Goal: Task Accomplishment & Management: Manage account settings

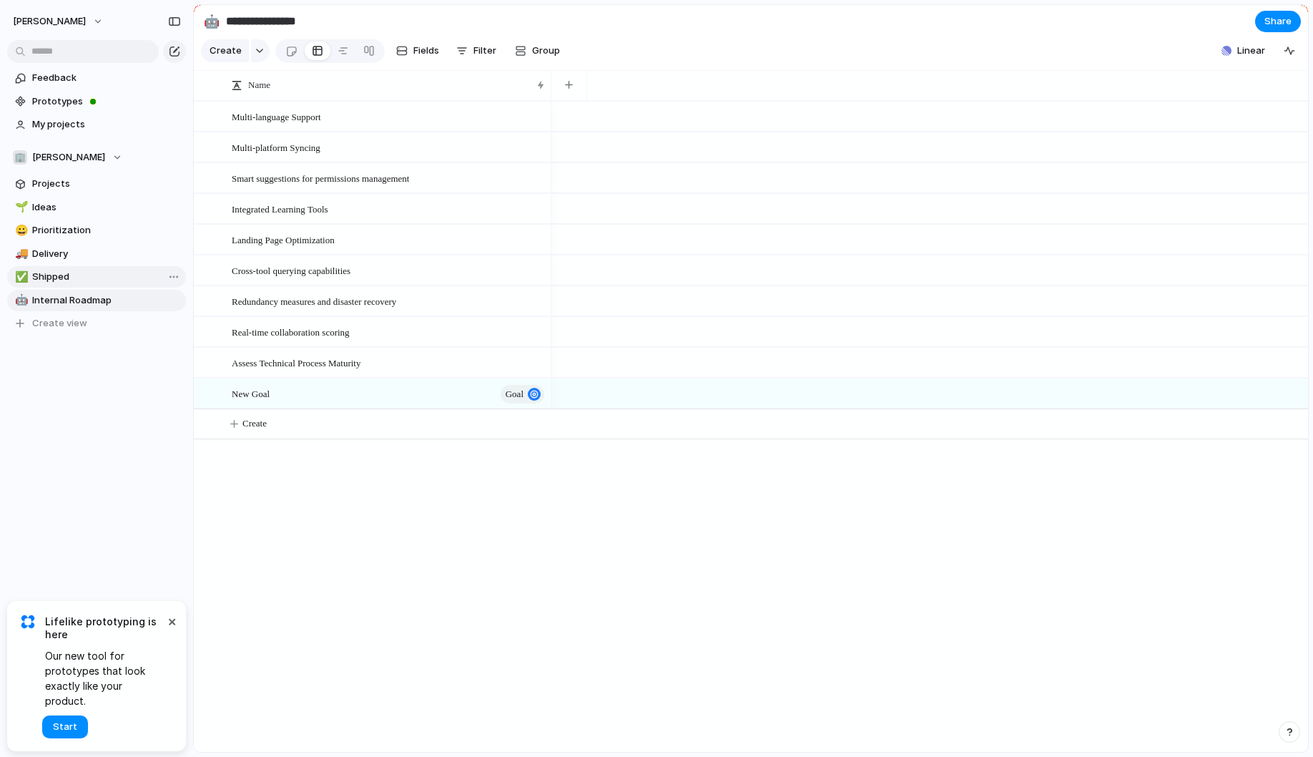
click at [62, 286] on link "✅ Shipped" at bounding box center [96, 276] width 179 height 21
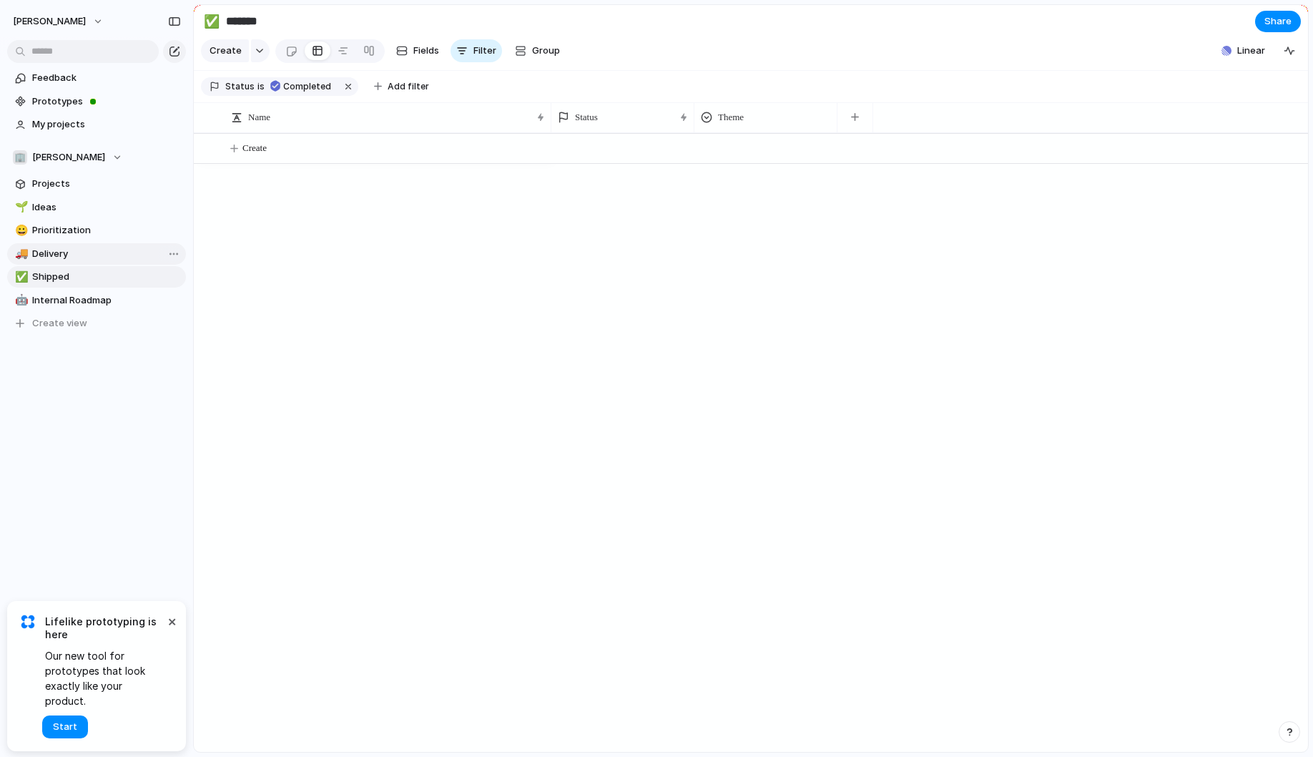
click at [70, 252] on span "Delivery" at bounding box center [106, 254] width 149 height 14
click at [77, 216] on link "🌱 Ideas" at bounding box center [96, 207] width 179 height 21
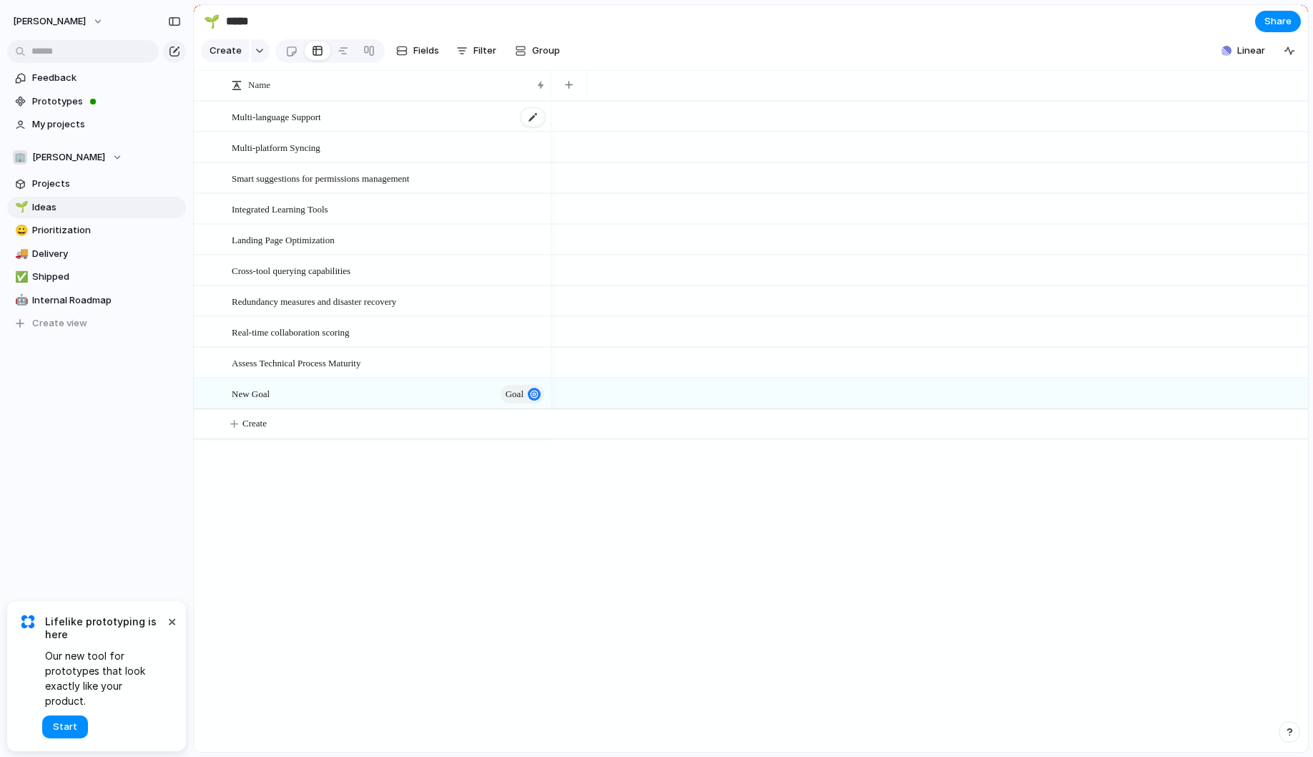
click at [348, 116] on div "Multi-language Support" at bounding box center [389, 116] width 315 height 29
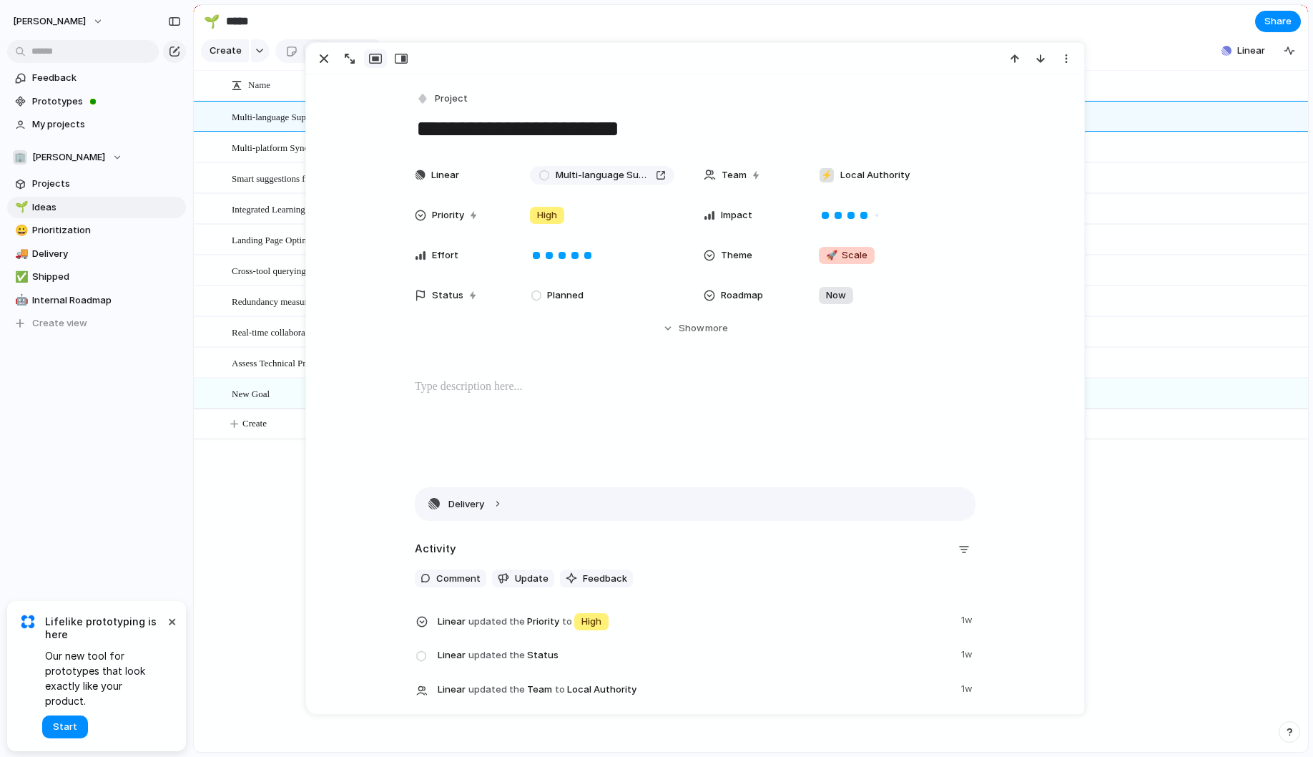
click at [501, 505] on button "Delivery" at bounding box center [694, 504] width 559 height 32
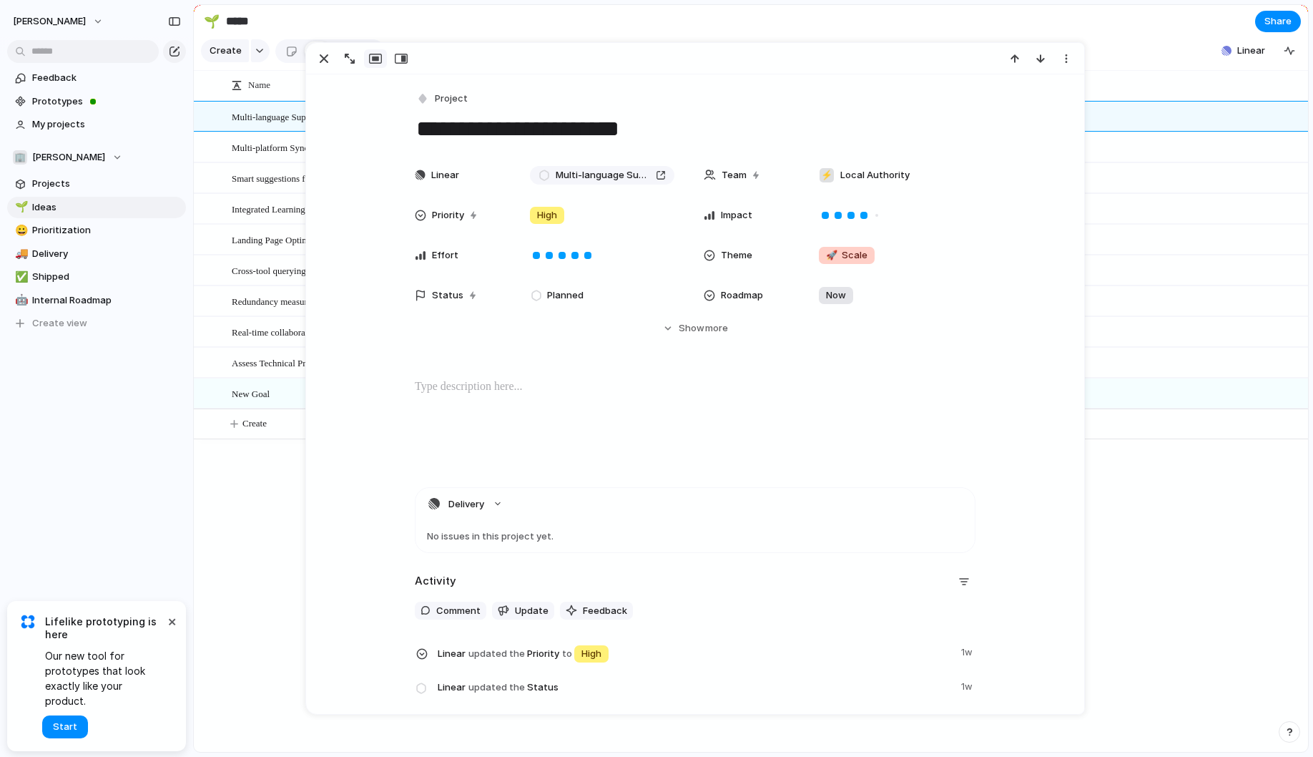
click at [494, 536] on div "No issues in this project yet." at bounding box center [694, 536] width 559 height 32
click at [471, 506] on button "Delivery" at bounding box center [694, 504] width 559 height 32
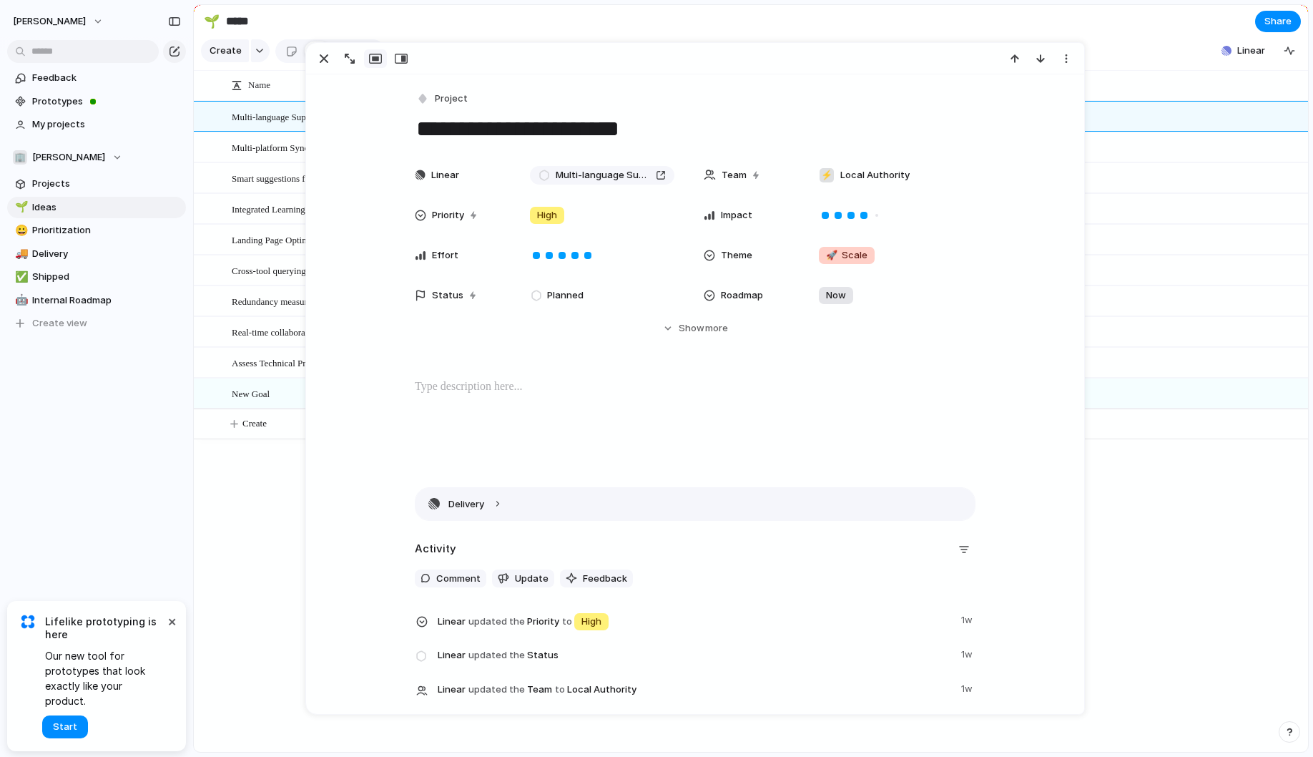
click at [471, 506] on button "Delivery" at bounding box center [694, 504] width 559 height 32
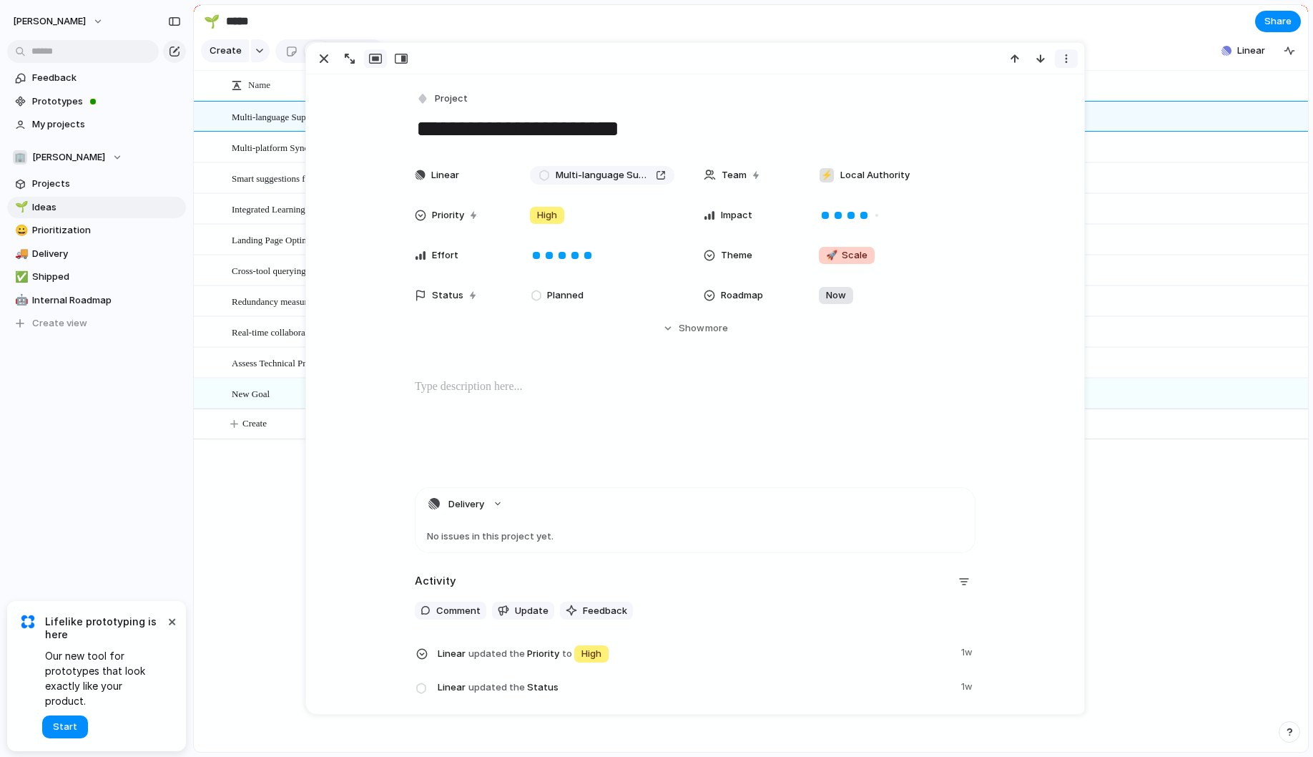
click at [1063, 64] on div "button" at bounding box center [1065, 58] width 11 height 11
click at [1016, 245] on div "Mark as duplicate Delete" at bounding box center [656, 378] width 1313 height 757
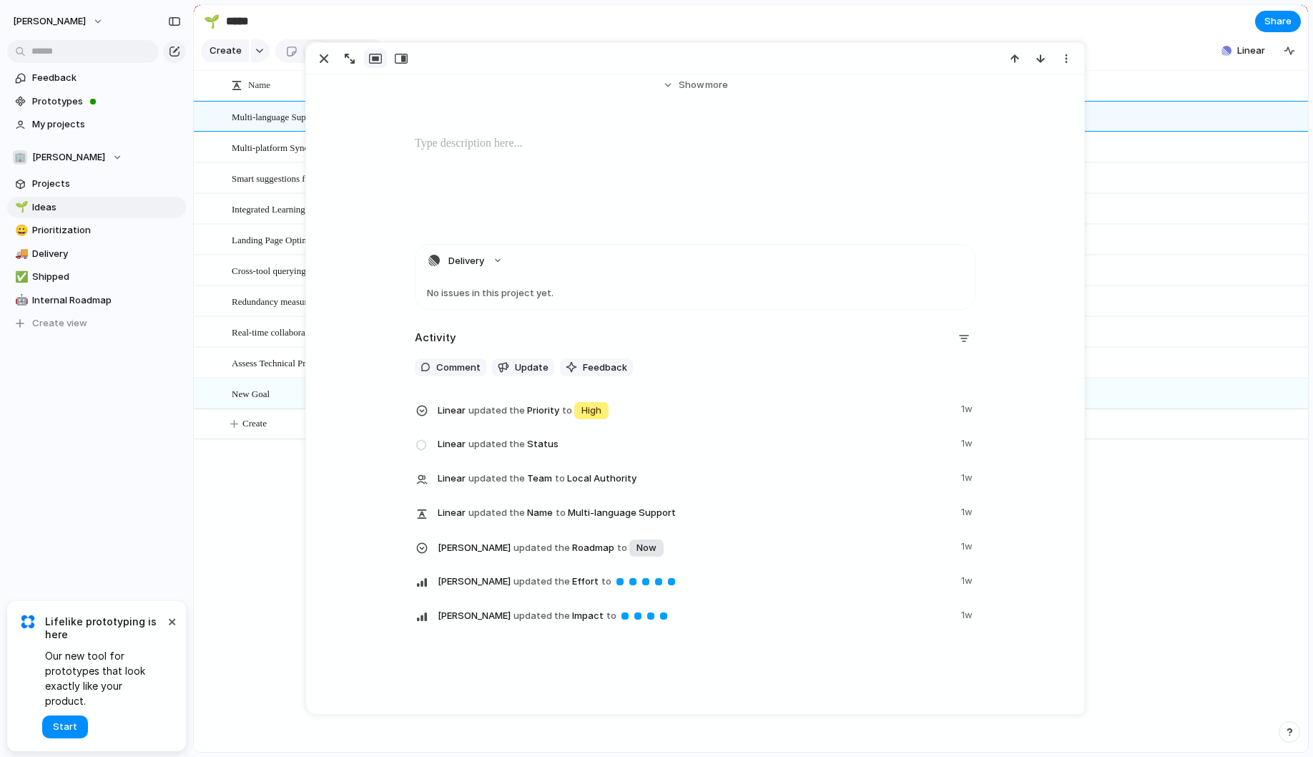
scroll to position [244, 0]
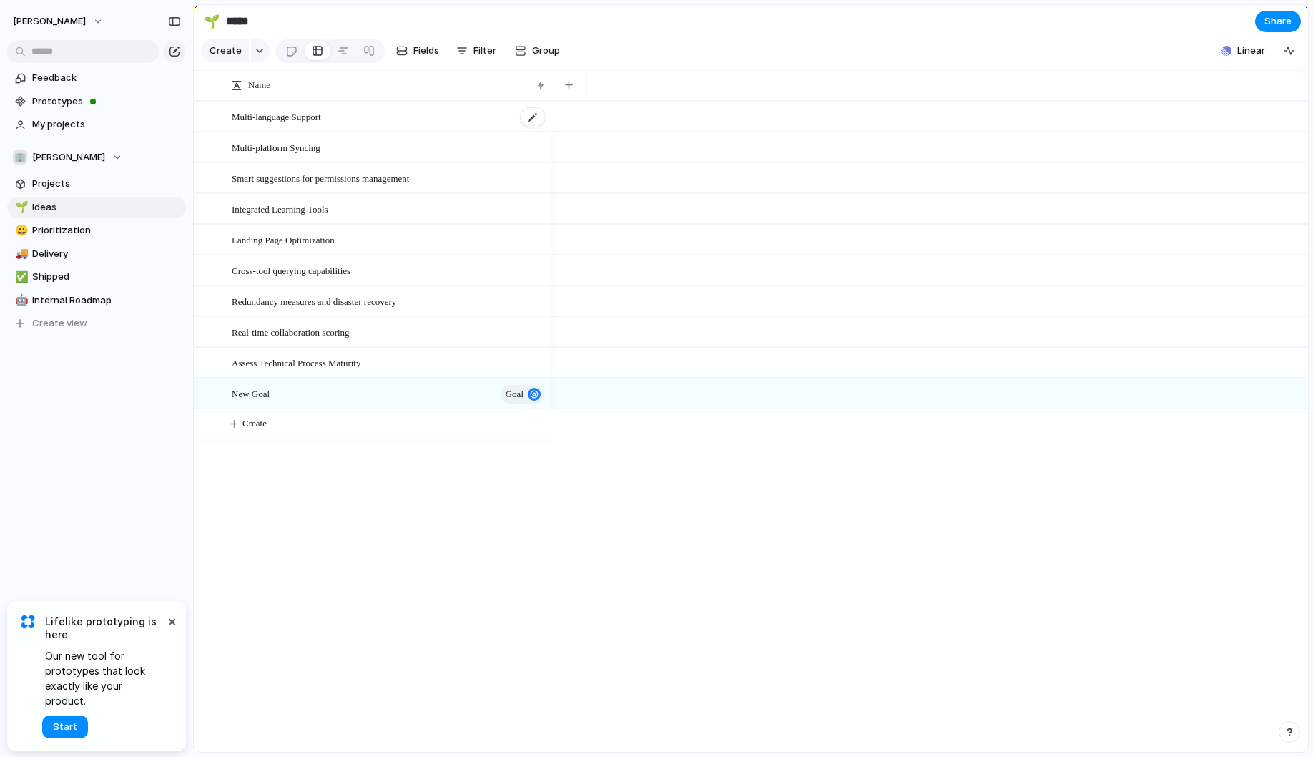
click at [300, 122] on span "Multi-language Support" at bounding box center [276, 116] width 89 height 16
click at [413, 51] on span "Fields" at bounding box center [426, 51] width 26 height 14
click at [333, 51] on link at bounding box center [343, 50] width 26 height 23
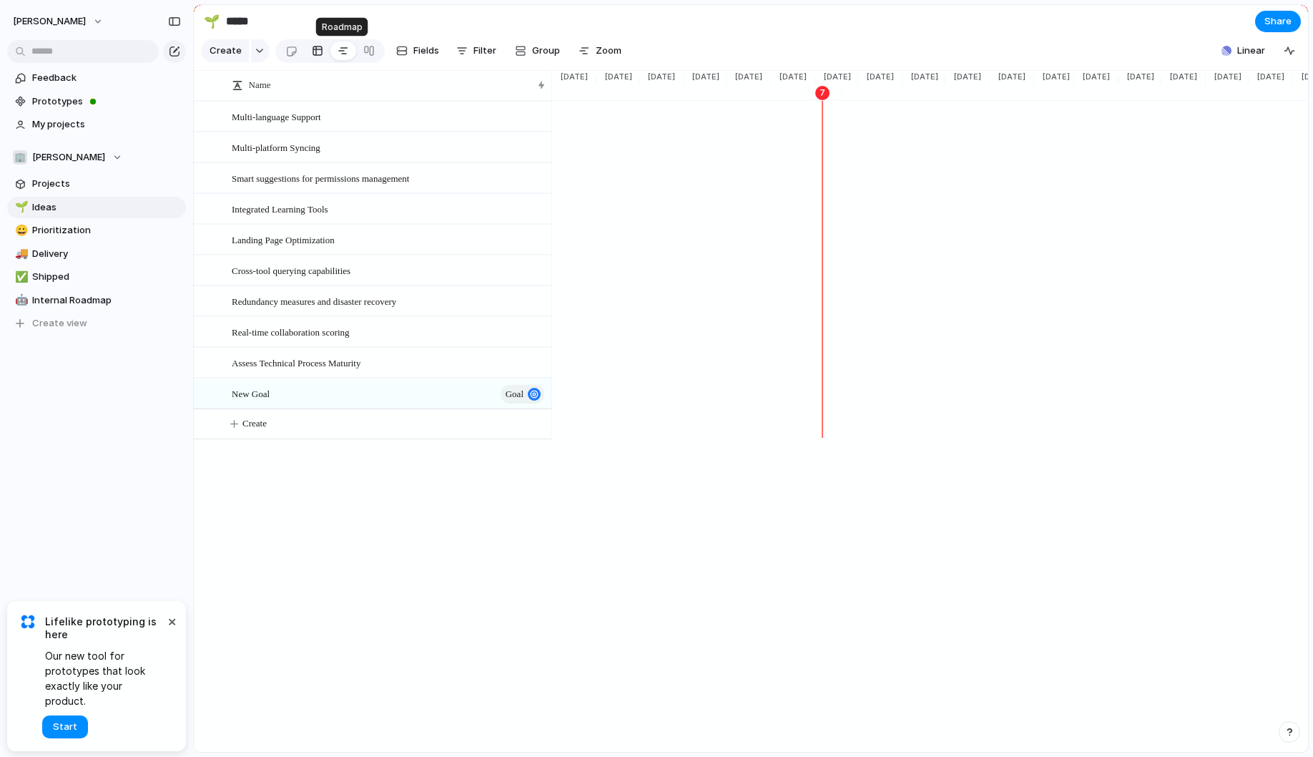
scroll to position [0, 1304]
click at [285, 55] on div at bounding box center [291, 51] width 12 height 24
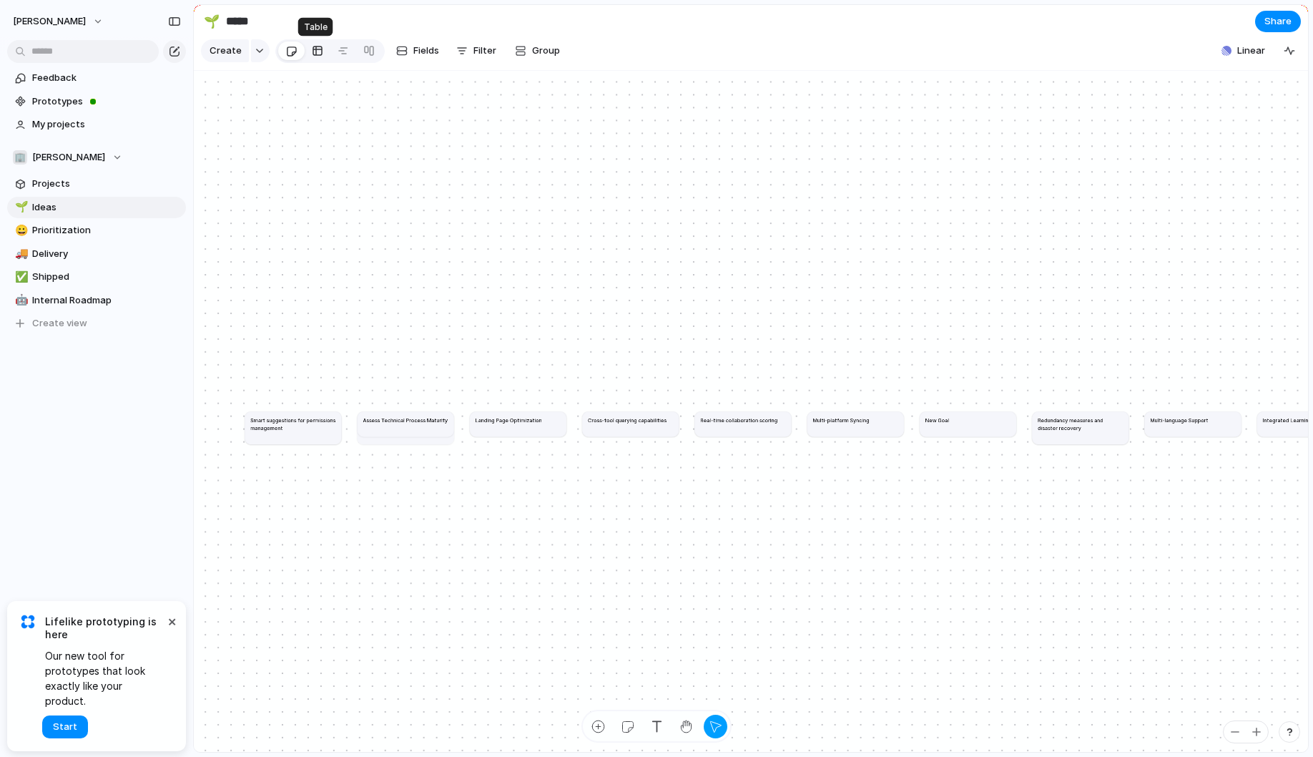
click at [319, 55] on div at bounding box center [317, 50] width 11 height 23
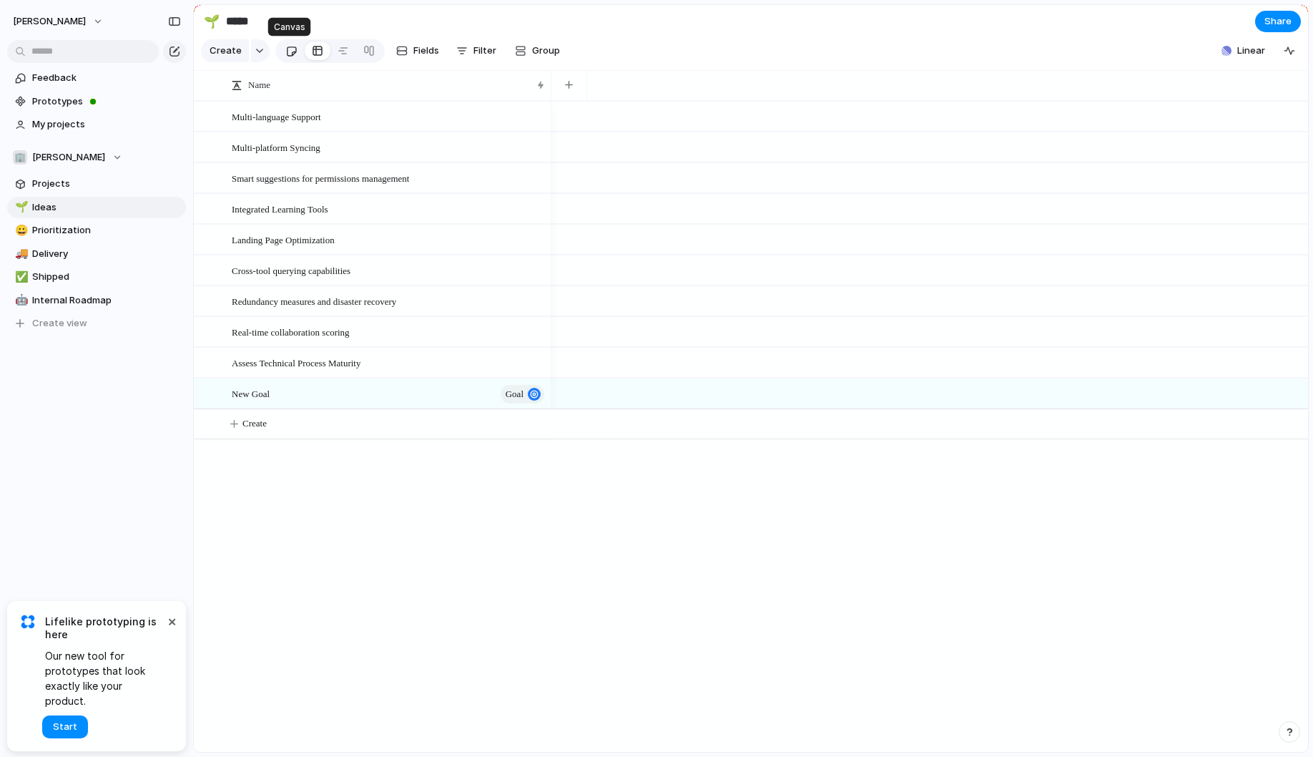
click at [290, 57] on div at bounding box center [291, 51] width 12 height 24
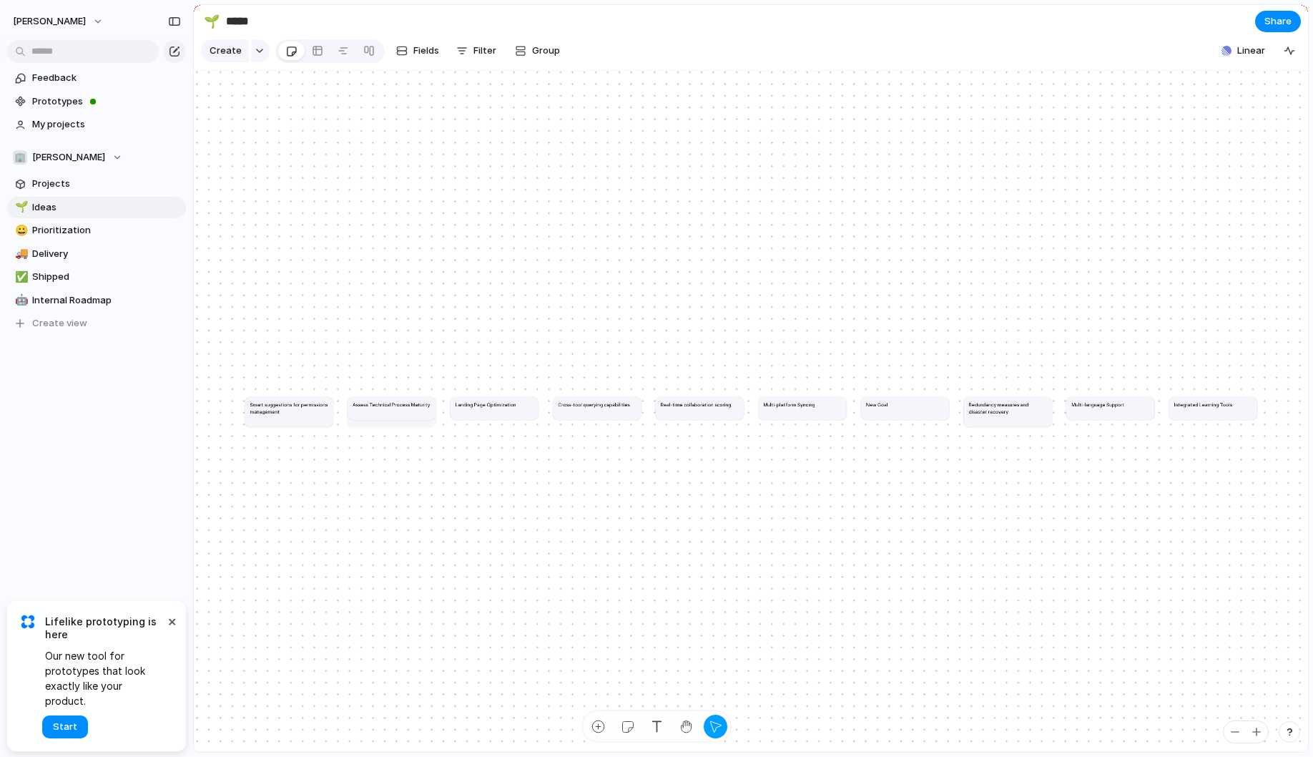
click at [301, 408] on h1 "Smart suggestions for permissions management" at bounding box center [289, 407] width 78 height 14
drag, startPoint x: 284, startPoint y: 415, endPoint x: 385, endPoint y: 325, distance: 136.2
click at [375, 350] on article "Smart suggestions for permissions management" at bounding box center [331, 365] width 88 height 30
click at [312, 48] on div at bounding box center [317, 50] width 11 height 23
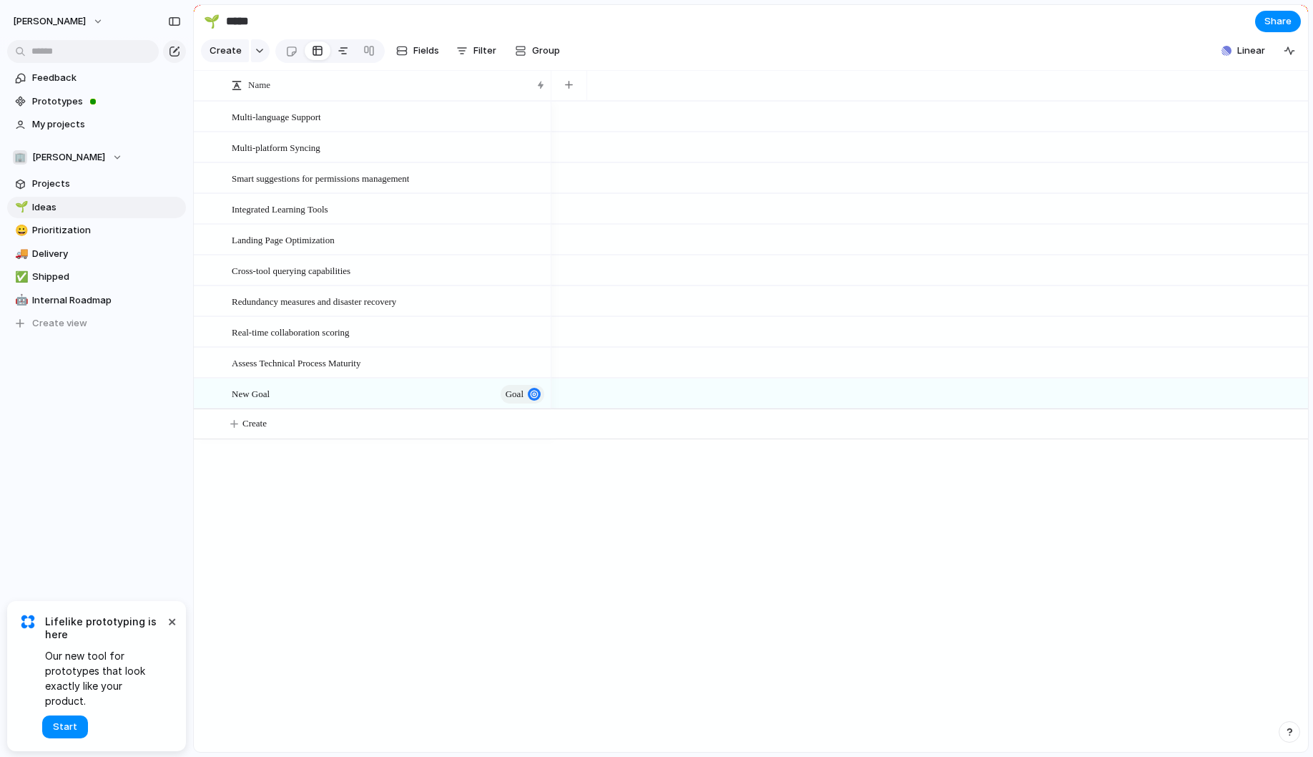
click at [332, 51] on link at bounding box center [343, 50] width 26 height 23
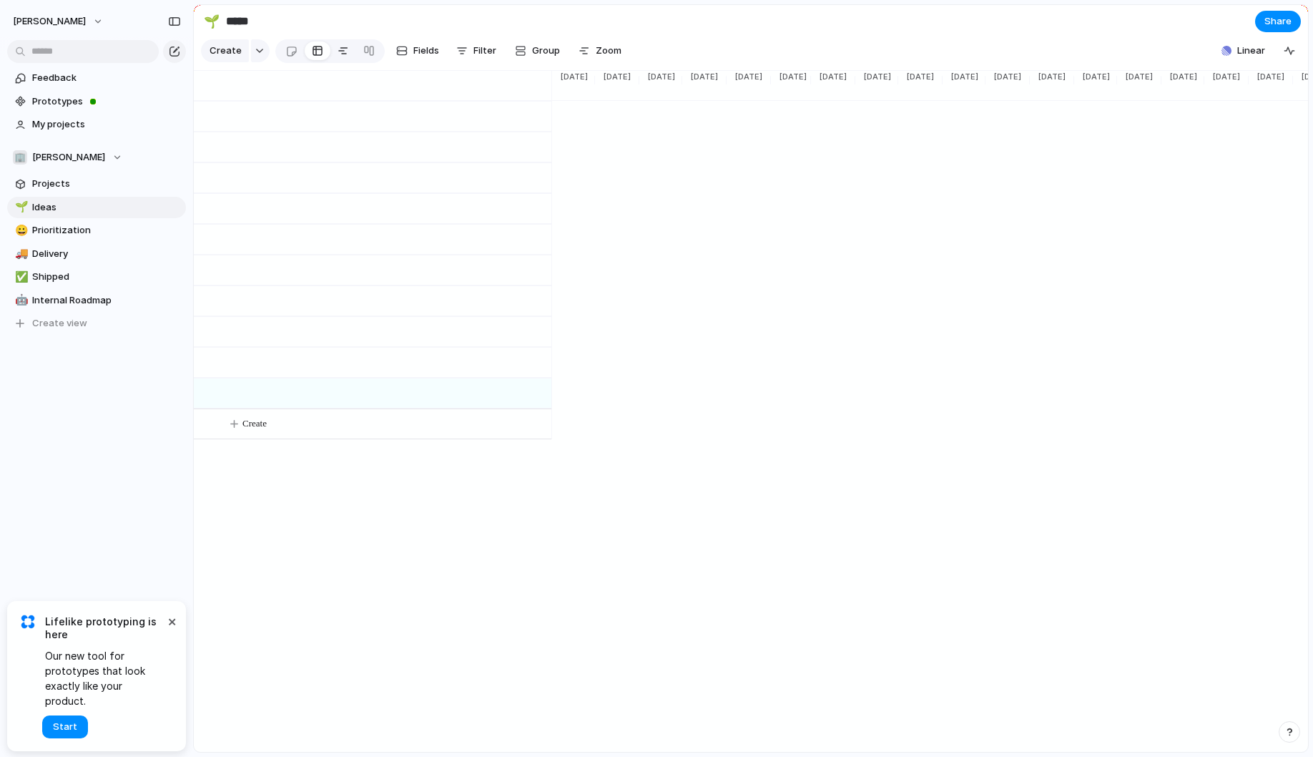
scroll to position [0, 1198]
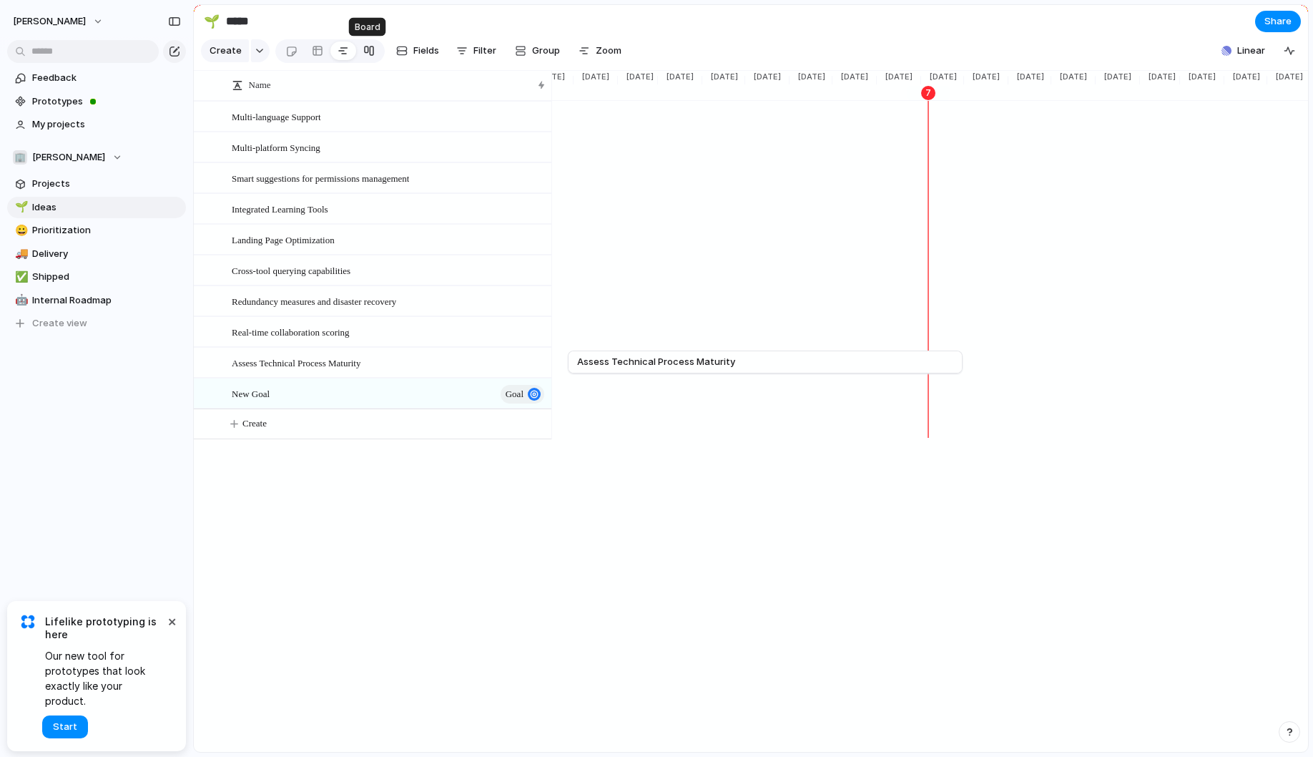
click at [363, 56] on div at bounding box center [368, 50] width 11 height 23
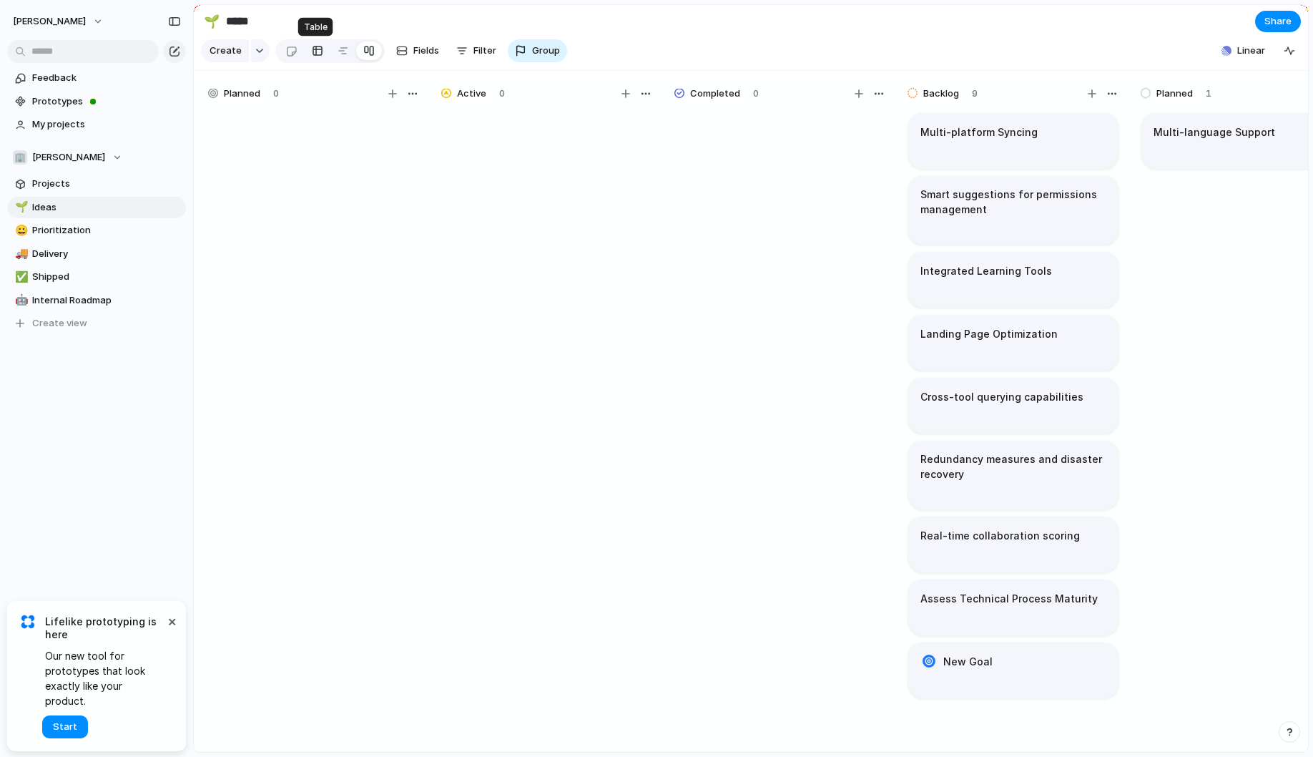
click at [312, 58] on div at bounding box center [317, 50] width 11 height 23
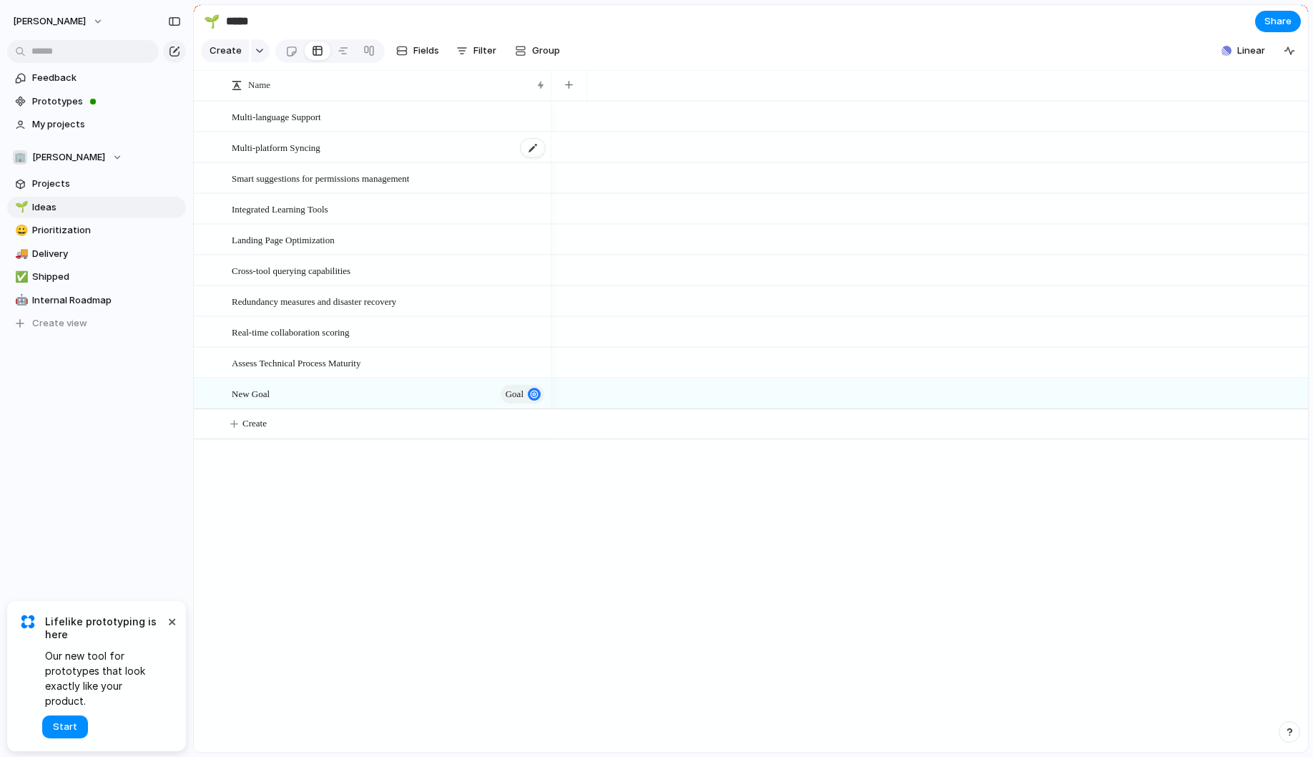
click at [292, 143] on span "Multi-platform Syncing" at bounding box center [276, 147] width 89 height 16
click at [1255, 51] on span "Linear" at bounding box center [1251, 51] width 28 height 14
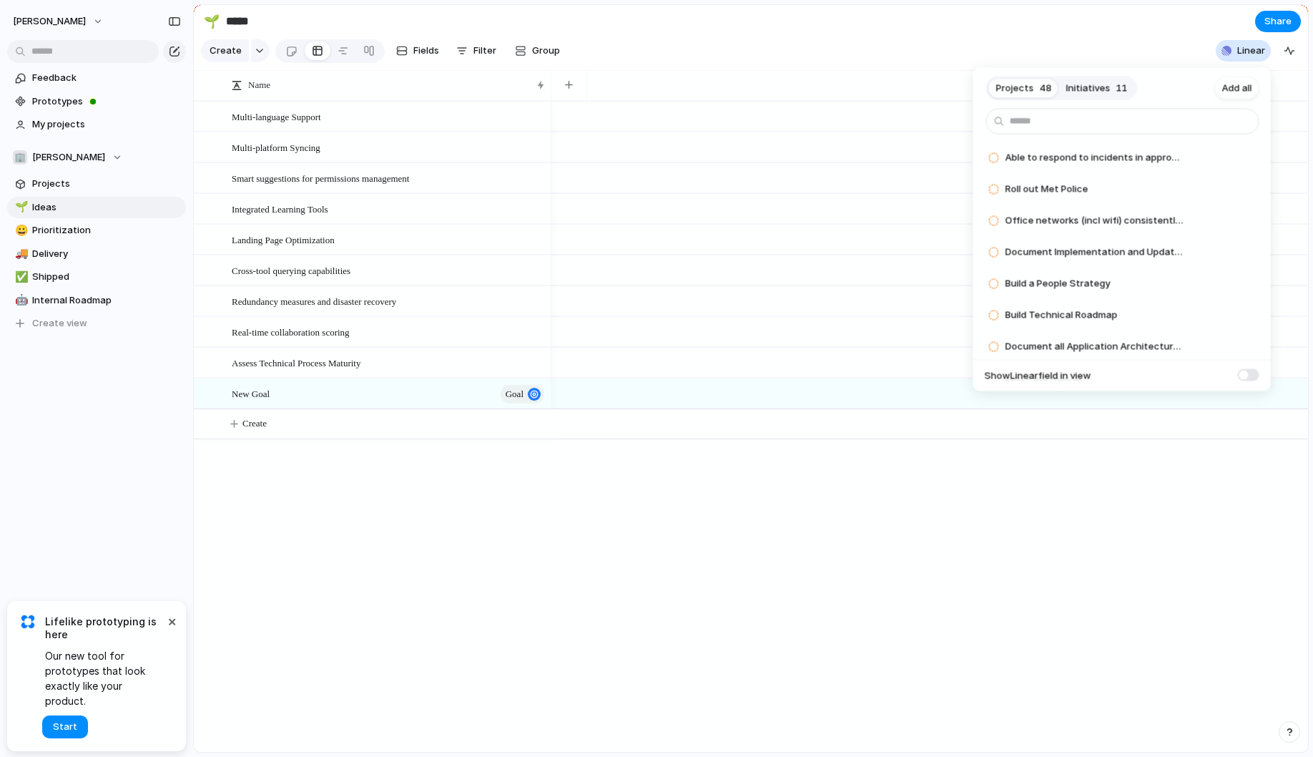
click at [1094, 89] on span "Initiatives" at bounding box center [1088, 88] width 44 height 14
click at [1246, 373] on span at bounding box center [1248, 374] width 21 height 12
click at [886, 512] on div "Projects 48 Initiatives 11 Add all Improve Agile Processes Add Rewrite Dome Add…" at bounding box center [656, 378] width 1313 height 757
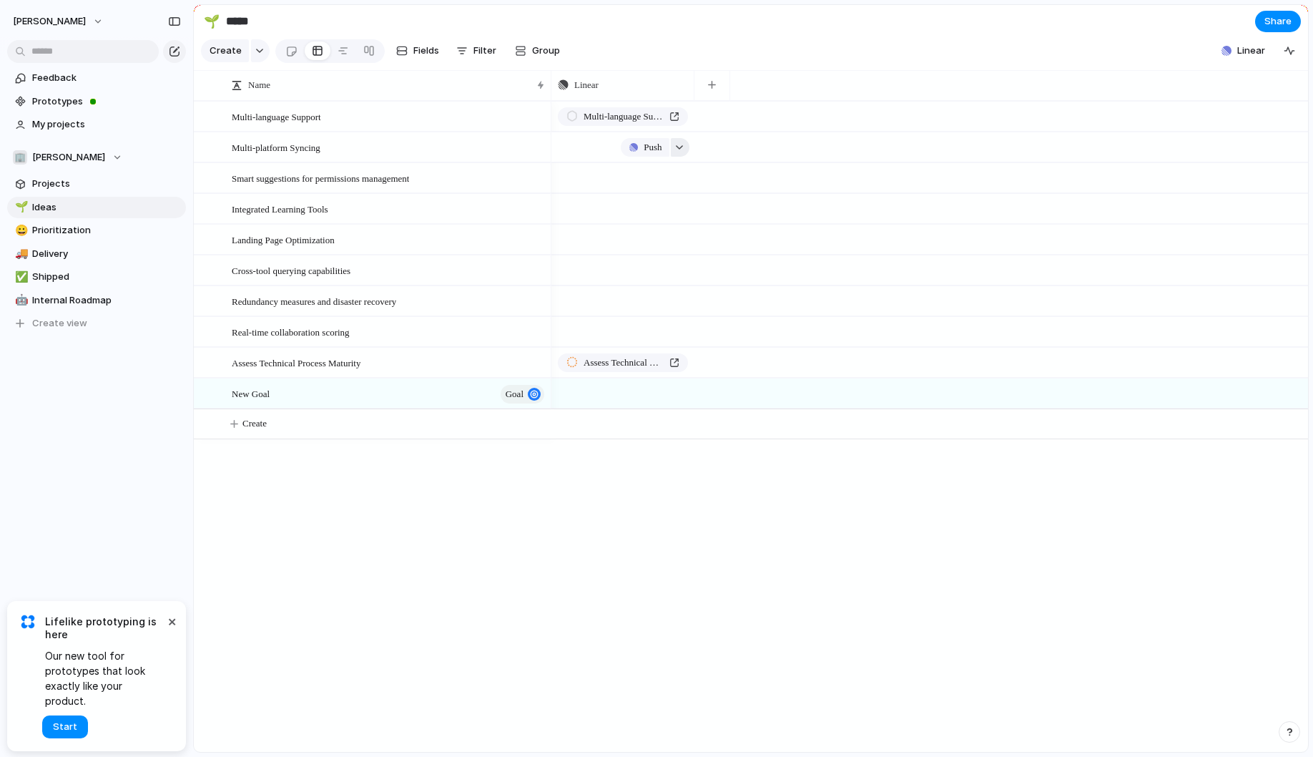
click at [677, 149] on div "button" at bounding box center [679, 147] width 10 height 6
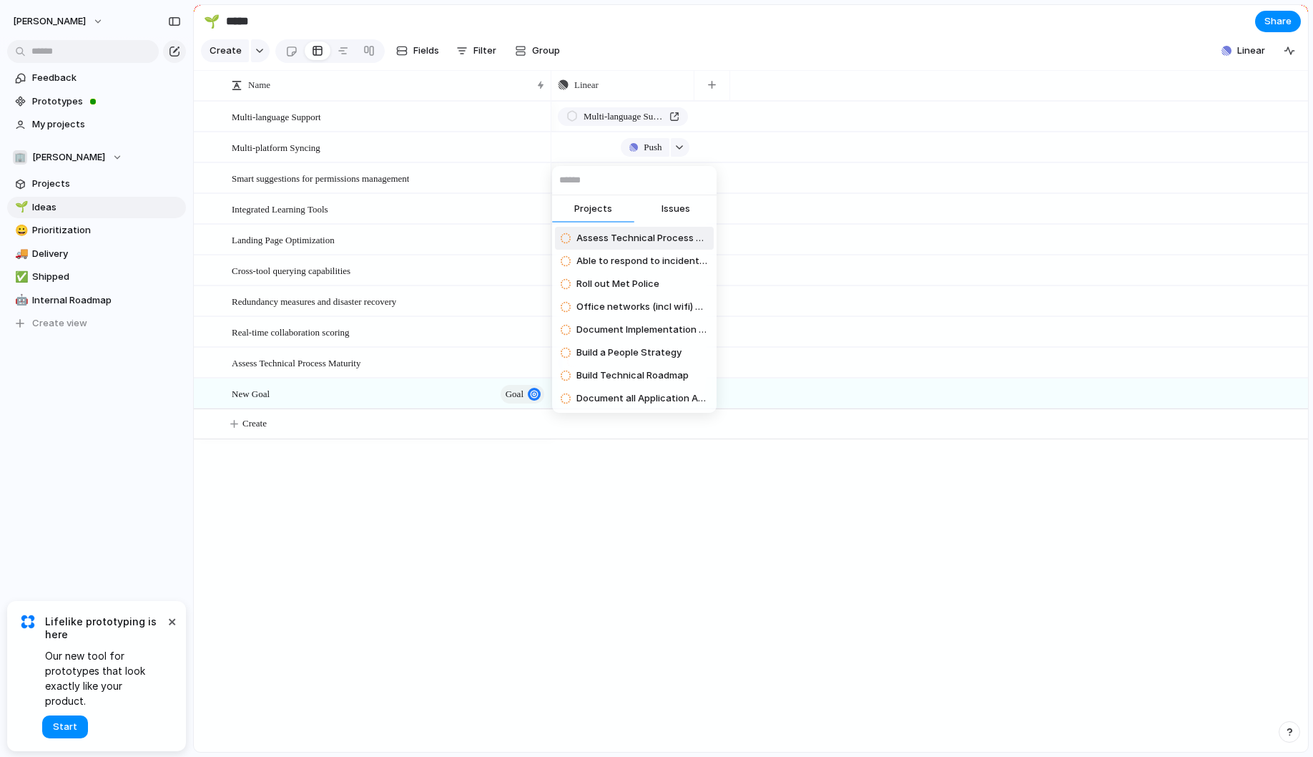
click at [666, 204] on span "Issues" at bounding box center [675, 209] width 29 height 14
click at [596, 210] on span "Projects" at bounding box center [593, 209] width 38 height 14
click at [585, 180] on input "text" at bounding box center [634, 180] width 164 height 29
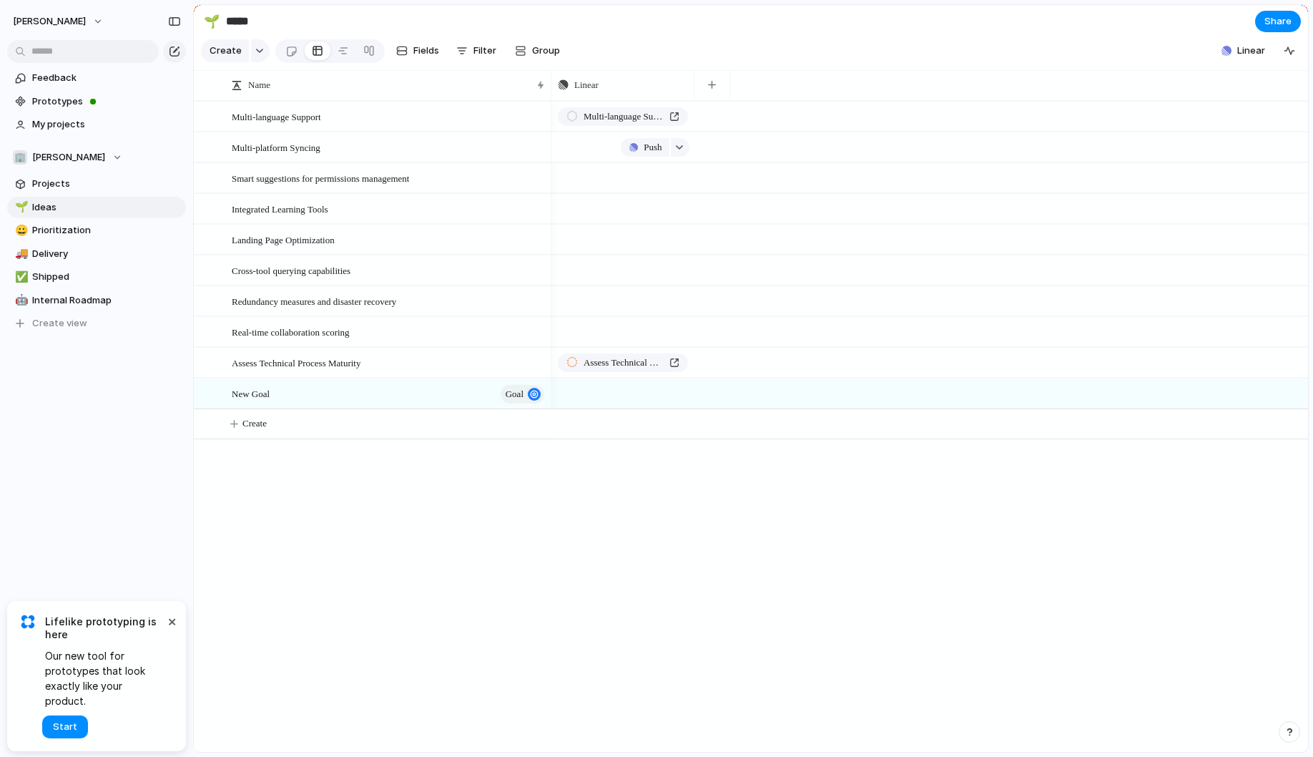
click at [176, 636] on div "Projects Issues Assess Technical Process Maturity Able to respond to incidents …" at bounding box center [656, 378] width 1313 height 757
click at [68, 729] on span "Start" at bounding box center [65, 726] width 24 height 14
click at [72, 233] on span "Prioritization" at bounding box center [106, 230] width 149 height 14
type input "**********"
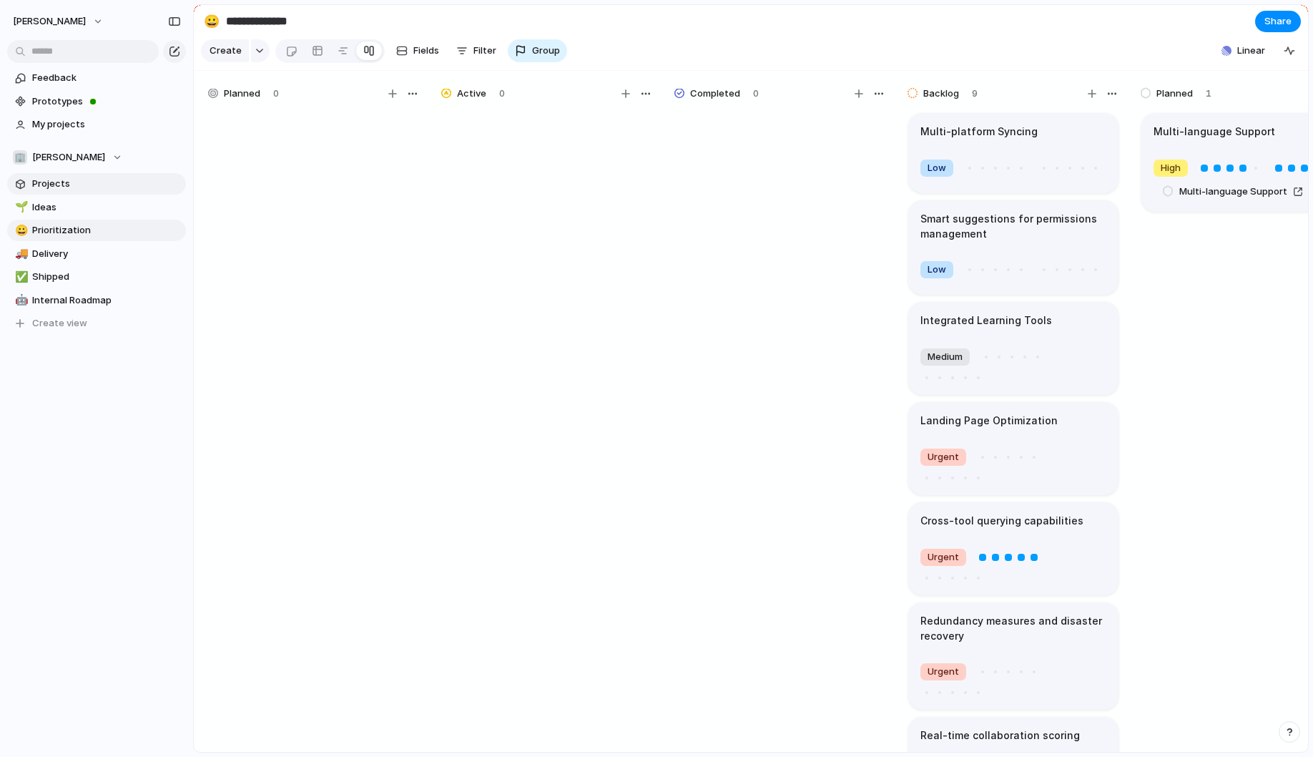
click at [76, 190] on span "Projects" at bounding box center [106, 184] width 149 height 14
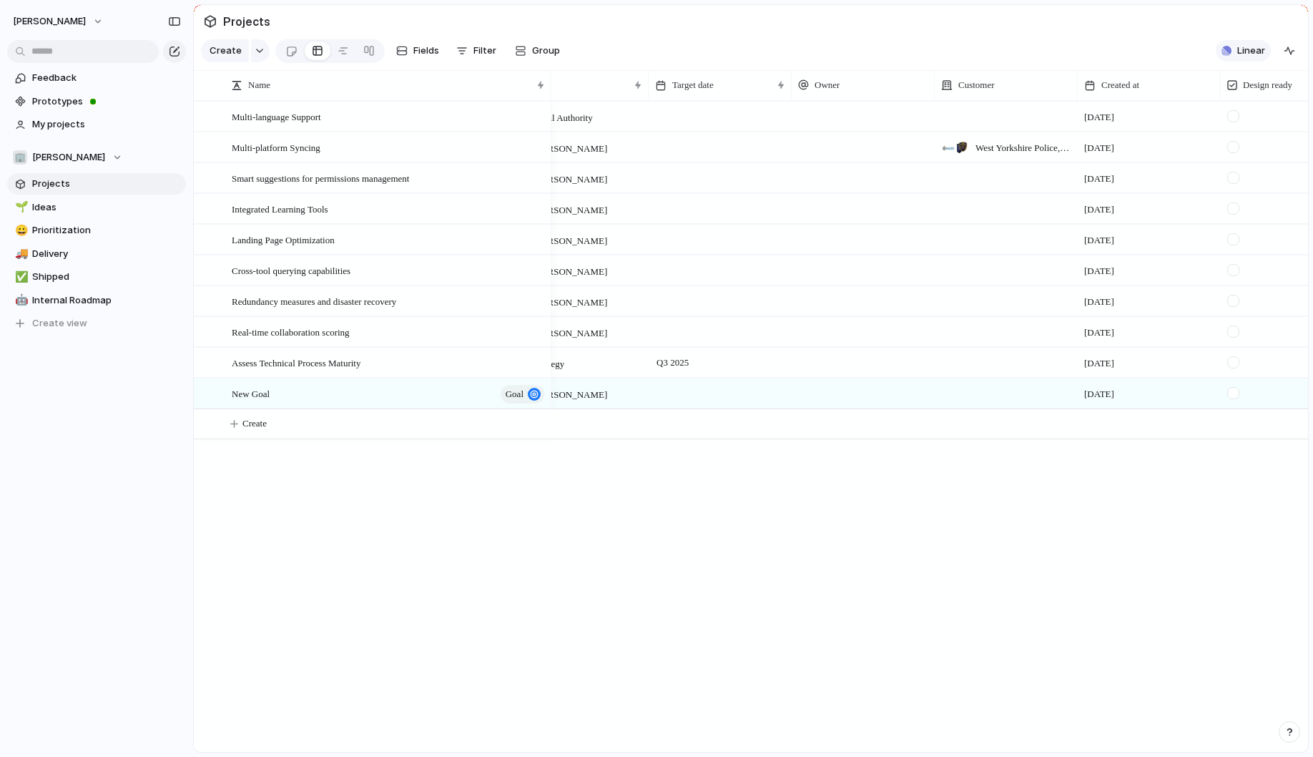
click at [1264, 52] on button "Linear" at bounding box center [1243, 50] width 55 height 21
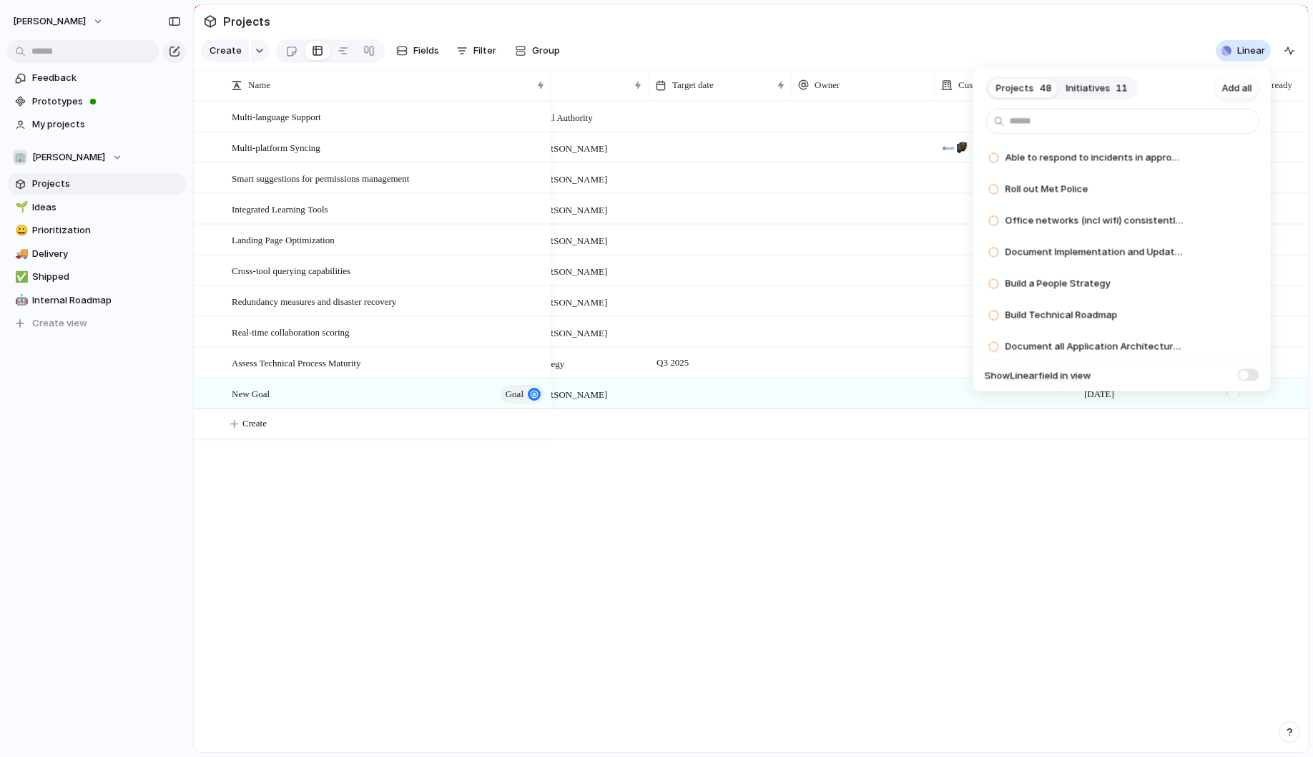
click at [1116, 85] on span "11" at bounding box center [1121, 88] width 11 height 14
click at [1251, 378] on span at bounding box center [1248, 374] width 21 height 12
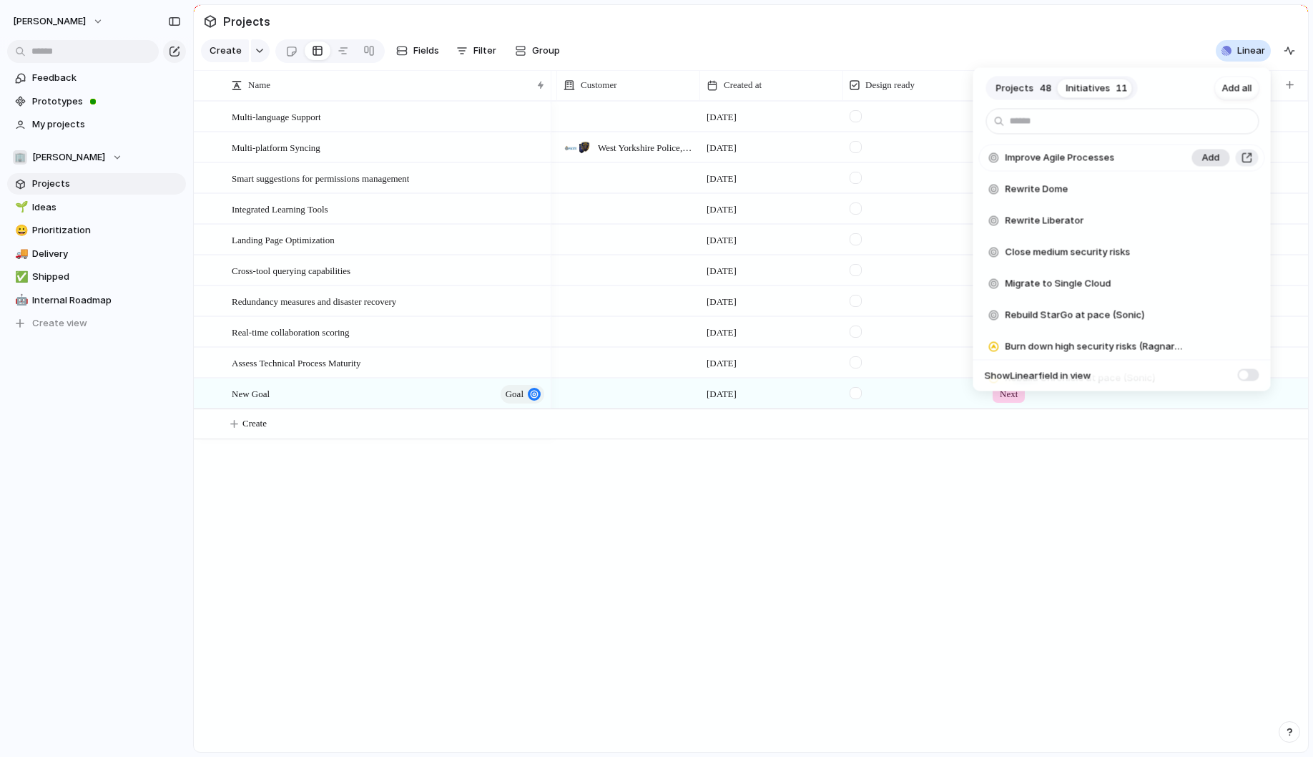
click at [1206, 158] on span "Add" at bounding box center [1211, 158] width 18 height 14
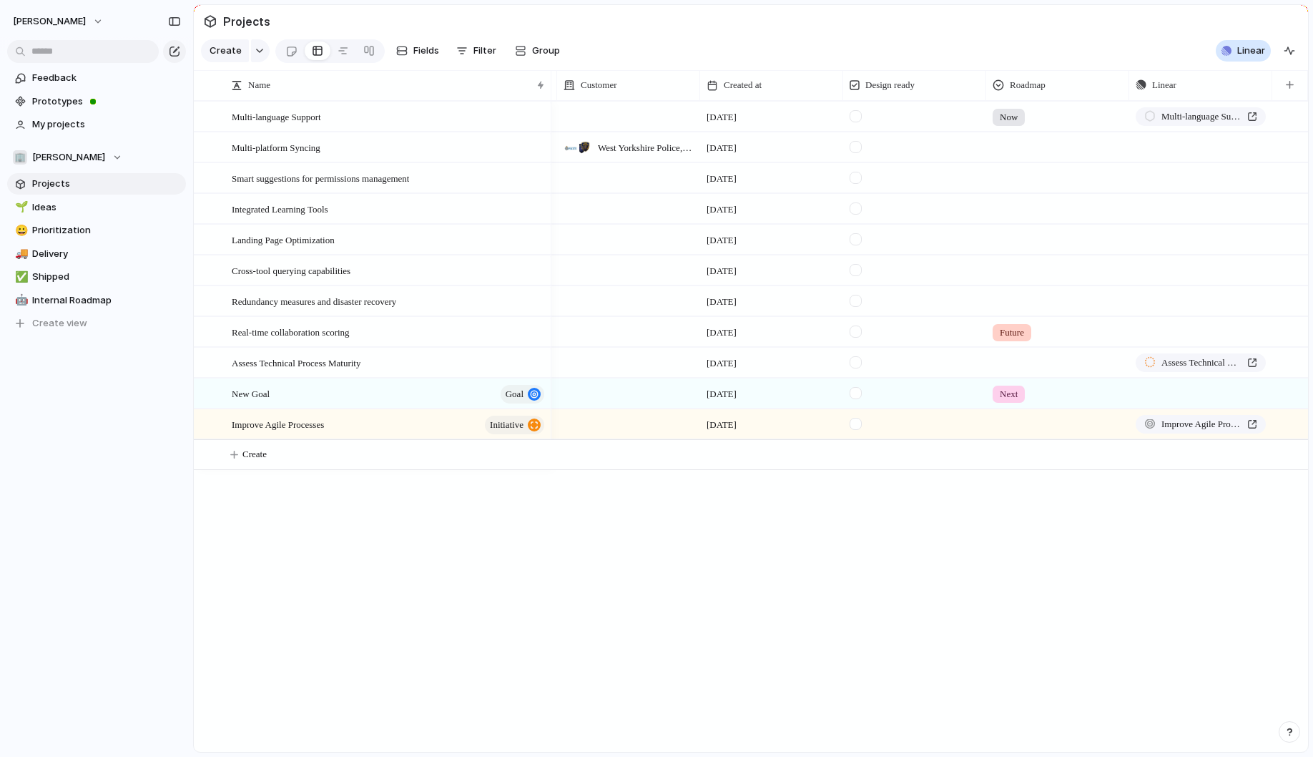
click at [577, 523] on div "Projects 48 Initiatives 10 Add all Rewrite Dome Add Rewrite Liberator Add Close…" at bounding box center [656, 378] width 1313 height 757
click at [398, 433] on div "Improve Agile Processes initiative" at bounding box center [389, 424] width 315 height 29
click at [255, 453] on span "Create" at bounding box center [254, 454] width 24 height 14
click at [300, 464] on textarea at bounding box center [387, 457] width 310 height 18
type textarea "*********"
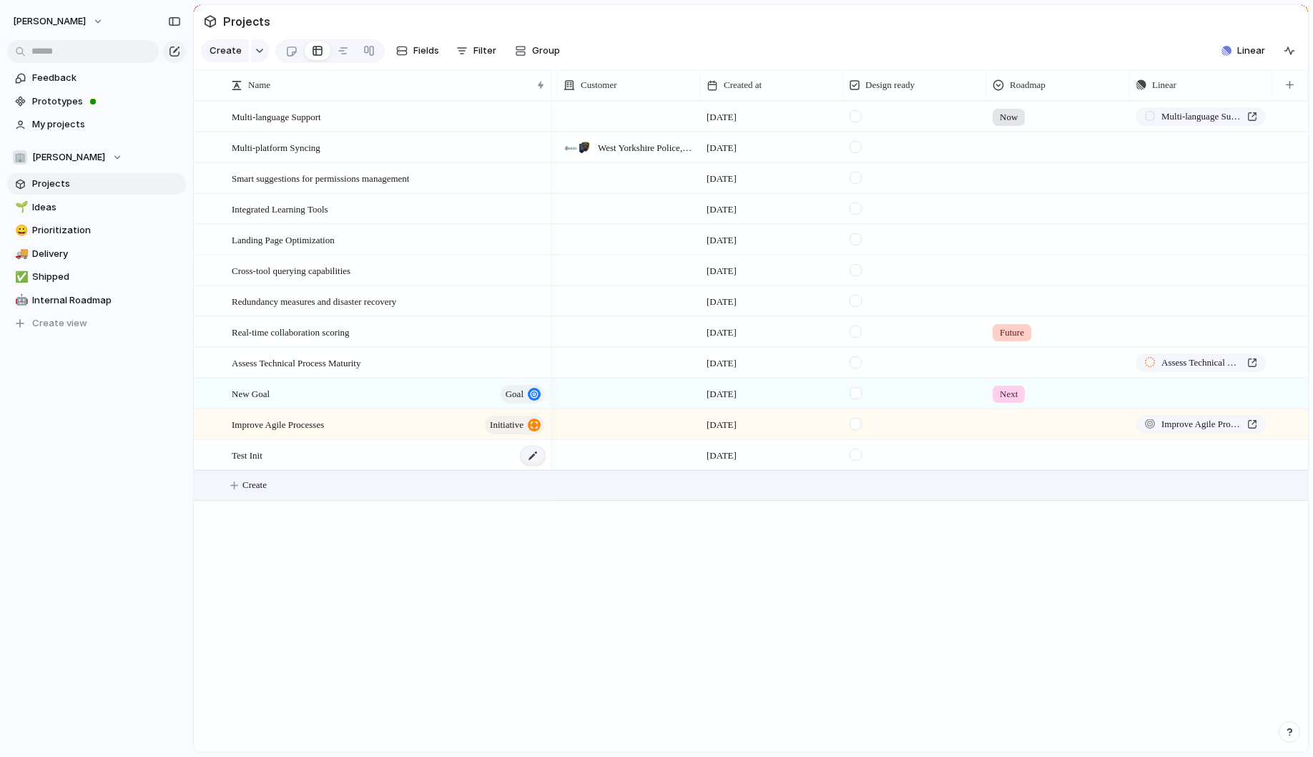
click at [527, 458] on div at bounding box center [533, 455] width 24 height 19
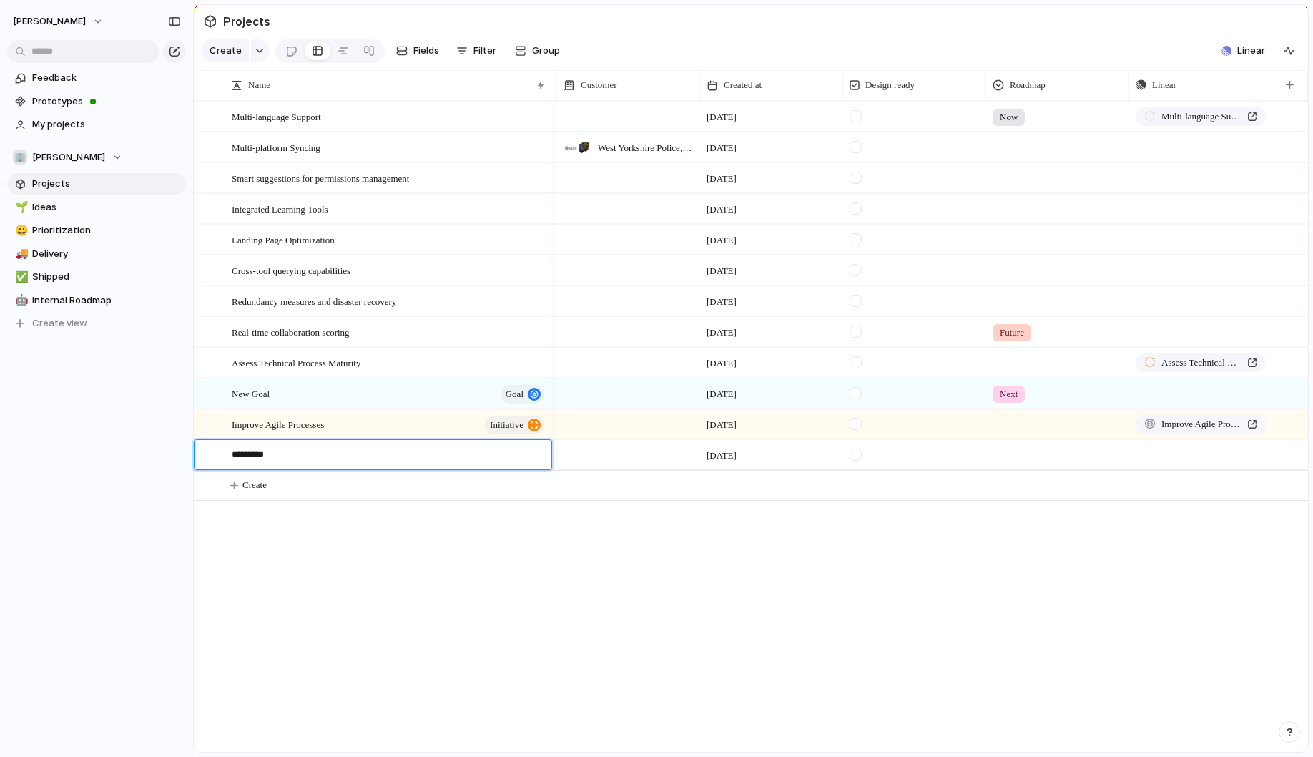
click at [462, 456] on textarea "*********" at bounding box center [387, 457] width 310 height 18
click at [414, 54] on span "Fields" at bounding box center [426, 51] width 26 height 14
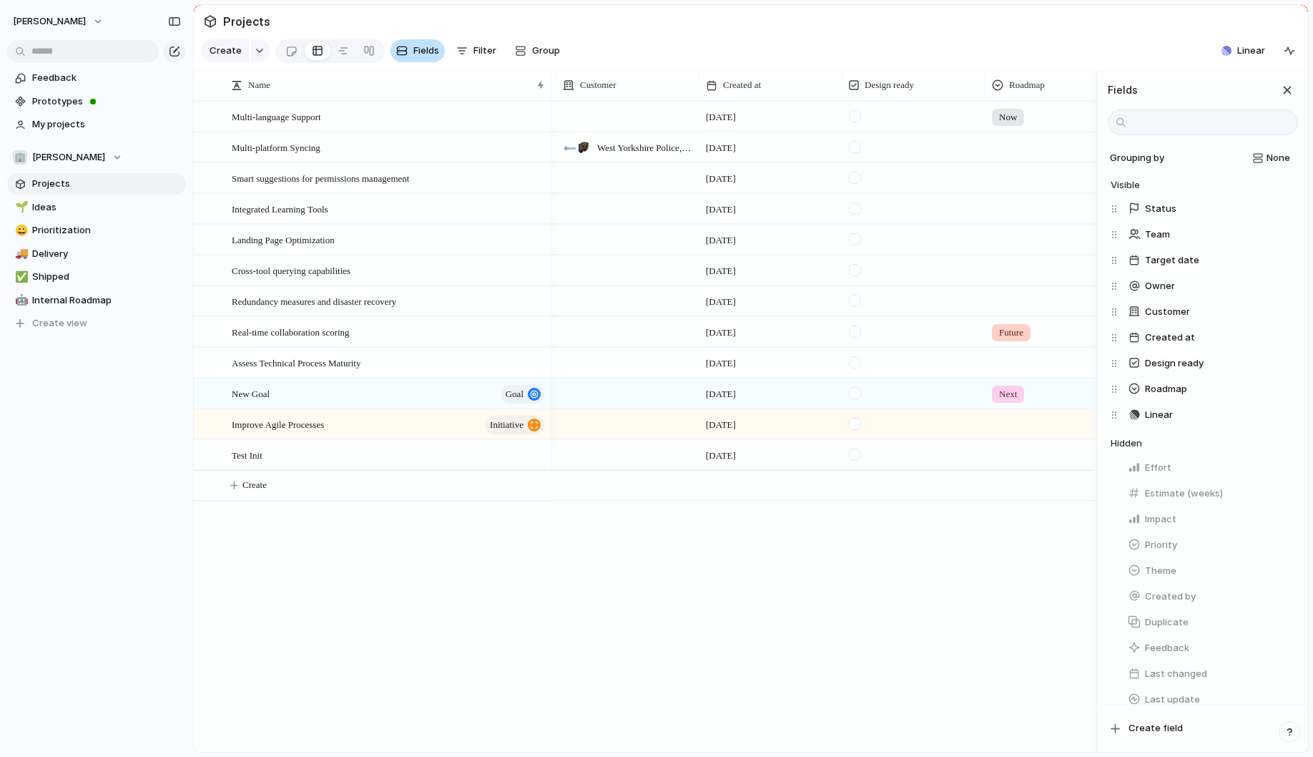
click at [414, 54] on span "Fields" at bounding box center [426, 51] width 26 height 14
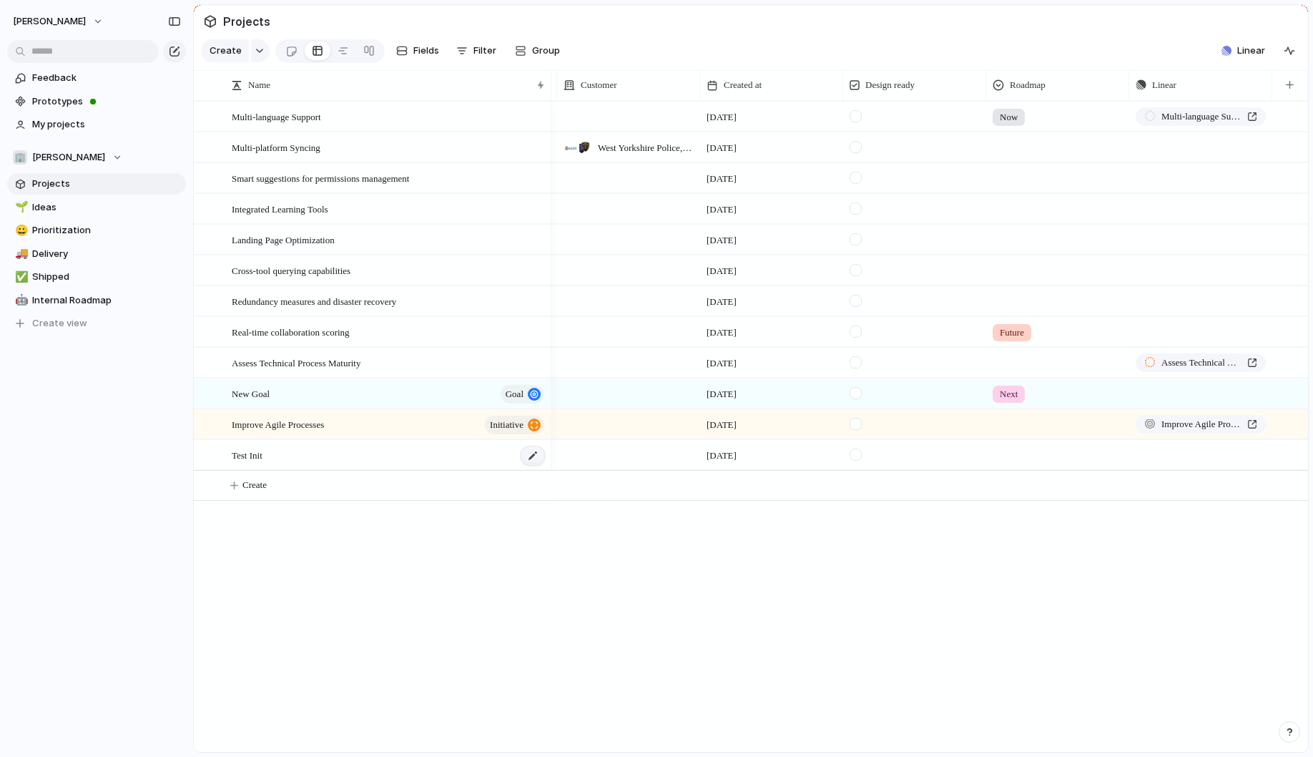
click at [533, 455] on div at bounding box center [533, 455] width 24 height 19
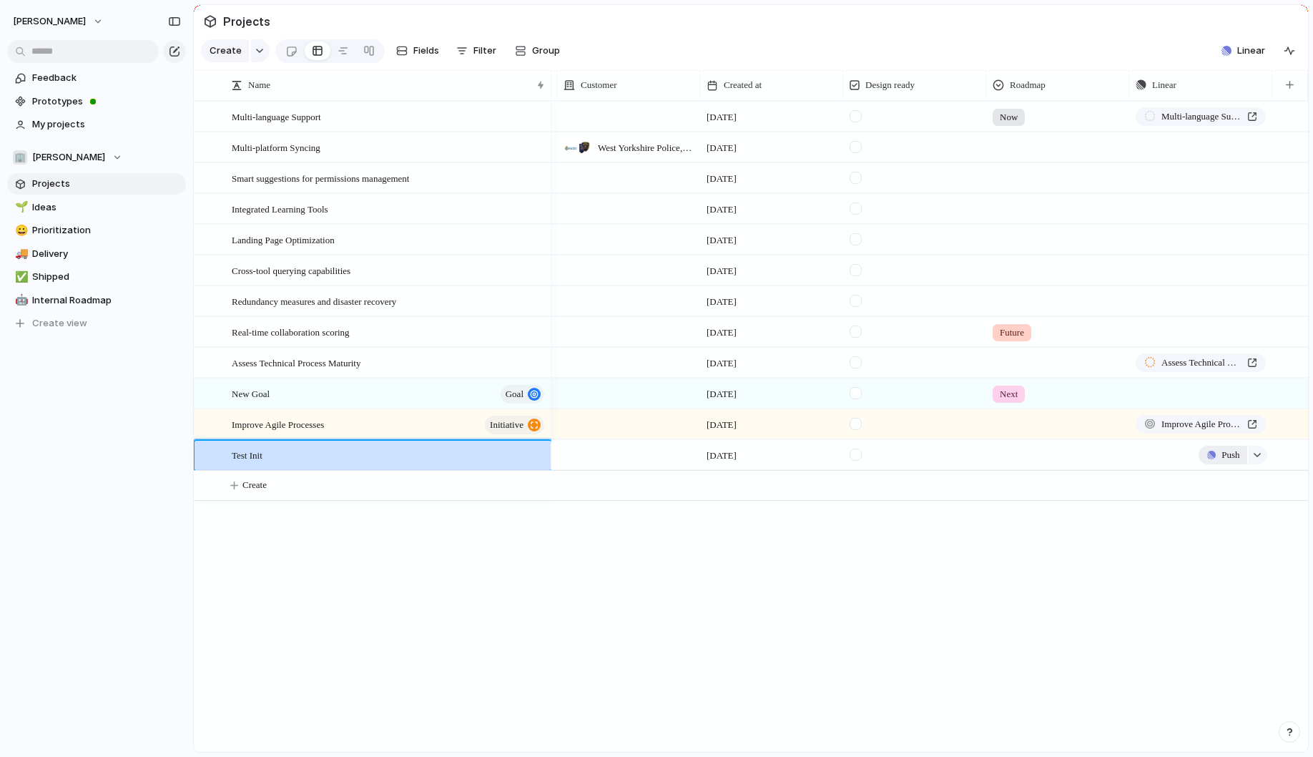
click at [1221, 455] on span "Push" at bounding box center [1230, 455] width 18 height 14
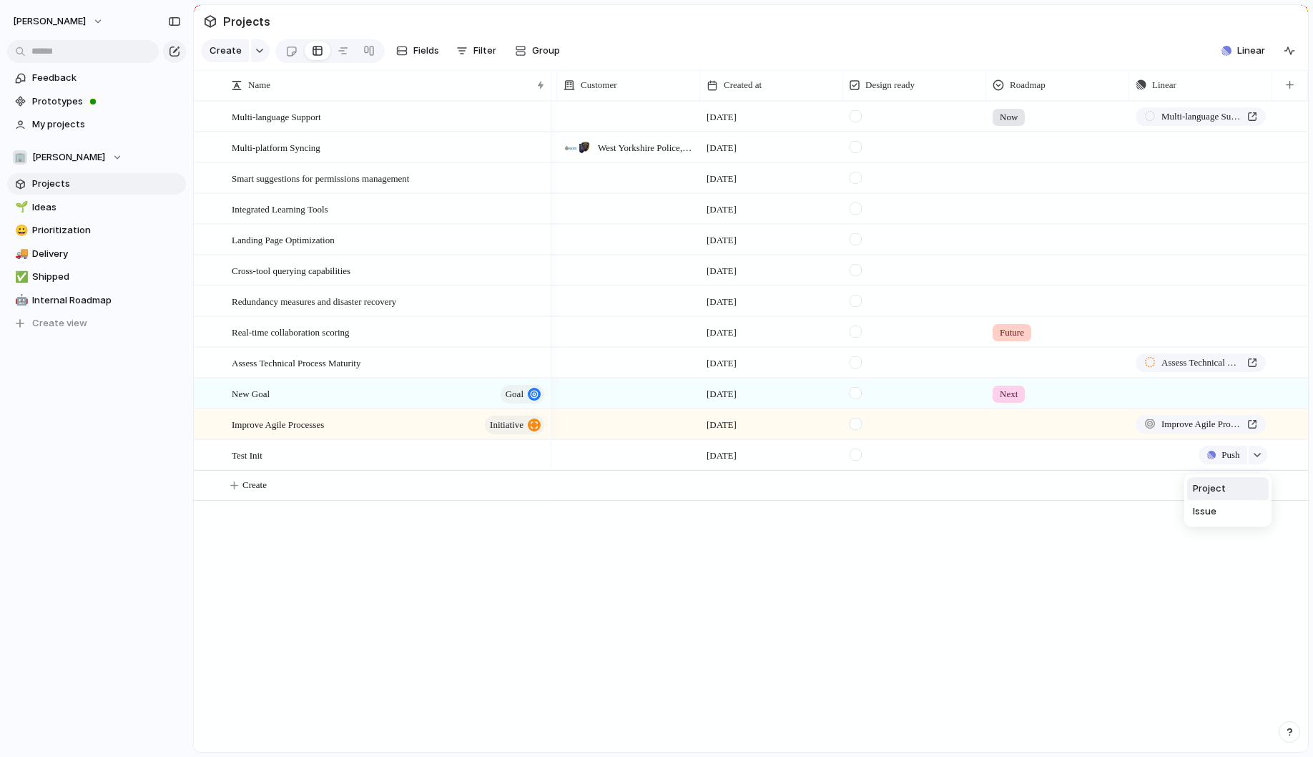
click at [1256, 457] on div "Project Issue" at bounding box center [656, 378] width 1313 height 757
click at [1256, 457] on button "button" at bounding box center [1257, 454] width 19 height 19
click at [501, 445] on div "Test Init" at bounding box center [389, 454] width 315 height 29
click at [470, 450] on div "Test Init" at bounding box center [389, 454] width 315 height 29
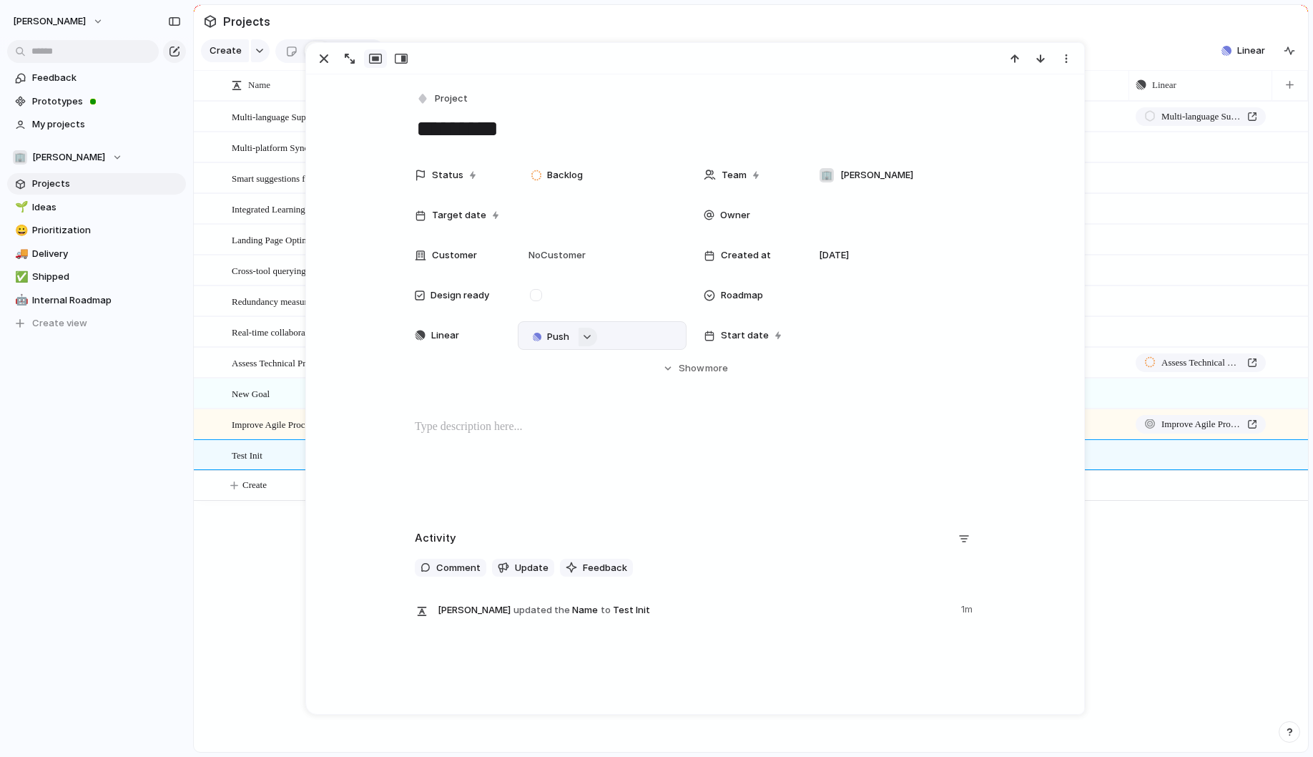
click at [589, 337] on div "button" at bounding box center [587, 337] width 10 height 6
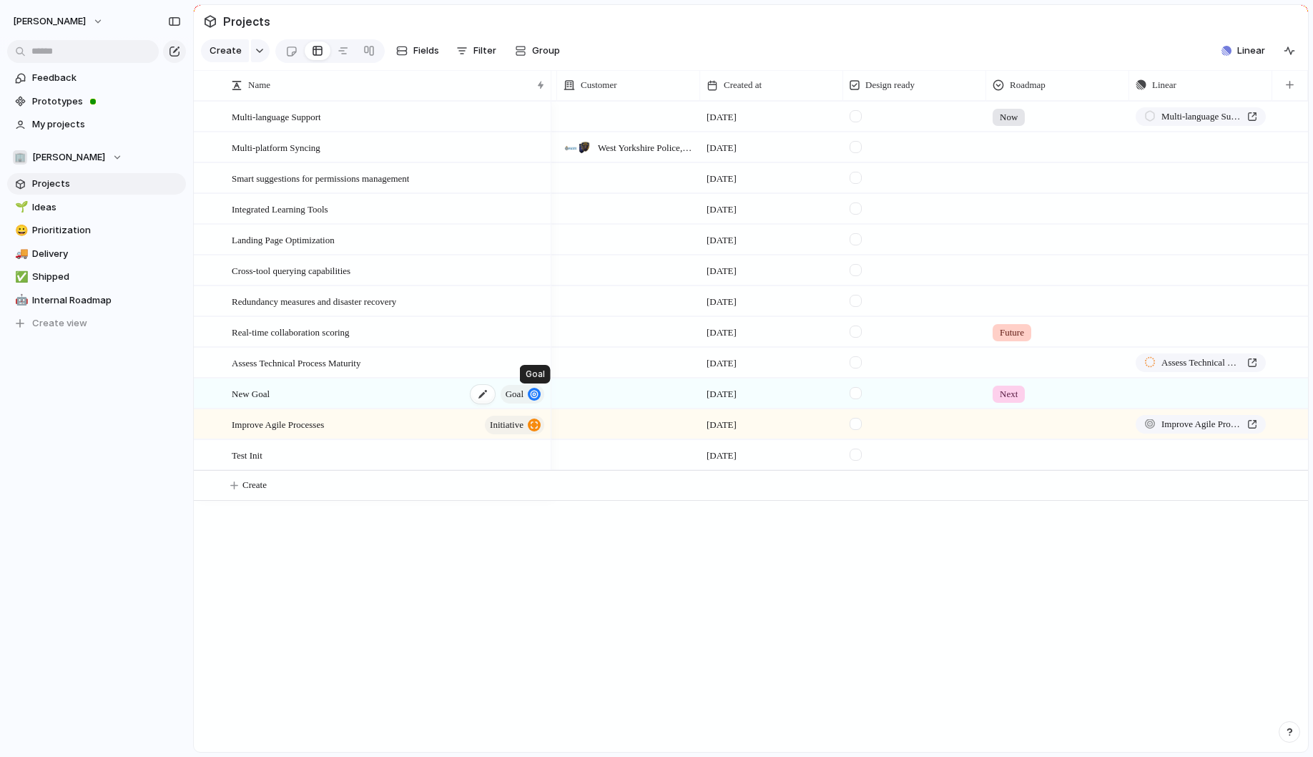
click at [533, 393] on div "button" at bounding box center [534, 394] width 13 height 13
drag, startPoint x: 1291, startPoint y: 85, endPoint x: 1269, endPoint y: 132, distance: 51.5
click at [1269, 132] on div "Name Target date Owner Customer Created at Design ready Roadmap Linear Multi-la…" at bounding box center [751, 410] width 1114 height 681
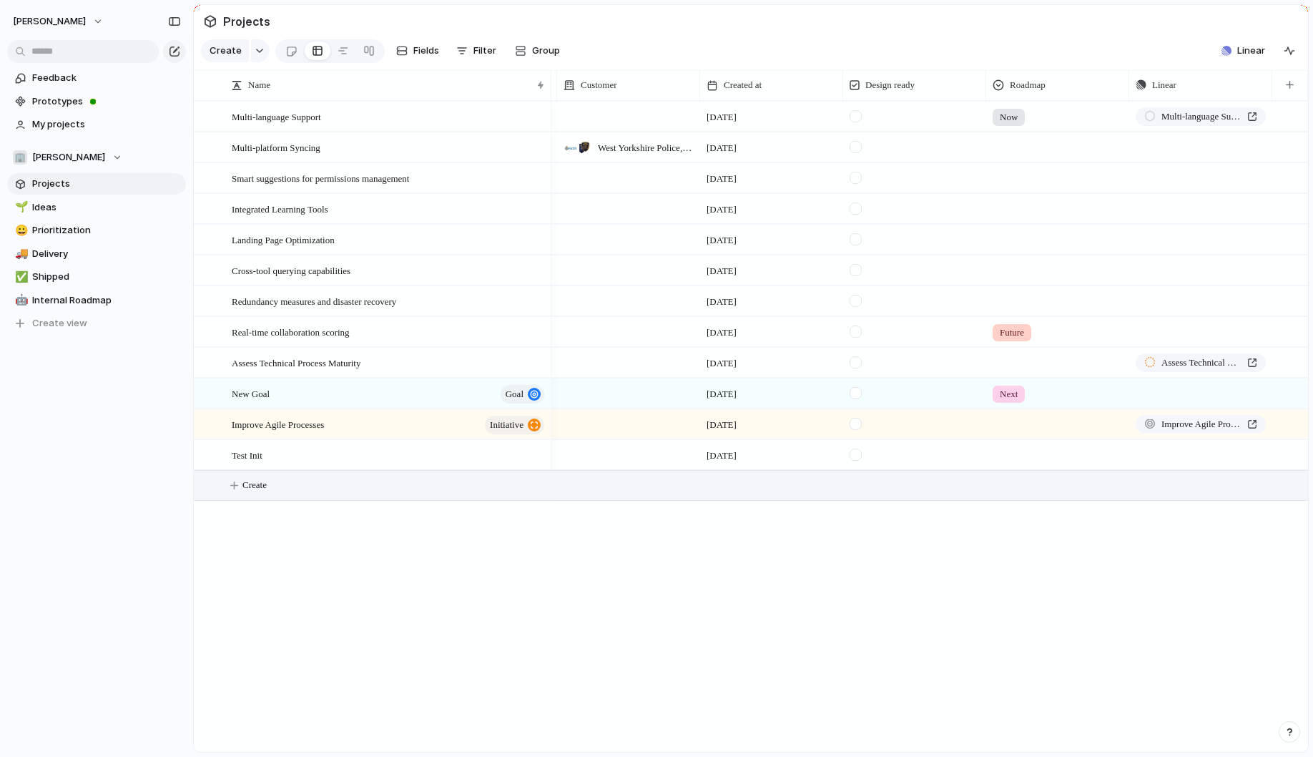
click at [256, 481] on span "Create" at bounding box center [254, 485] width 24 height 14
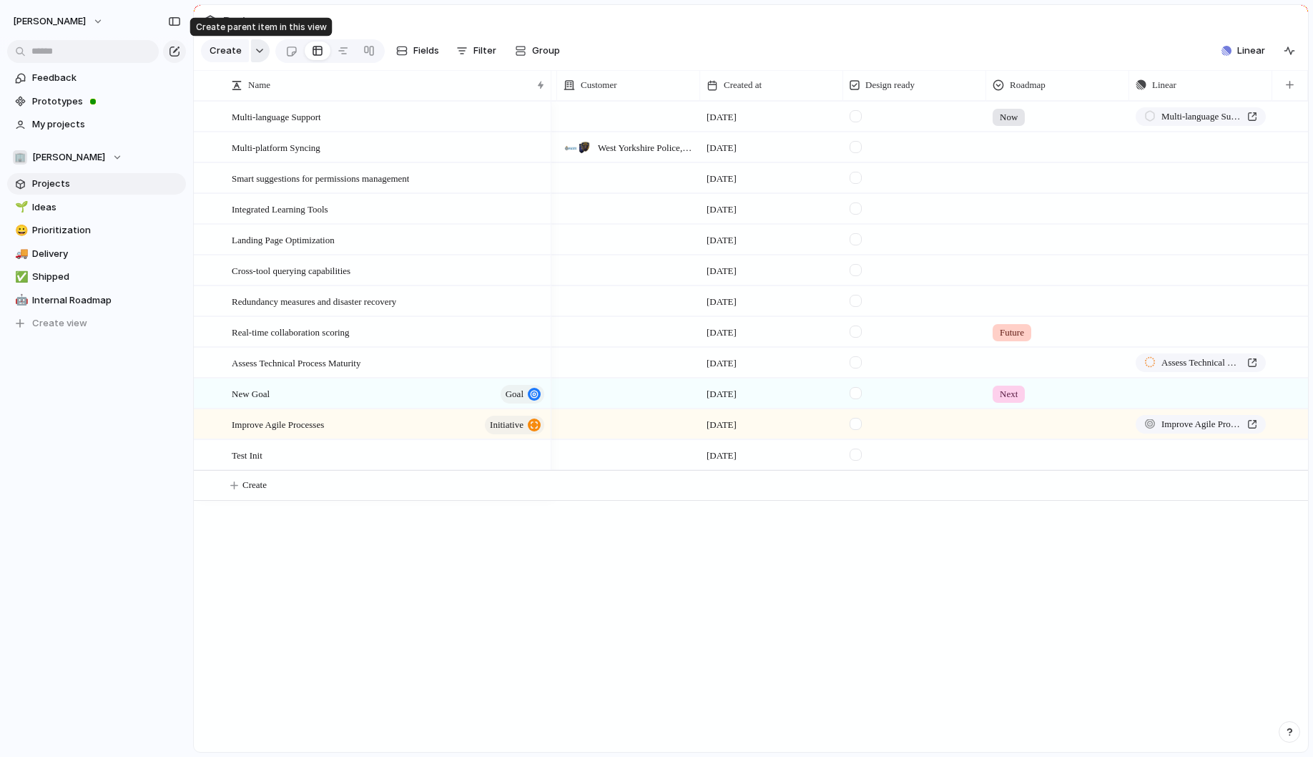
click at [257, 44] on button "button" at bounding box center [260, 50] width 19 height 23
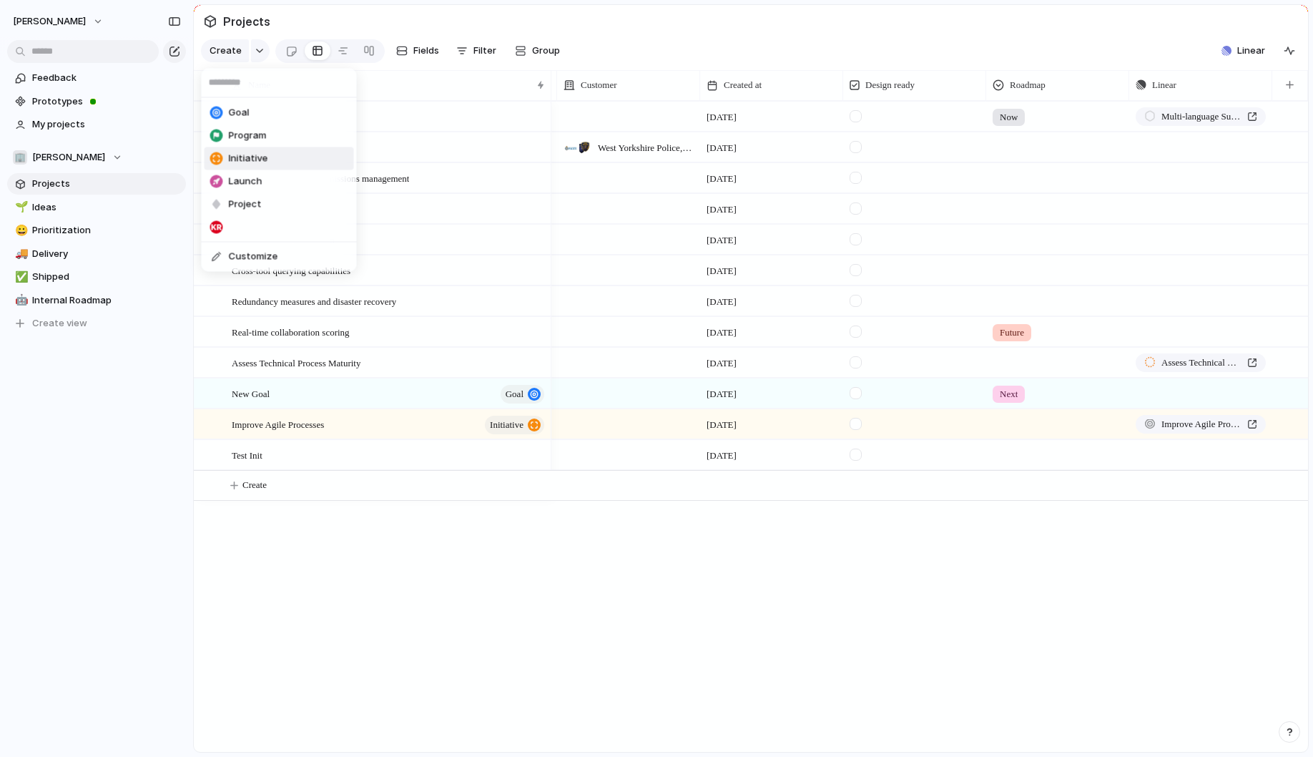
click at [252, 152] on span "Initiative" at bounding box center [248, 159] width 39 height 14
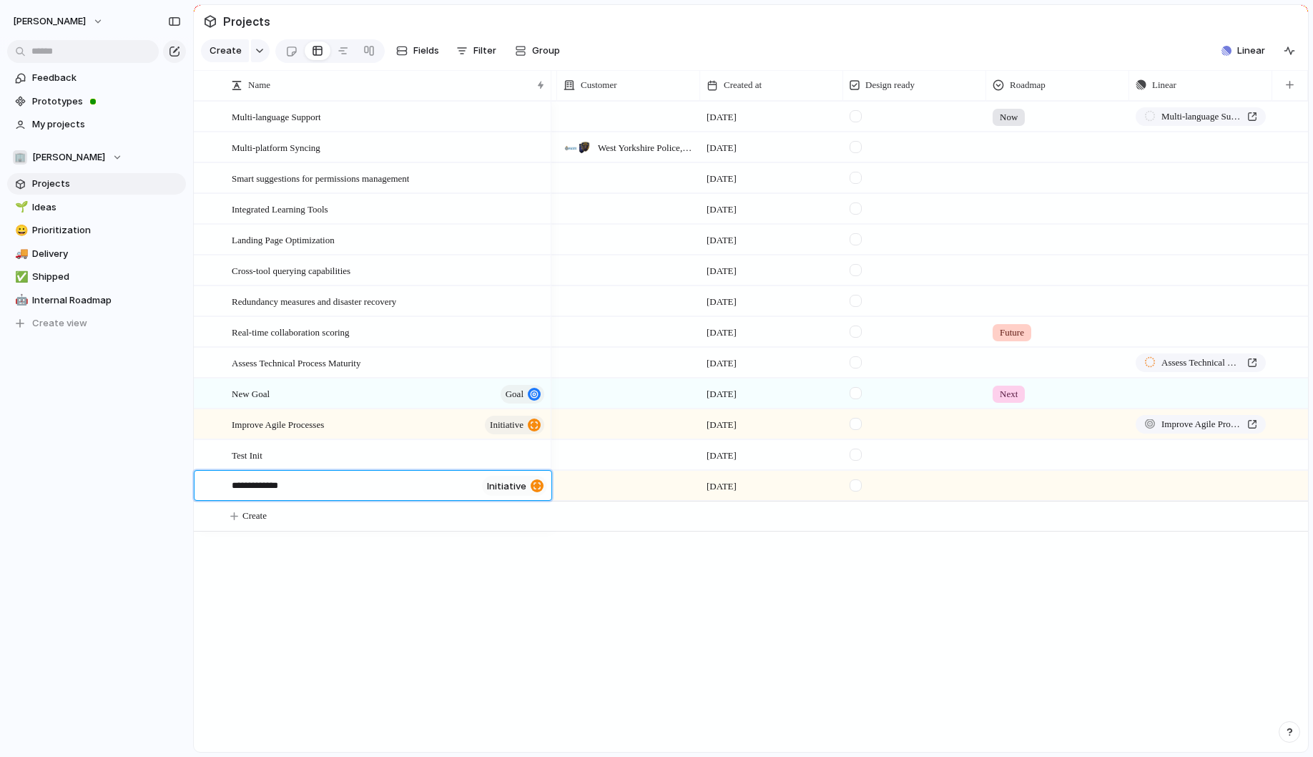
type textarea "**********"
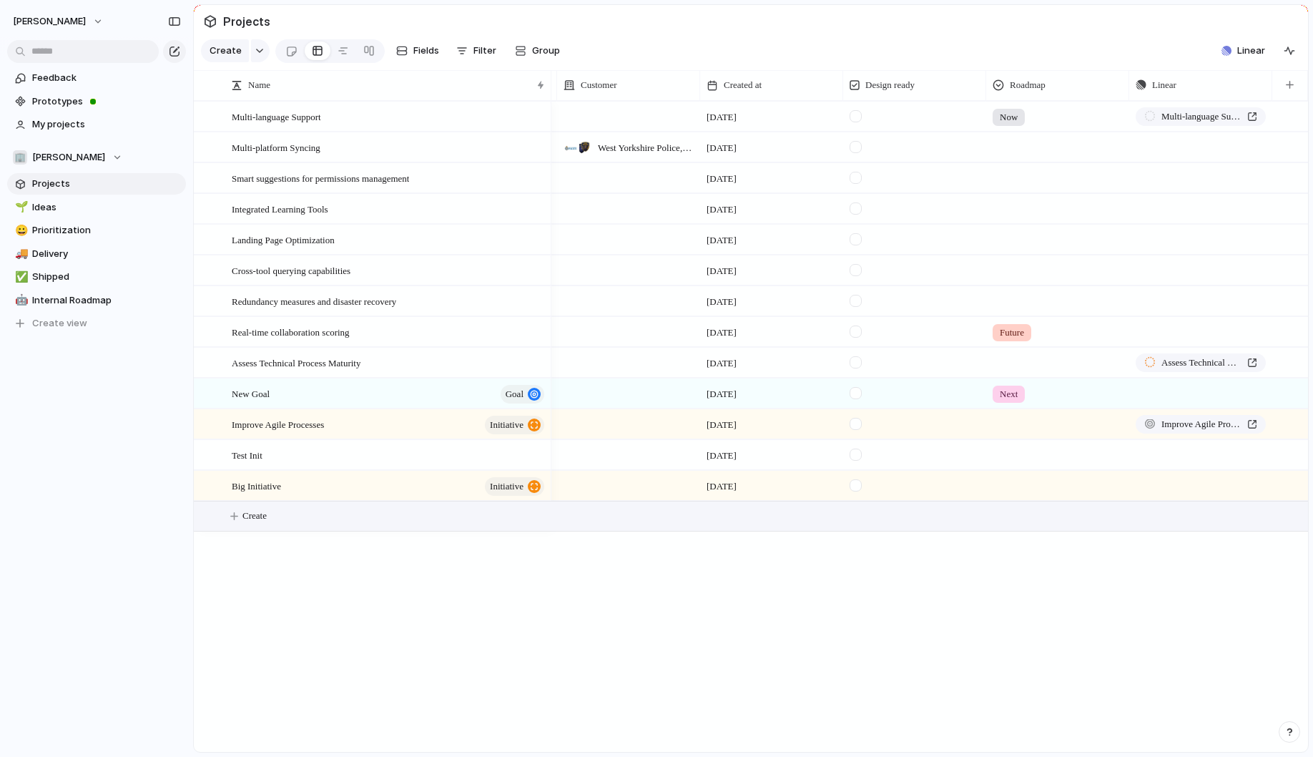
click at [877, 491] on div at bounding box center [915, 481] width 142 height 20
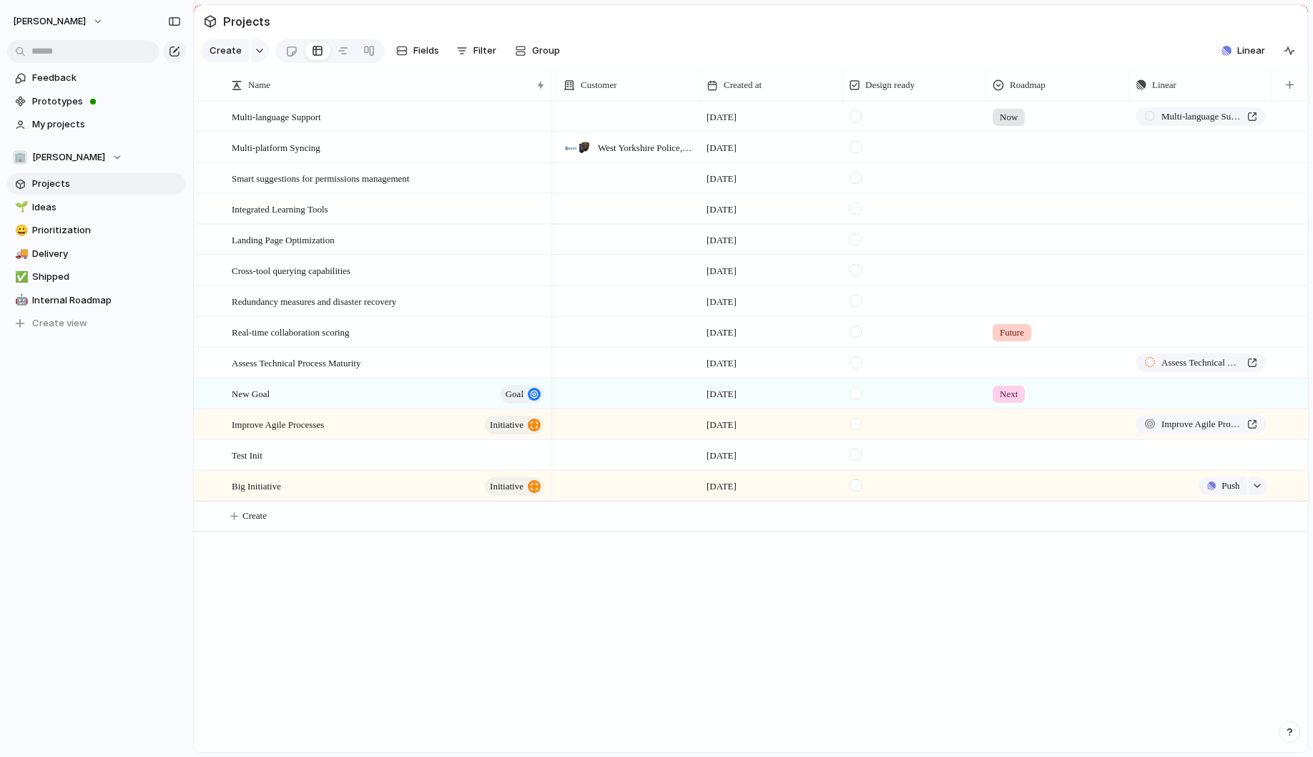
click at [1188, 486] on div "Push" at bounding box center [1201, 485] width 142 height 28
click at [1260, 484] on div "button" at bounding box center [1257, 486] width 10 height 6
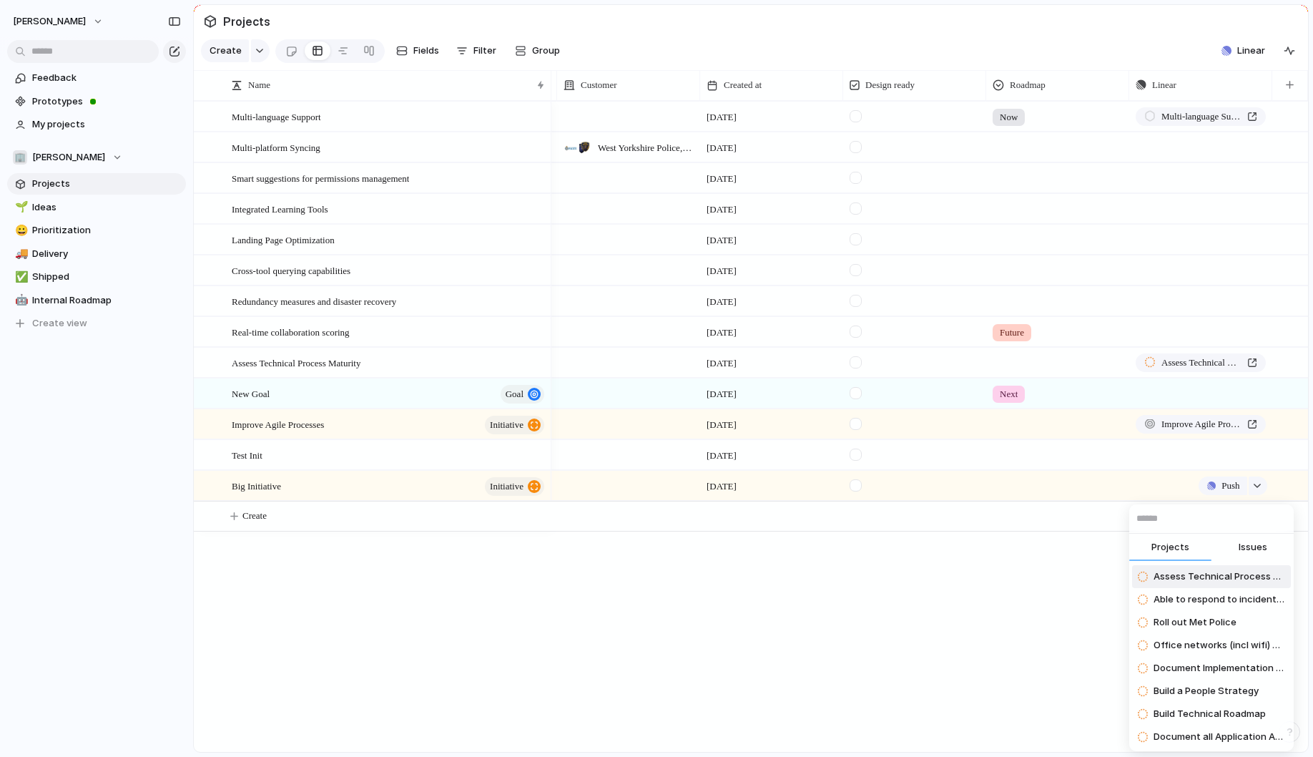
click at [1221, 483] on div "Projects Issues Assess Technical Process Maturity Able to respond to incidents …" at bounding box center [656, 378] width 1313 height 757
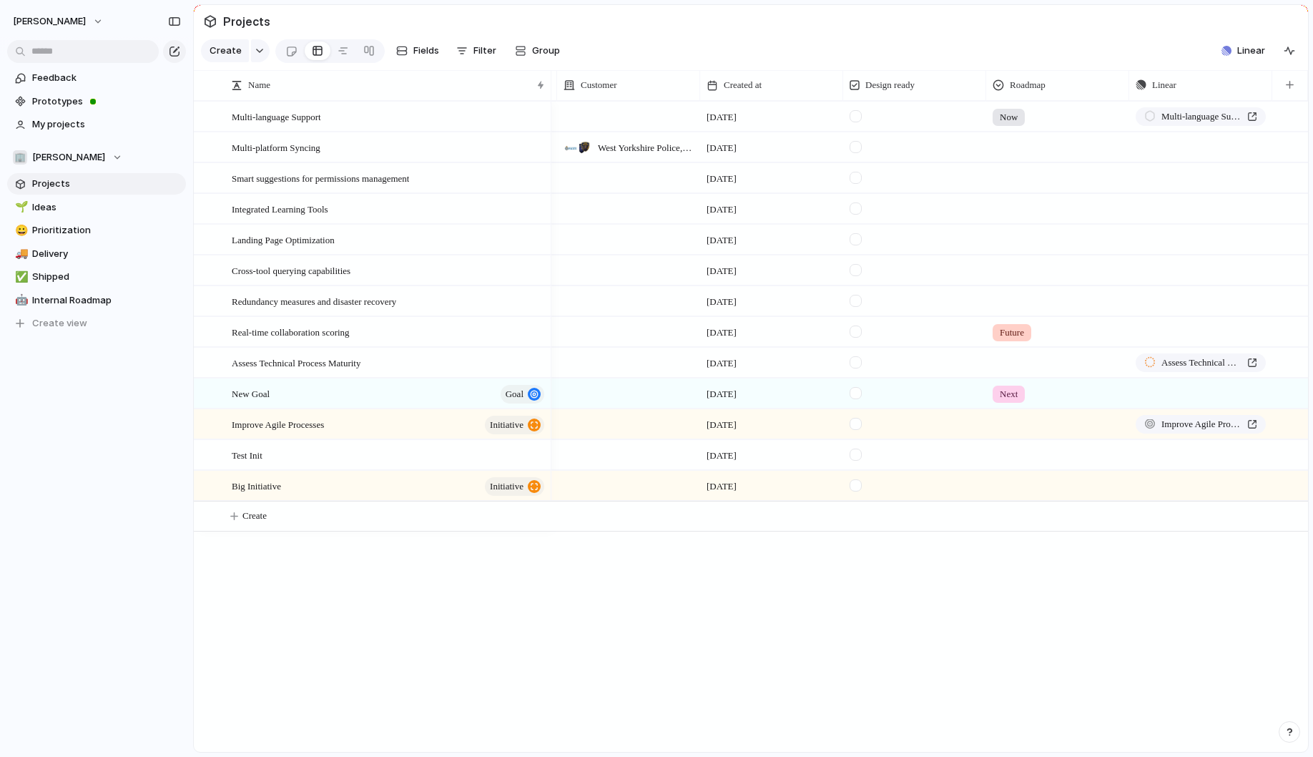
click at [1221, 483] on span "Push" at bounding box center [1230, 485] width 18 height 14
click at [1187, 683] on span "Strategy" at bounding box center [1178, 686] width 41 height 14
click at [547, 49] on span "Group" at bounding box center [546, 51] width 28 height 14
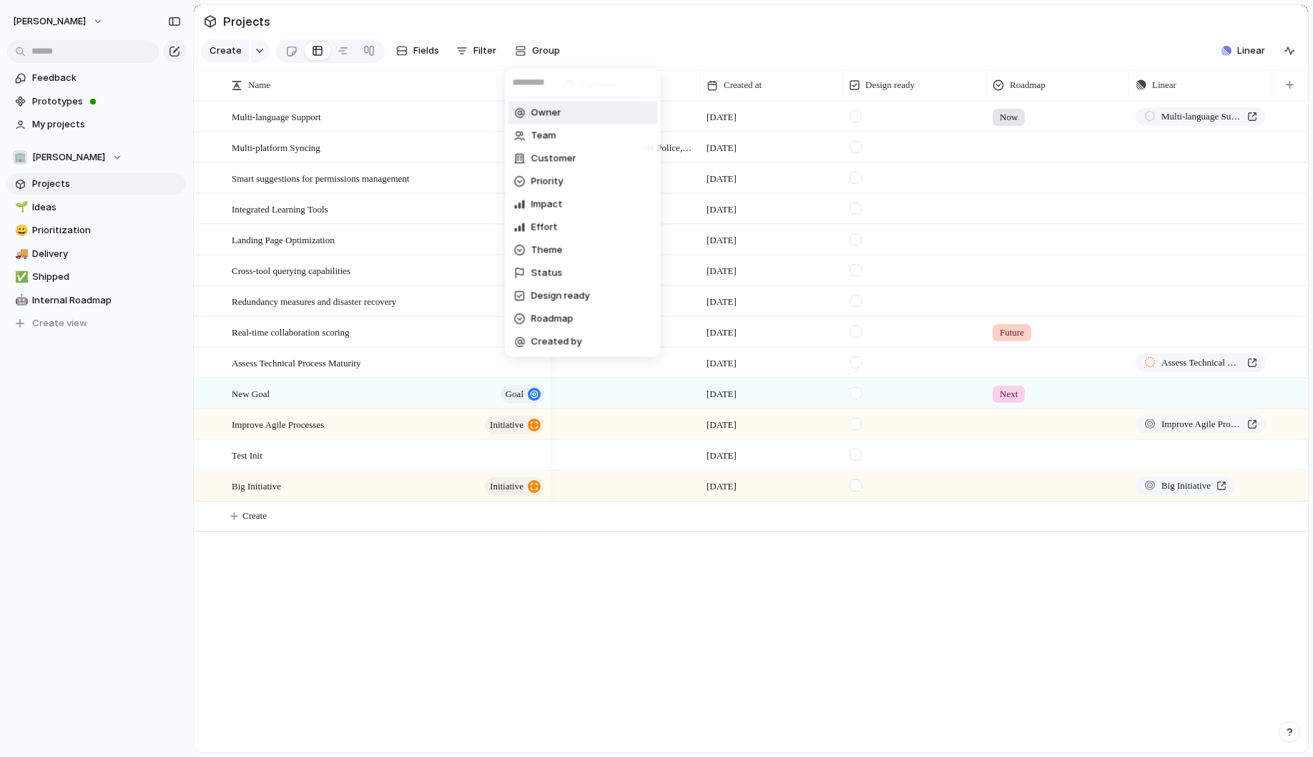
click at [488, 51] on div "Owner Team Customer Priority Impact Effort Theme Status Design ready Roadmap Cr…" at bounding box center [656, 378] width 1313 height 757
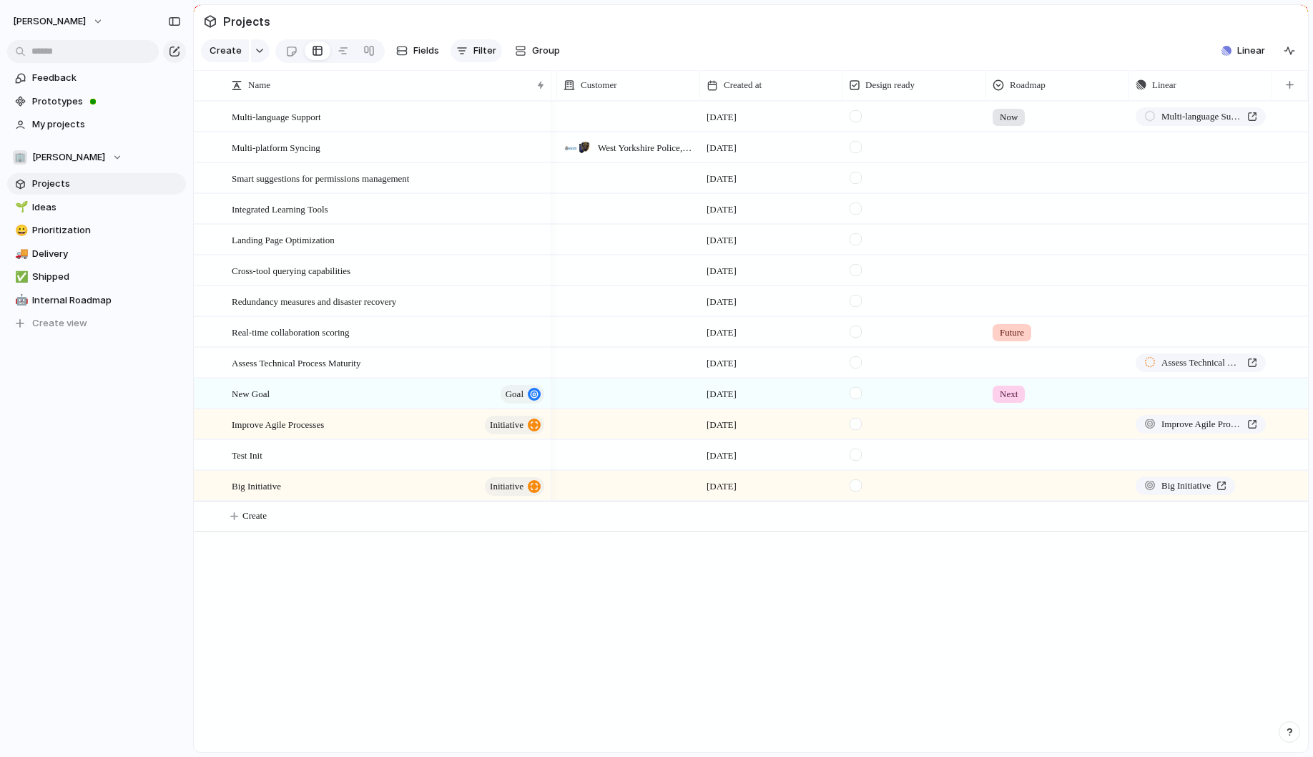
click at [483, 51] on span "Filter" at bounding box center [484, 51] width 23 height 14
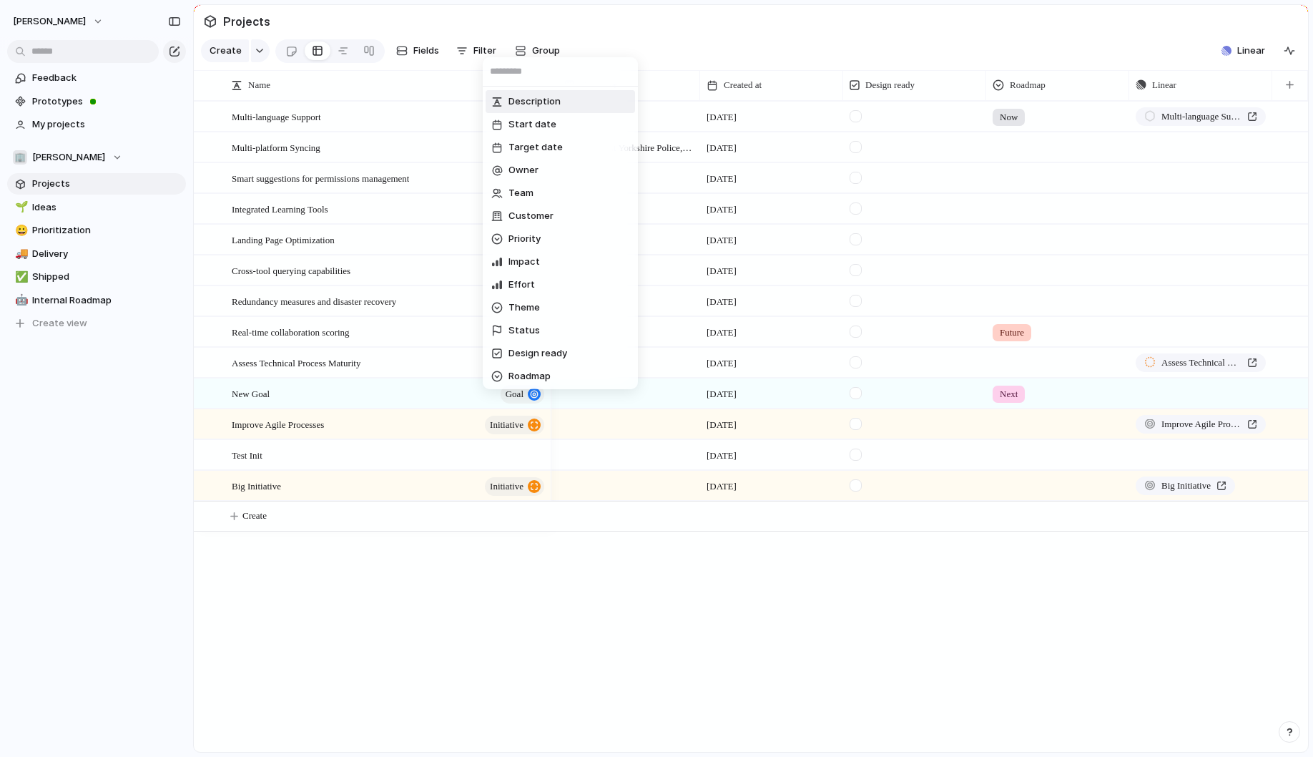
click at [394, 23] on div "Description Start date Target date Owner Team Customer Priority Impact Effort T…" at bounding box center [656, 378] width 1313 height 757
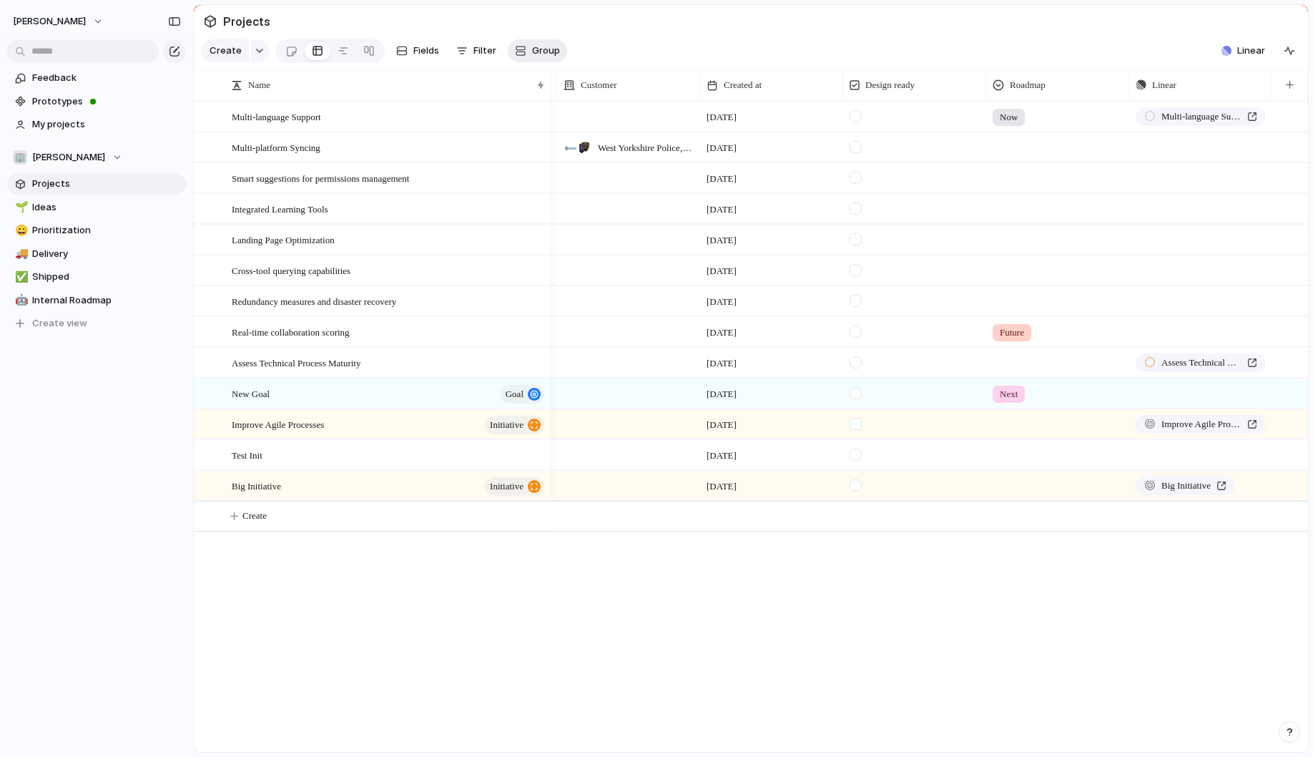
click at [539, 56] on span "Group" at bounding box center [546, 51] width 28 height 14
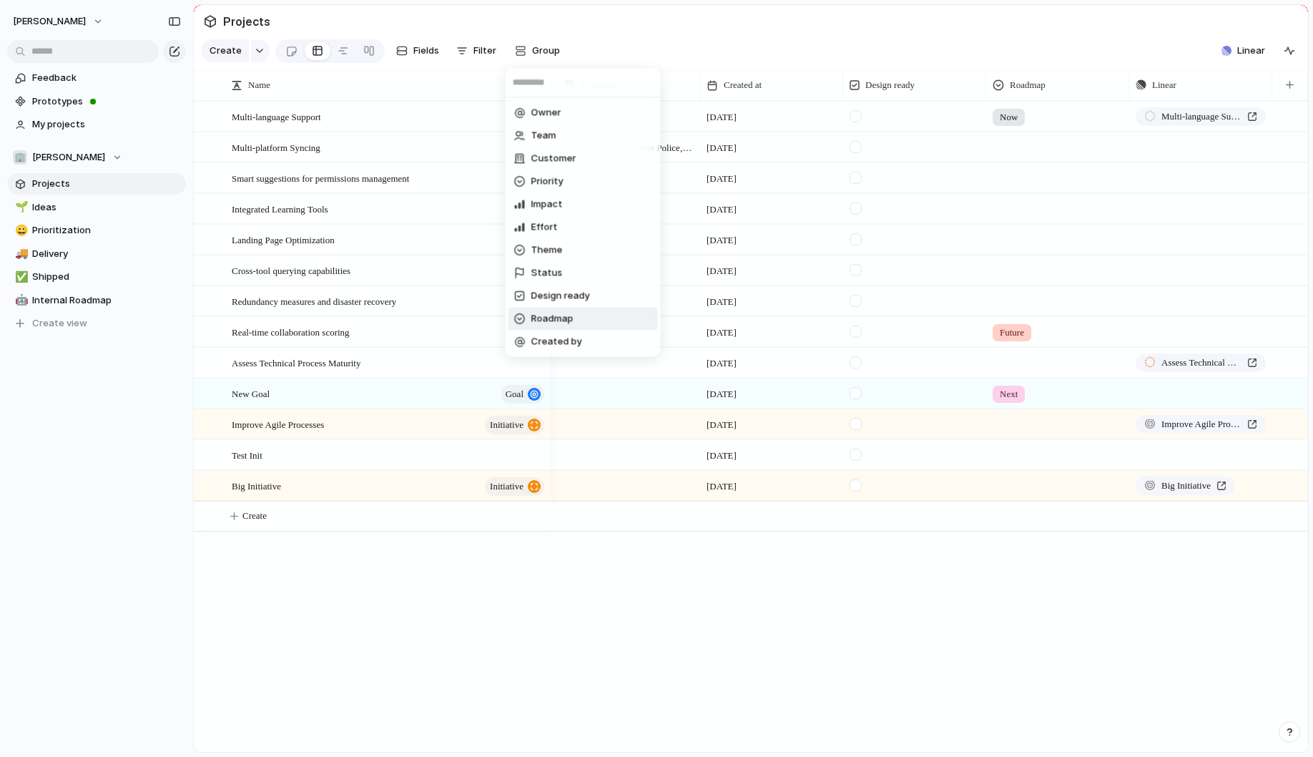
click at [553, 319] on span "Roadmap" at bounding box center [552, 319] width 42 height 14
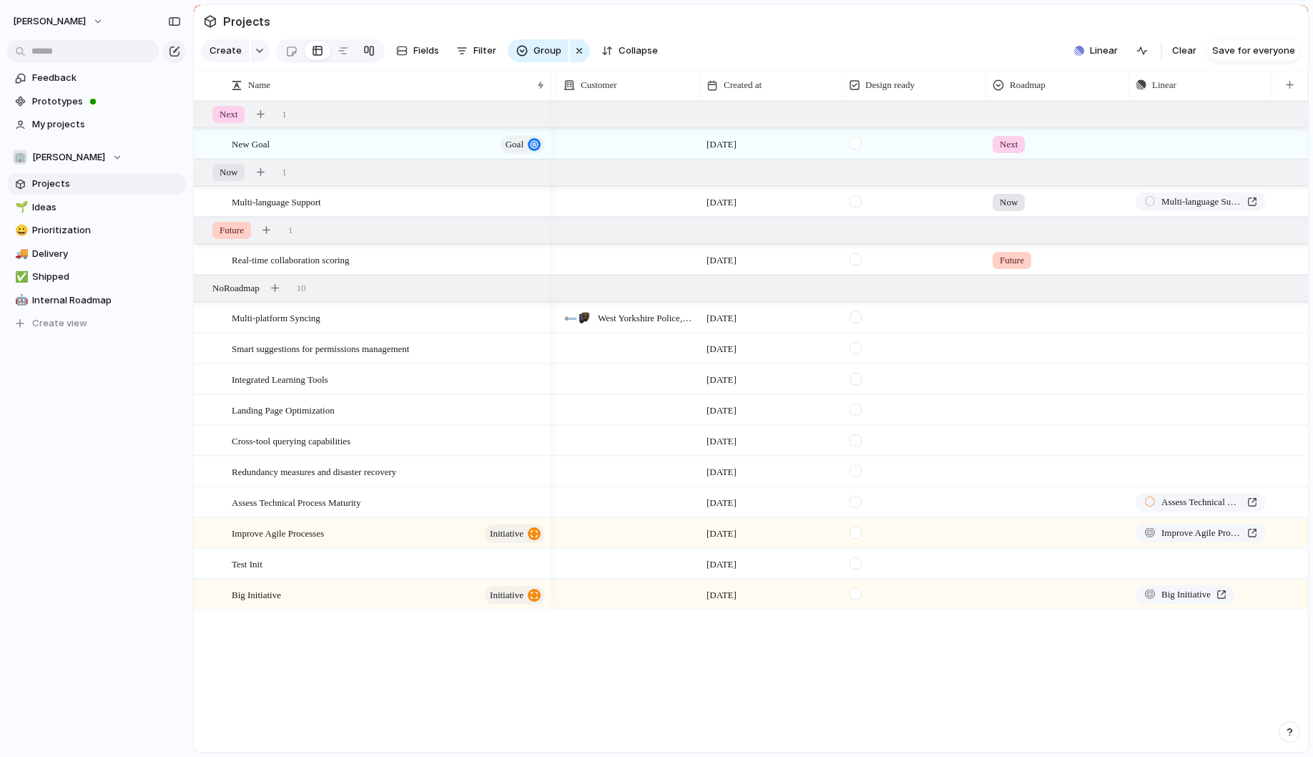
click at [365, 53] on div at bounding box center [368, 50] width 11 height 23
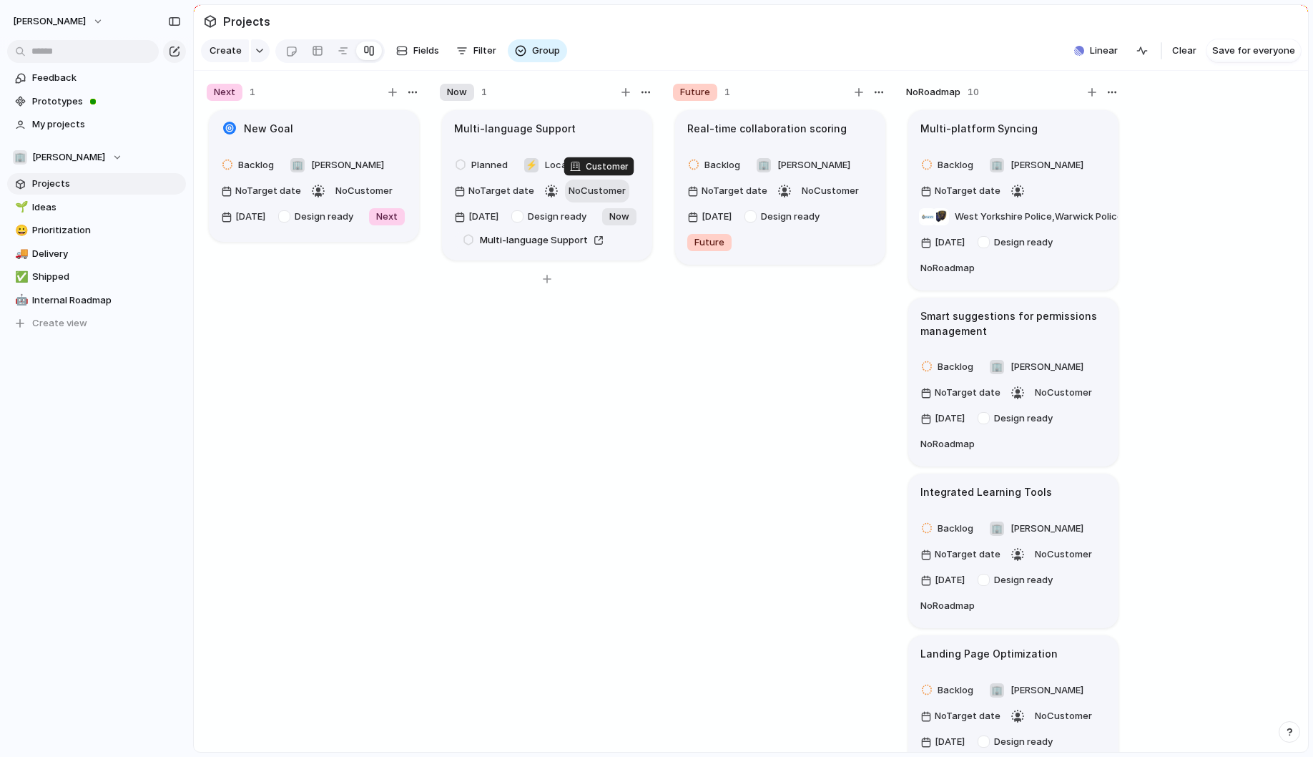
click at [589, 189] on span "No Customer" at bounding box center [596, 189] width 57 height 11
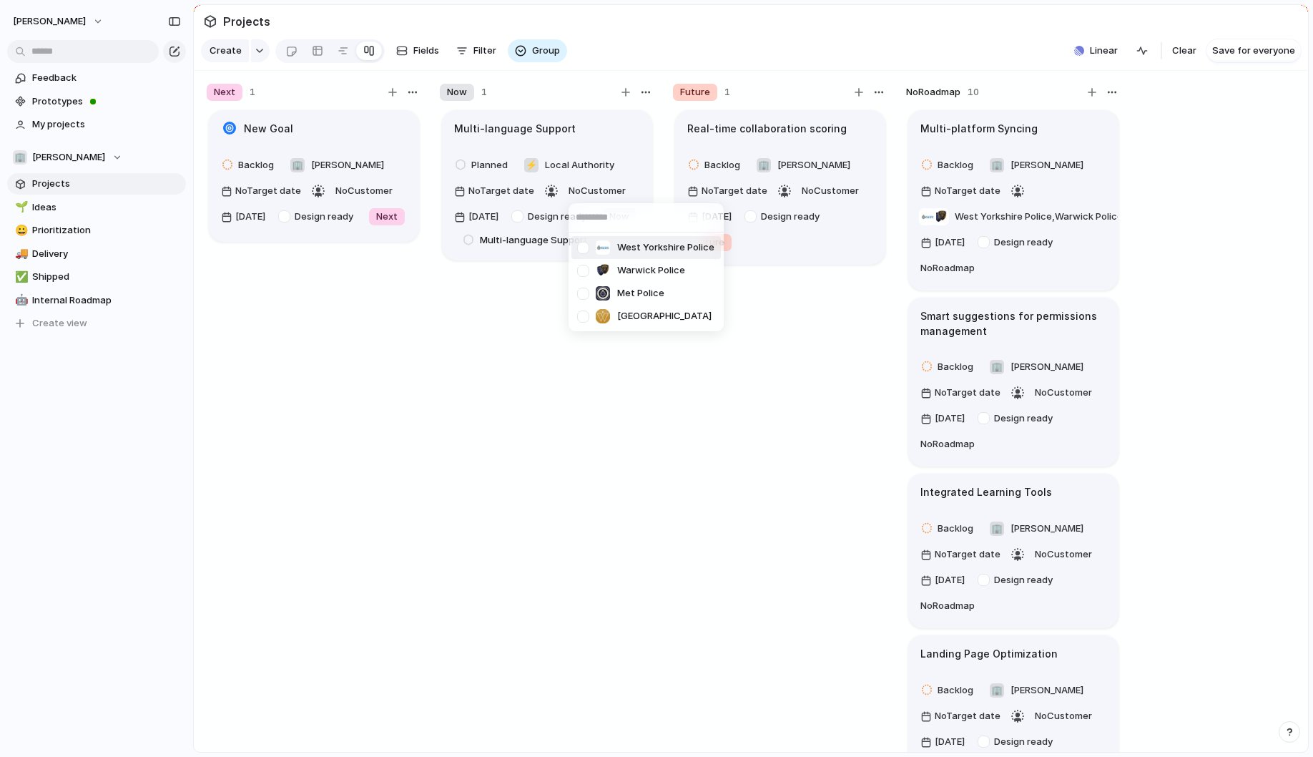
click at [643, 249] on span "West Yorkshire Police" at bounding box center [665, 247] width 97 height 14
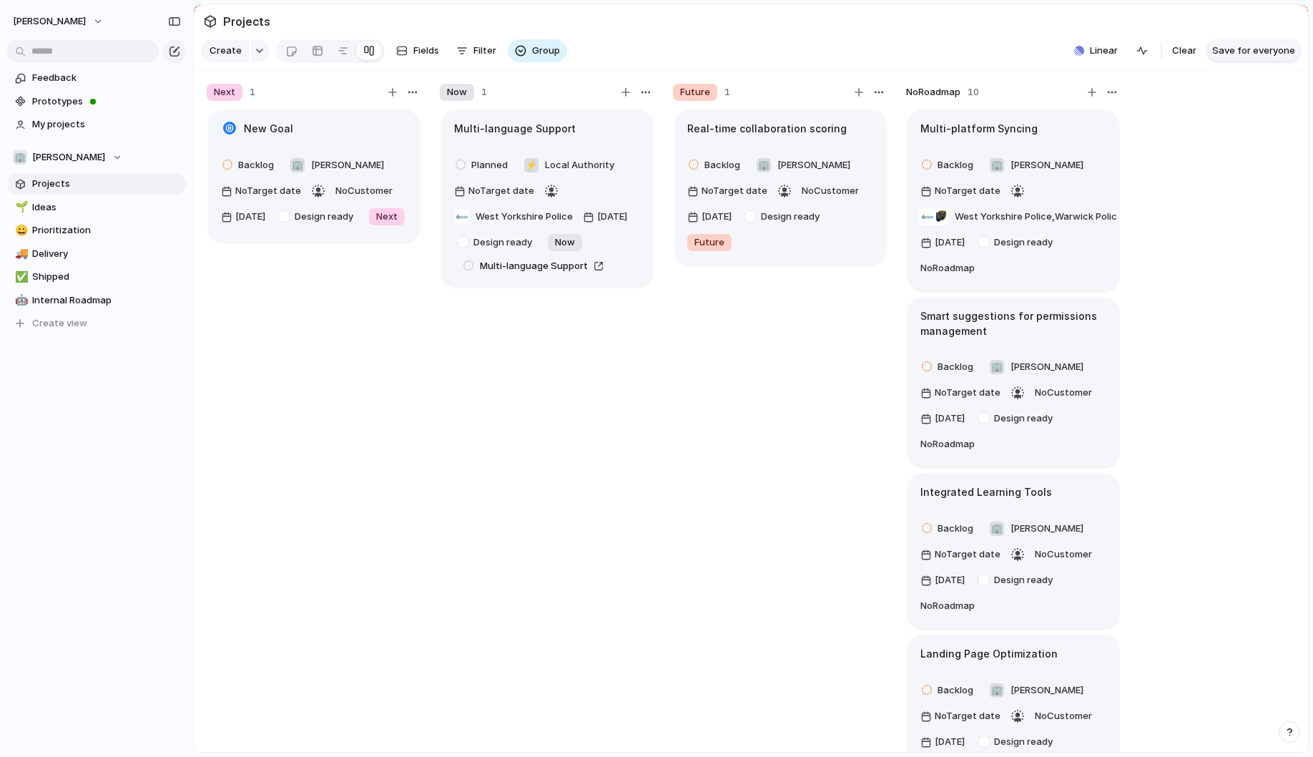
click at [1231, 54] on span "Save for everyone" at bounding box center [1253, 51] width 83 height 14
click at [82, 210] on span "Ideas" at bounding box center [106, 207] width 149 height 14
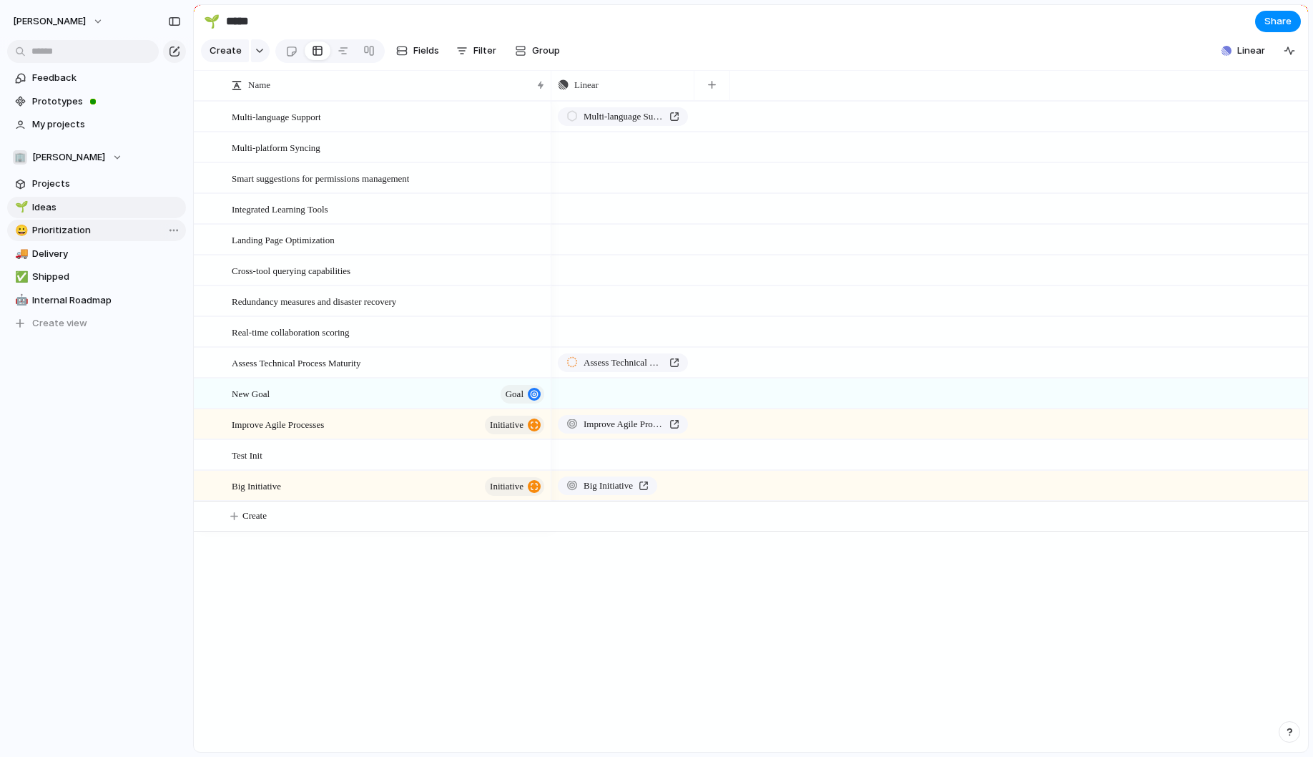
click at [62, 234] on span "Prioritization" at bounding box center [106, 230] width 149 height 14
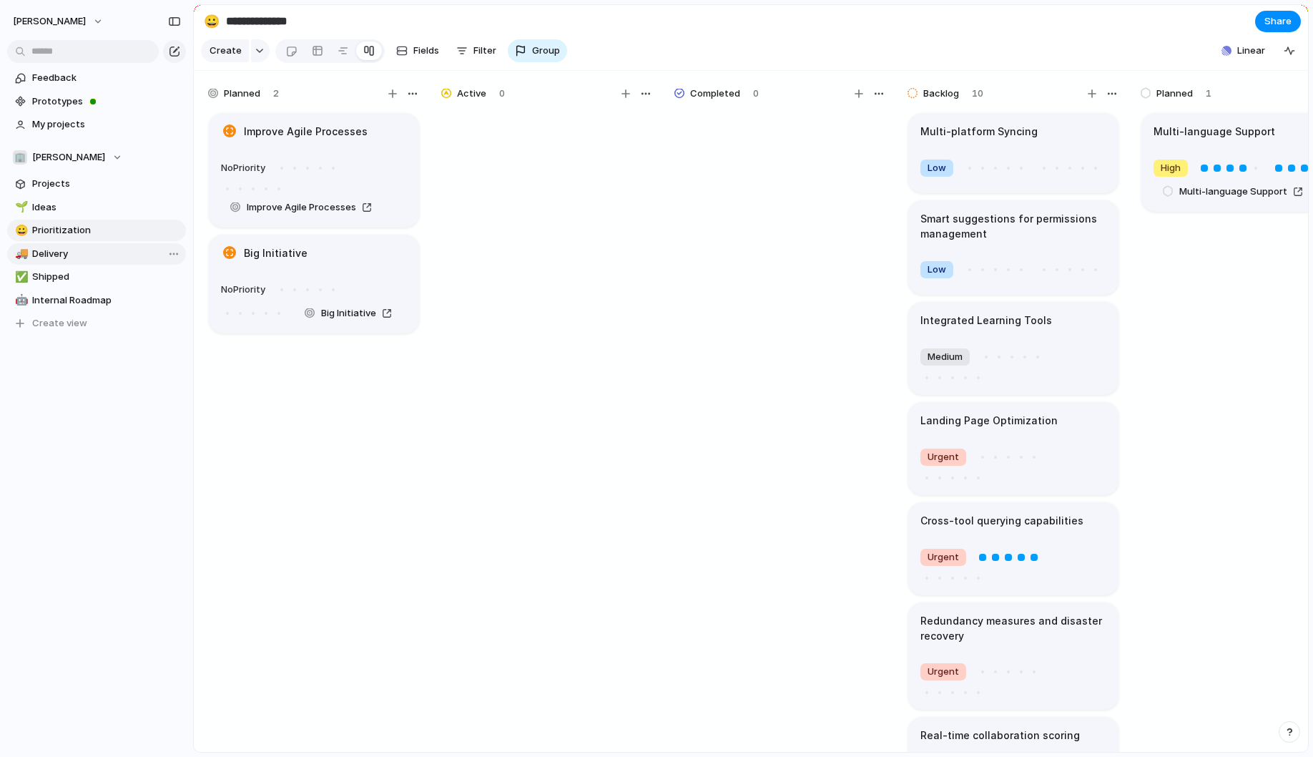
click at [54, 254] on span "Delivery" at bounding box center [106, 254] width 149 height 14
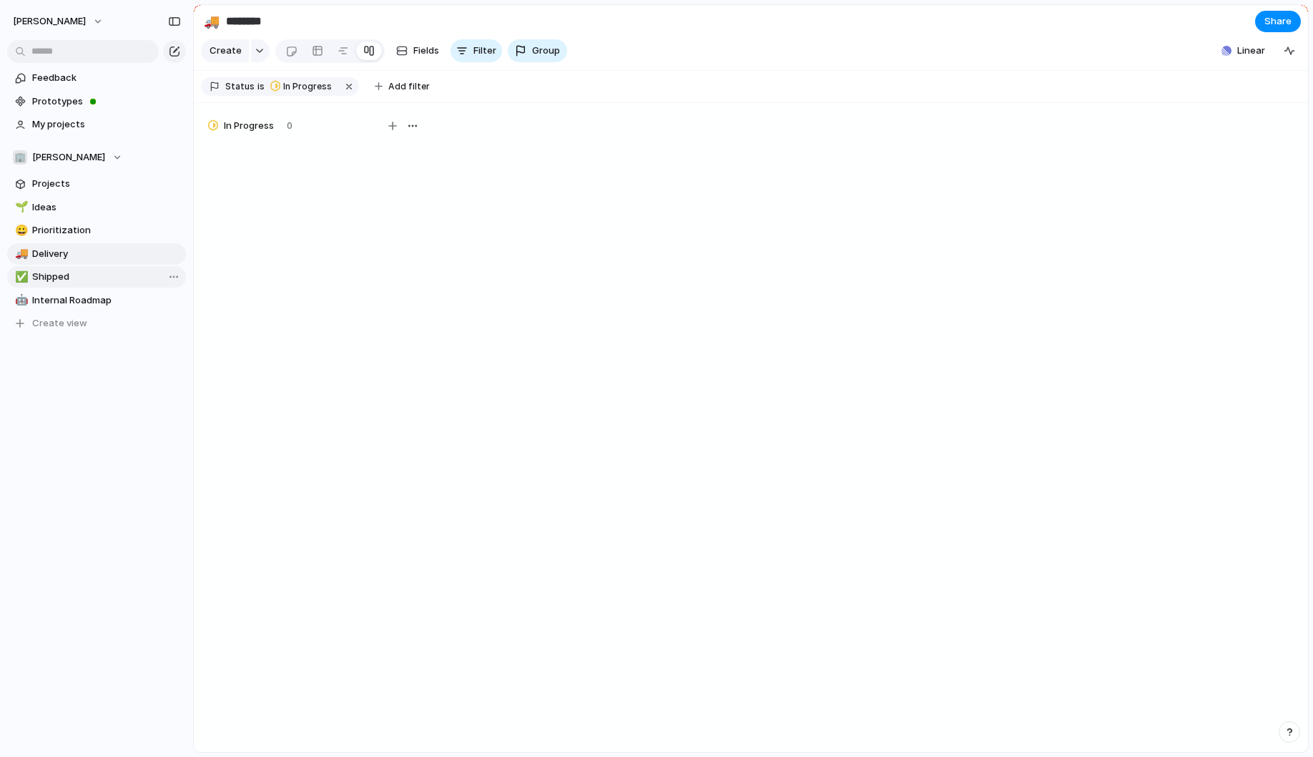
click at [51, 275] on span "Shipped" at bounding box center [106, 277] width 149 height 14
type input "*******"
click at [74, 185] on span "Projects" at bounding box center [106, 184] width 149 height 14
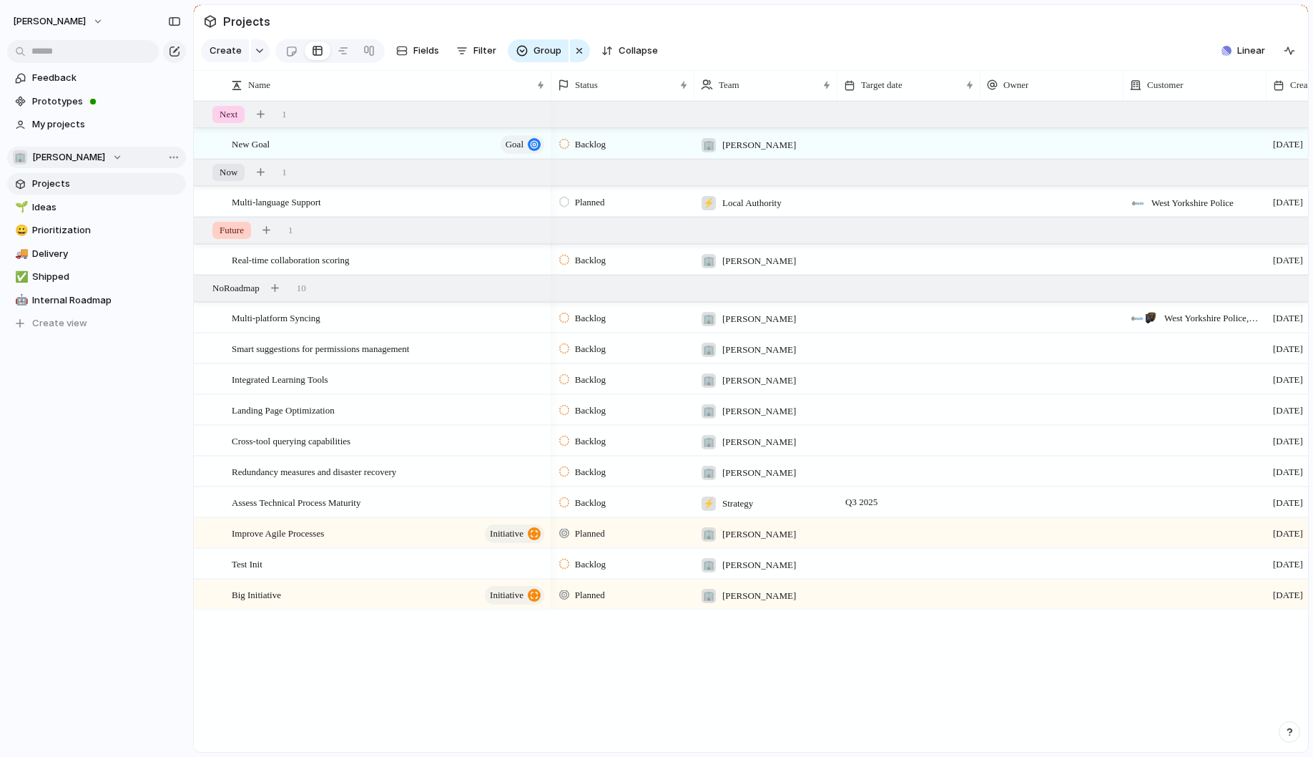
click at [108, 159] on div "🏢 [PERSON_NAME]" at bounding box center [67, 157] width 109 height 14
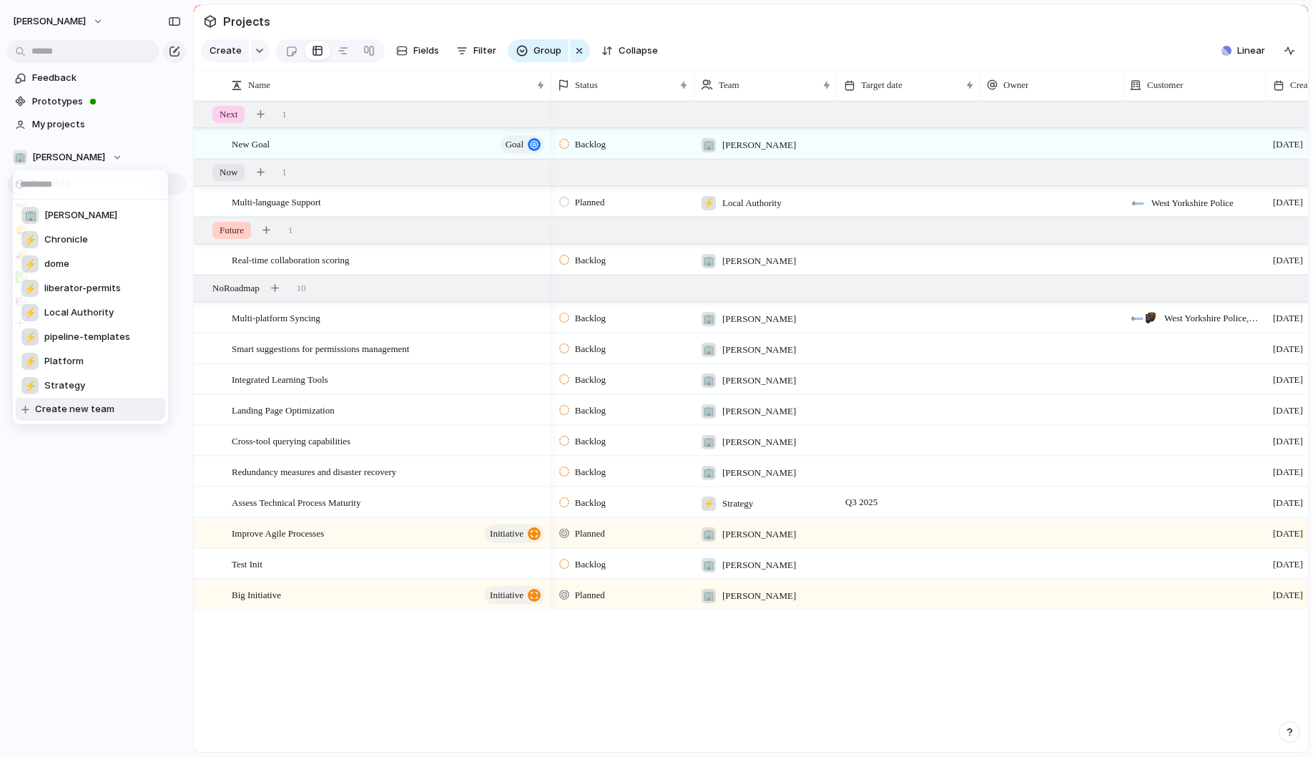
click at [107, 489] on div "🏢 [PERSON_NAME] ⚡ Chronicle ⚡ dome ⚡ liberator-permits ⚡ Local Authority ⚡ pipe…" at bounding box center [656, 378] width 1313 height 757
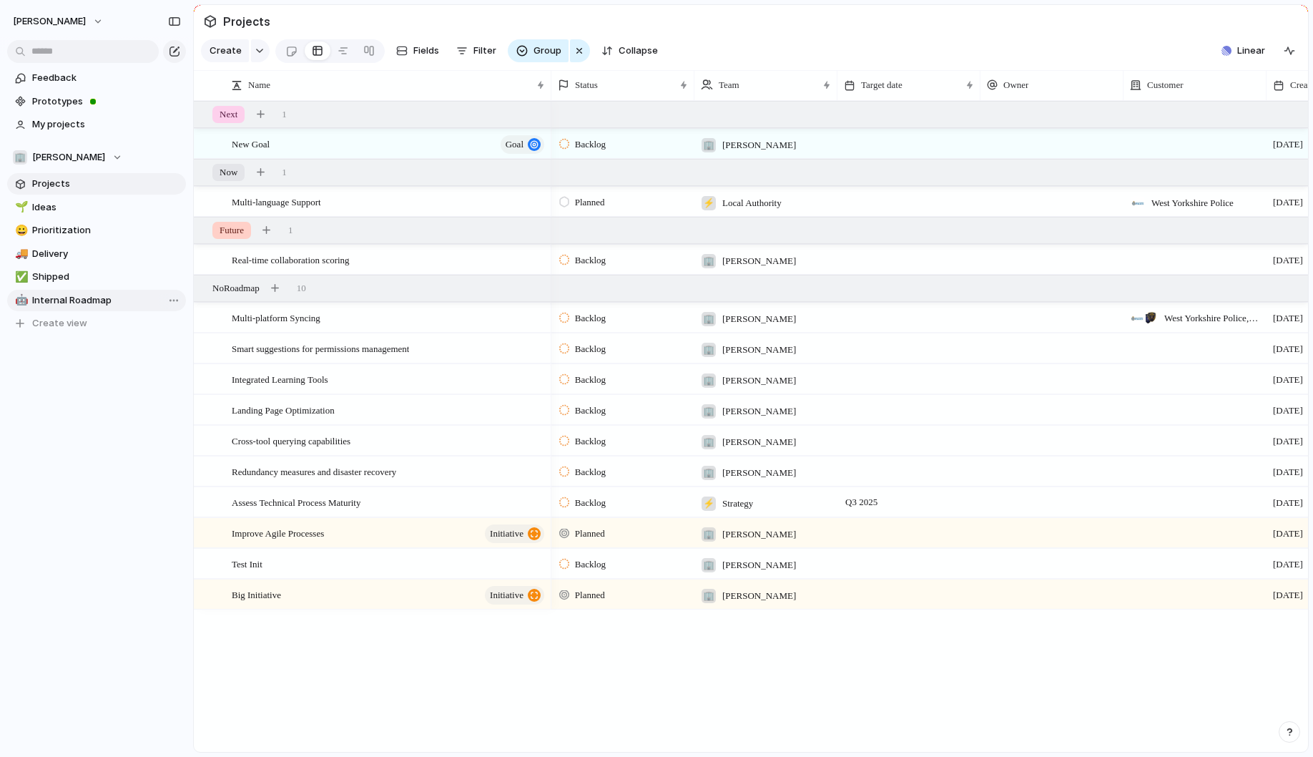
click at [78, 299] on span "Internal Roadmap" at bounding box center [106, 300] width 149 height 14
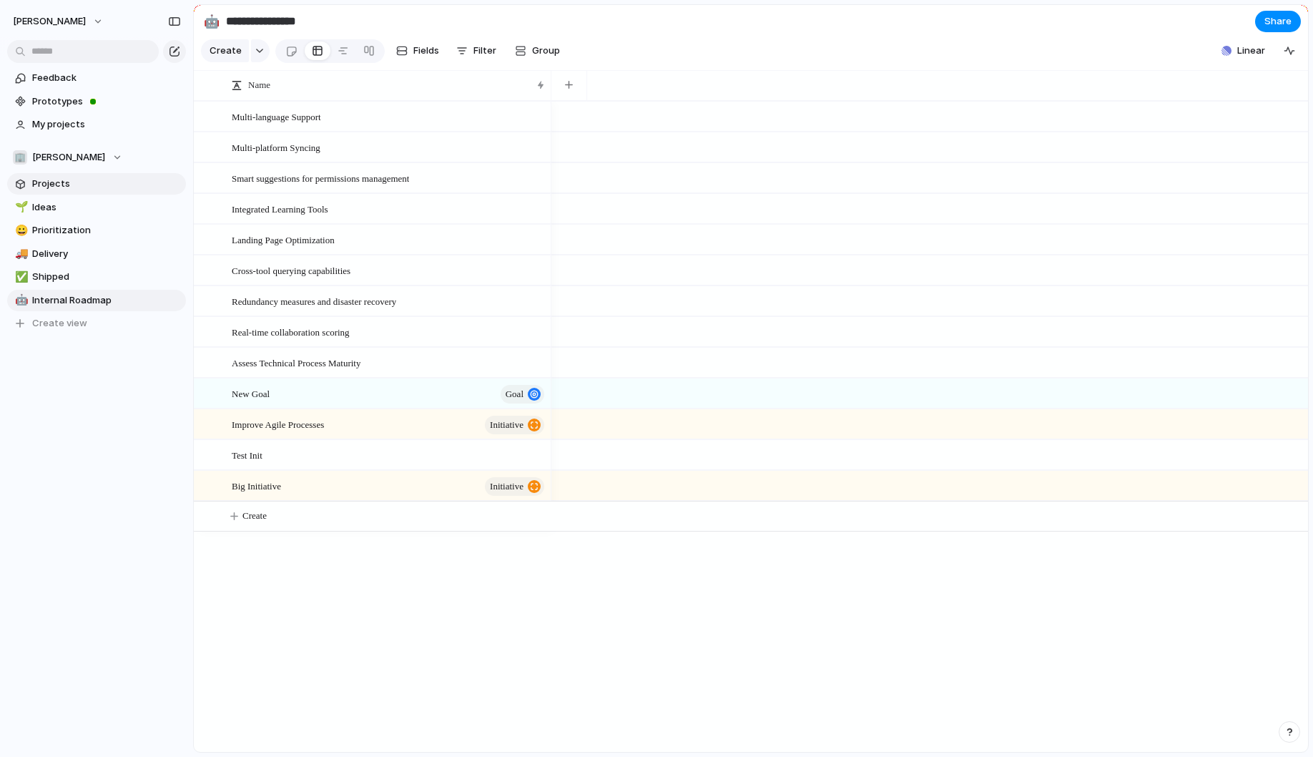
click at [83, 188] on span "Projects" at bounding box center [106, 184] width 149 height 14
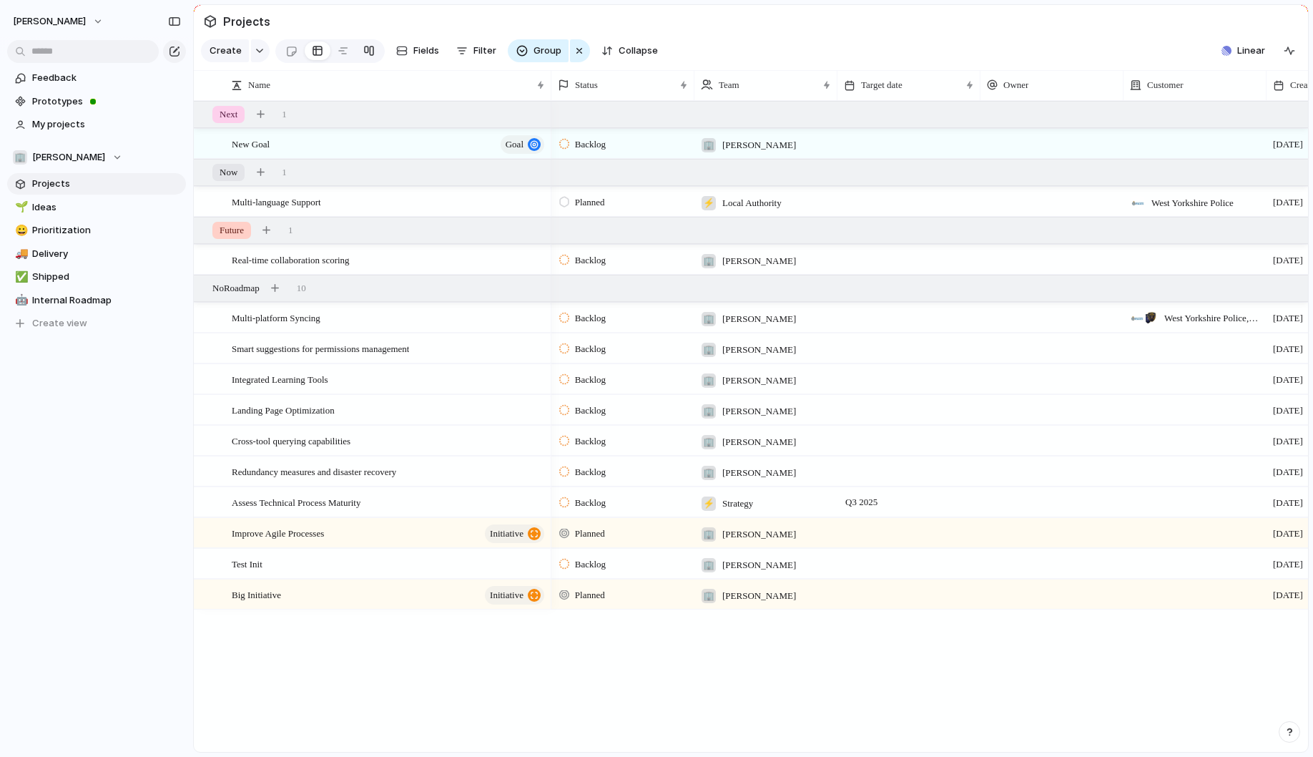
click at [368, 54] on div at bounding box center [368, 50] width 11 height 23
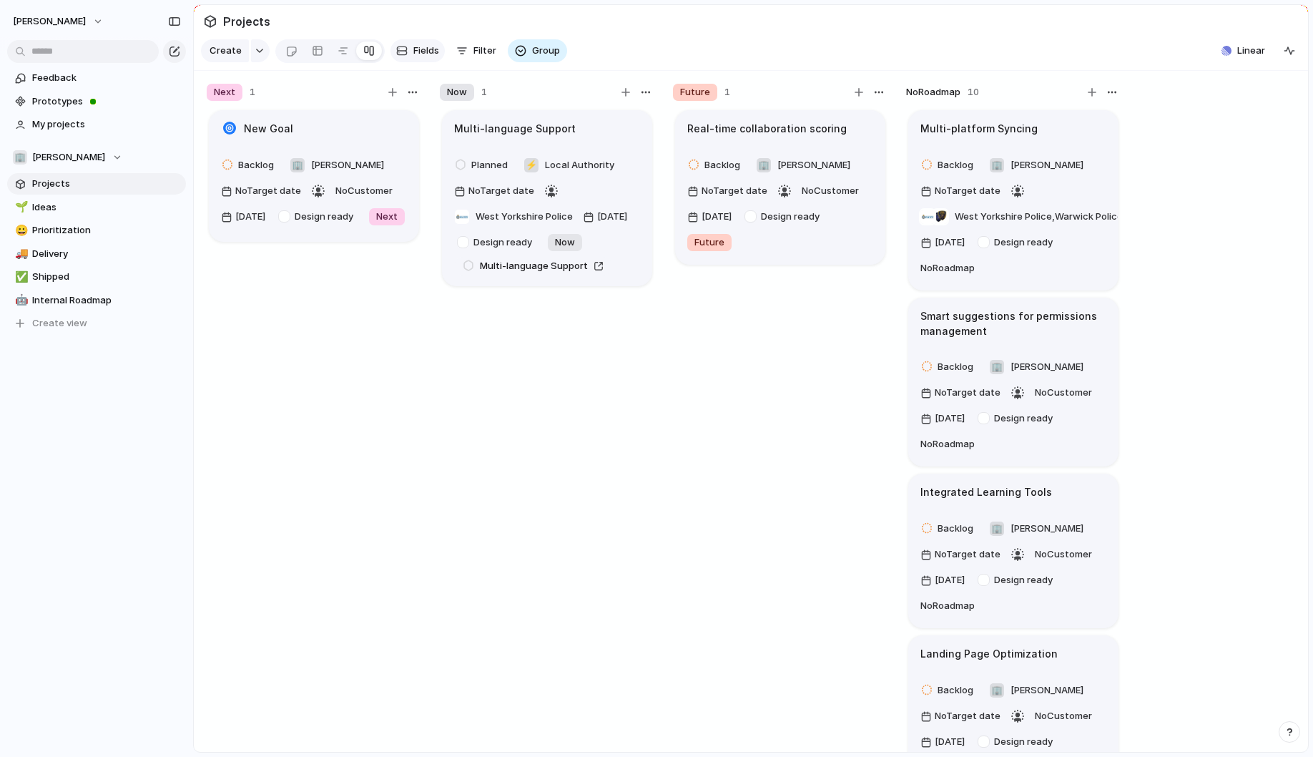
click at [421, 54] on span "Fields" at bounding box center [426, 51] width 26 height 14
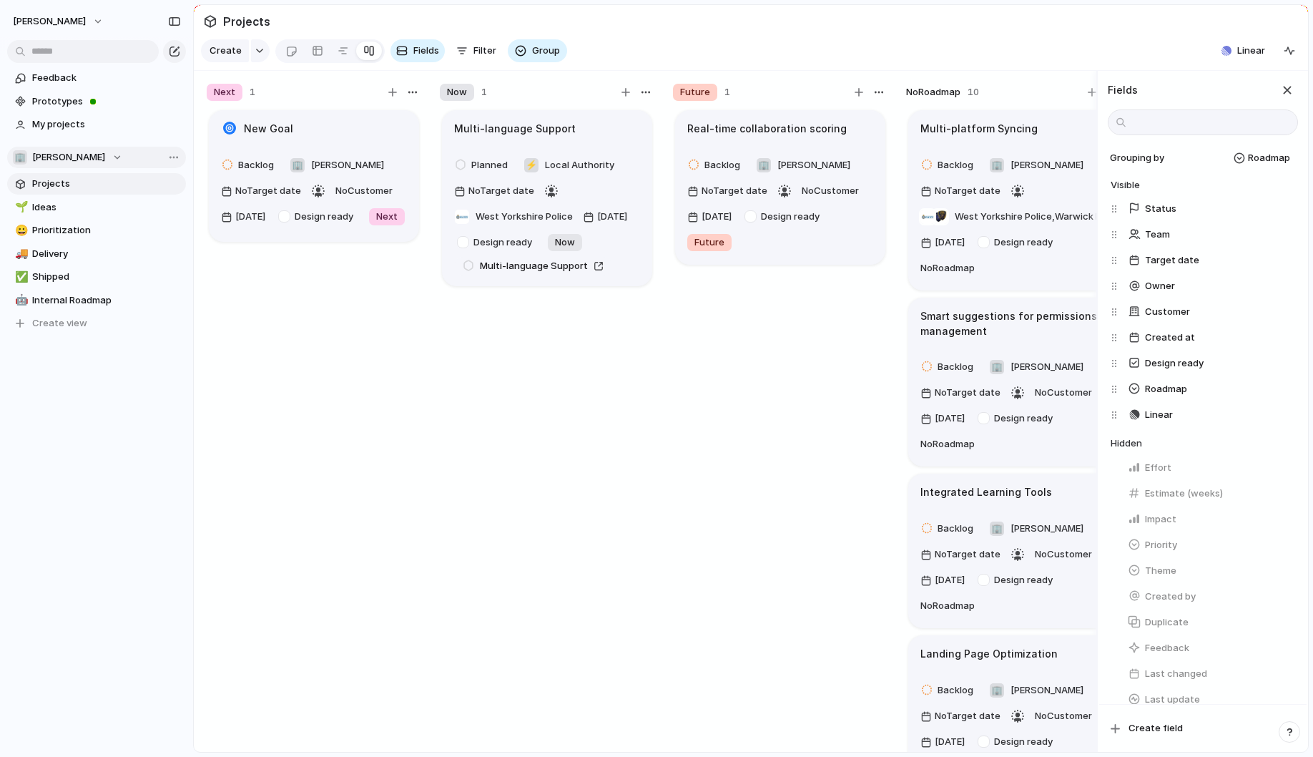
click at [109, 157] on div "🏢 [PERSON_NAME]" at bounding box center [67, 157] width 109 height 14
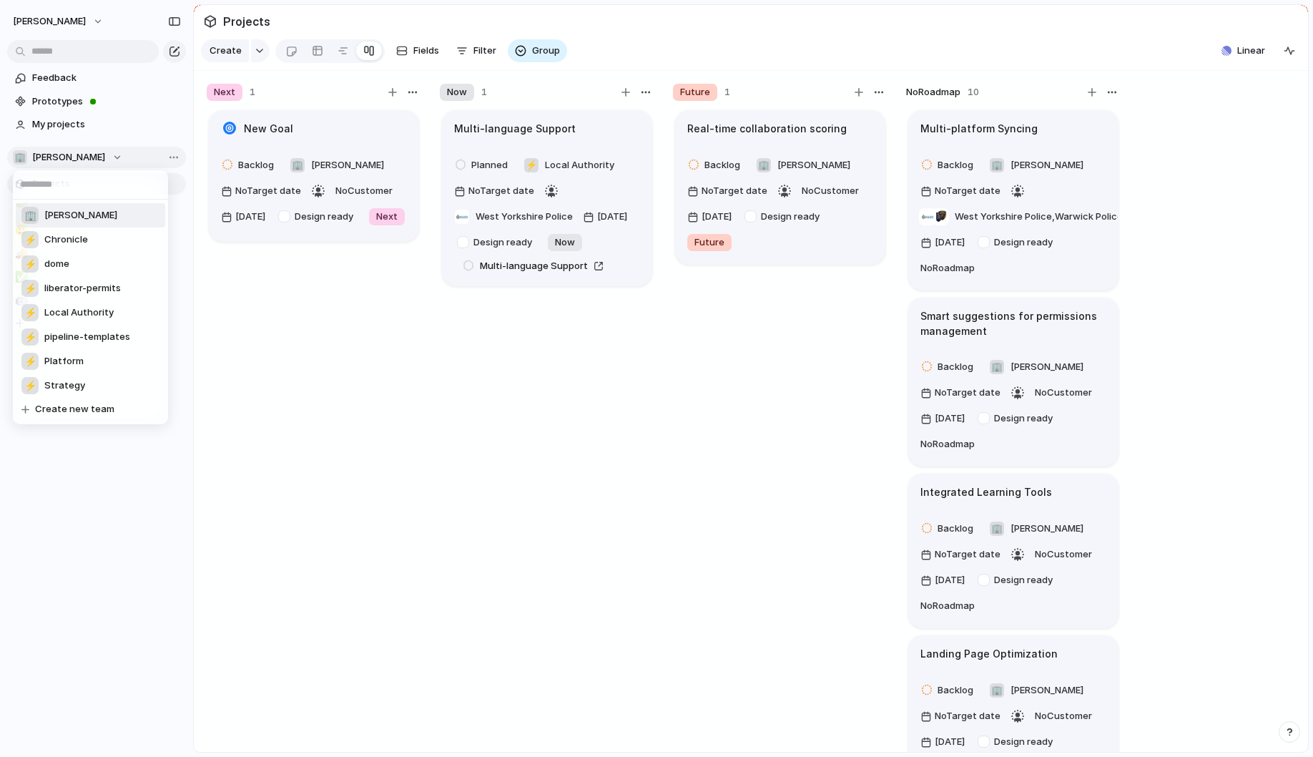
click at [109, 157] on div "🏢 [PERSON_NAME] ⚡ Chronicle ⚡ dome ⚡ liberator-permits ⚡ Local Authority ⚡ pipe…" at bounding box center [656, 378] width 1313 height 757
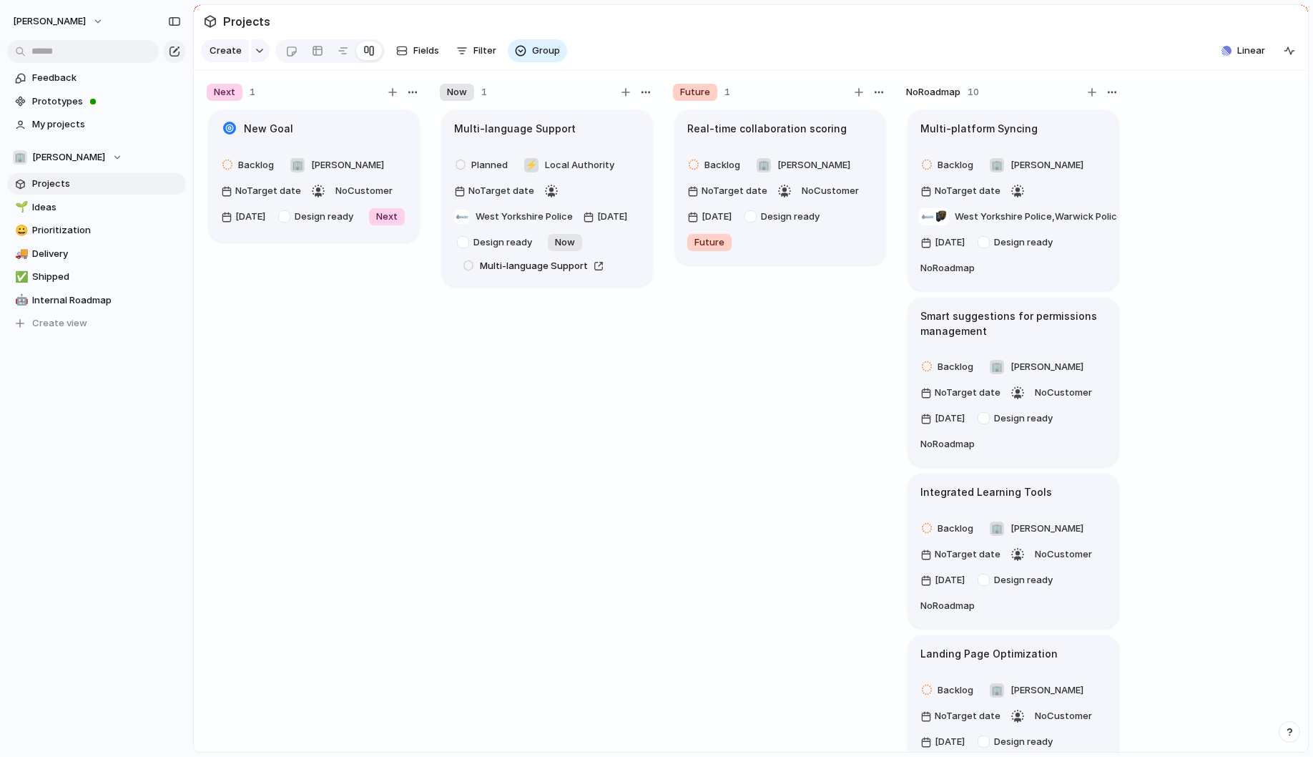
click at [99, 221] on div "Team settings Copy link Add members" at bounding box center [656, 378] width 1313 height 757
click at [129, 213] on span "Ideas" at bounding box center [106, 207] width 149 height 14
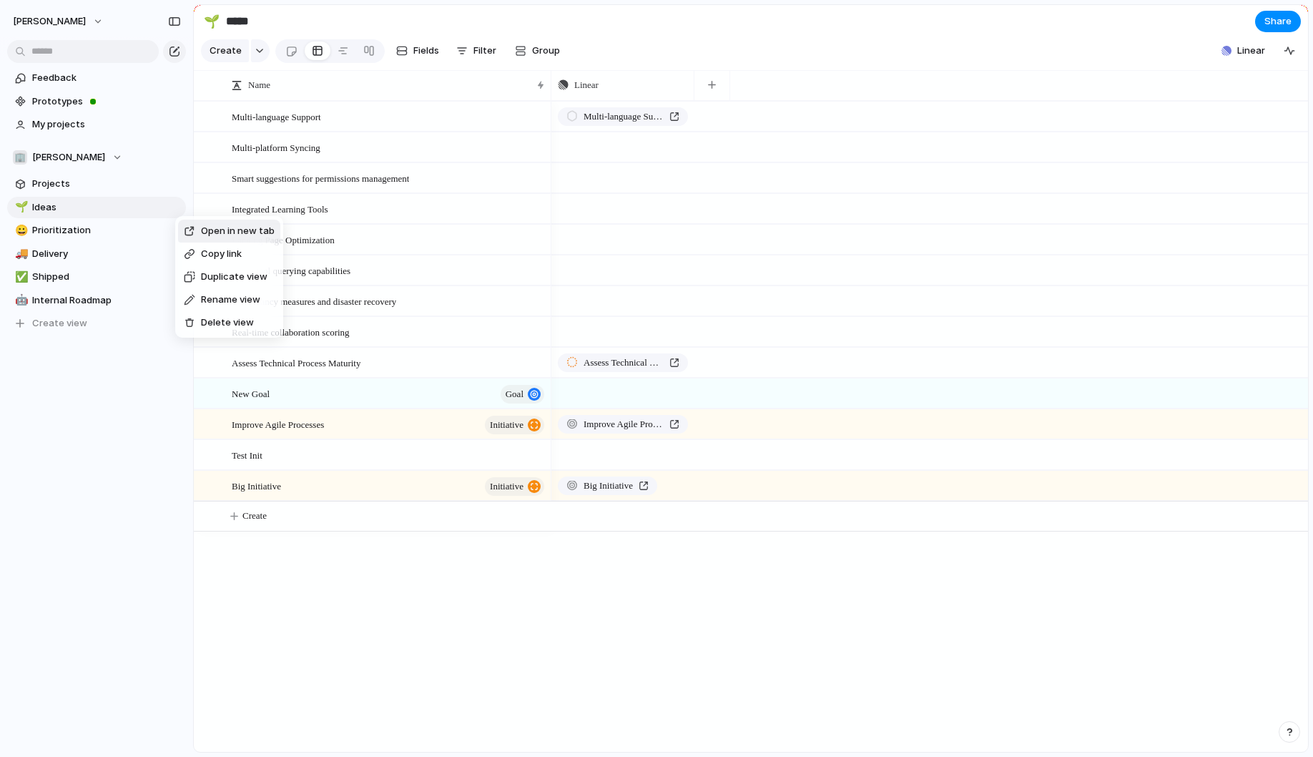
click at [168, 210] on div "Open in new tab Copy link Duplicate view Rename view Delete view" at bounding box center [656, 378] width 1313 height 757
click at [177, 212] on div "Open in new tab Copy link Duplicate view Rename view Delete view" at bounding box center [656, 378] width 1313 height 757
click at [162, 209] on div "Open in new tab" at bounding box center [204, 215] width 91 height 14
click at [117, 205] on span "Ideas" at bounding box center [106, 207] width 149 height 14
click at [473, 45] on span "Filter" at bounding box center [484, 51] width 23 height 14
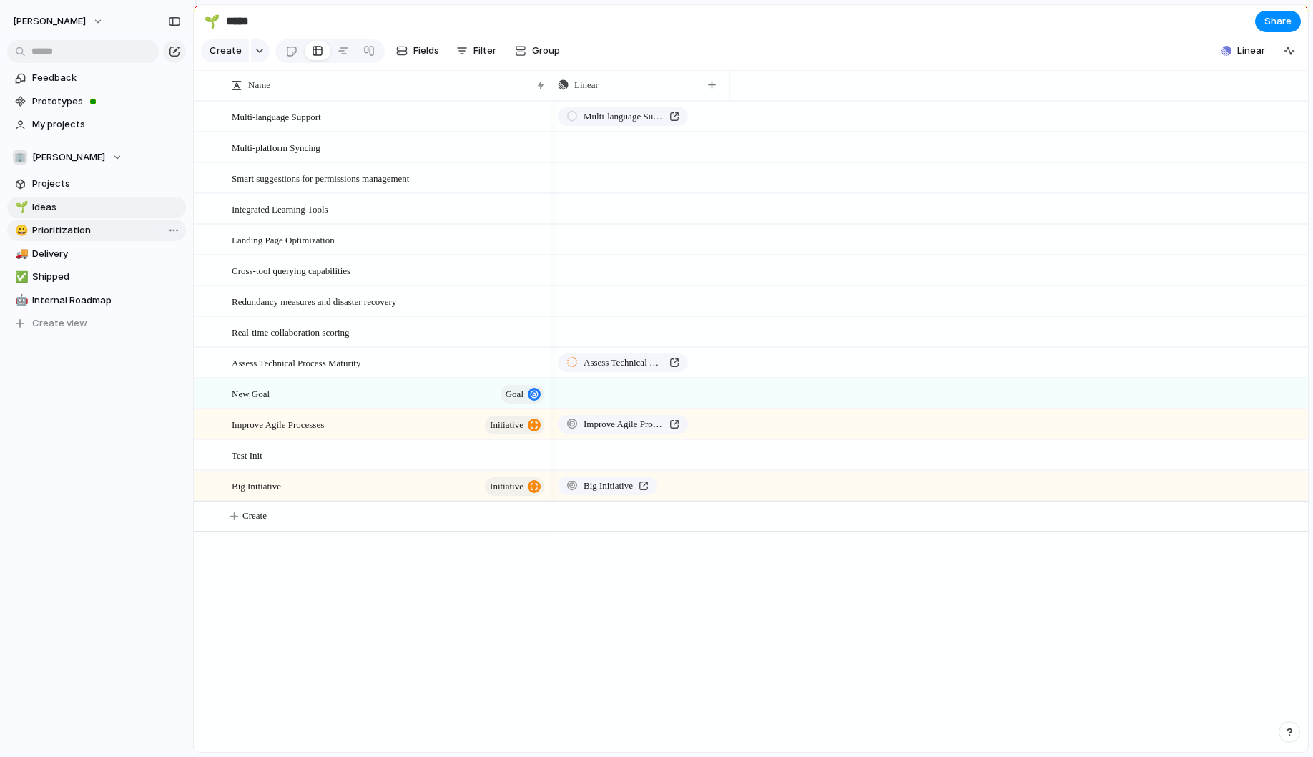
click at [65, 227] on span "Prioritization" at bounding box center [106, 230] width 149 height 14
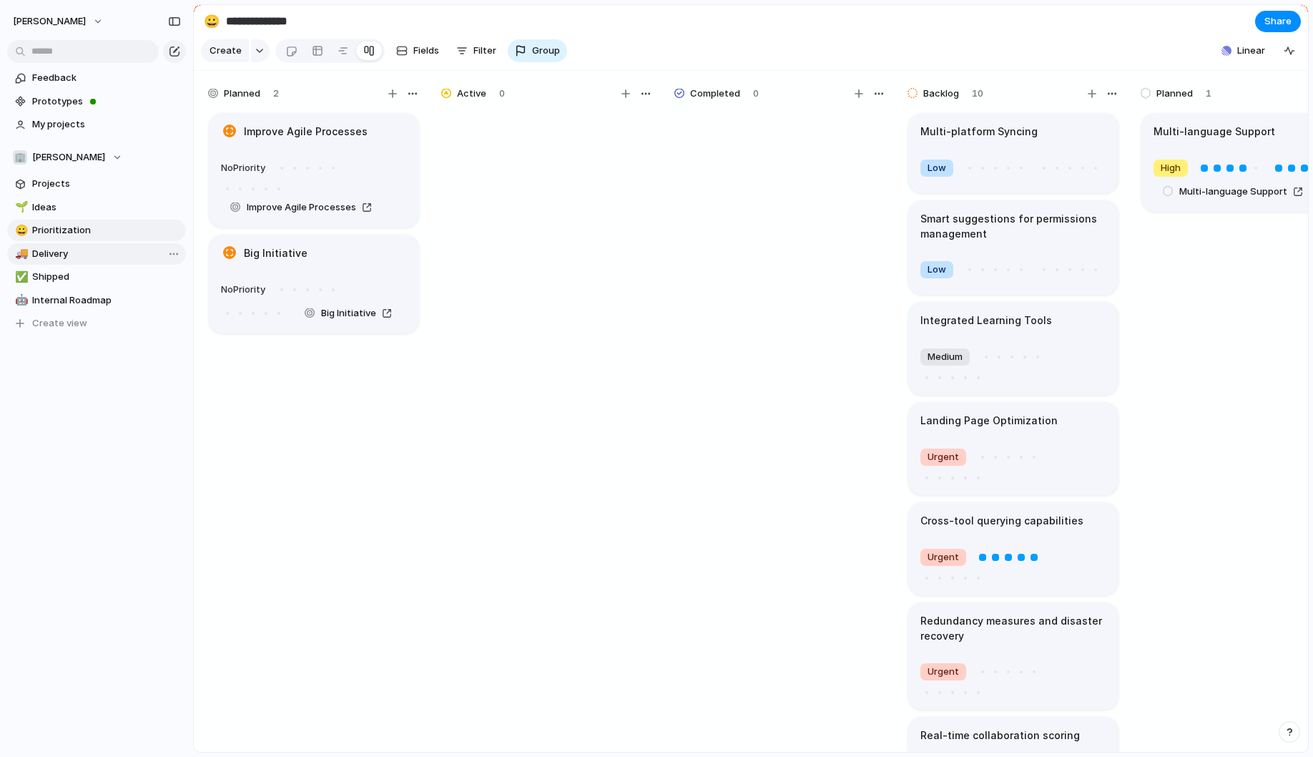
click at [62, 252] on span "Delivery" at bounding box center [106, 254] width 149 height 14
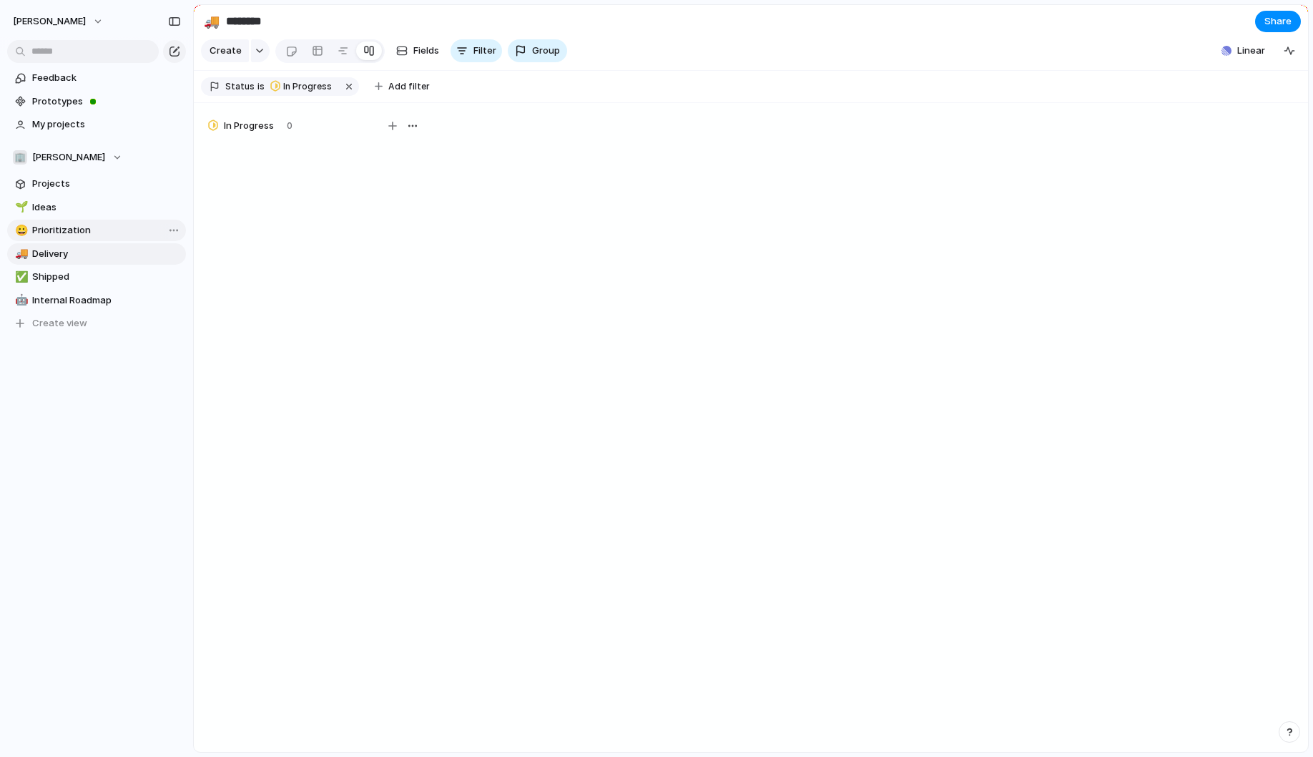
click at [75, 227] on span "Prioritization" at bounding box center [106, 230] width 149 height 14
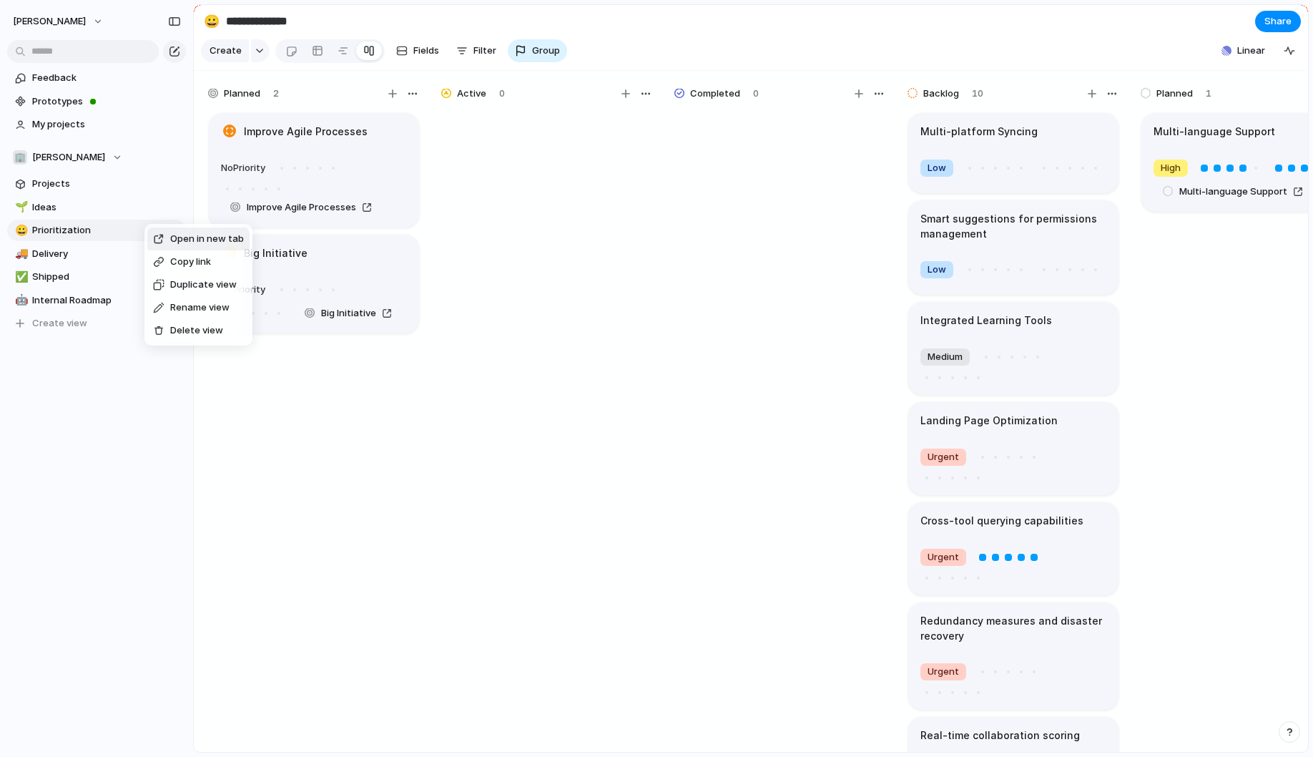
click at [149, 227] on ul "Open in new tab Copy link Duplicate view Rename view Delete view" at bounding box center [198, 285] width 108 height 122
click at [85, 255] on span "Delivery" at bounding box center [106, 254] width 149 height 14
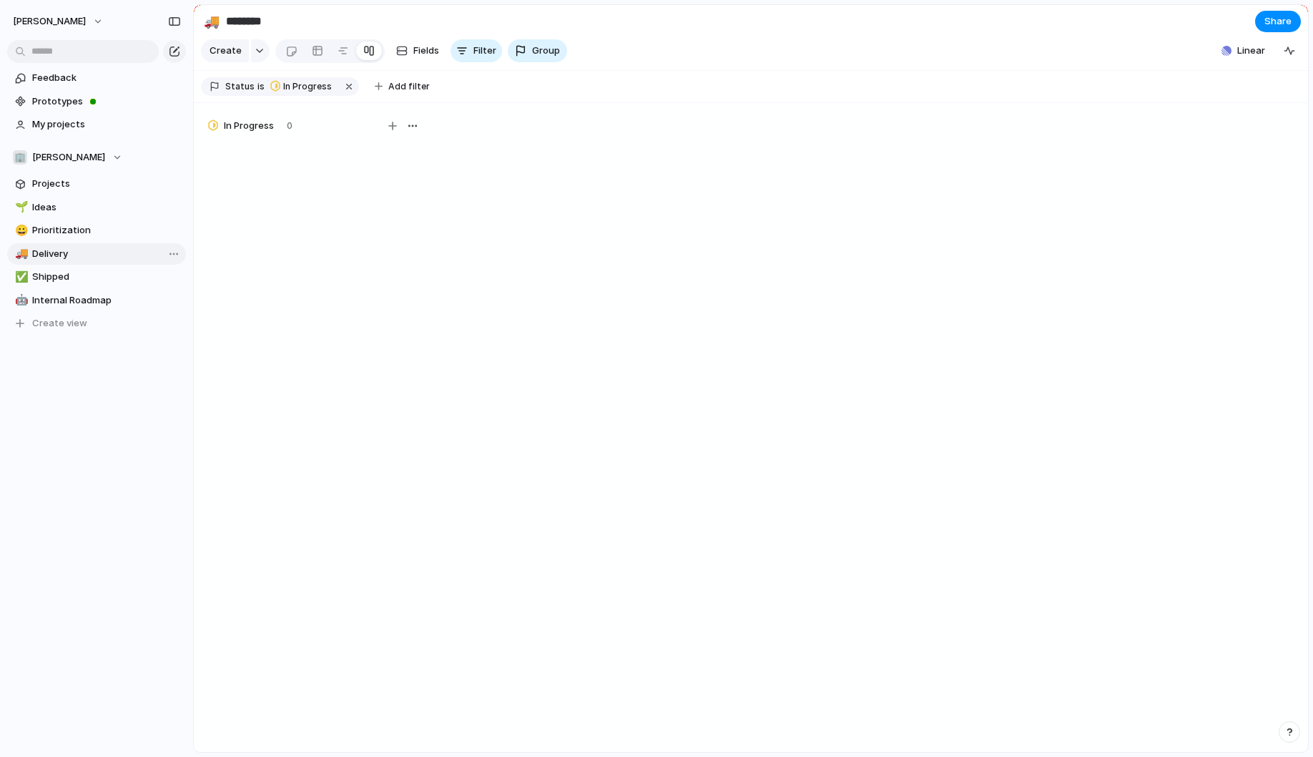
click at [73, 247] on span "Delivery" at bounding box center [106, 254] width 149 height 14
click at [76, 232] on span "Prioritization" at bounding box center [106, 230] width 149 height 14
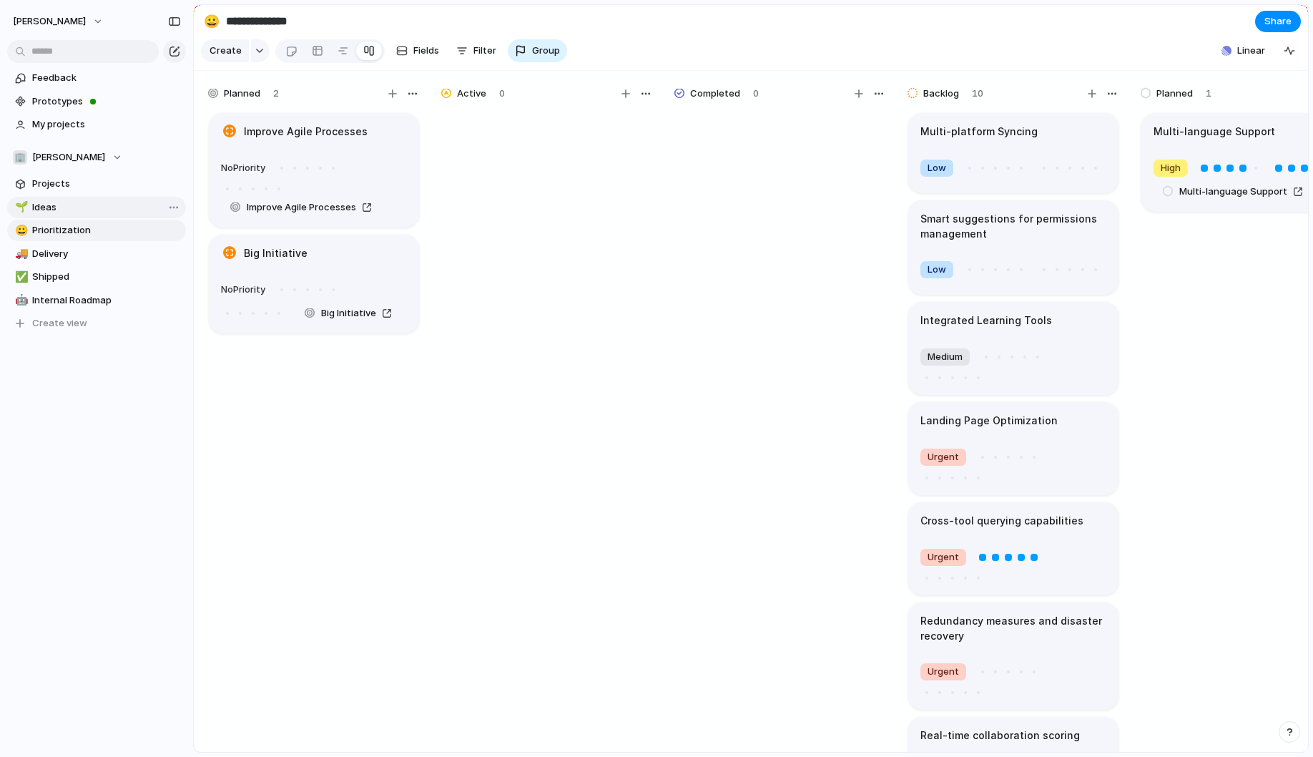
click at [79, 209] on span "Ideas" at bounding box center [106, 207] width 149 height 14
type input "*****"
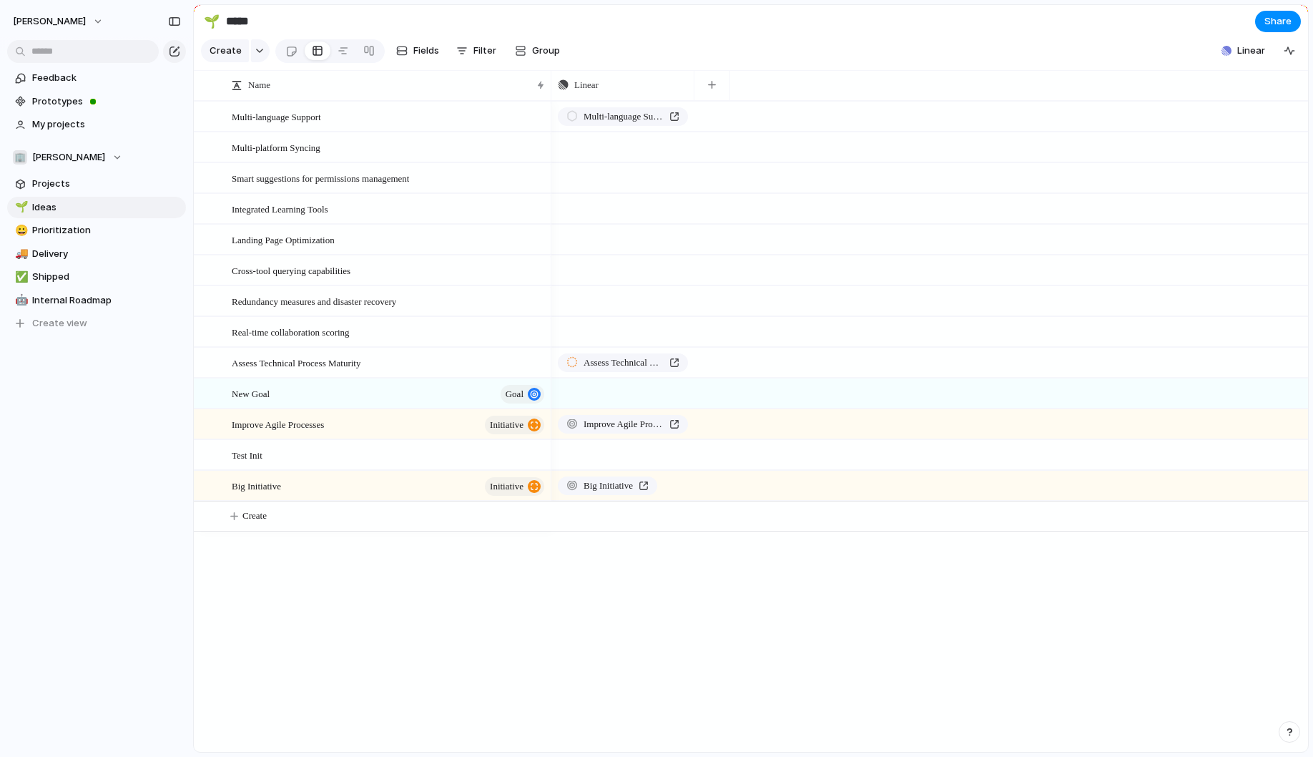
click at [75, 195] on section "🏢 [PERSON_NAME] Projects 🌱 Ideas 😀 Prioritization 🚚 Delivery ✅ Shipped 🤖 Intern…" at bounding box center [96, 234] width 193 height 199
click at [69, 185] on span "Projects" at bounding box center [106, 184] width 149 height 14
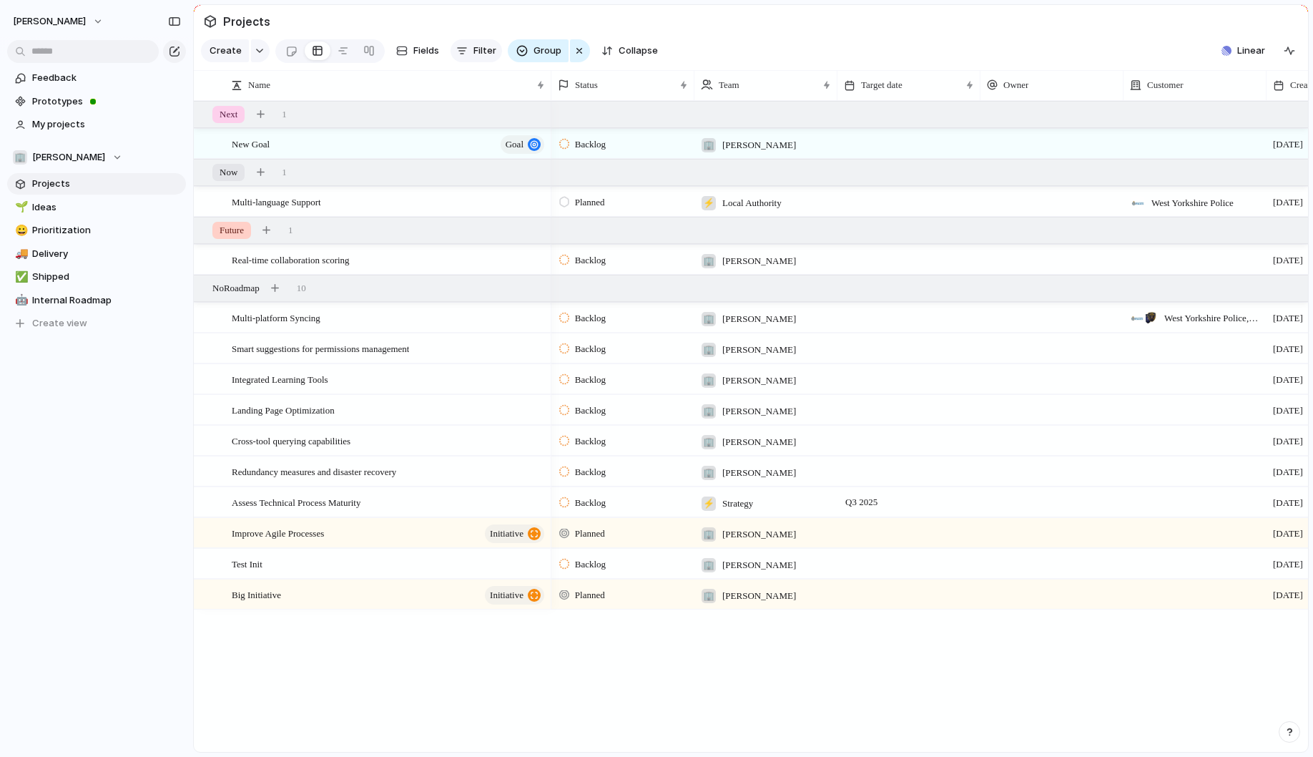
click at [466, 50] on button "Filter" at bounding box center [475, 50] width 51 height 23
click at [144, 370] on div "Description Start date Target date Owner Team Customer Priority Impact Effort T…" at bounding box center [656, 378] width 1313 height 757
click at [94, 212] on span "Ideas" at bounding box center [106, 207] width 149 height 14
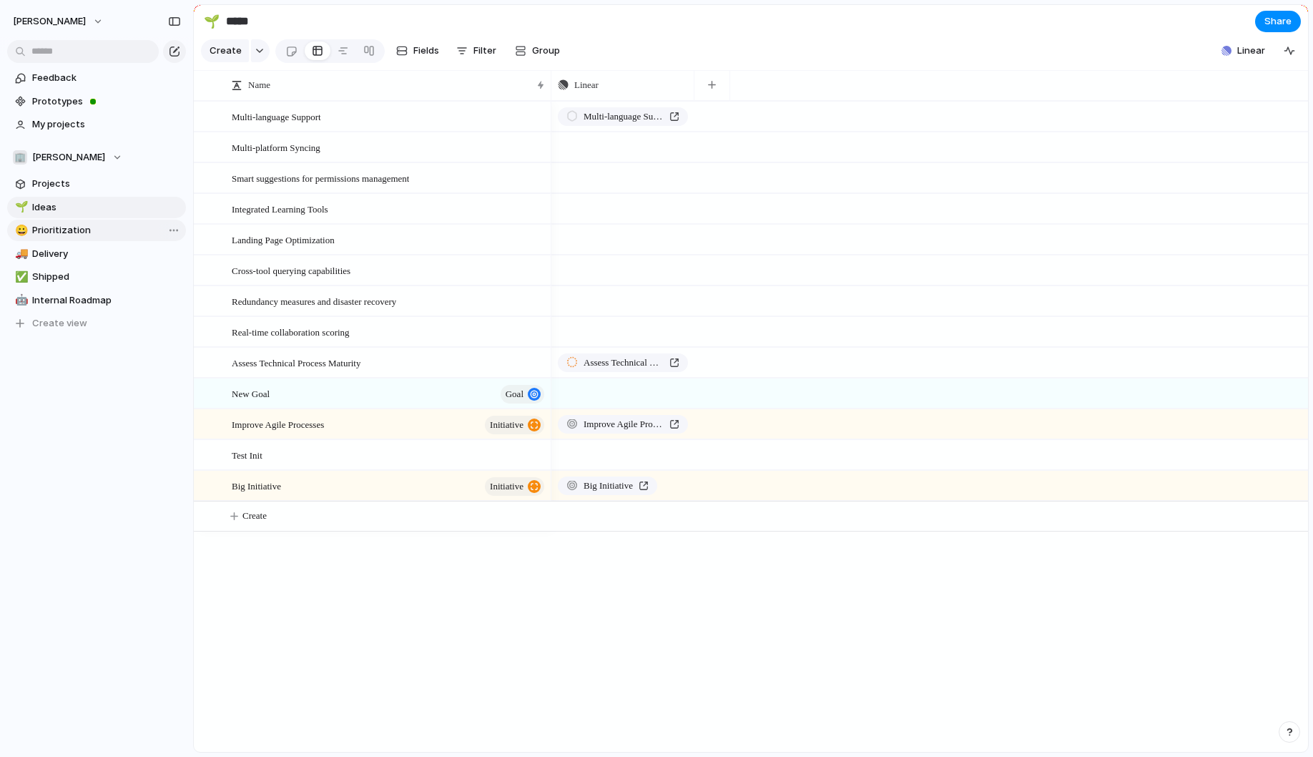
click at [78, 230] on span "Prioritization" at bounding box center [106, 230] width 149 height 14
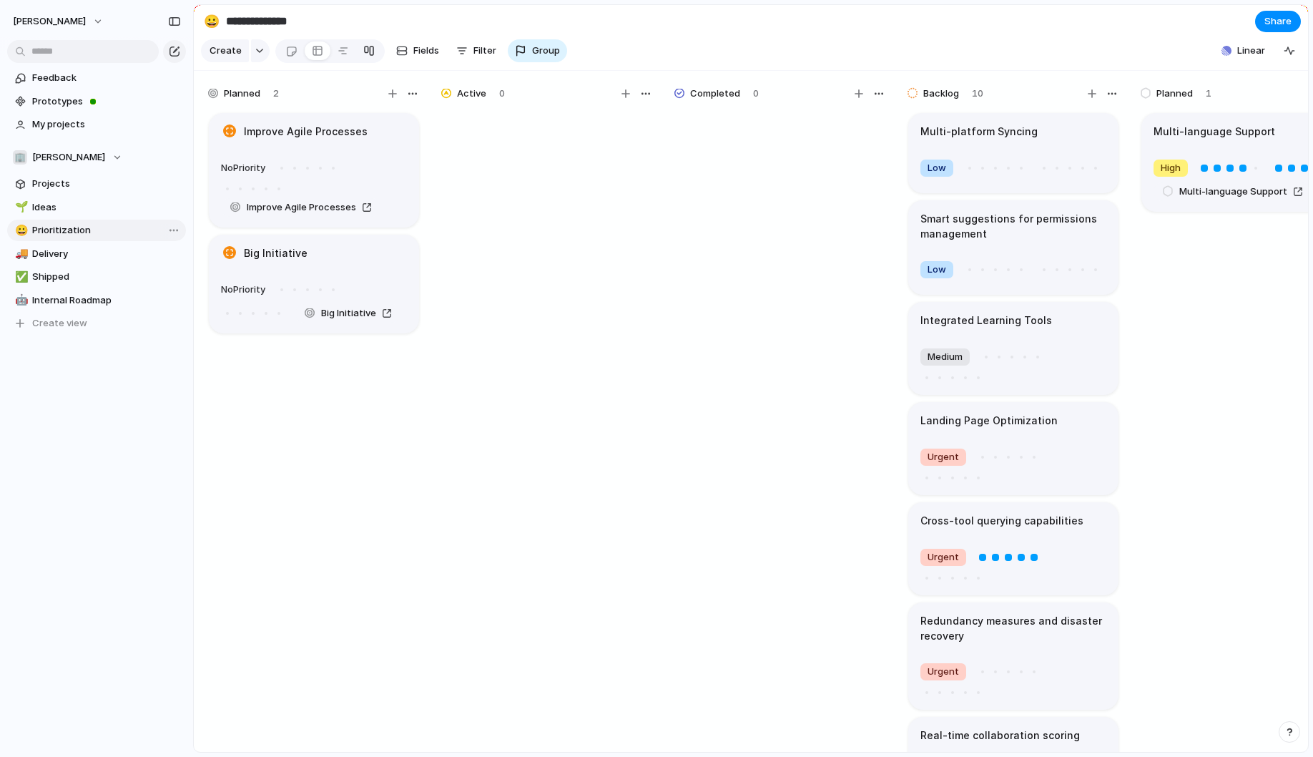
type input "**********"
click at [542, 51] on span "Group" at bounding box center [546, 51] width 28 height 14
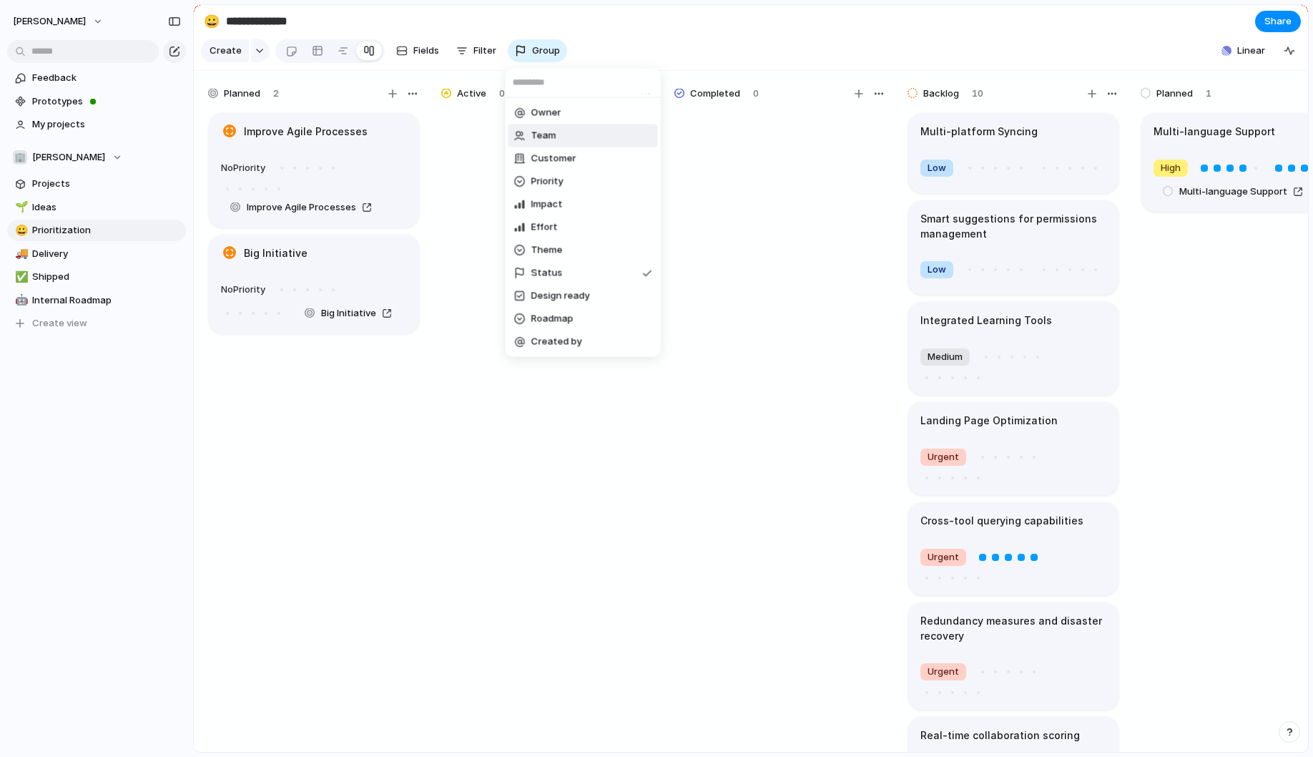
click at [569, 144] on li "Team" at bounding box center [582, 135] width 149 height 23
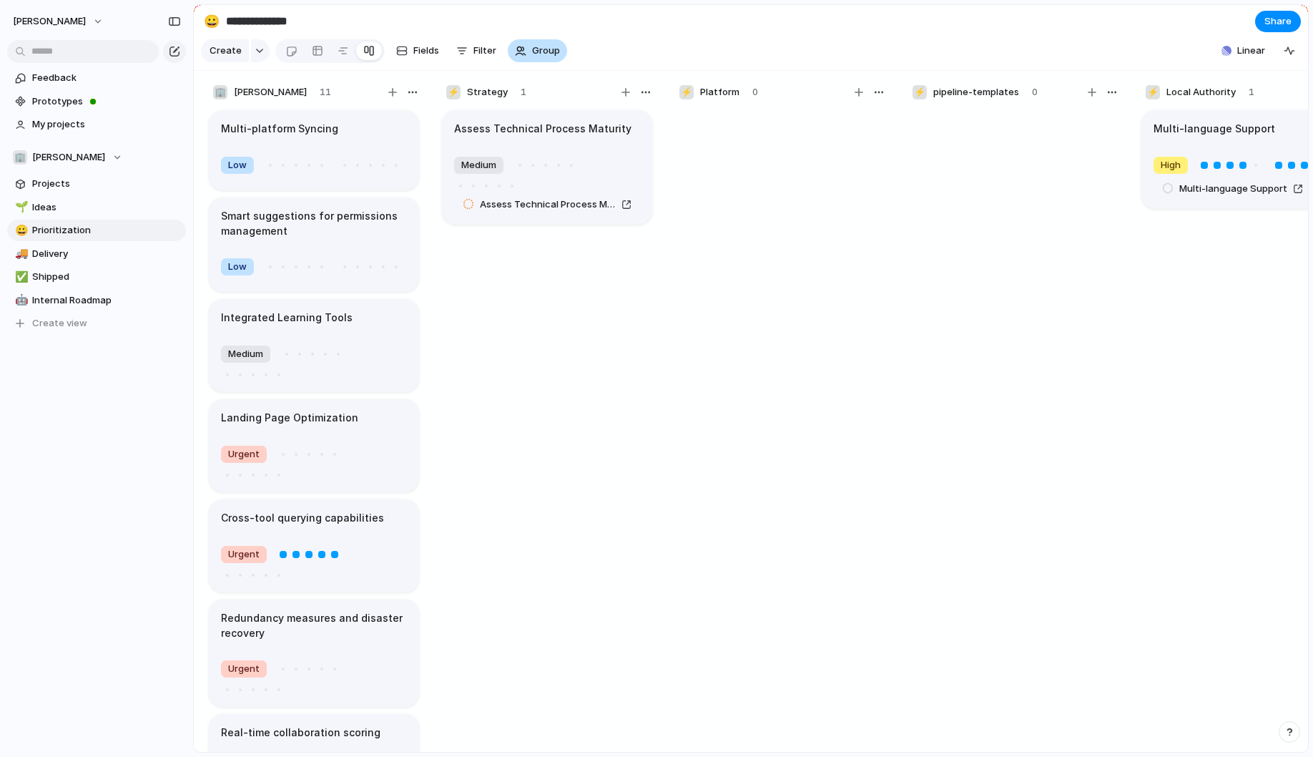
click at [510, 51] on button "Group" at bounding box center [537, 50] width 59 height 23
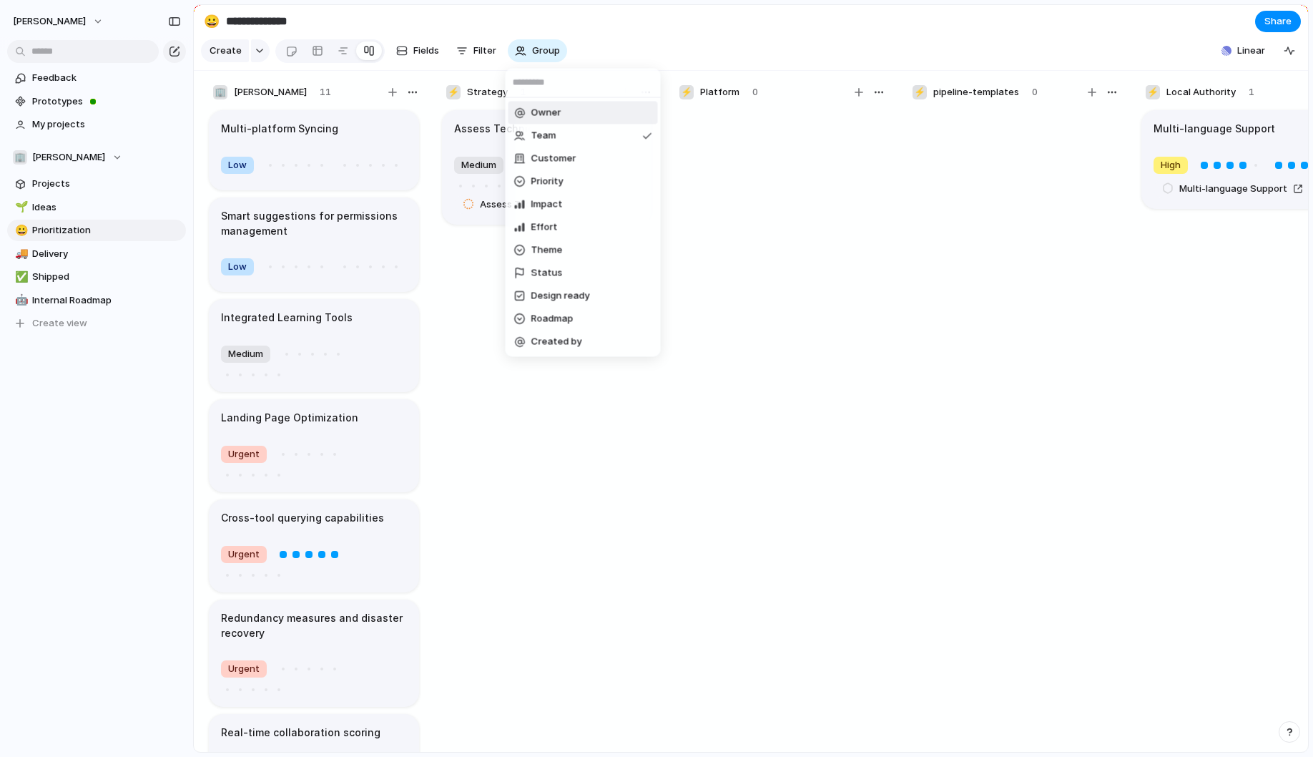
click at [544, 114] on span "Owner" at bounding box center [546, 113] width 30 height 14
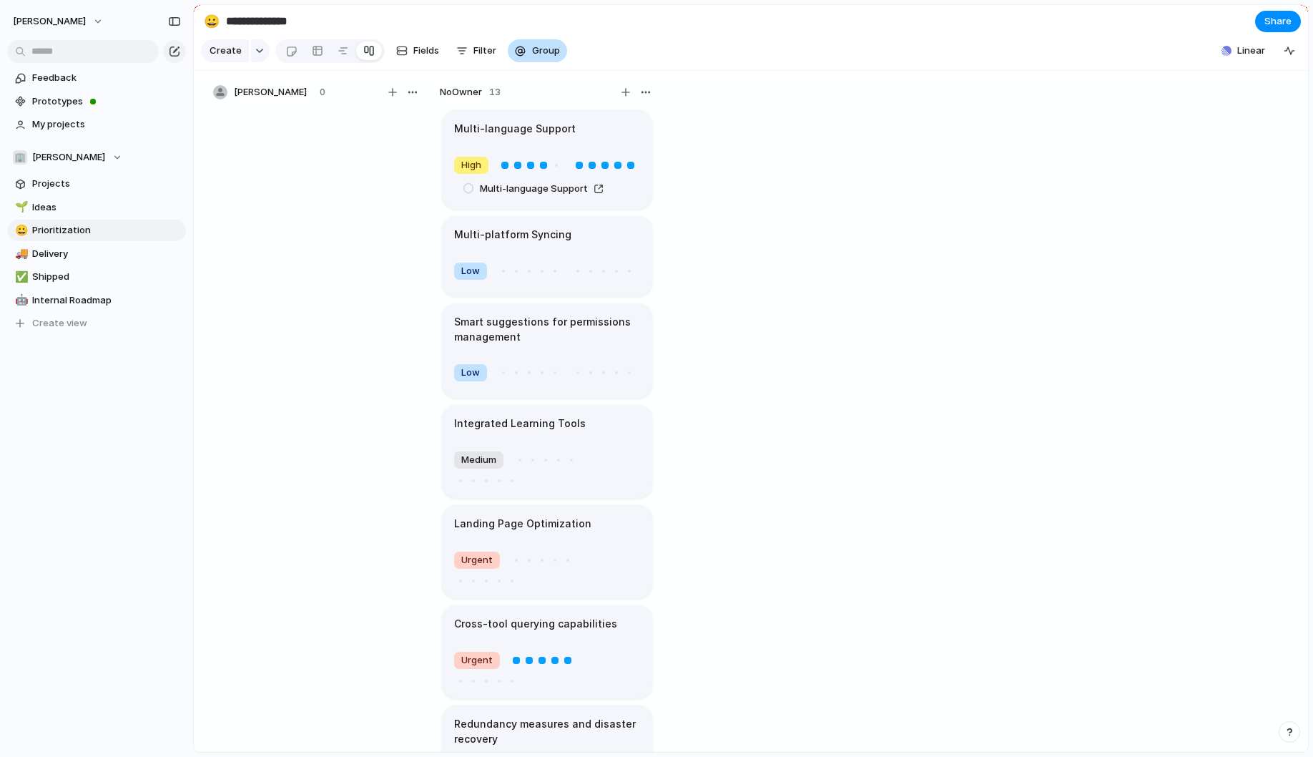
click at [539, 51] on span "Group" at bounding box center [546, 51] width 28 height 14
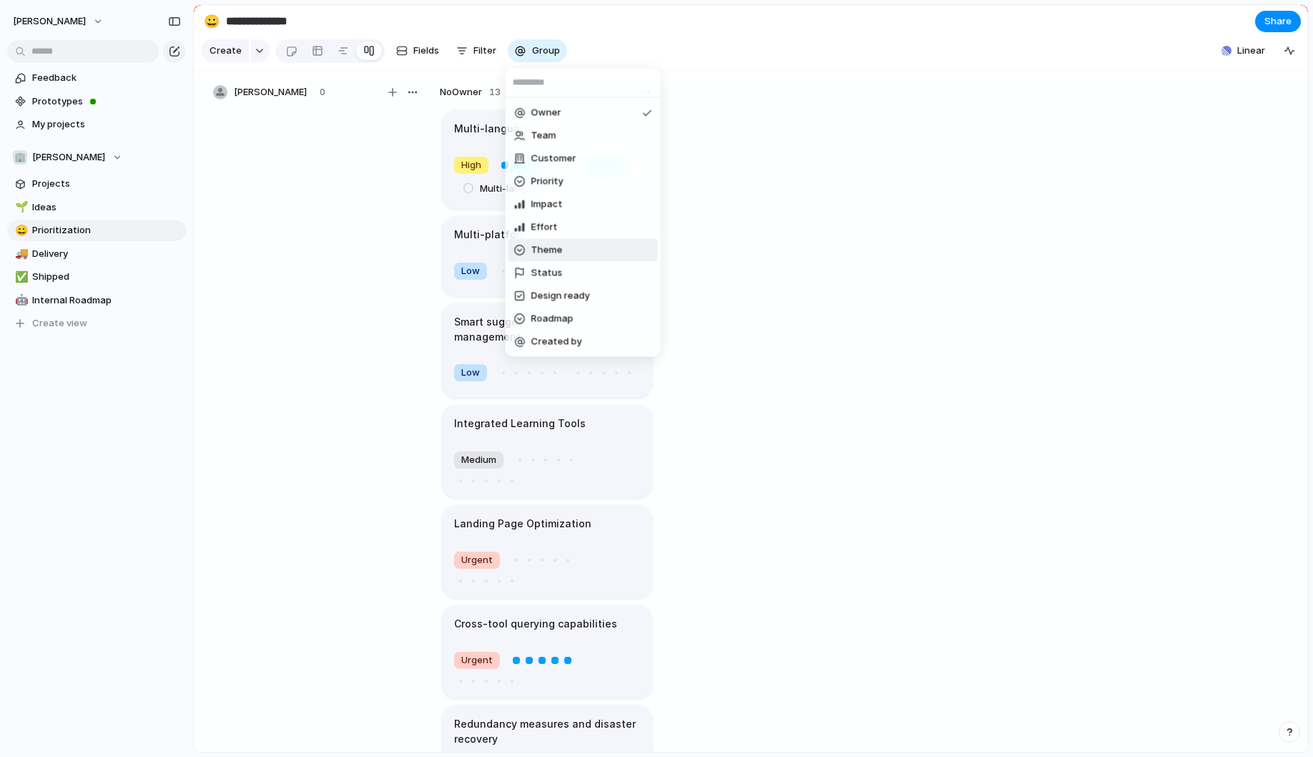
click at [567, 249] on li "Theme" at bounding box center [582, 250] width 149 height 23
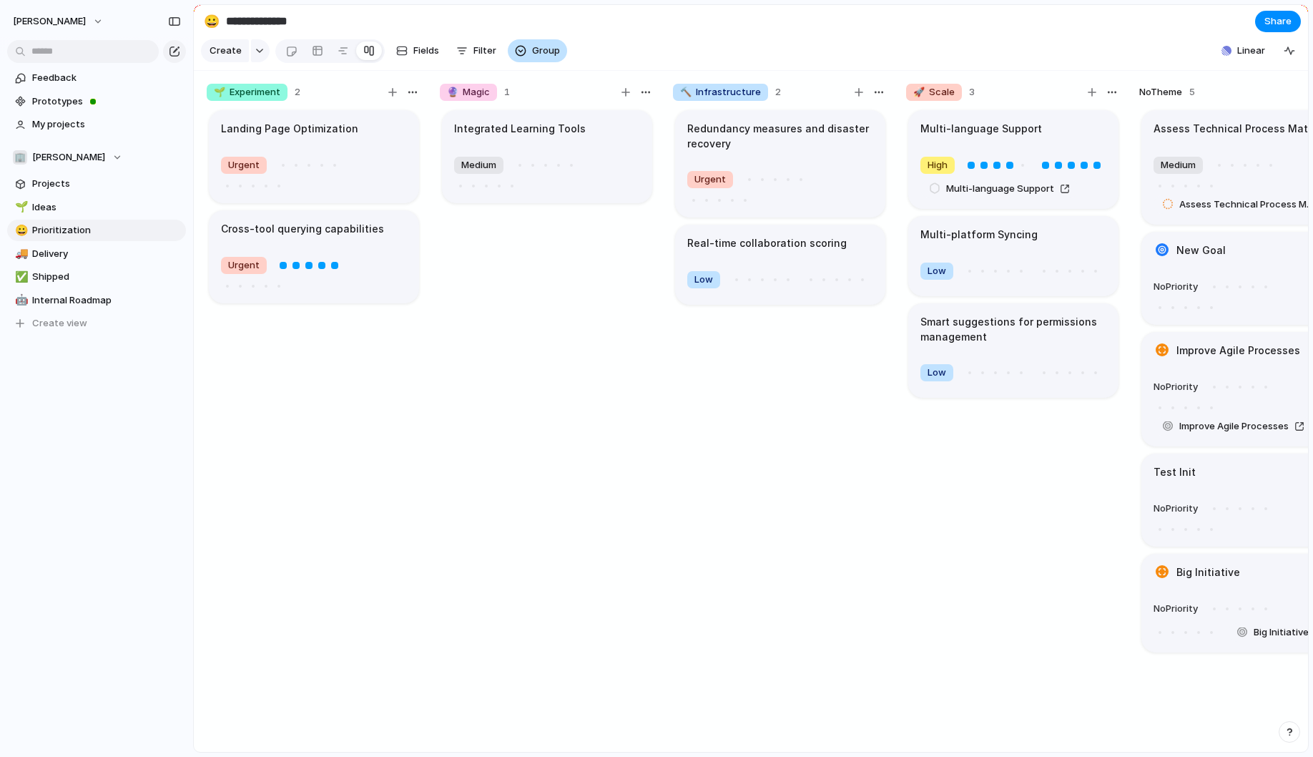
click at [543, 52] on span "Group" at bounding box center [546, 51] width 28 height 14
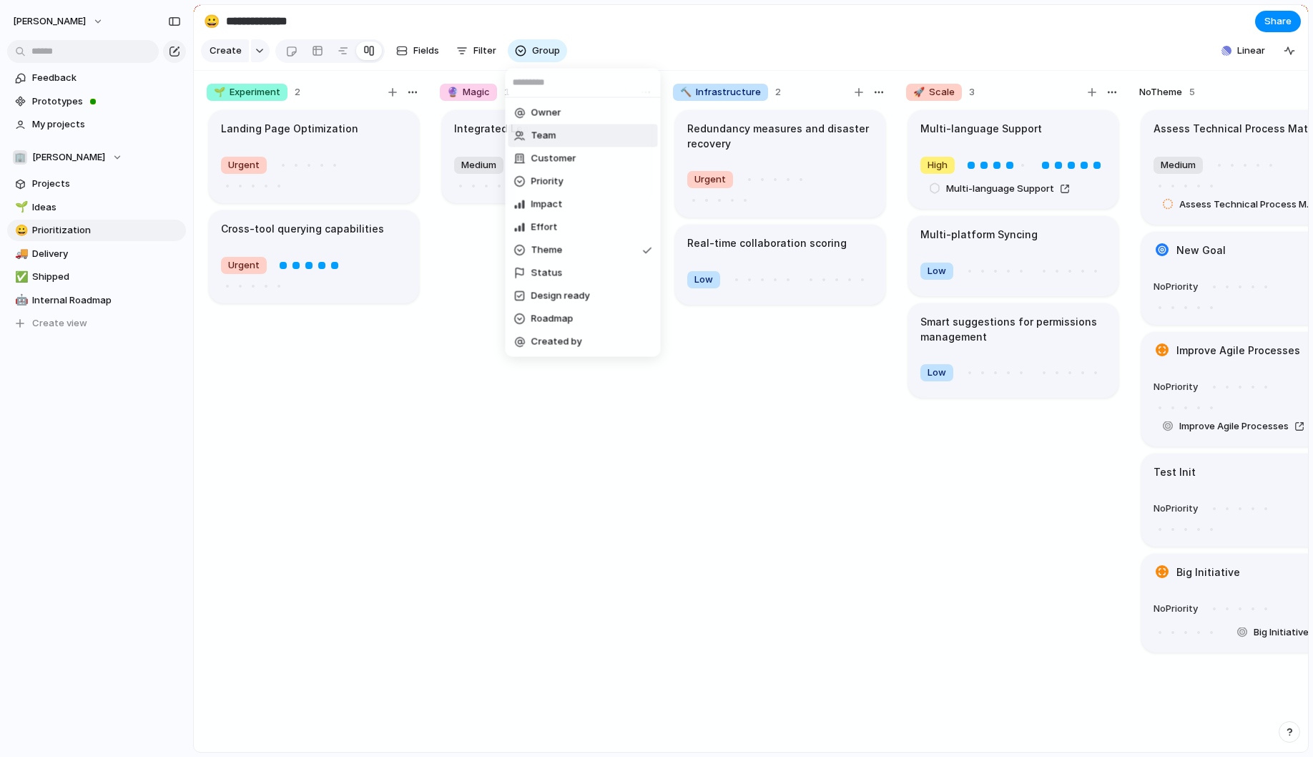
click at [556, 134] on li "Team" at bounding box center [582, 135] width 149 height 23
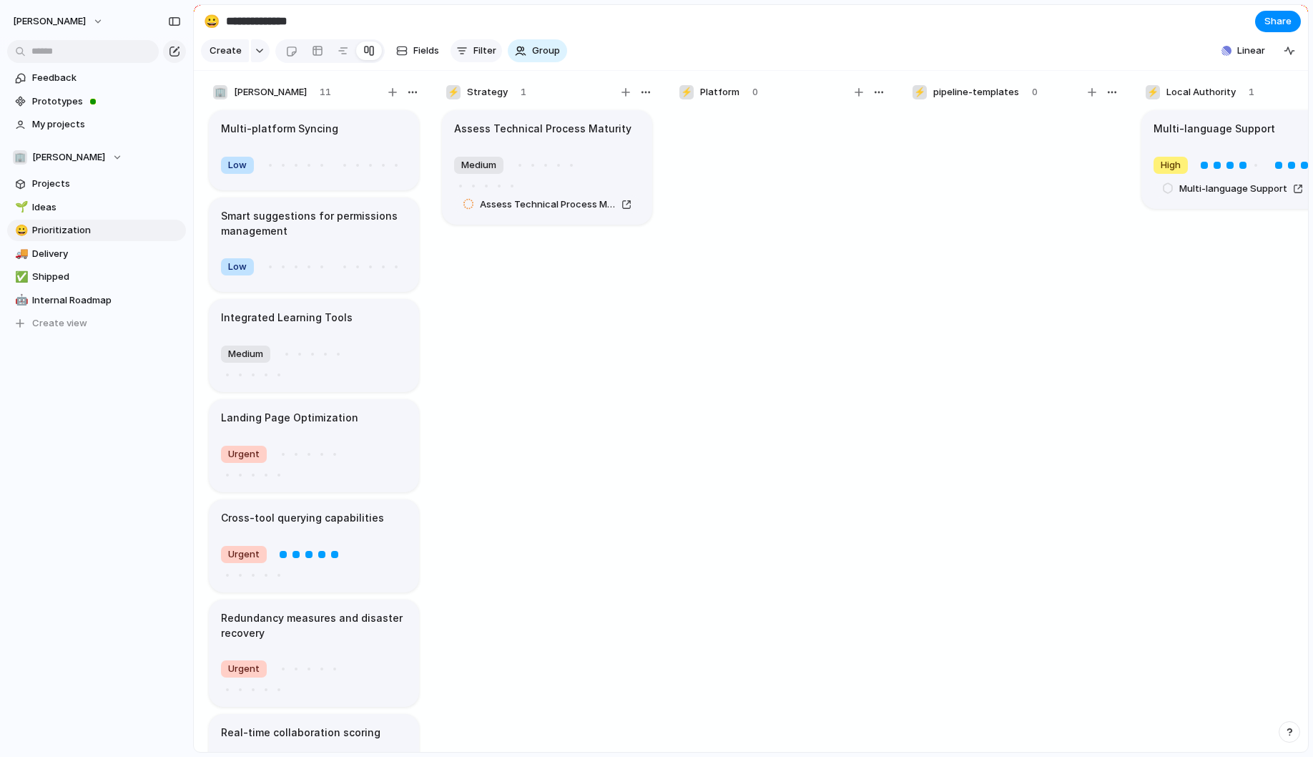
click at [483, 51] on span "Filter" at bounding box center [484, 51] width 23 height 14
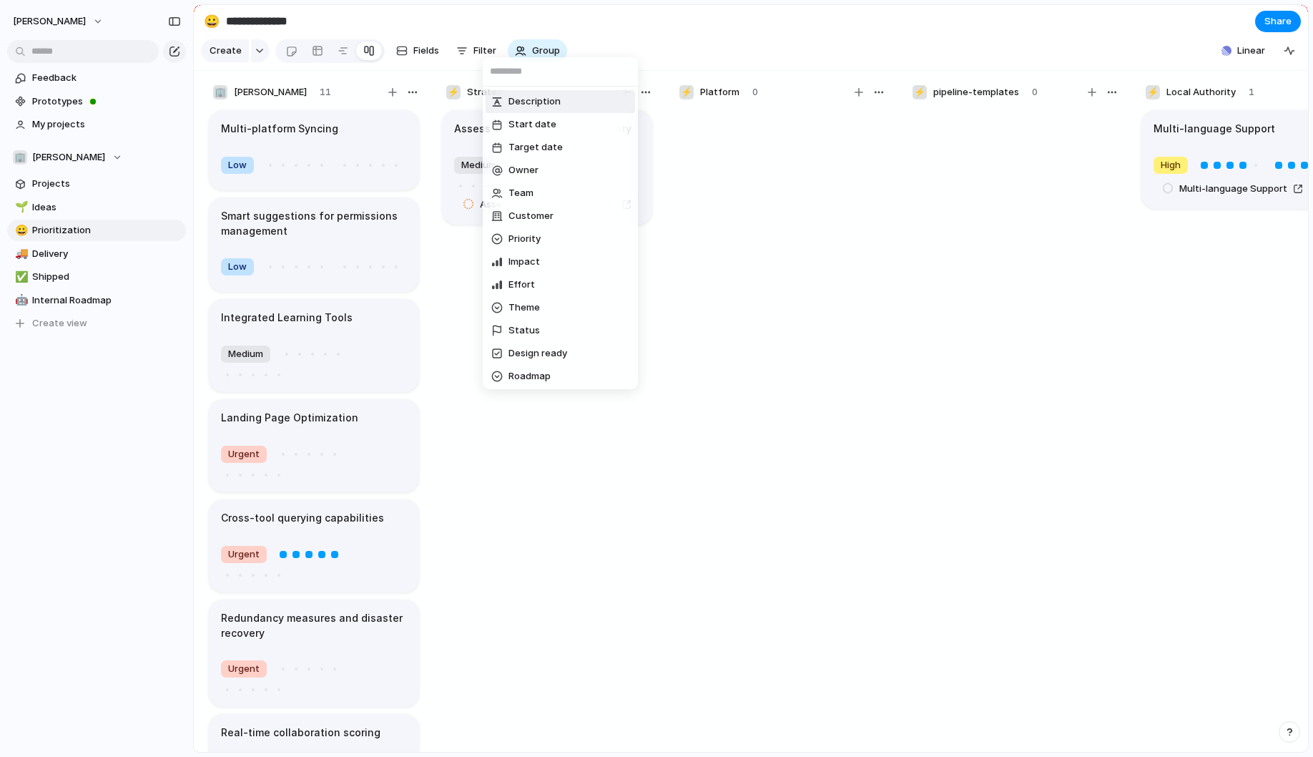
click at [522, 30] on div "Description Start date Target date Owner Team Customer Priority Impact Effort T…" at bounding box center [656, 378] width 1313 height 757
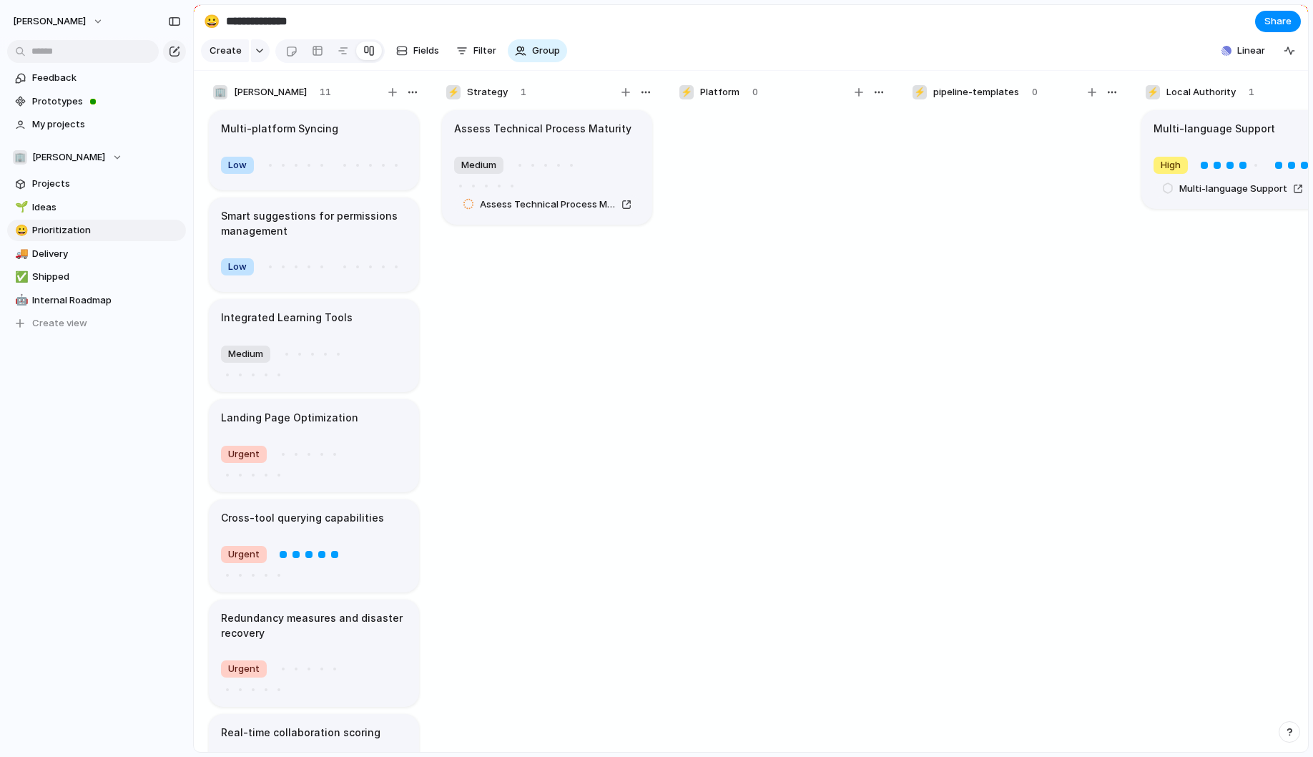
click at [370, 130] on div "Multi-platform Syncing" at bounding box center [314, 129] width 186 height 16
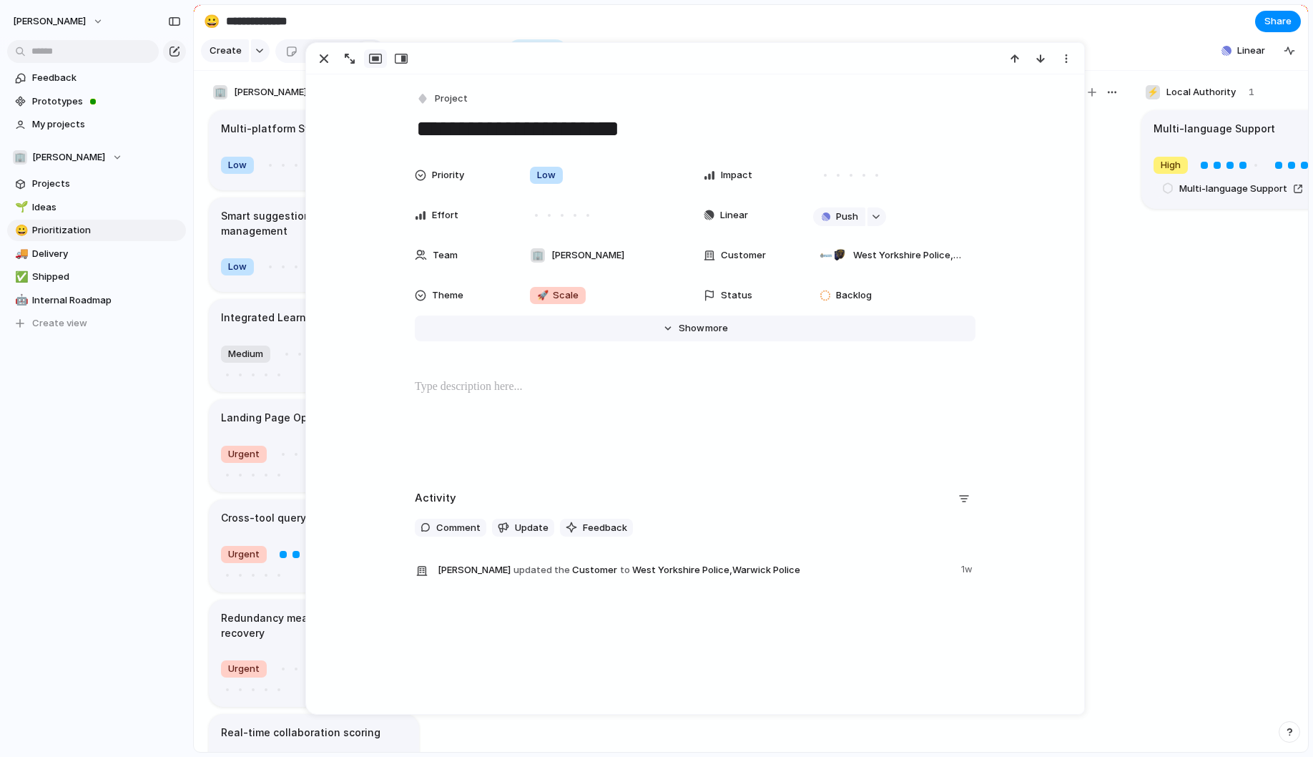
click at [706, 331] on span "more" at bounding box center [716, 328] width 23 height 14
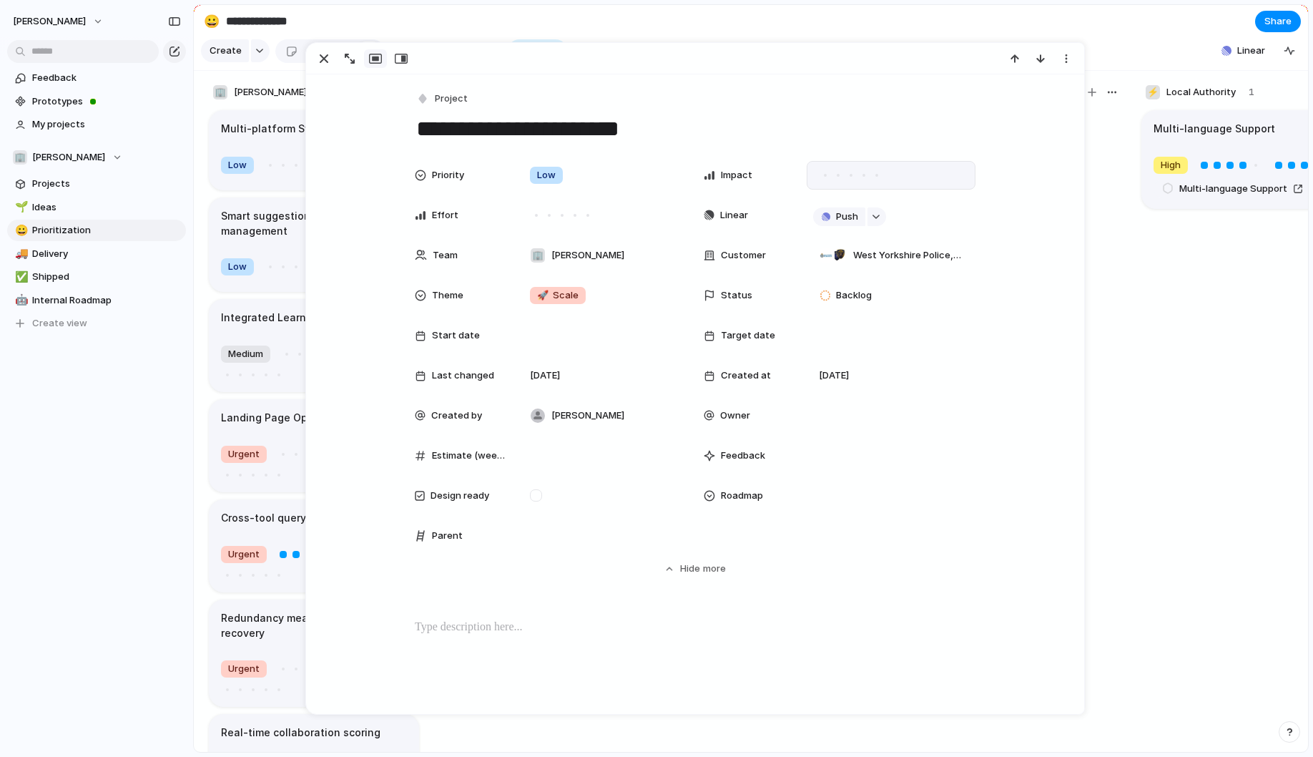
click at [867, 175] on div at bounding box center [863, 175] width 13 height 13
click at [876, 177] on div at bounding box center [876, 175] width 7 height 7
click at [563, 215] on div at bounding box center [562, 215] width 3 height 3
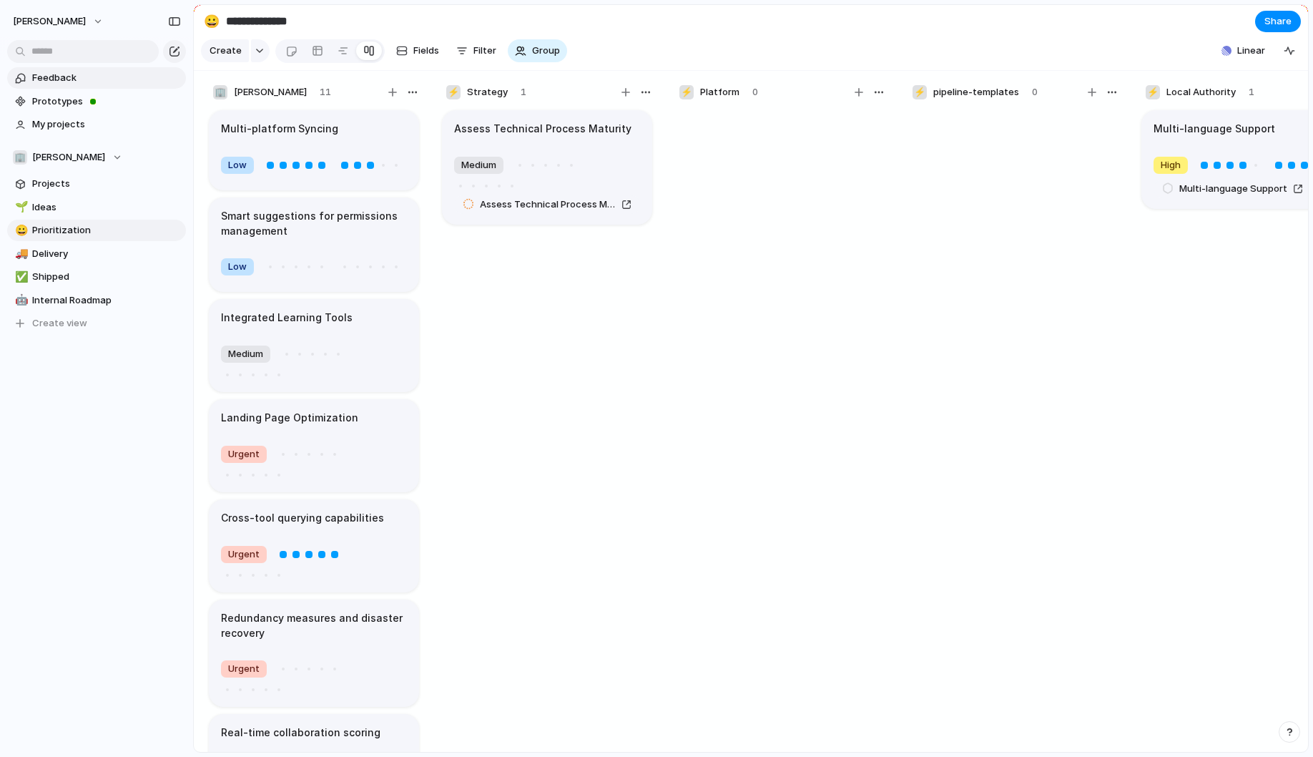
click at [69, 85] on link "Feedback" at bounding box center [96, 77] width 179 height 21
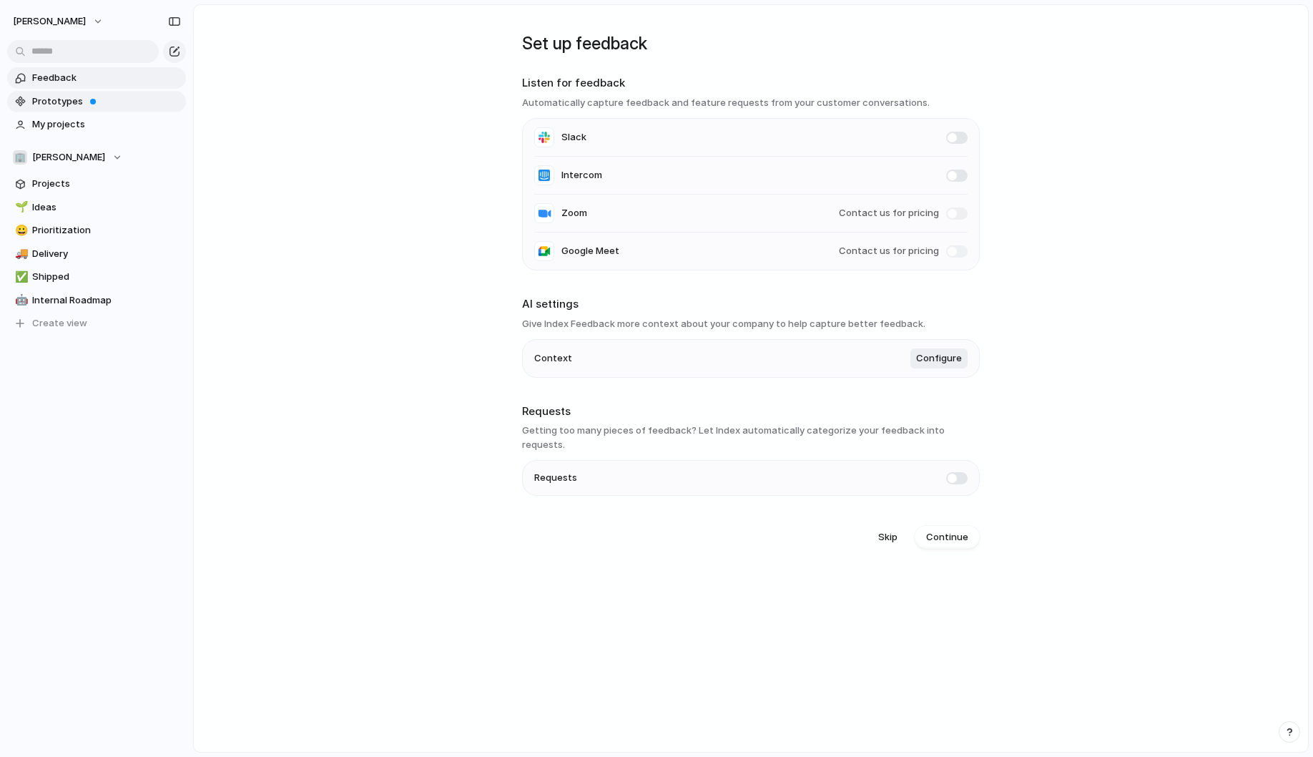
click at [64, 104] on span "Prototypes" at bounding box center [106, 101] width 149 height 14
click at [92, 126] on span "My projects" at bounding box center [106, 124] width 149 height 14
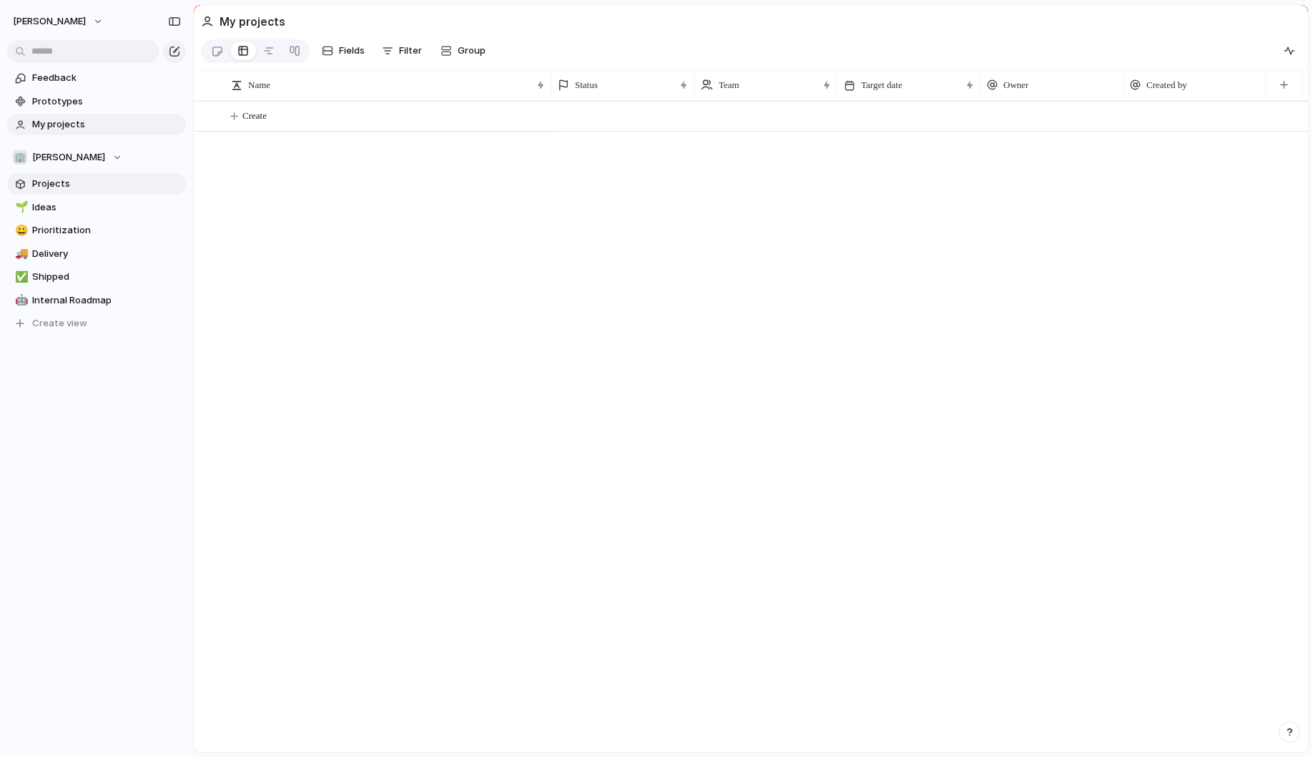
click at [79, 186] on span "Projects" at bounding box center [106, 184] width 149 height 14
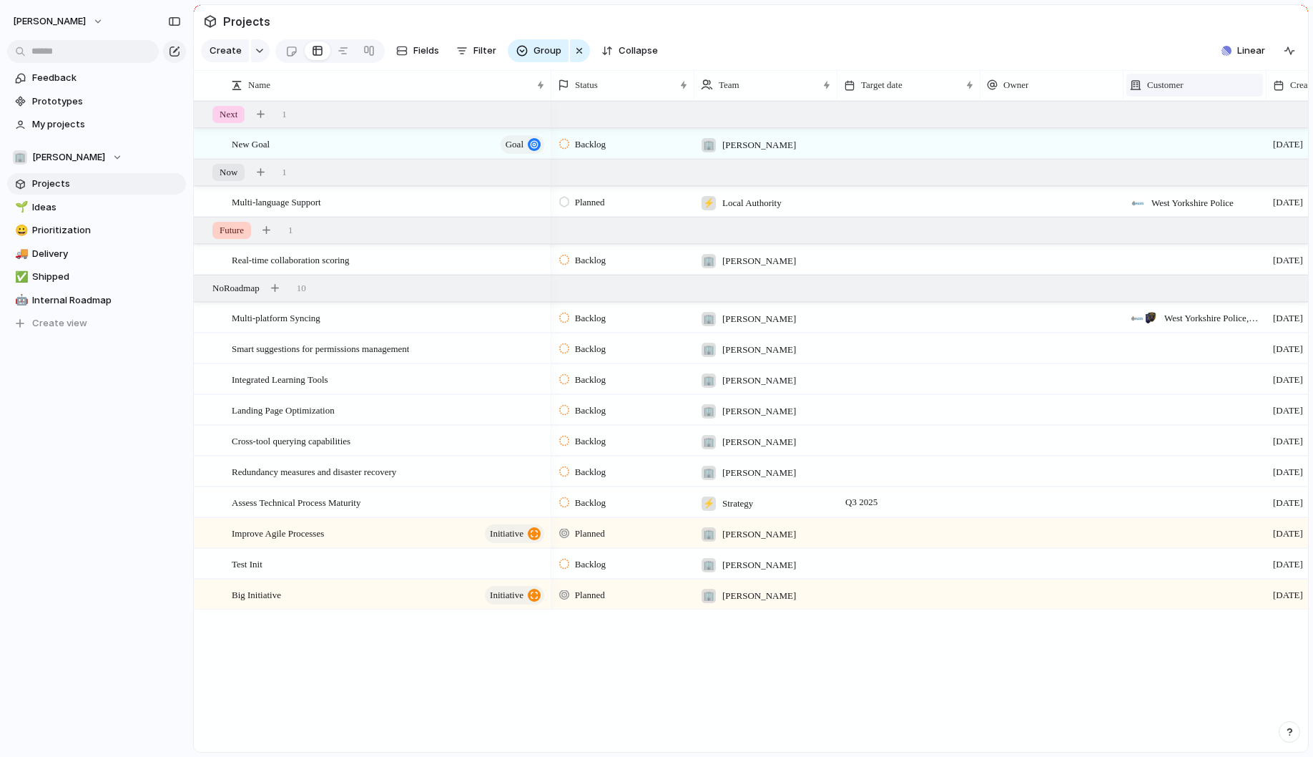
scroll to position [0, 567]
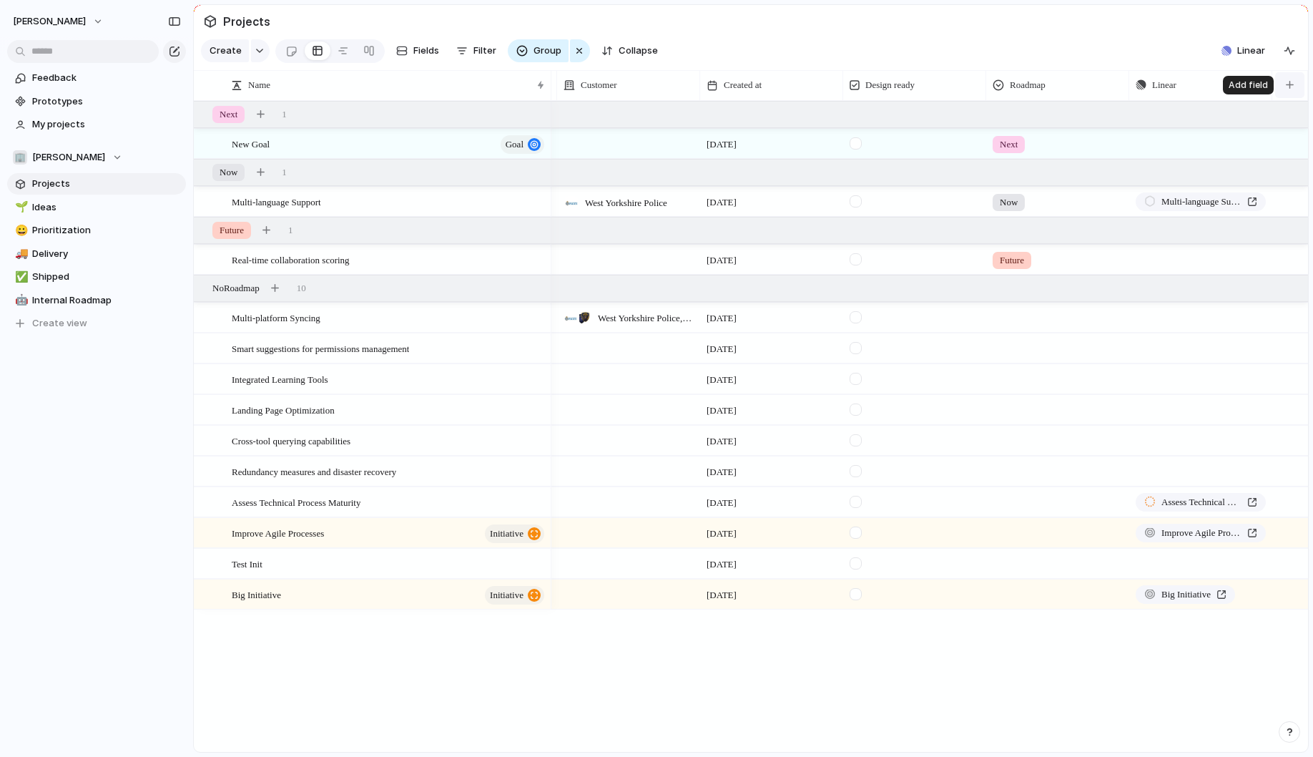
click at [1295, 87] on button "button" at bounding box center [1289, 85] width 29 height 26
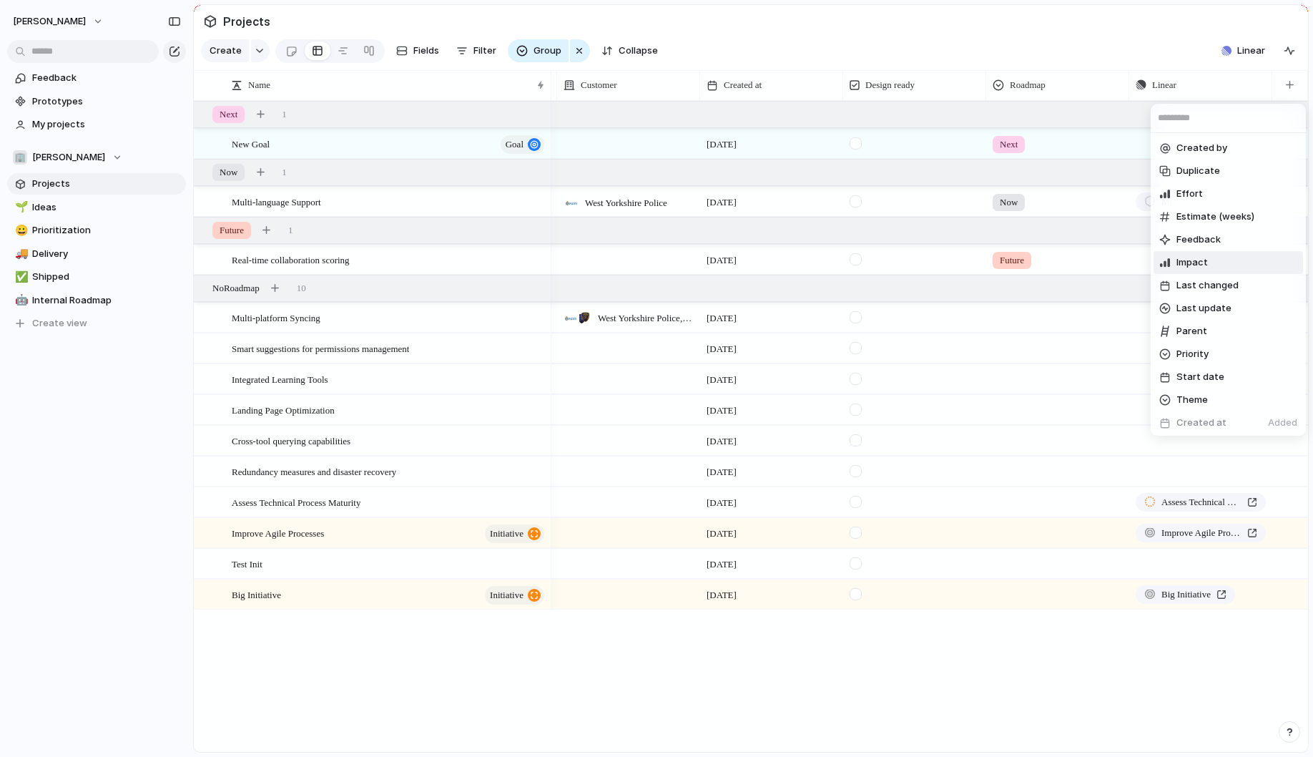
click at [1195, 263] on span "Impact" at bounding box center [1191, 262] width 31 height 14
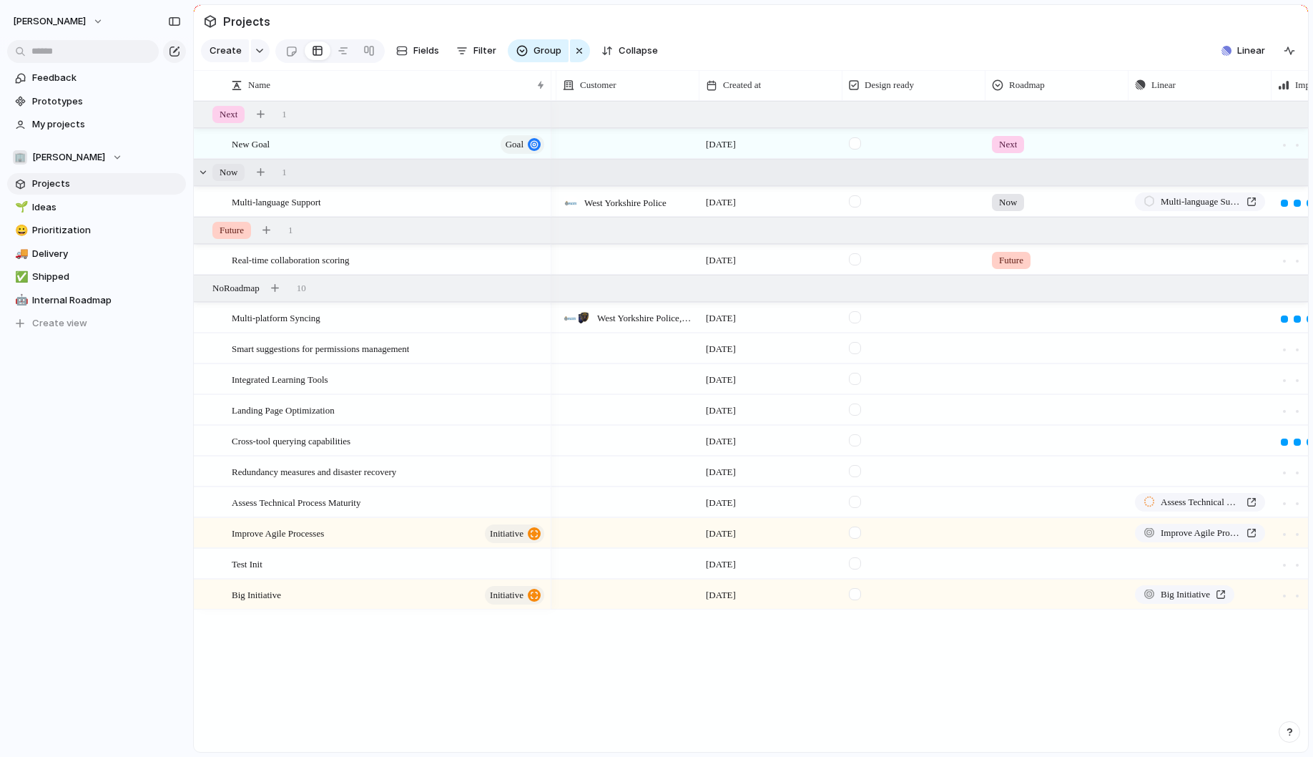
scroll to position [0, 710]
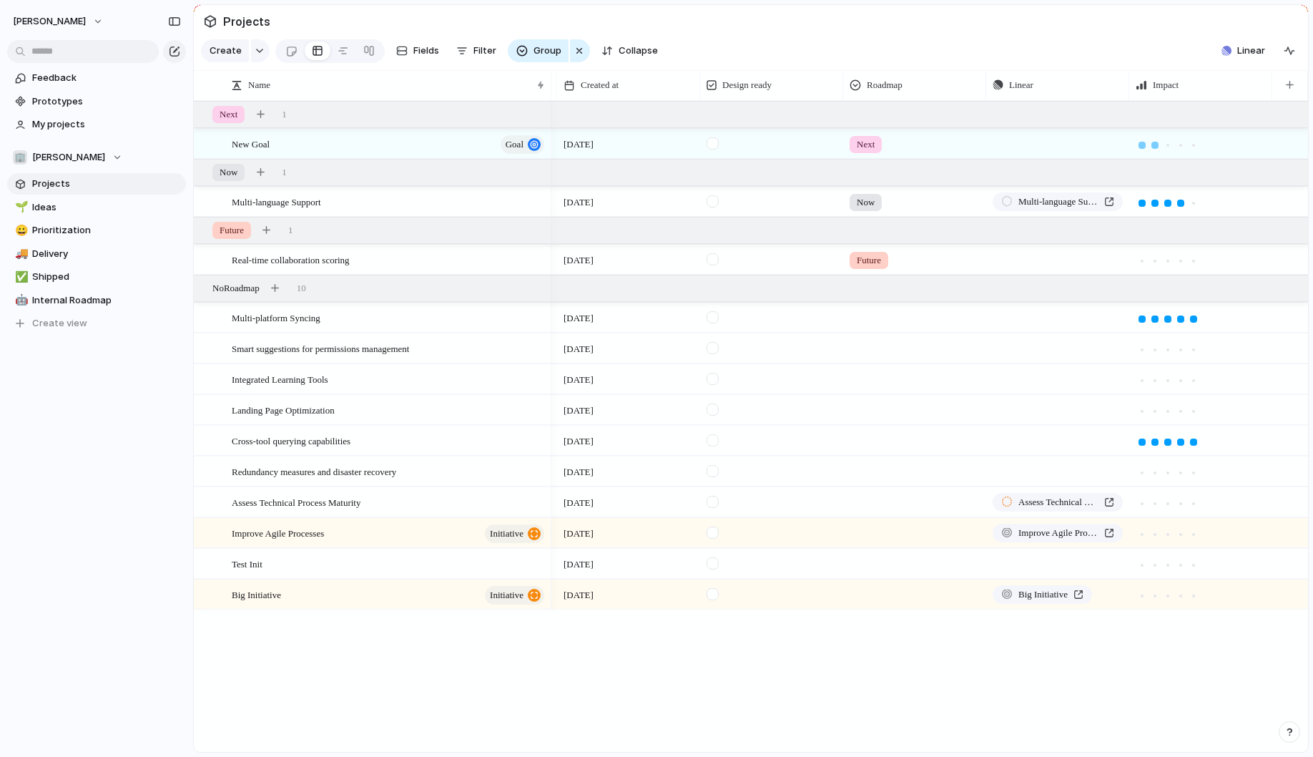
click at [1155, 144] on div at bounding box center [1154, 145] width 7 height 7
click at [1287, 87] on div "button" at bounding box center [1290, 85] width 8 height 8
type input "*****"
click at [1204, 150] on span "Add 'retes'" at bounding box center [1198, 148] width 51 height 14
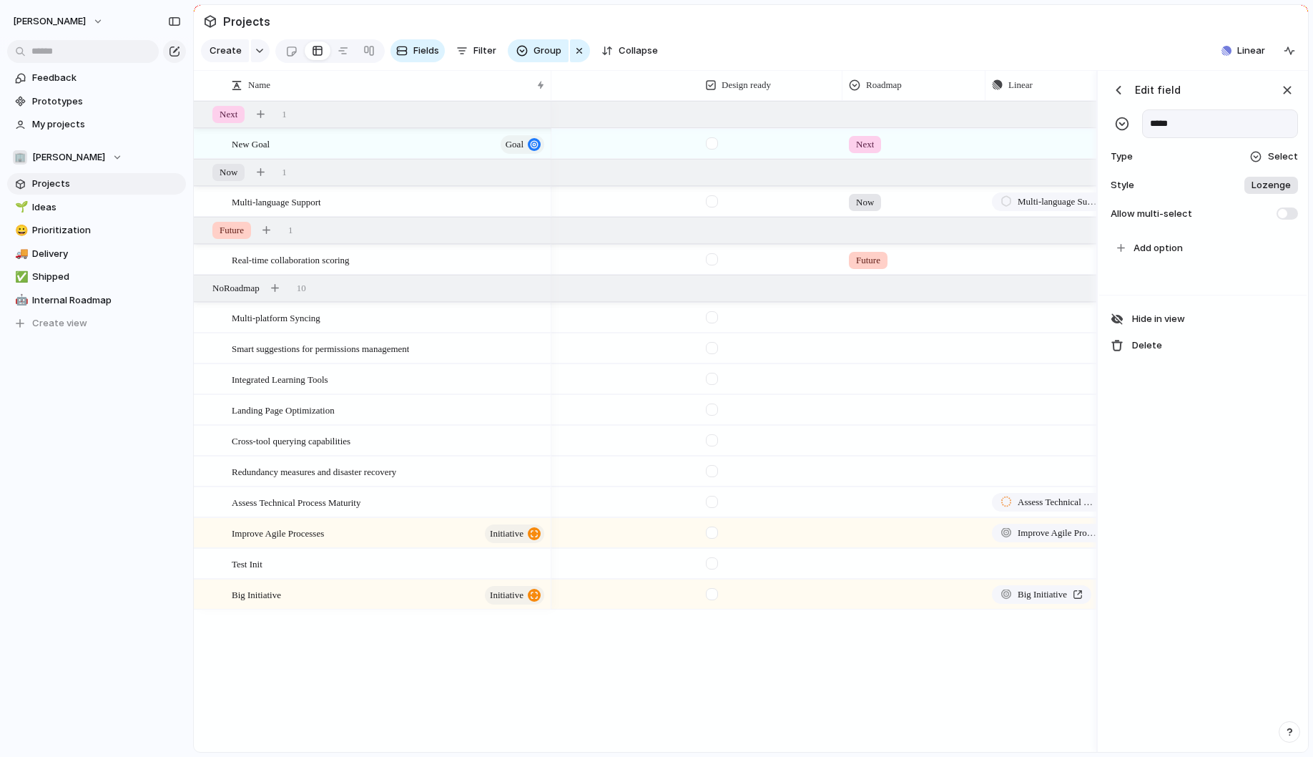
scroll to position [0, 1065]
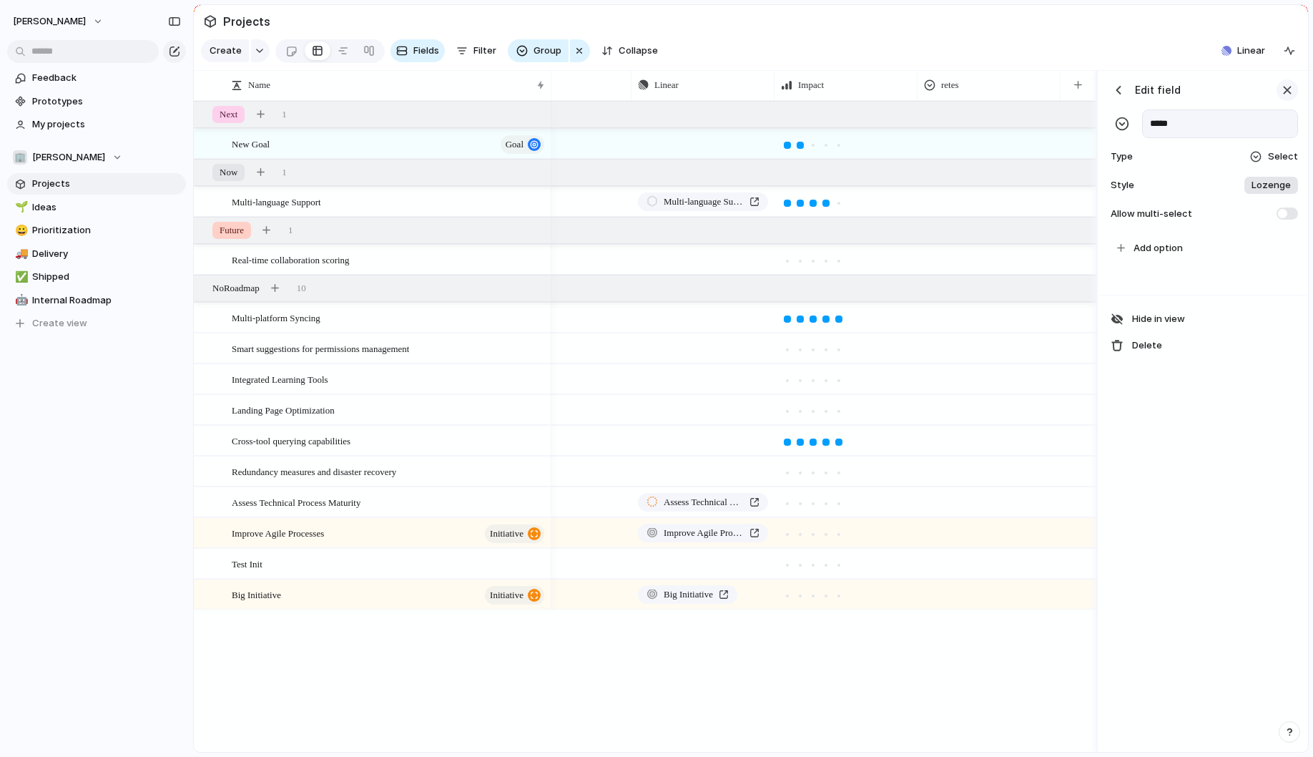
click at [1287, 92] on div "button" at bounding box center [1287, 90] width 16 height 16
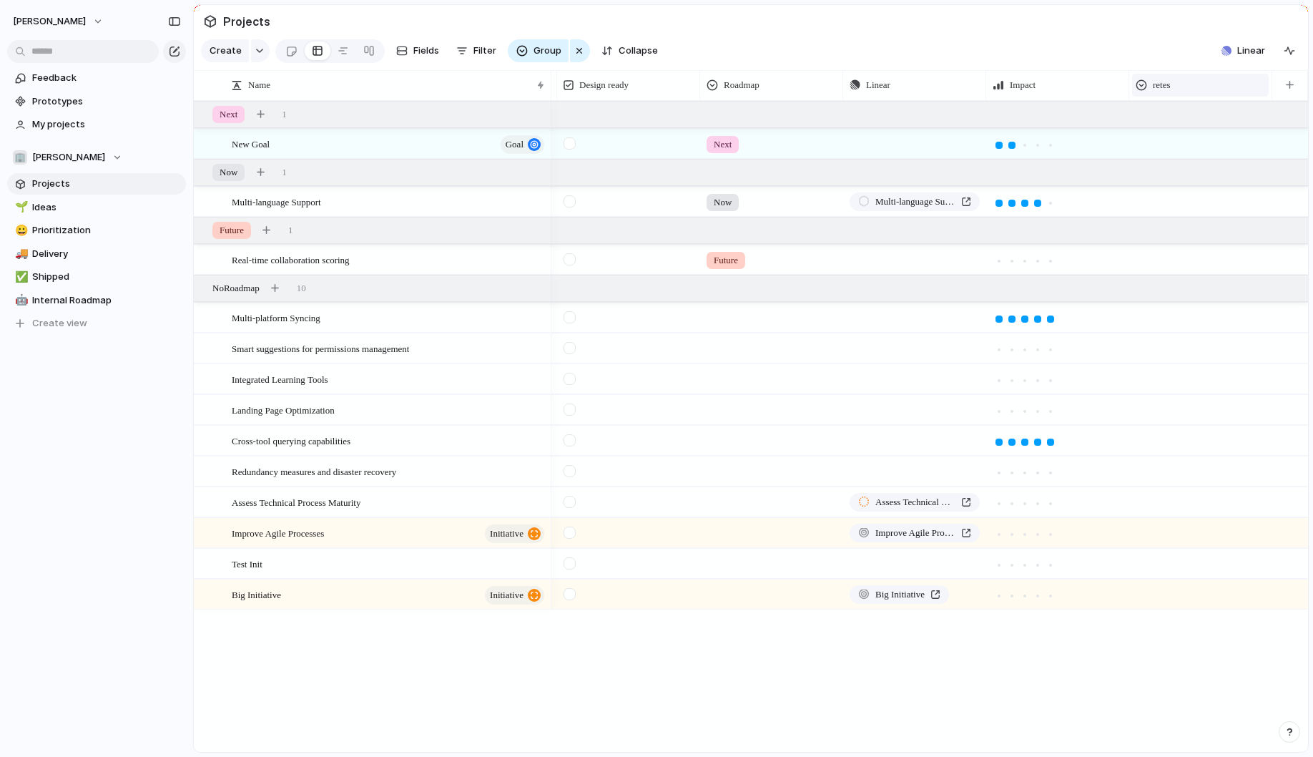
click at [1190, 89] on div "retes" at bounding box center [1199, 85] width 129 height 14
click at [1203, 119] on li "Modify" at bounding box center [1187, 117] width 105 height 23
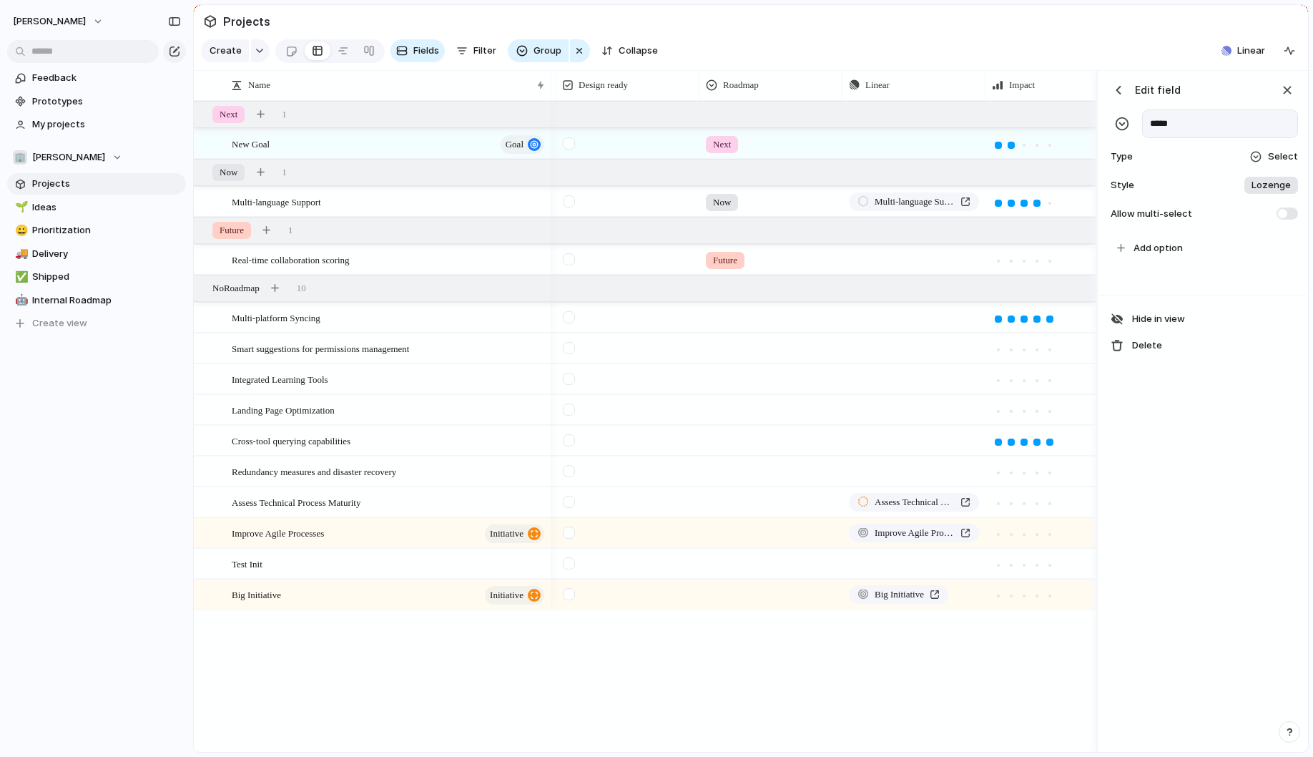
scroll to position [0, 0]
click at [1279, 158] on span "Select" at bounding box center [1283, 156] width 30 height 14
click at [1191, 308] on span "Select" at bounding box center [1185, 308] width 30 height 14
click at [1265, 184] on span "Lozenge" at bounding box center [1270, 185] width 39 height 14
click at [1196, 247] on input "*******" at bounding box center [1180, 247] width 45 height 14
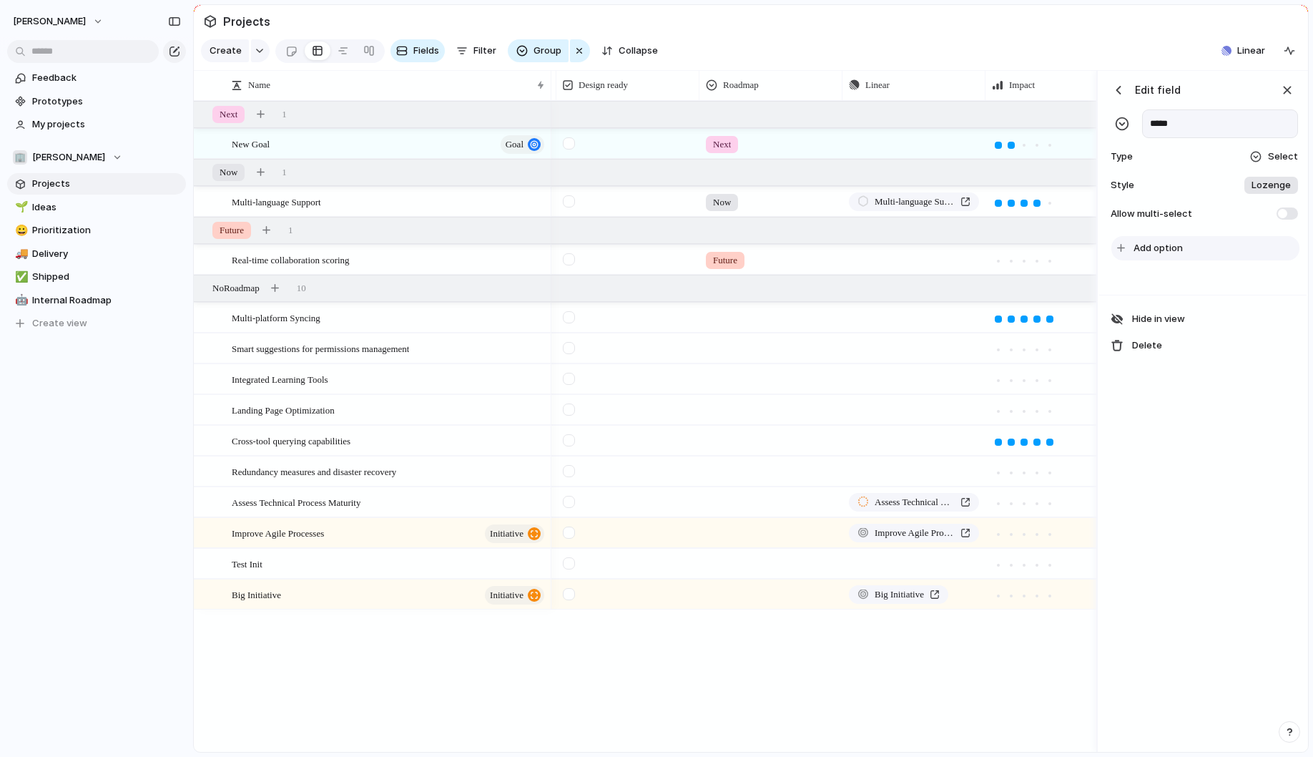
click at [1182, 251] on button "Add option" at bounding box center [1205, 248] width 188 height 24
click at [1281, 83] on div "button" at bounding box center [1287, 90] width 16 height 16
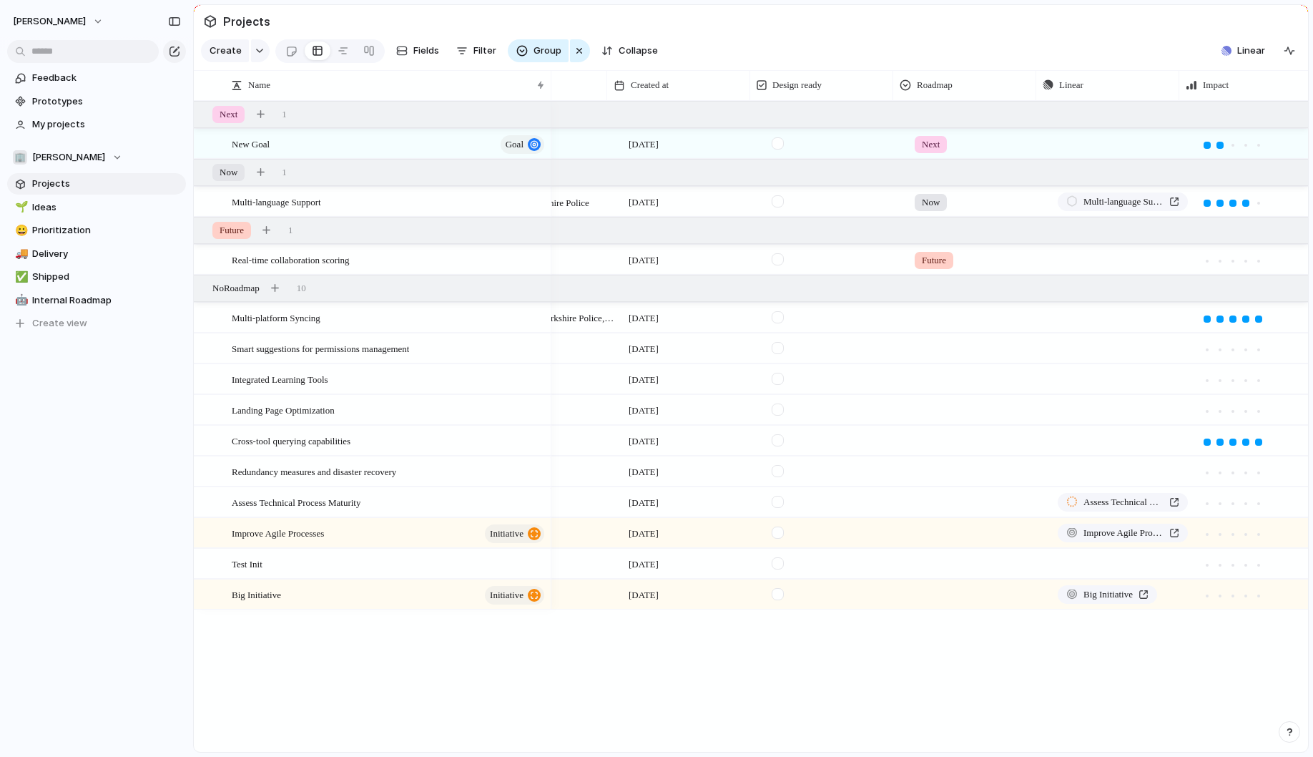
scroll to position [0, 578]
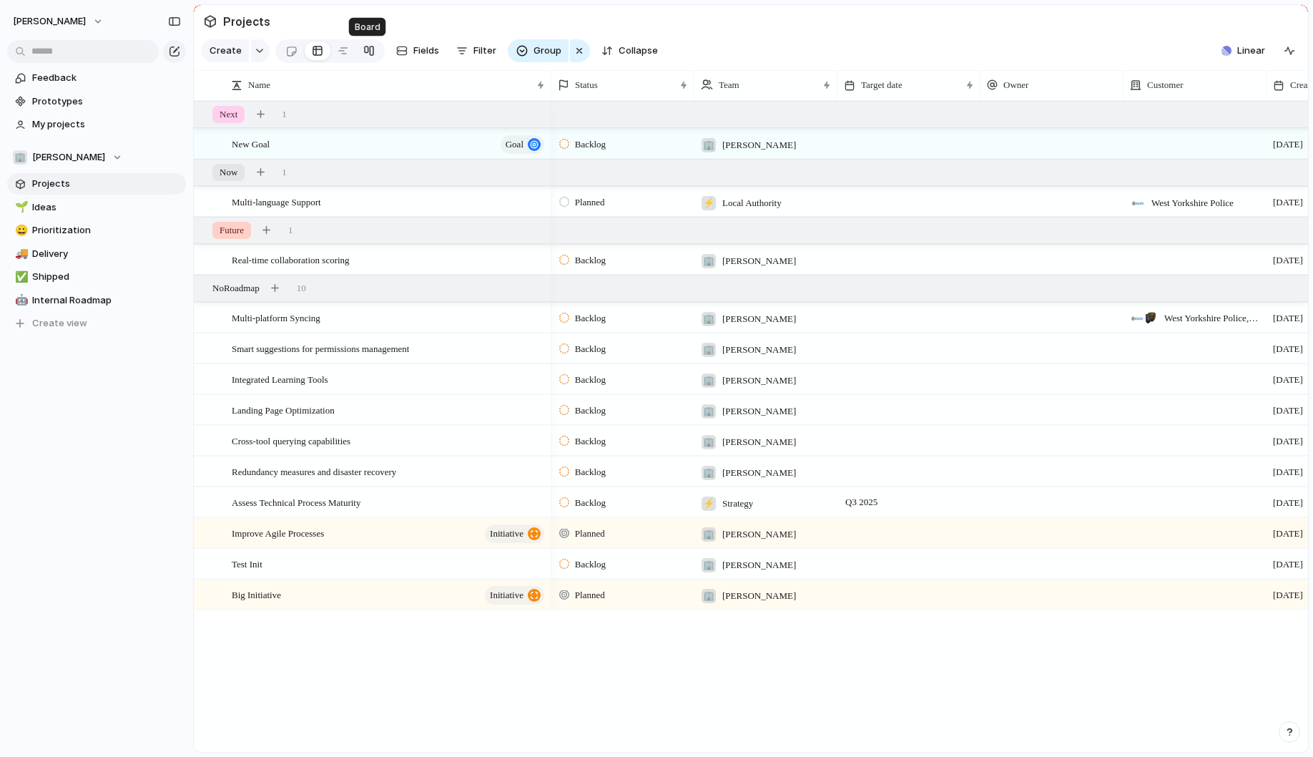
click at [365, 51] on div at bounding box center [368, 50] width 11 height 23
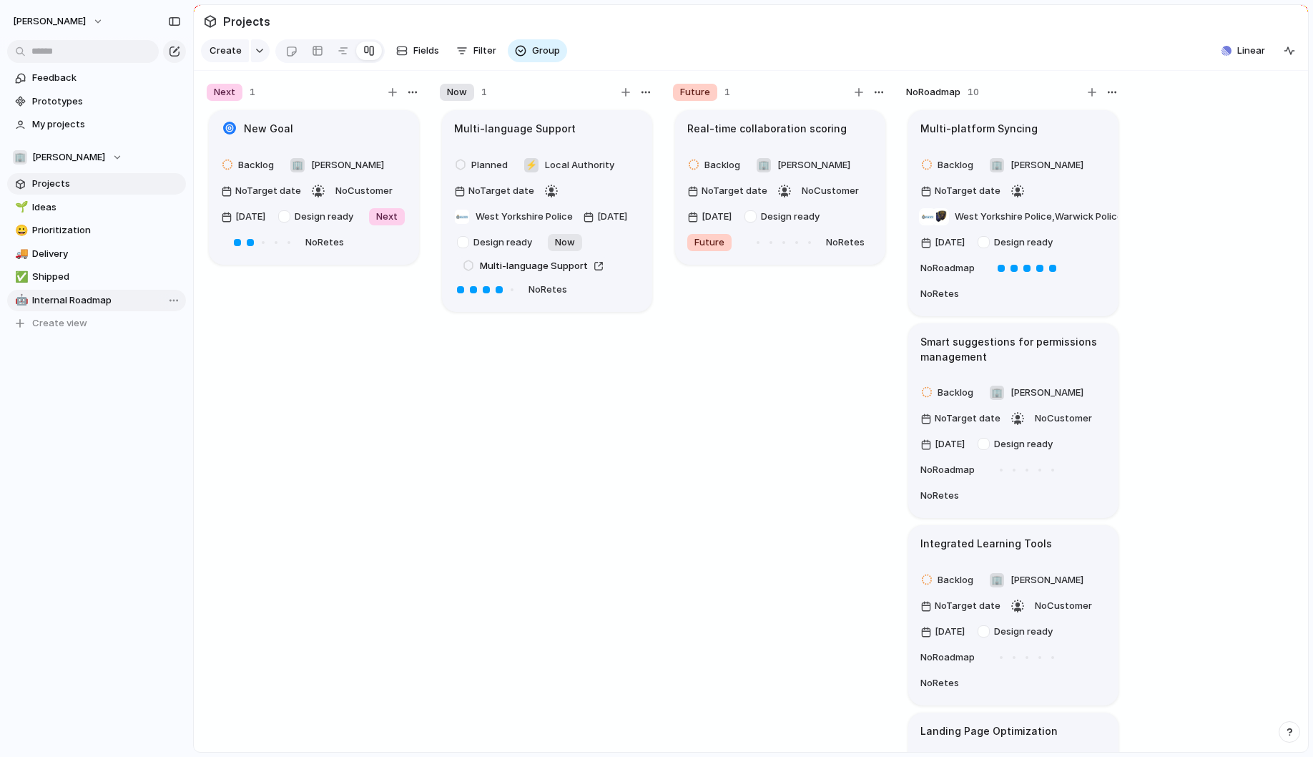
click at [102, 297] on span "Internal Roadmap" at bounding box center [106, 300] width 149 height 14
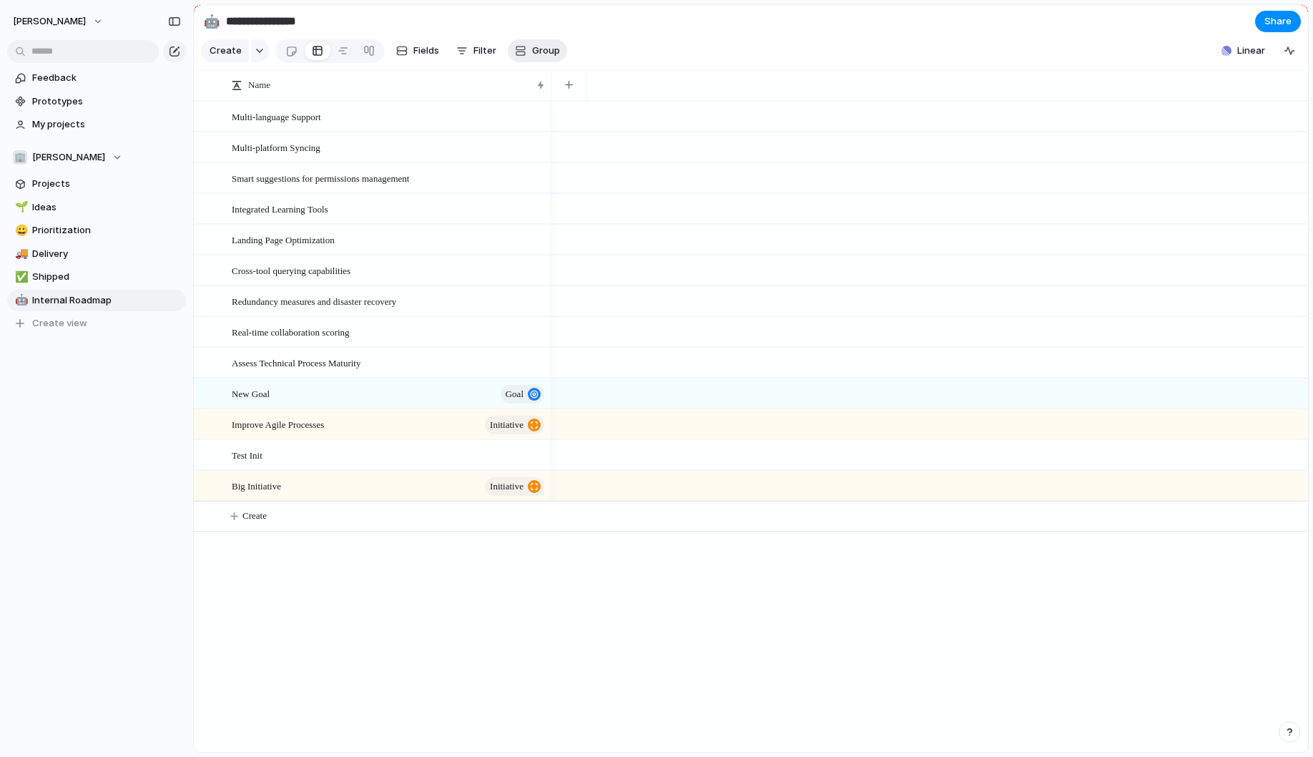
click at [521, 51] on div "button" at bounding box center [520, 50] width 11 height 11
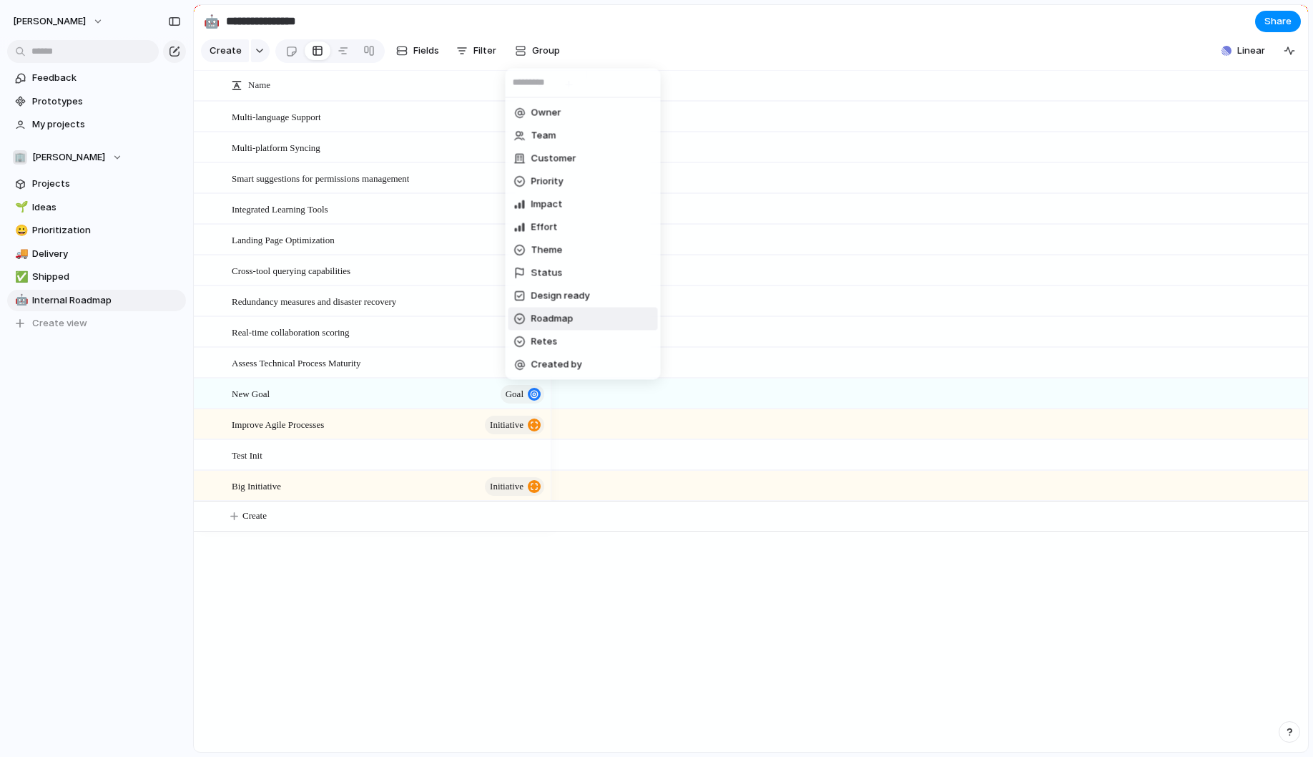
click at [552, 317] on span "Roadmap" at bounding box center [552, 319] width 42 height 14
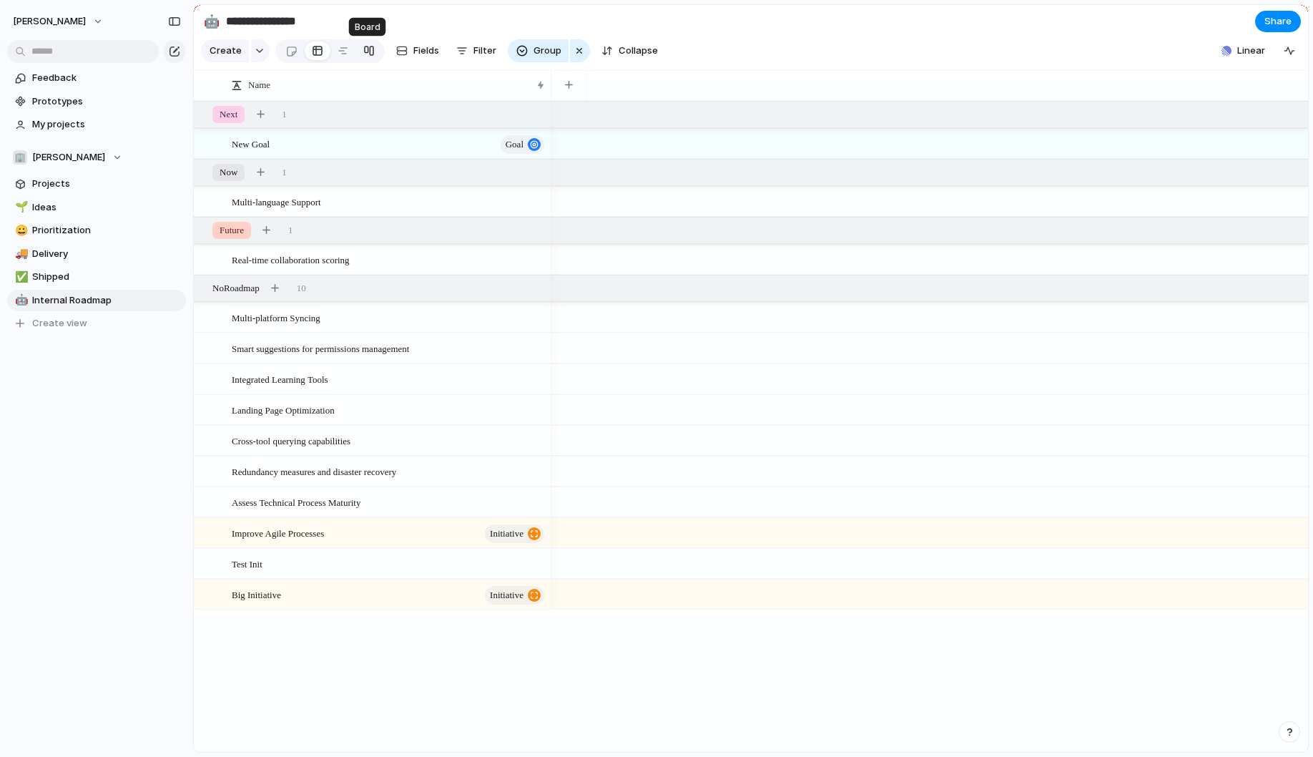
click at [363, 51] on div at bounding box center [368, 50] width 11 height 23
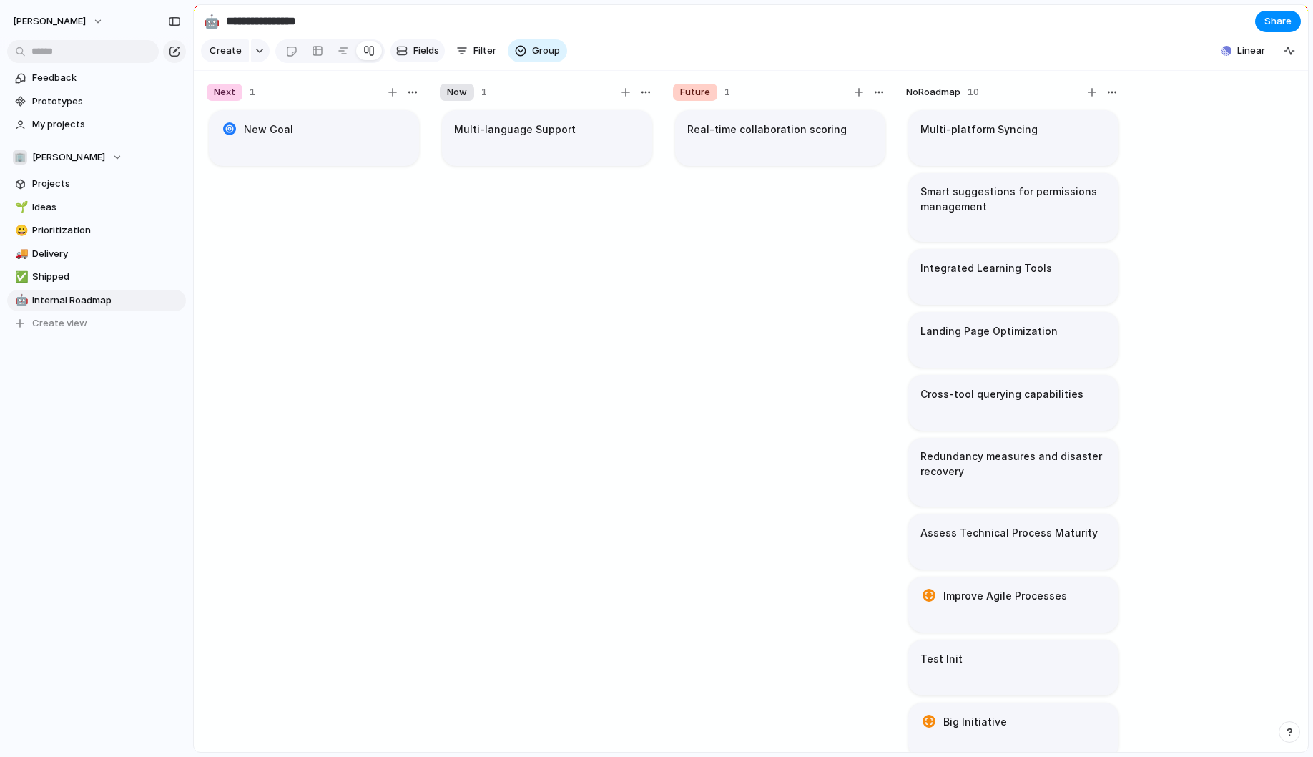
click at [408, 54] on button "Fields" at bounding box center [417, 50] width 54 height 23
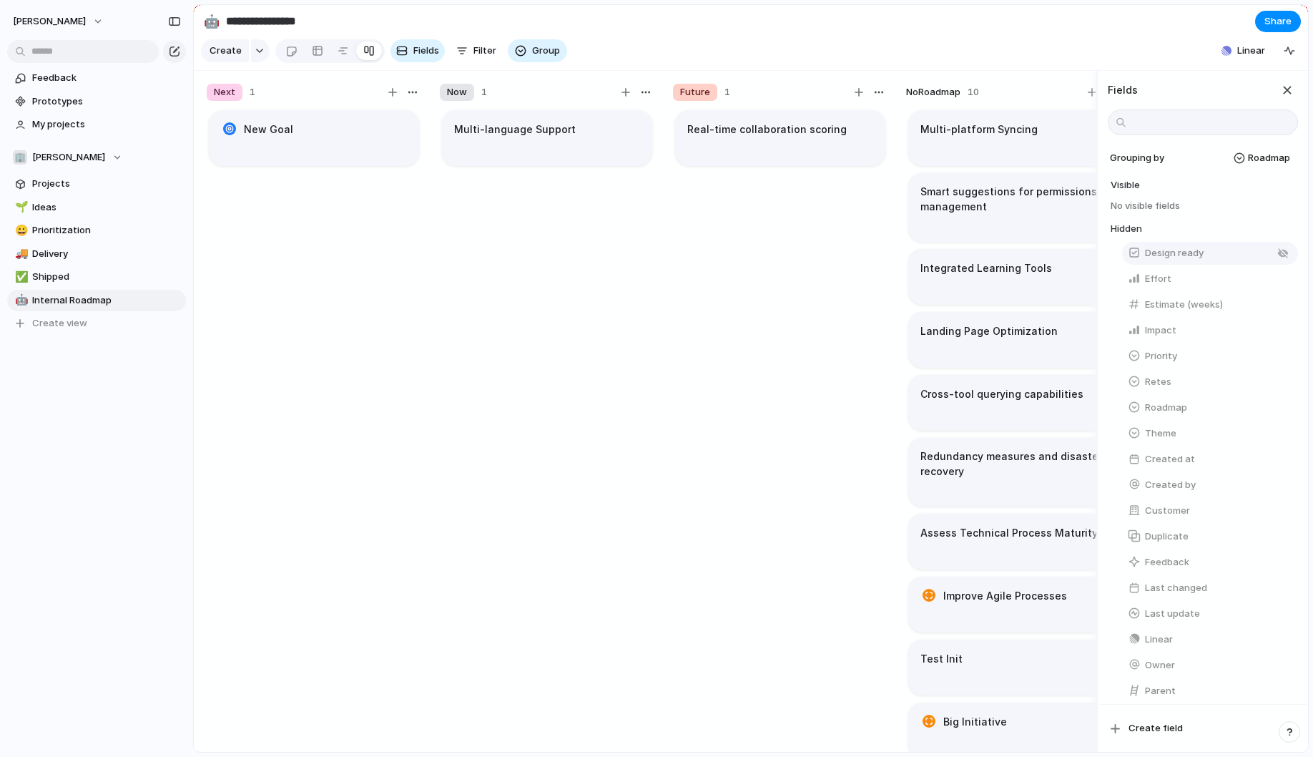
click at [1180, 260] on button "Design ready" at bounding box center [1210, 253] width 176 height 23
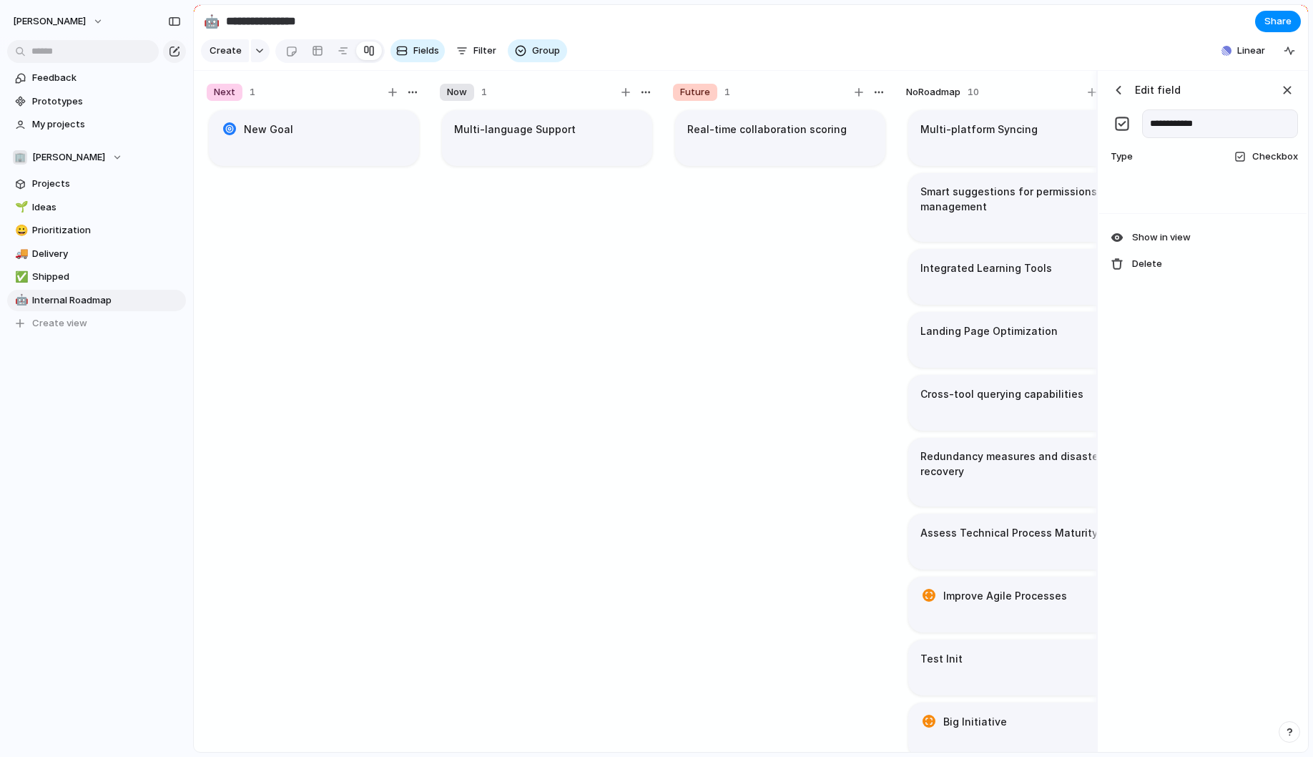
click at [1118, 89] on div "button" at bounding box center [1118, 90] width 14 height 14
click at [971, 163] on article "Multi-platform Syncing" at bounding box center [1013, 138] width 210 height 56
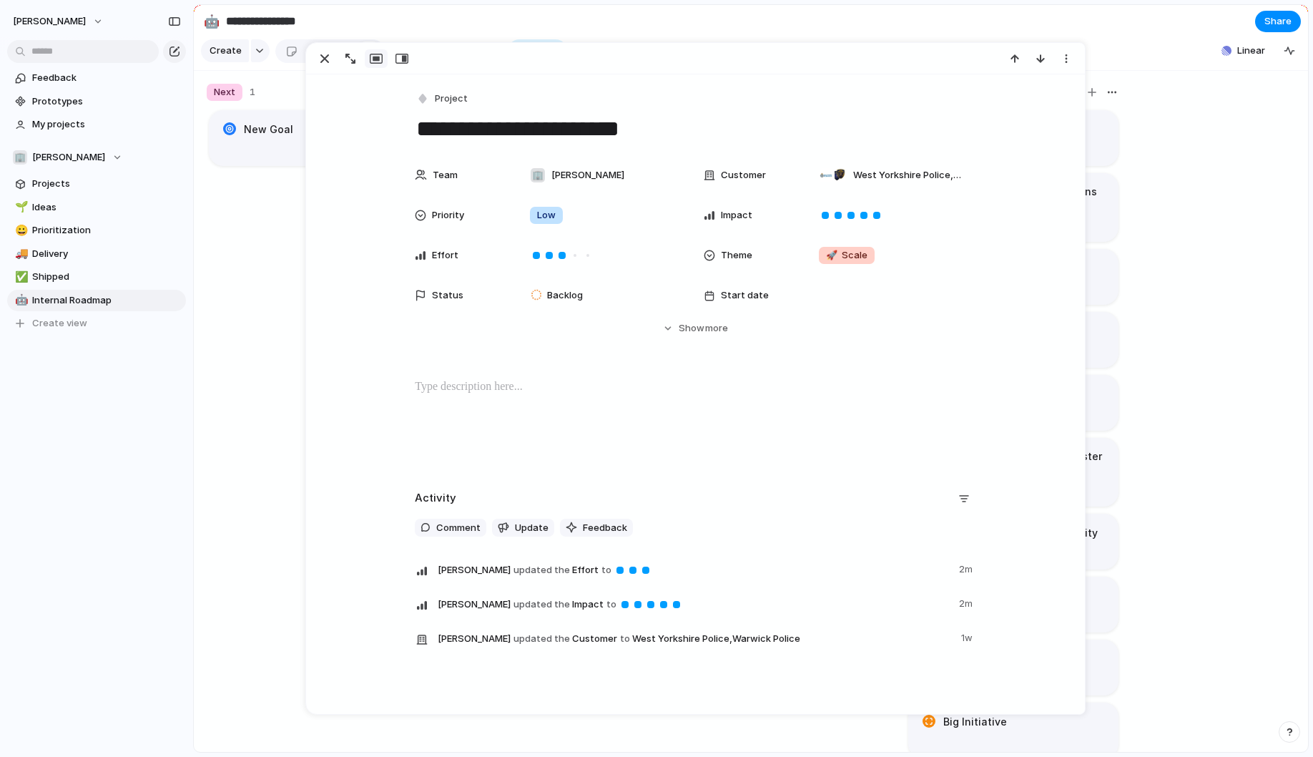
click at [971, 163] on div "West Yorkshire Police , Warwick Police" at bounding box center [891, 175] width 169 height 29
click at [557, 391] on div "West Yorkshire Police Warwick Police Met Police Westminster" at bounding box center [656, 378] width 1313 height 757
click at [510, 388] on p at bounding box center [695, 386] width 561 height 17
click at [225, 393] on div "New Goal" at bounding box center [314, 436] width 215 height 657
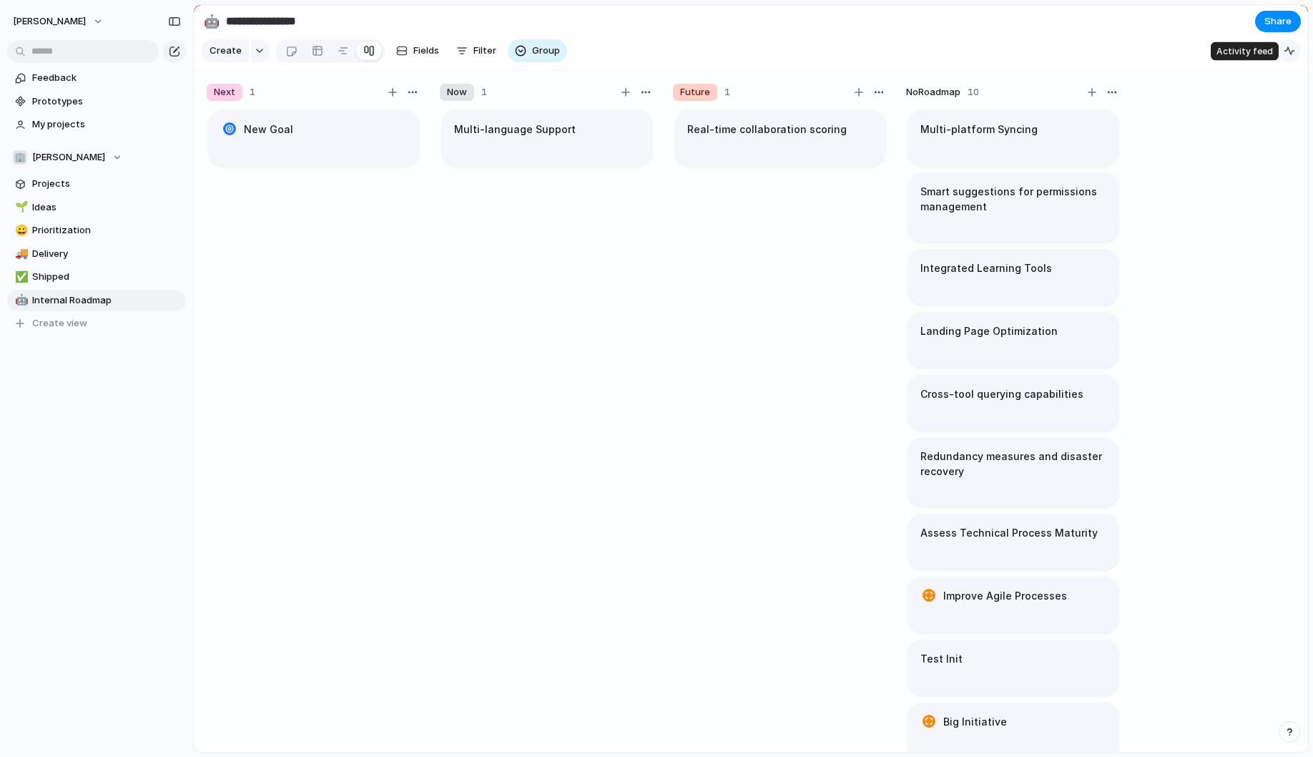
click at [1286, 46] on div "button" at bounding box center [1289, 50] width 11 height 11
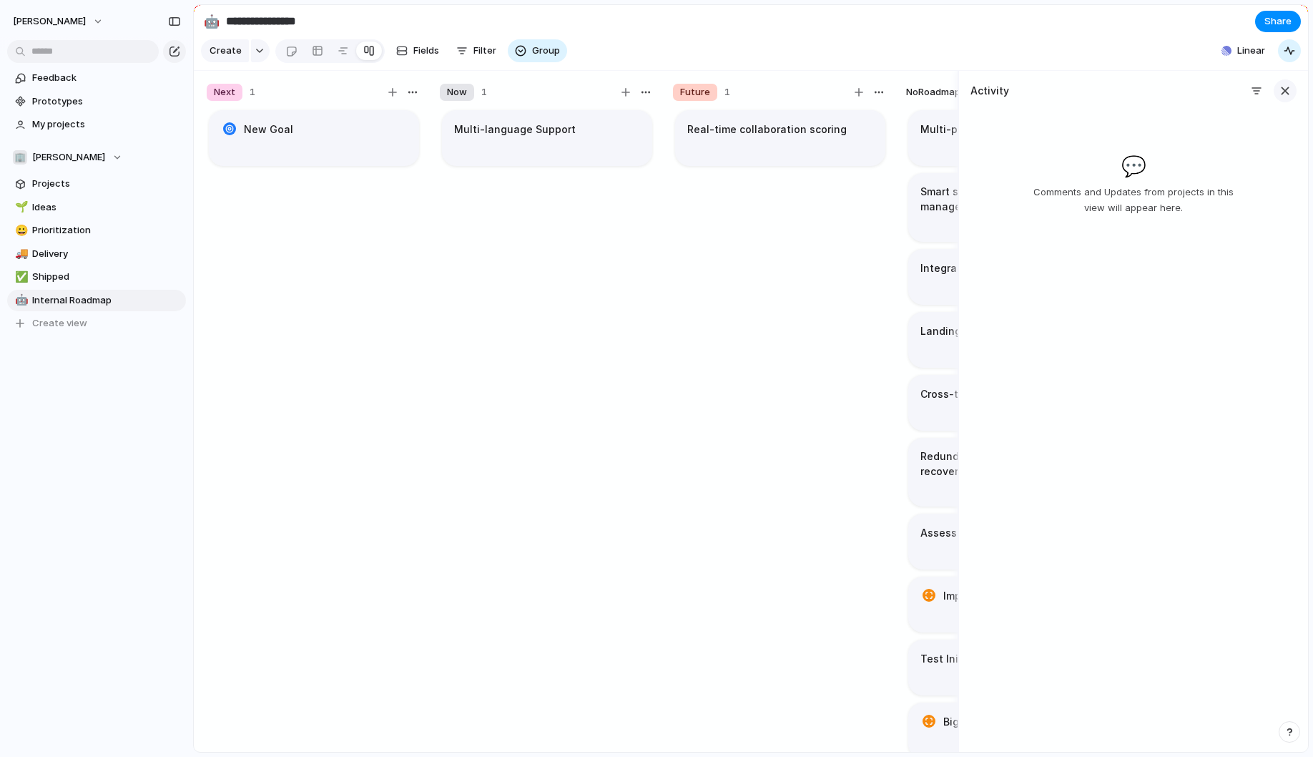
click at [1290, 87] on div "button" at bounding box center [1285, 91] width 16 height 16
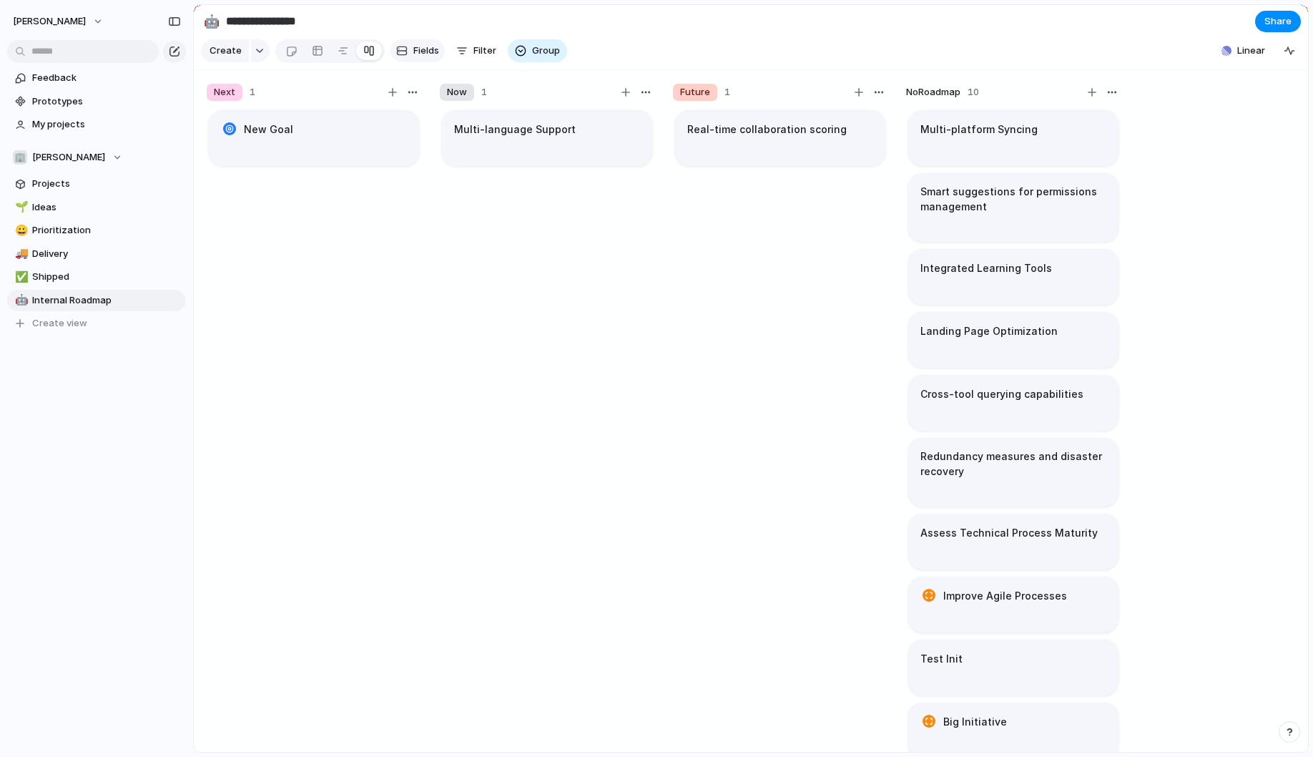
click at [434, 52] on span "Fields" at bounding box center [426, 51] width 26 height 14
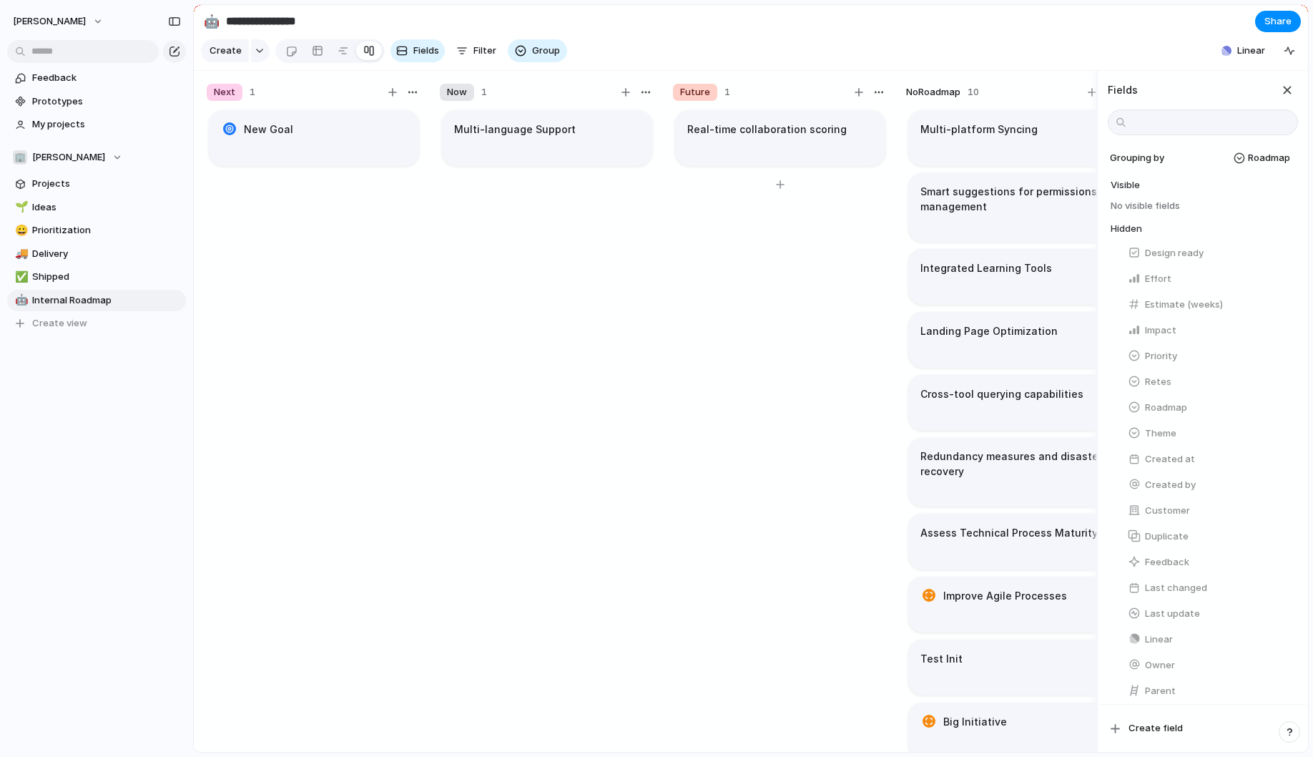
click at [753, 408] on div "Real-time collaboration scoring" at bounding box center [780, 436] width 215 height 657
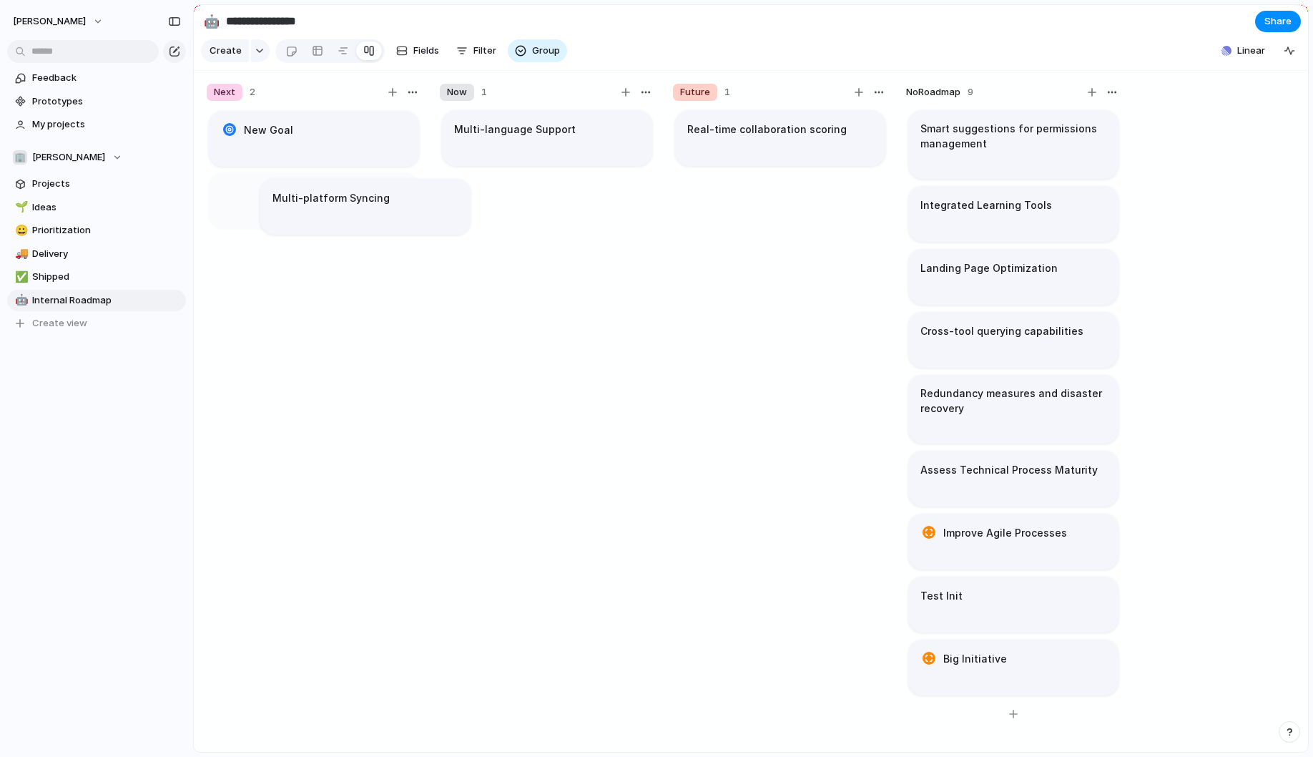
drag, startPoint x: 969, startPoint y: 148, endPoint x: 280, endPoint y: 221, distance: 692.4
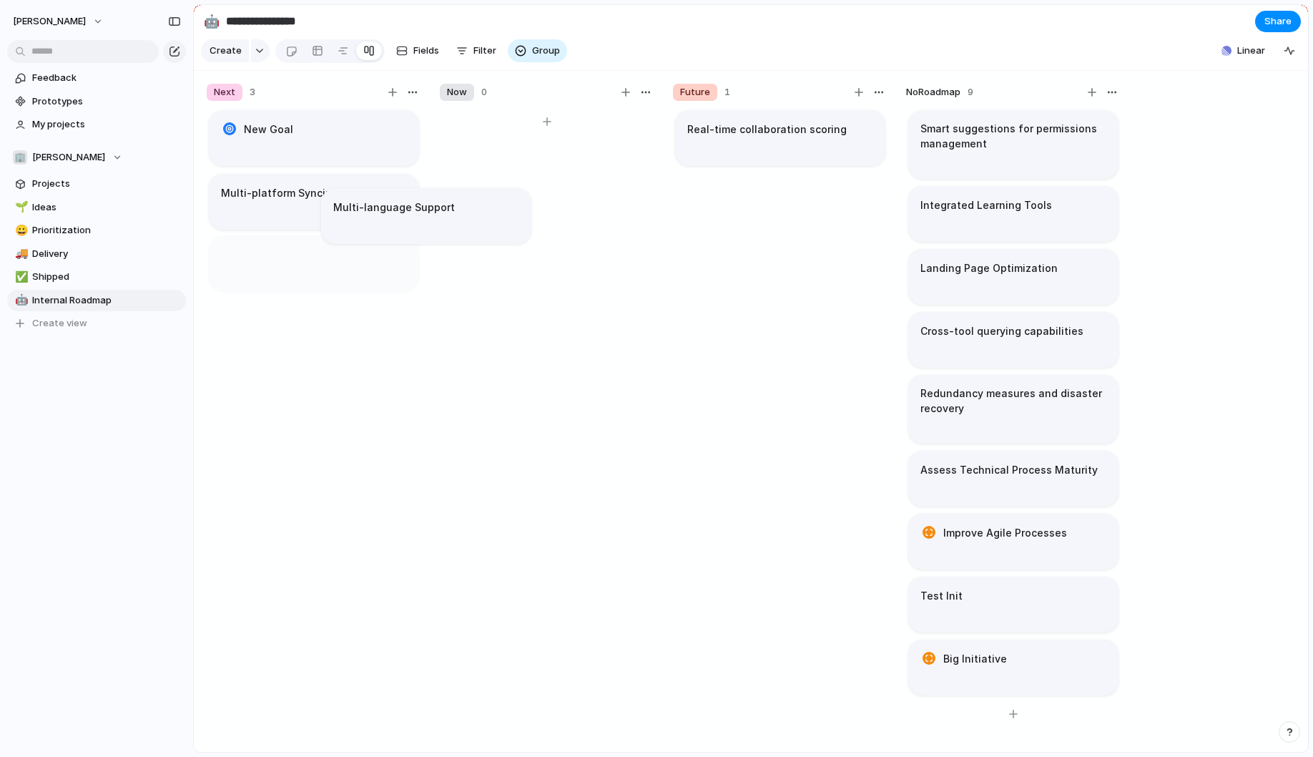
drag, startPoint x: 541, startPoint y: 142, endPoint x: 275, endPoint y: 308, distance: 313.9
click at [534, 218] on div "Multi-language Support" at bounding box center [547, 436] width 215 height 657
click at [566, 162] on article "Multi-language Support" at bounding box center [547, 138] width 210 height 56
click at [476, 121] on article "Multi-language Support" at bounding box center [547, 138] width 210 height 56
click at [325, 144] on article "New Goal" at bounding box center [314, 138] width 210 height 56
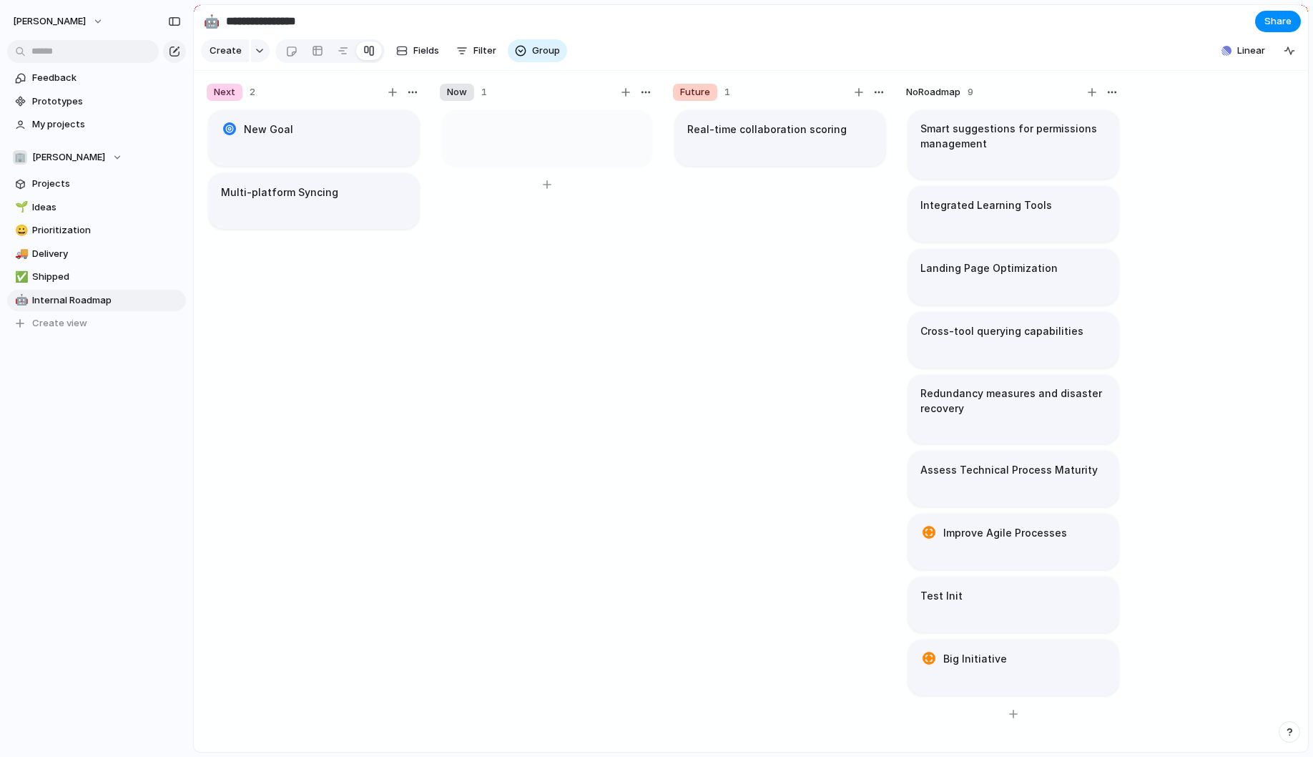
click at [508, 82] on div "Now 1 Multi-language Support" at bounding box center [547, 421] width 226 height 687
click at [88, 279] on span "Shipped" at bounding box center [106, 277] width 149 height 14
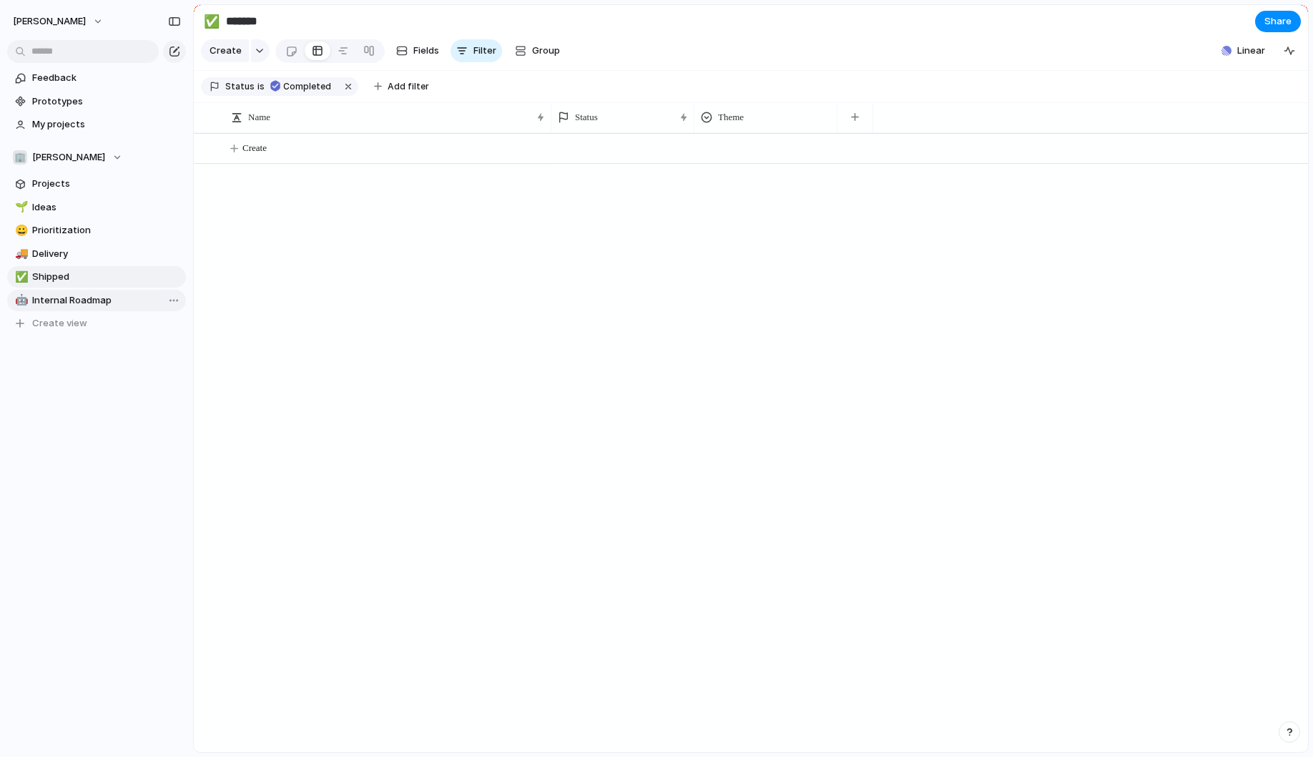
click at [80, 297] on span "Internal Roadmap" at bounding box center [106, 300] width 149 height 14
type input "**********"
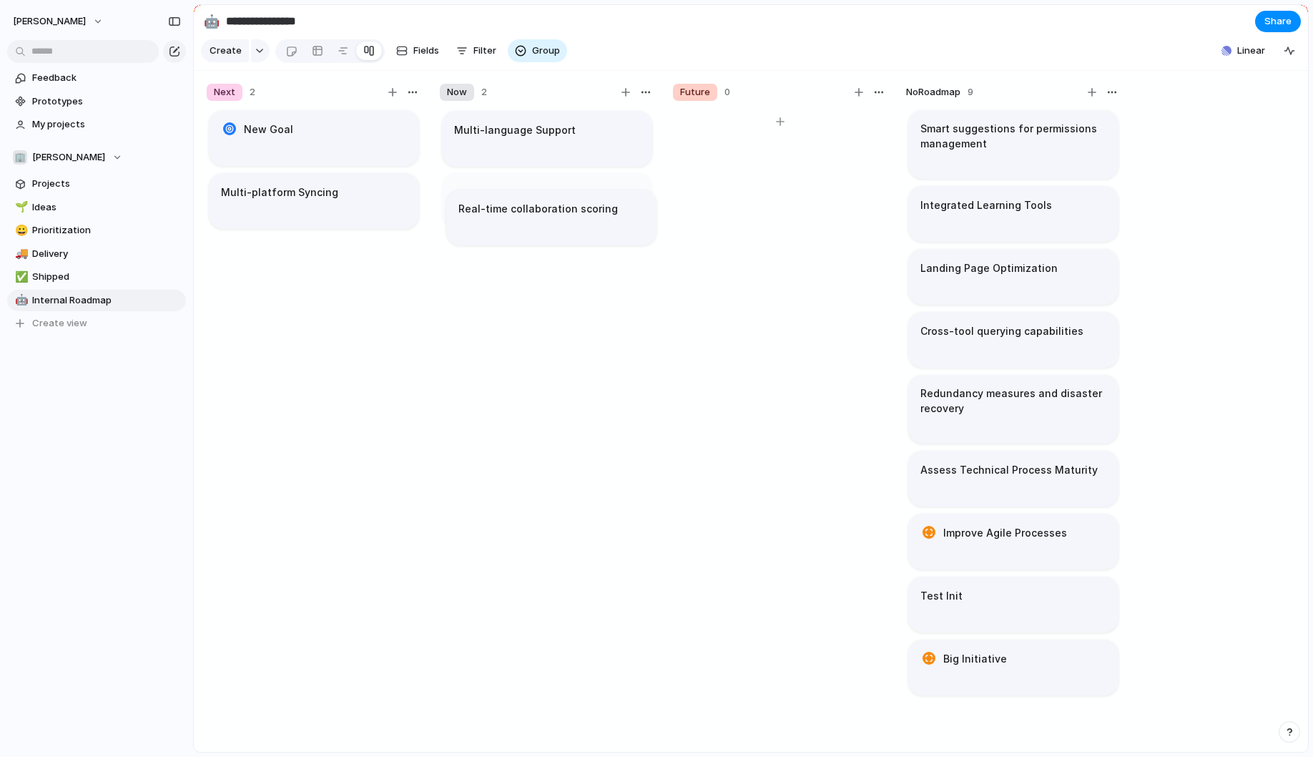
drag, startPoint x: 798, startPoint y: 152, endPoint x: 568, endPoint y: 231, distance: 242.9
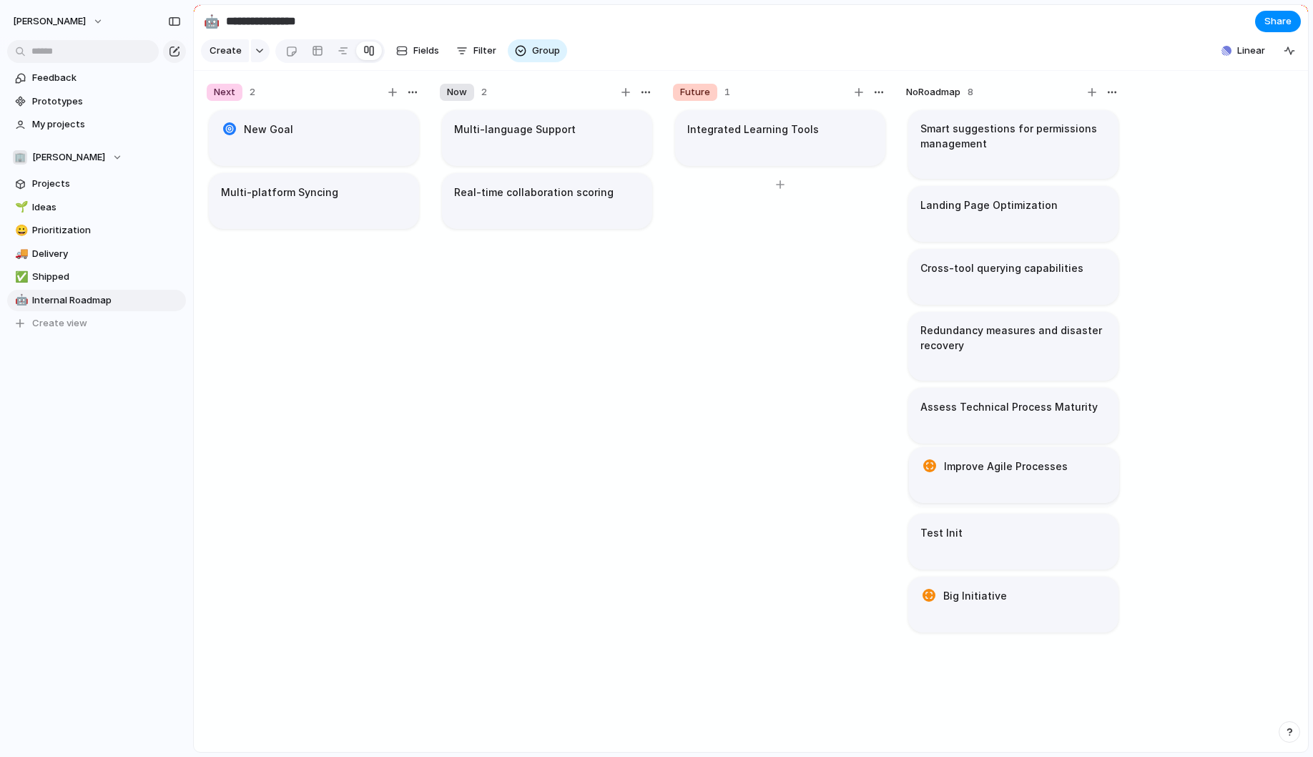
drag, startPoint x: 1002, startPoint y: 470, endPoint x: 782, endPoint y: 303, distance: 276.2
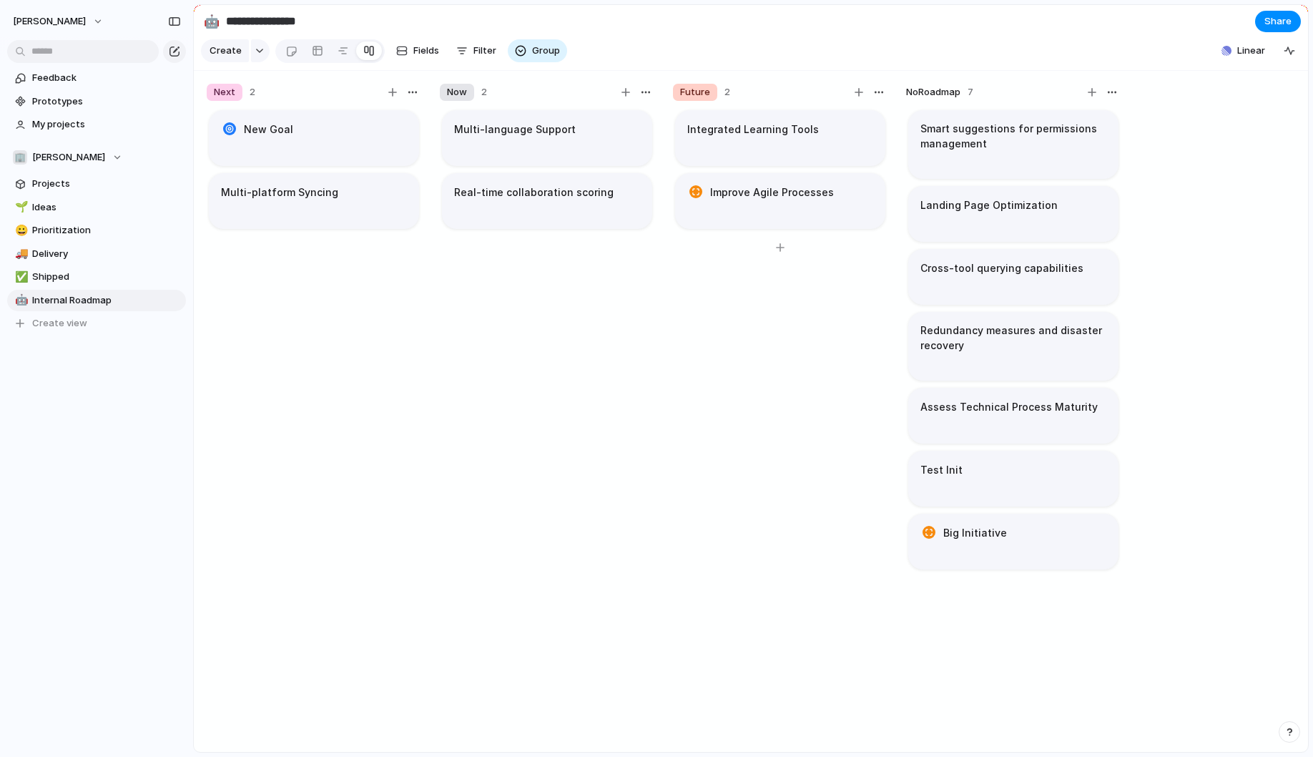
drag, startPoint x: 940, startPoint y: 90, endPoint x: 805, endPoint y: 126, distance: 139.1
click at [805, 126] on div "Next 2 New Goal Multi-platform Syncing Now 2 Multi-language Support Real-time c…" at bounding box center [664, 415] width 940 height 689
click at [1111, 95] on div "button" at bounding box center [1111, 92] width 11 height 11
click at [1087, 120] on span "Change color" at bounding box center [1073, 121] width 61 height 14
click at [1103, 154] on button "button" at bounding box center [1103, 150] width 19 height 19
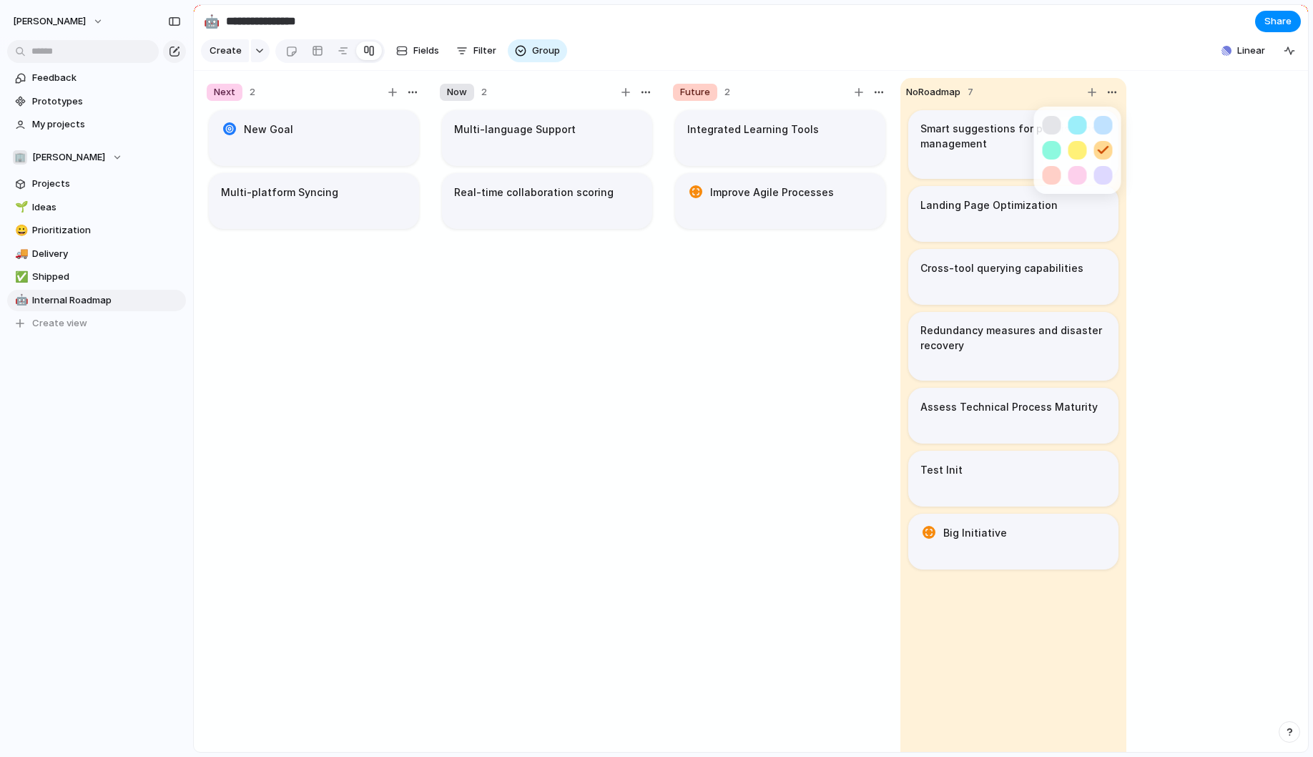
click at [808, 366] on div at bounding box center [656, 378] width 1313 height 757
drag, startPoint x: 945, startPoint y: 92, endPoint x: 752, endPoint y: 152, distance: 202.2
click at [752, 152] on div "Next 2 New Goal Multi-platform Syncing Now 2 Multi-language Support Real-time c…" at bounding box center [664, 415] width 940 height 689
click at [451, 284] on div "Multi-language Support Real-time collaboration scoring" at bounding box center [547, 436] width 215 height 657
click at [1284, 26] on span "Share" at bounding box center [1277, 21] width 27 height 14
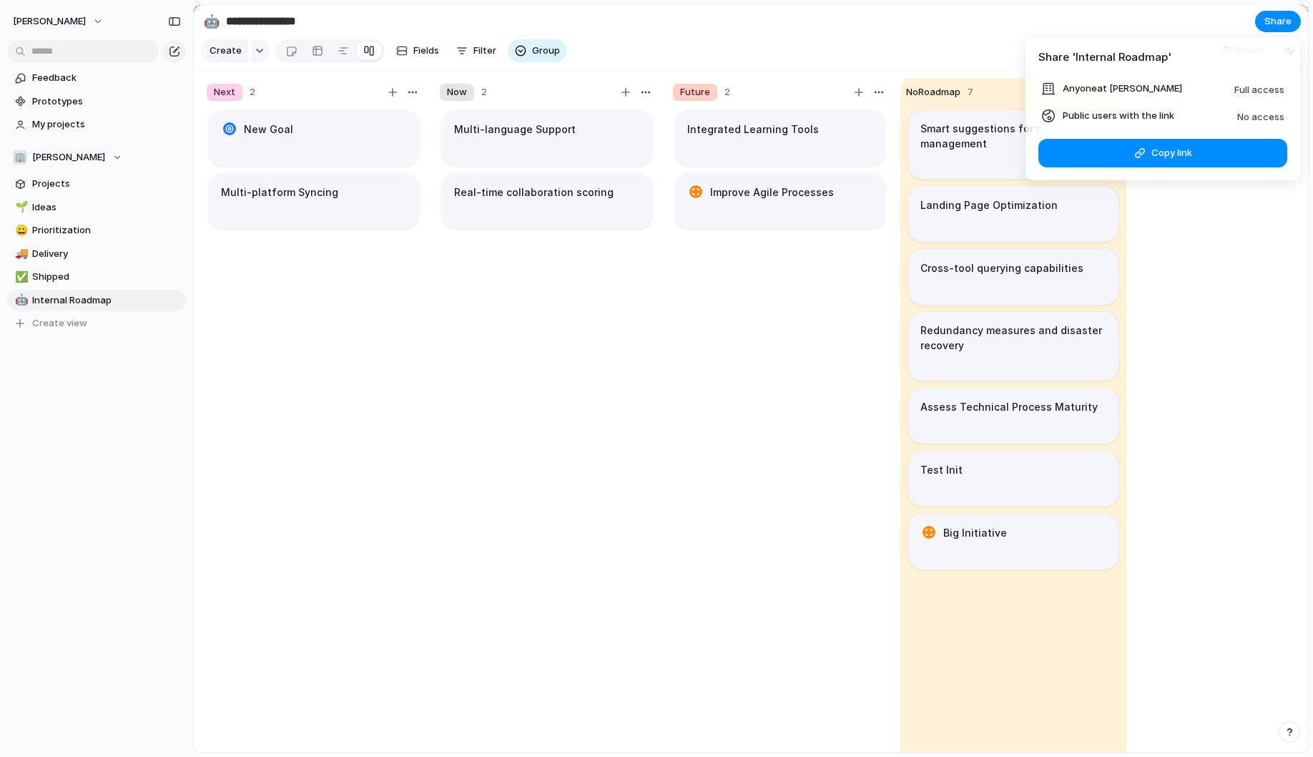
click at [1162, 88] on span "Anyone at [PERSON_NAME]" at bounding box center [1122, 89] width 119 height 14
click at [1157, 113] on span "Public users with the link" at bounding box center [1119, 116] width 112 height 14
drag, startPoint x: 1056, startPoint y: 119, endPoint x: 1169, endPoint y: 122, distance: 113.0
click at [1169, 122] on li "Public users with the link No access" at bounding box center [1162, 115] width 243 height 17
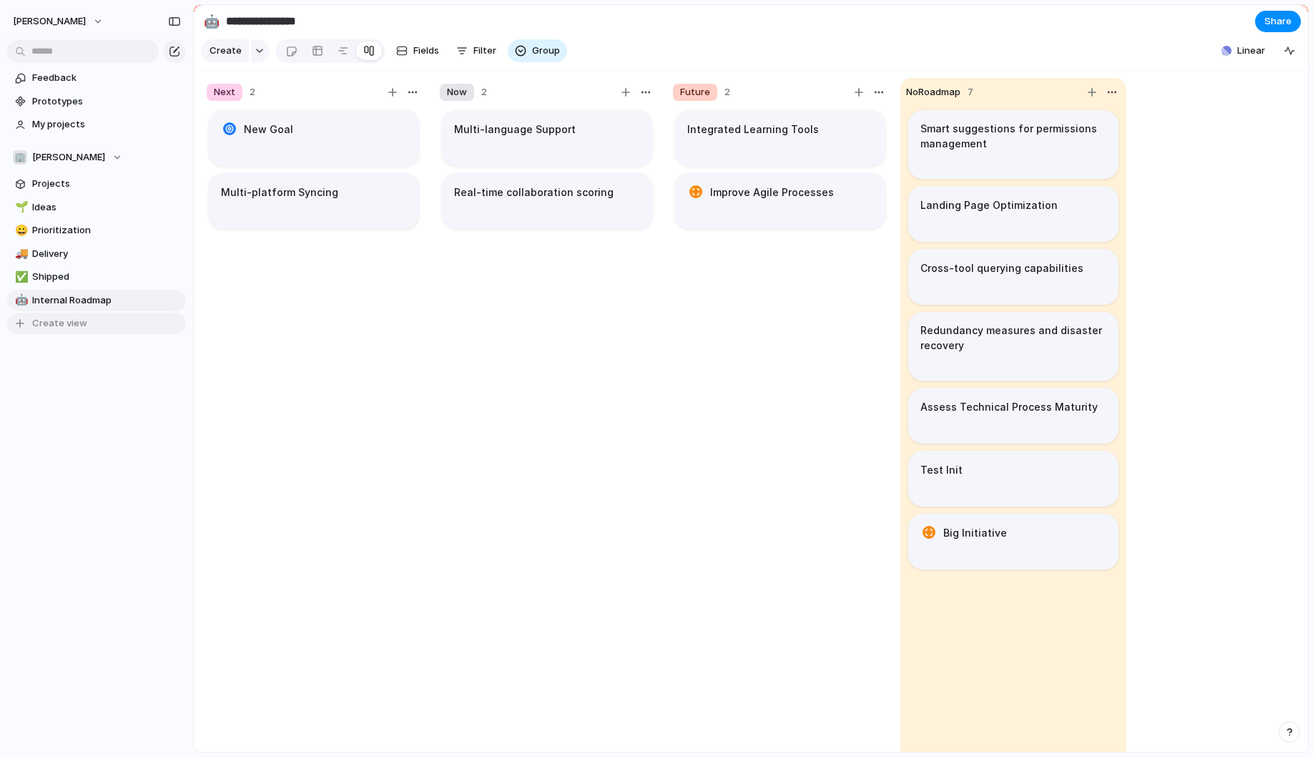
click at [64, 322] on span "Create view" at bounding box center [59, 323] width 55 height 14
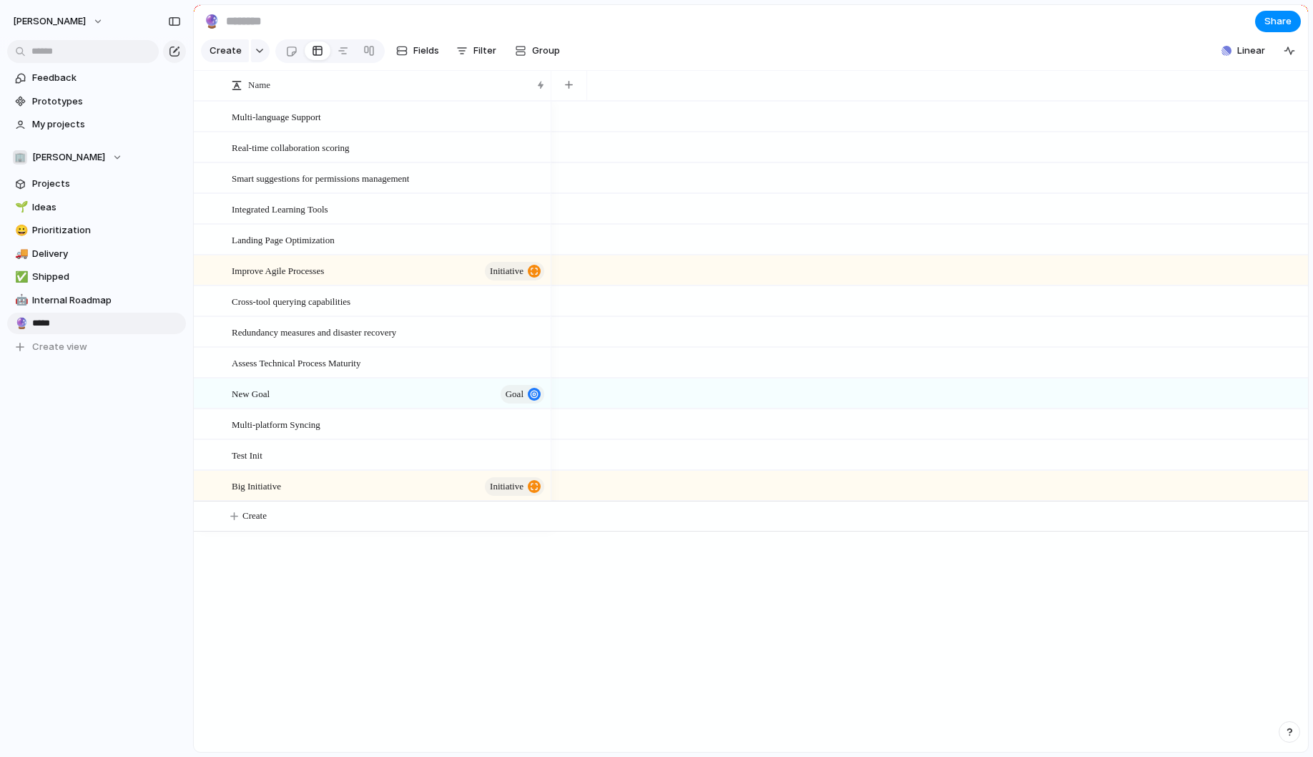
type input "******"
click at [542, 52] on span "Group" at bounding box center [546, 51] width 28 height 14
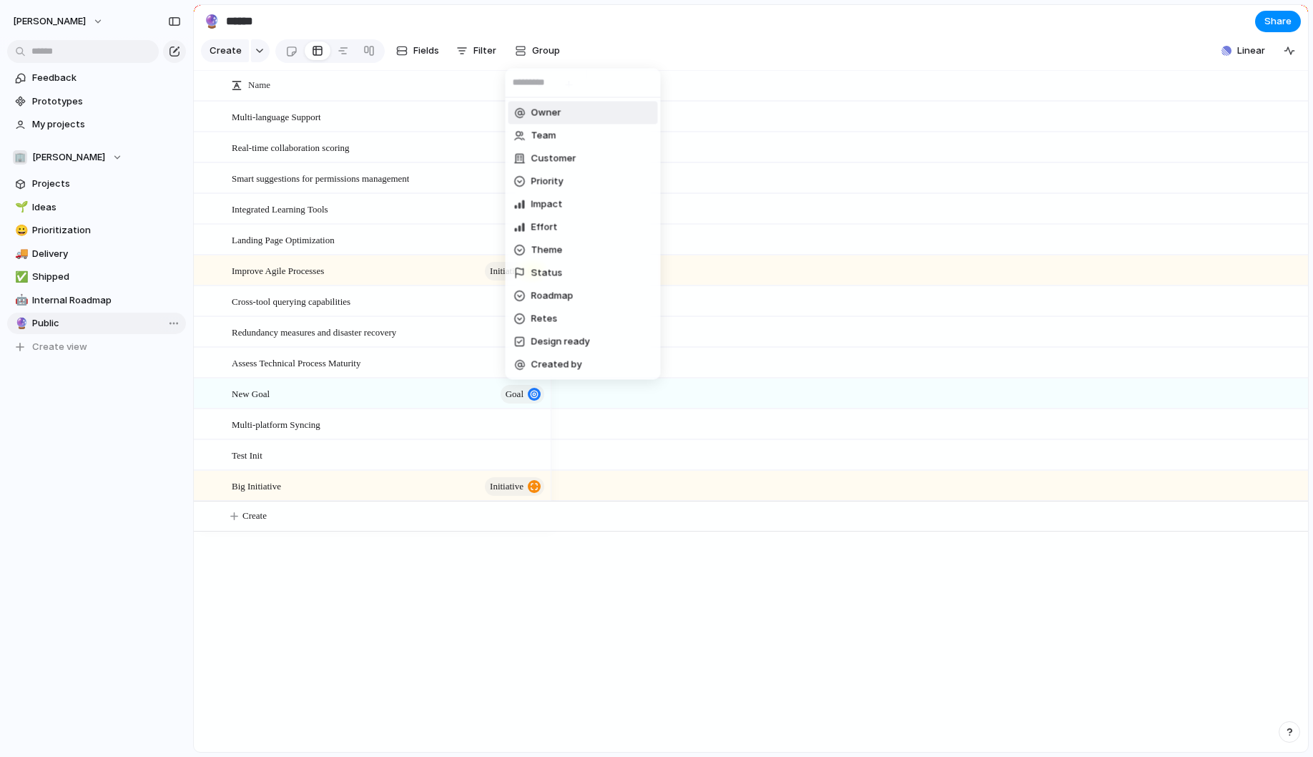
click at [417, 53] on div "Owner Team Customer Priority Impact Effort Theme Status Roadmap Retes Design re…" at bounding box center [656, 378] width 1313 height 757
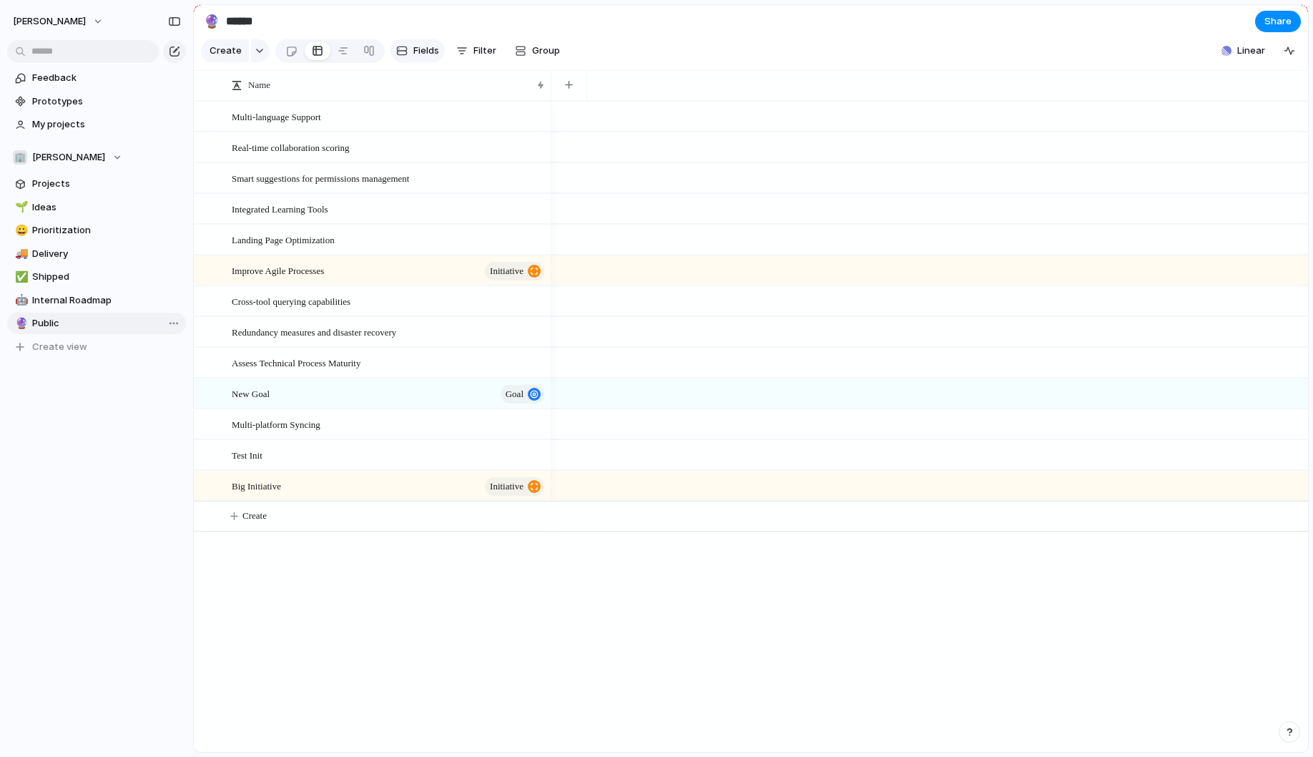
click at [418, 53] on span "Fields" at bounding box center [426, 51] width 26 height 14
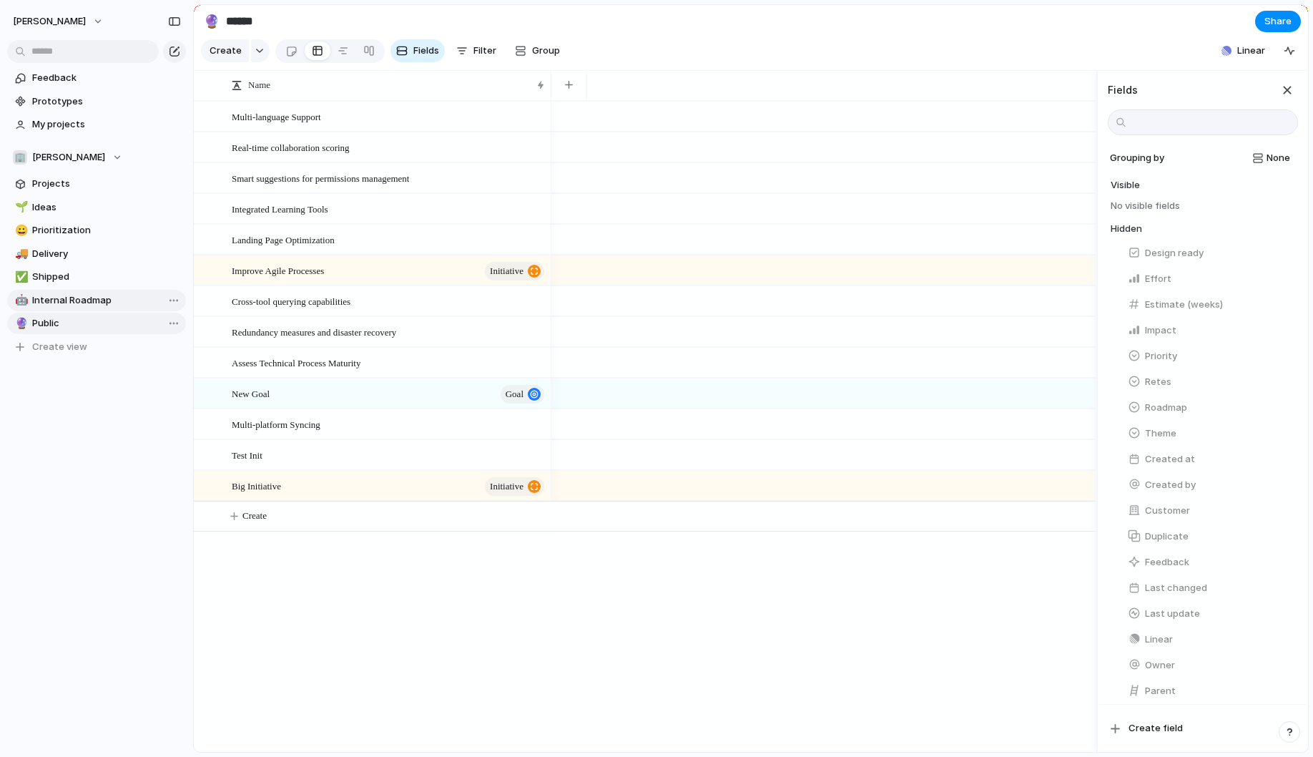
click at [113, 302] on span "Internal Roadmap" at bounding box center [106, 300] width 149 height 14
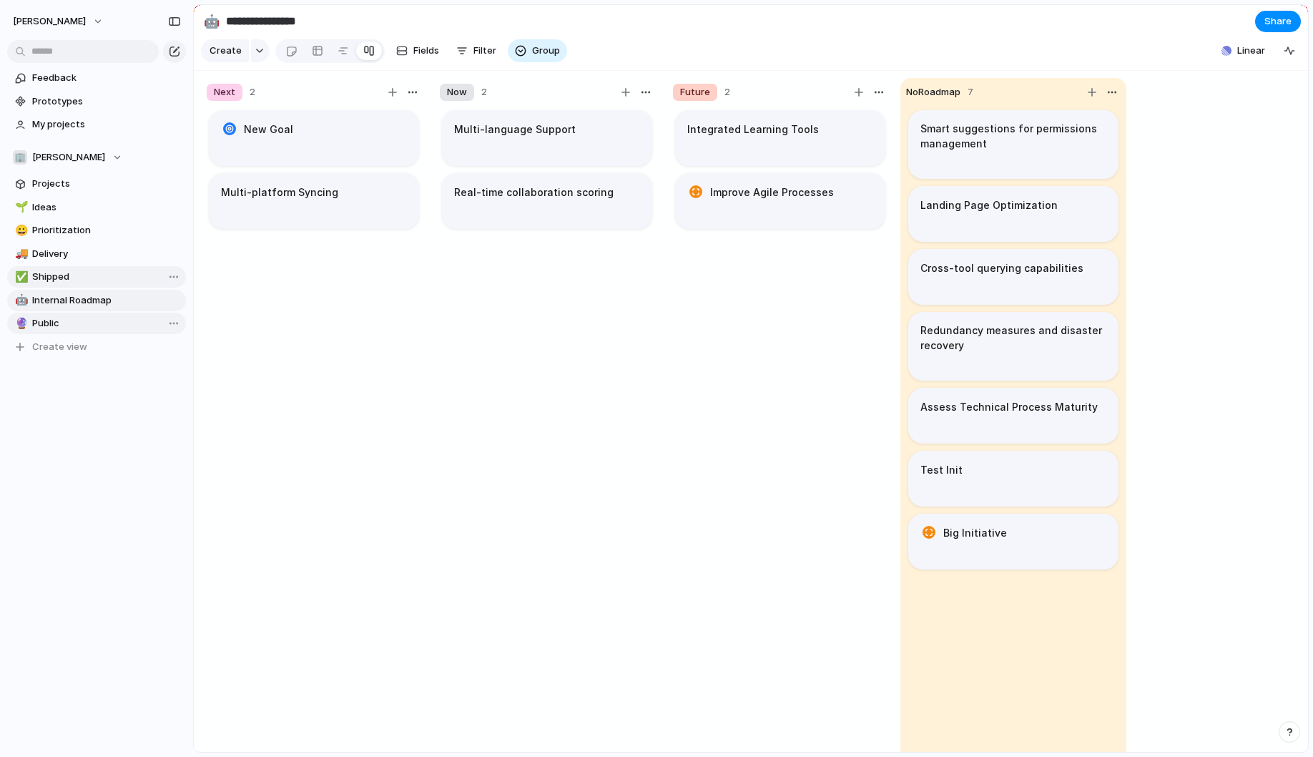
click at [84, 277] on span "Shipped" at bounding box center [106, 277] width 149 height 14
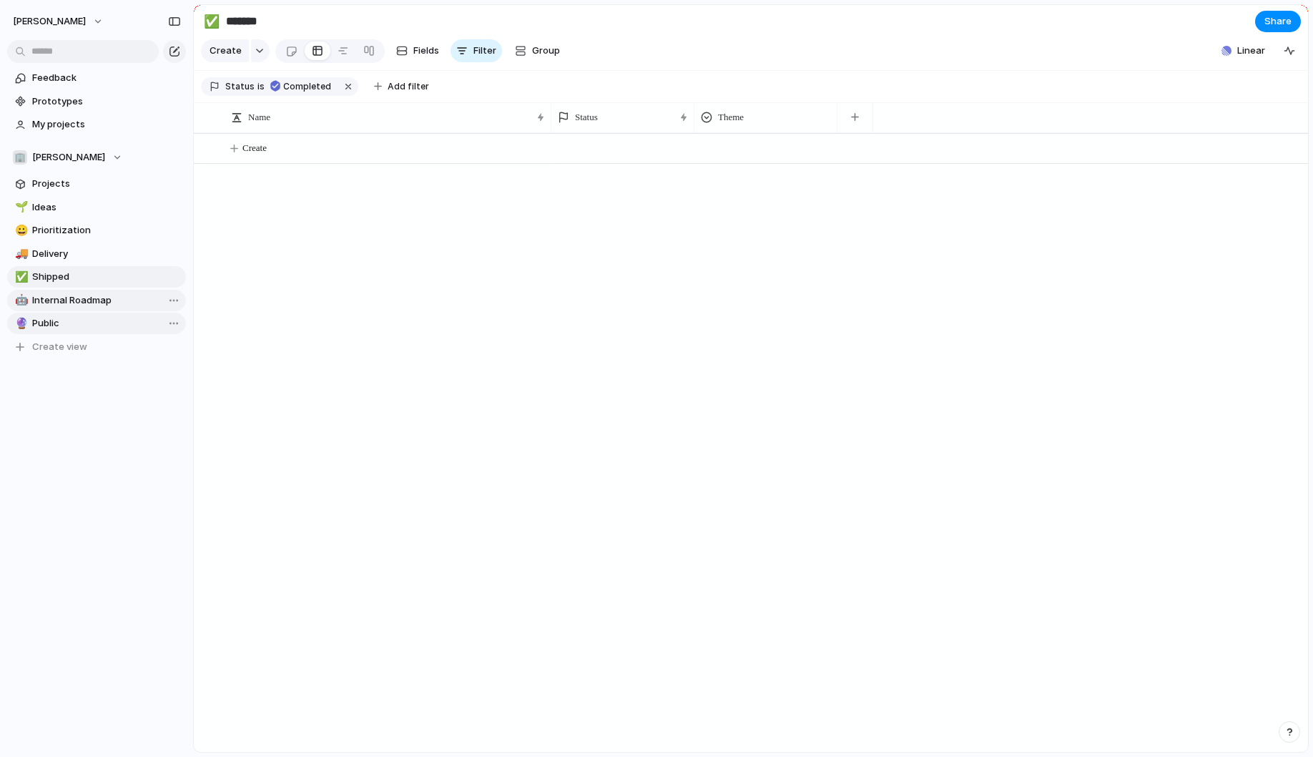
click at [79, 297] on span "Internal Roadmap" at bounding box center [106, 300] width 149 height 14
type input "**********"
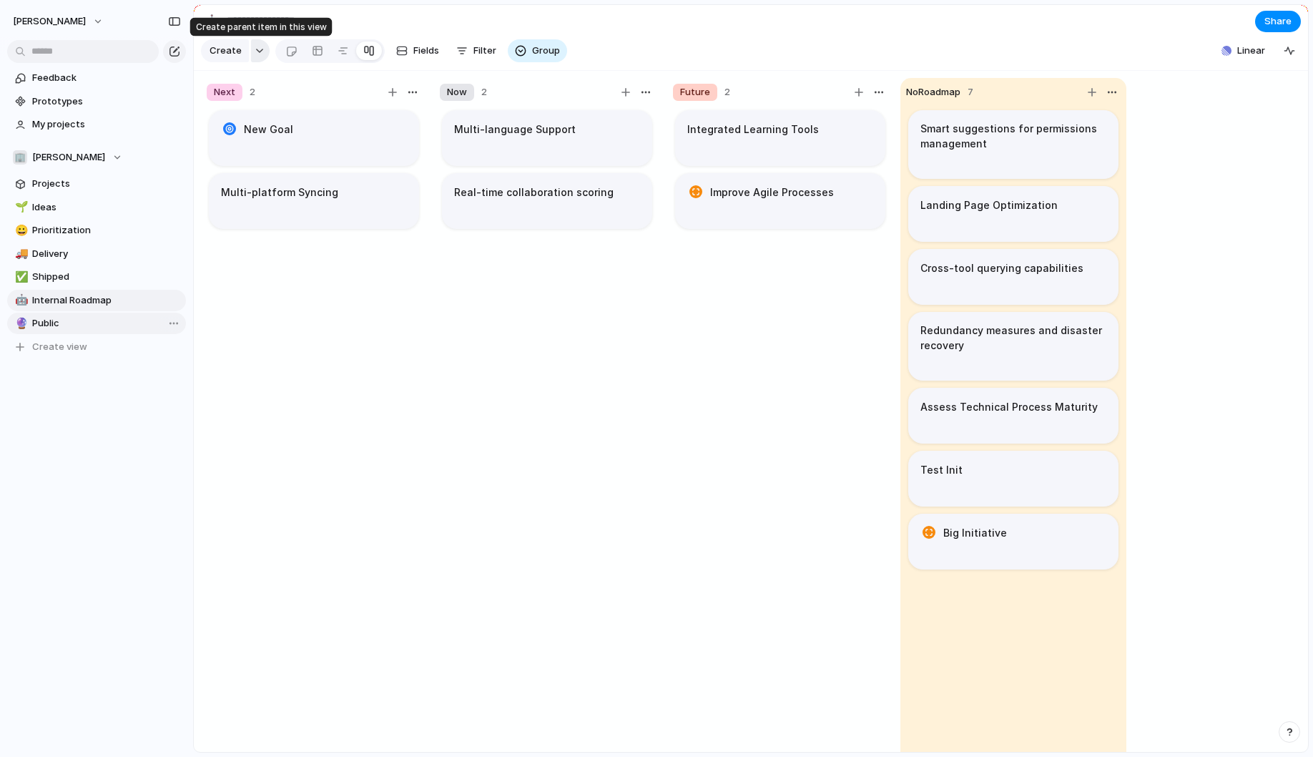
click at [255, 56] on button "button" at bounding box center [260, 50] width 19 height 23
click at [255, 56] on div "Goal Program Initiative Launch Project Customize" at bounding box center [656, 378] width 1313 height 757
click at [1282, 26] on span "Share" at bounding box center [1277, 21] width 27 height 14
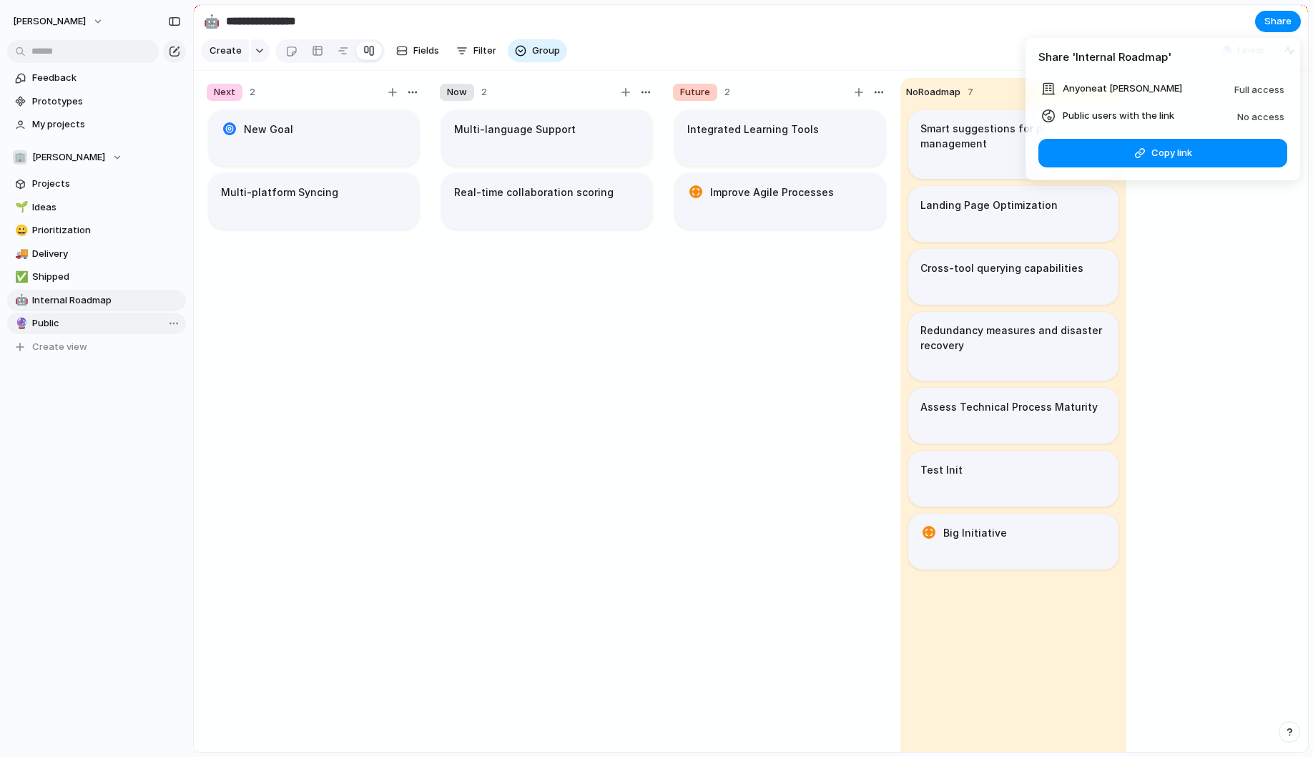
click at [1233, 89] on li "Anyone at [PERSON_NAME] Full access" at bounding box center [1162, 88] width 243 height 17
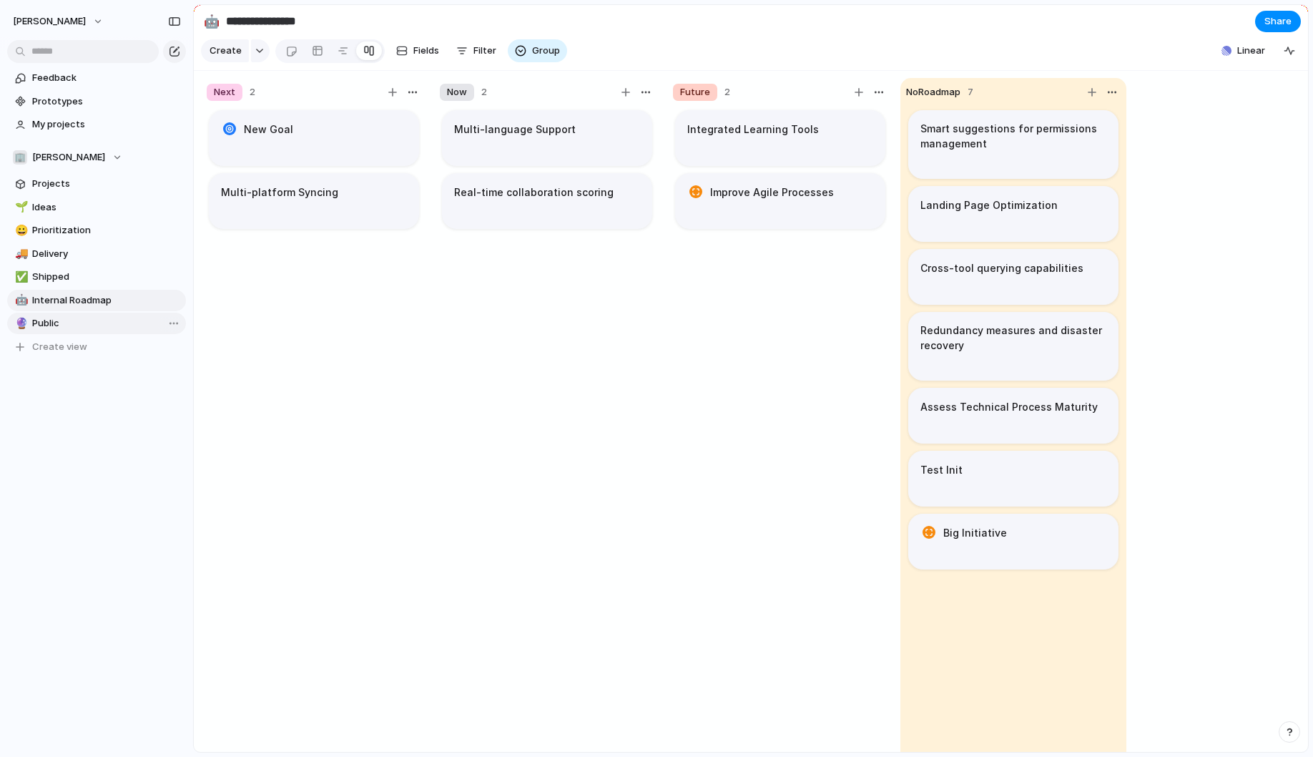
click at [732, 385] on div "Share ' Internal Roadmap ' Anyone at [PERSON_NAME] Full access Public users wit…" at bounding box center [656, 378] width 1313 height 757
click at [176, 21] on div "button" at bounding box center [174, 21] width 13 height 10
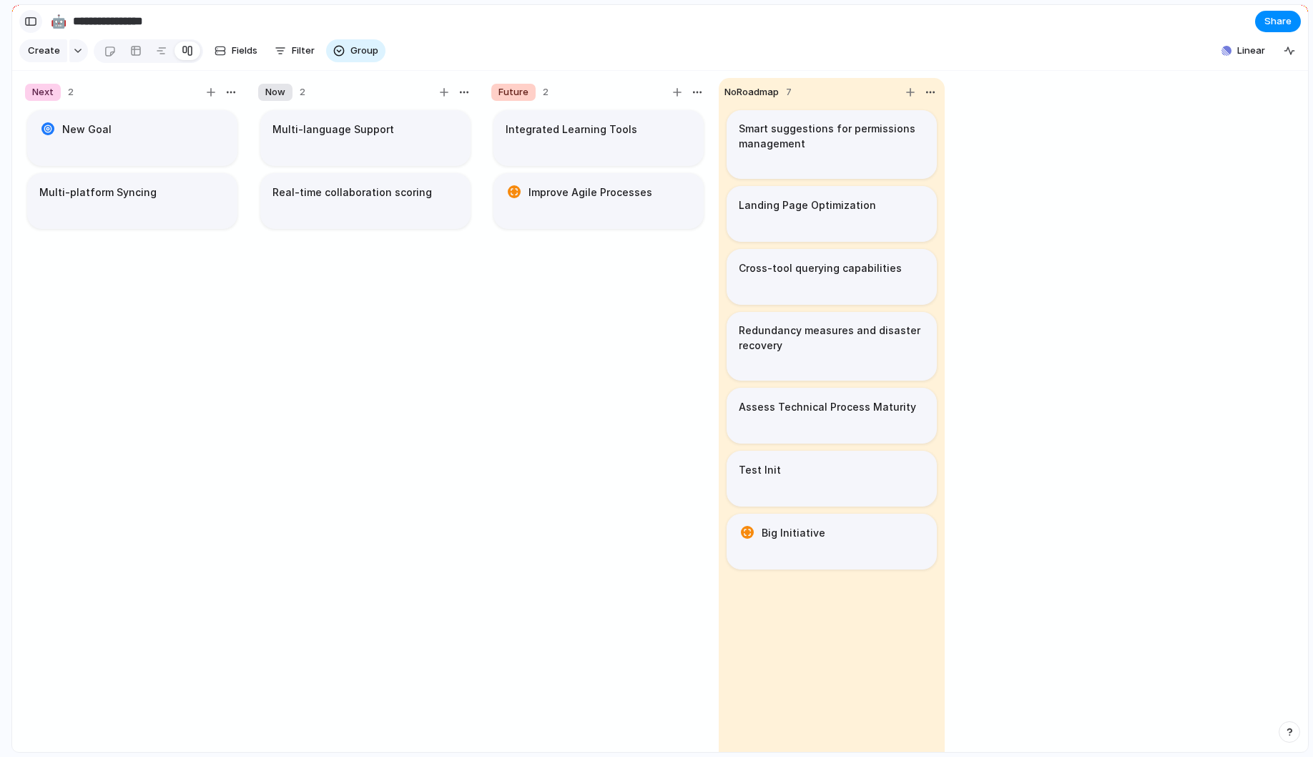
click at [33, 21] on div "button" at bounding box center [30, 21] width 13 height 10
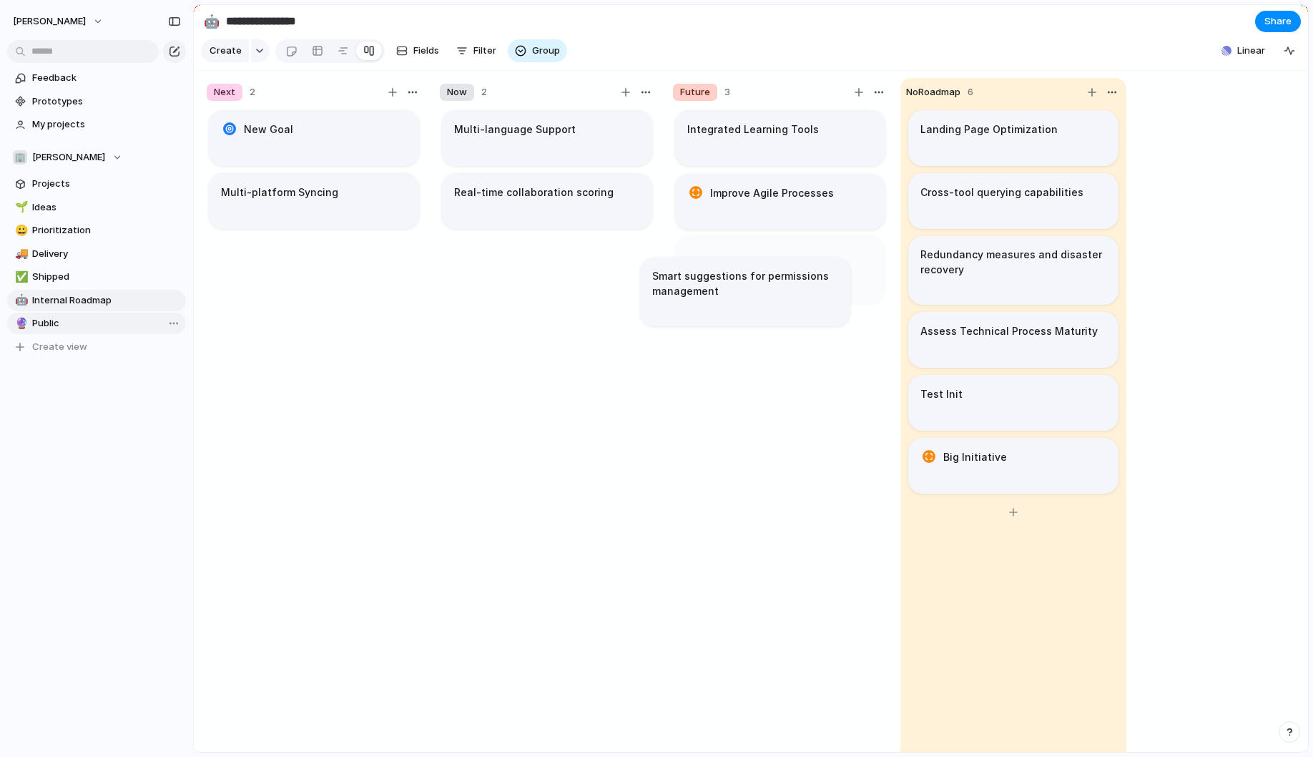
drag, startPoint x: 1008, startPoint y: 146, endPoint x: 775, endPoint y: 282, distance: 269.6
click at [786, 207] on article "Improve Agile Processes" at bounding box center [780, 201] width 210 height 56
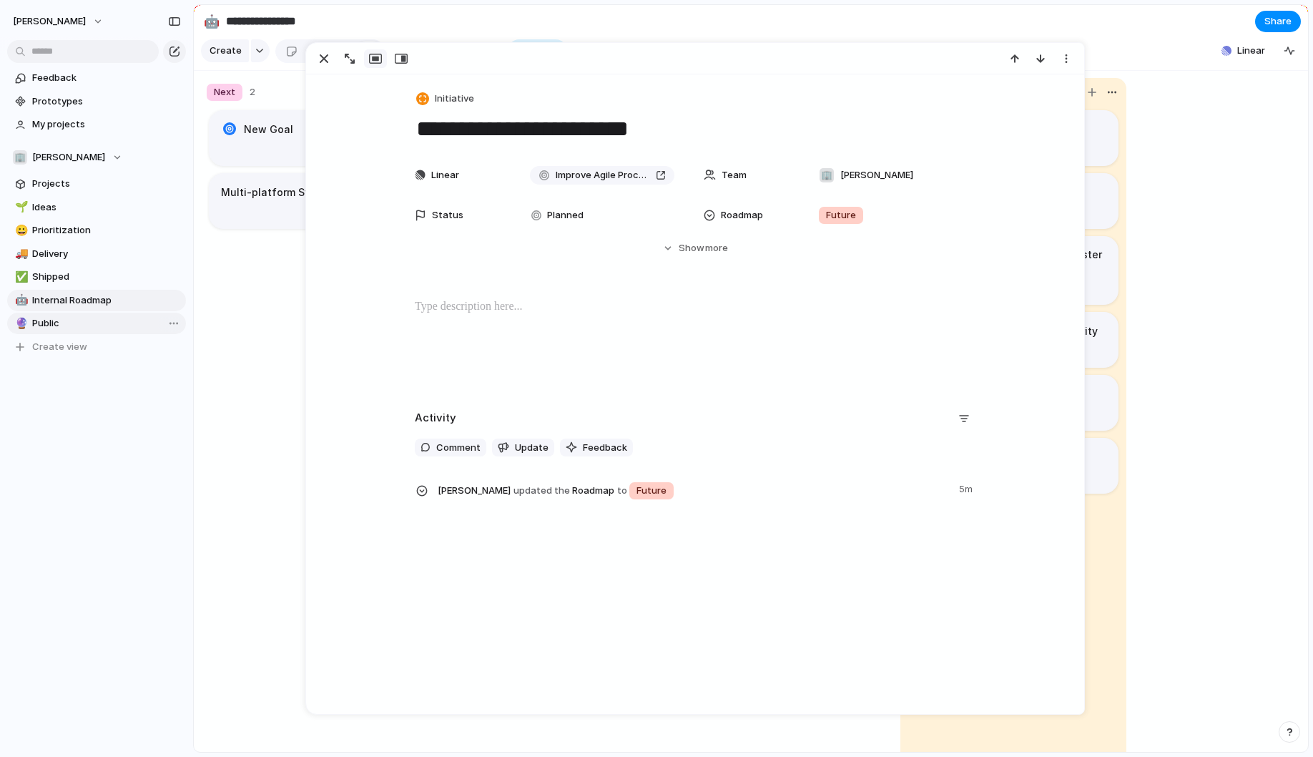
click at [493, 215] on div "Status" at bounding box center [461, 215] width 92 height 14
click at [311, 345] on div "Planned Active Completed" at bounding box center [656, 378] width 1313 height 757
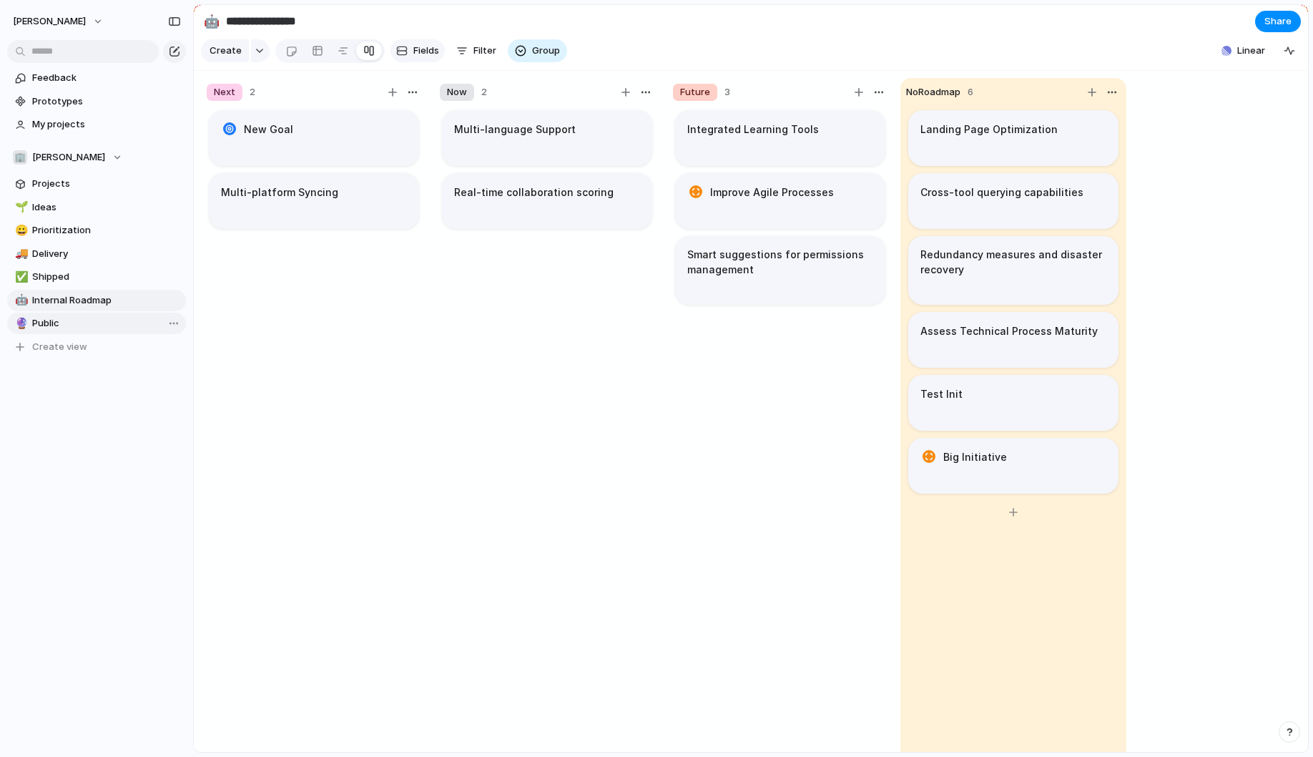
click at [418, 57] on span "Fields" at bounding box center [426, 51] width 26 height 14
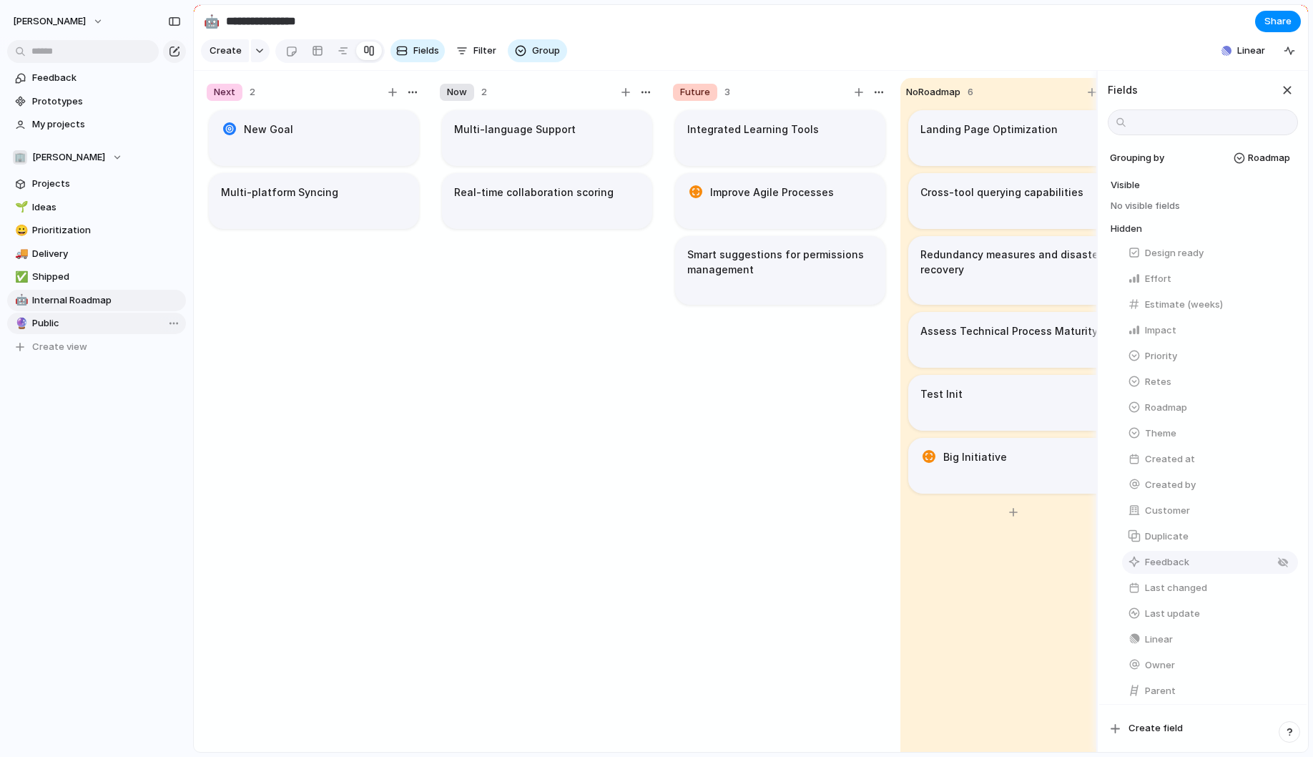
click at [1193, 558] on button "Feedback" at bounding box center [1210, 562] width 176 height 23
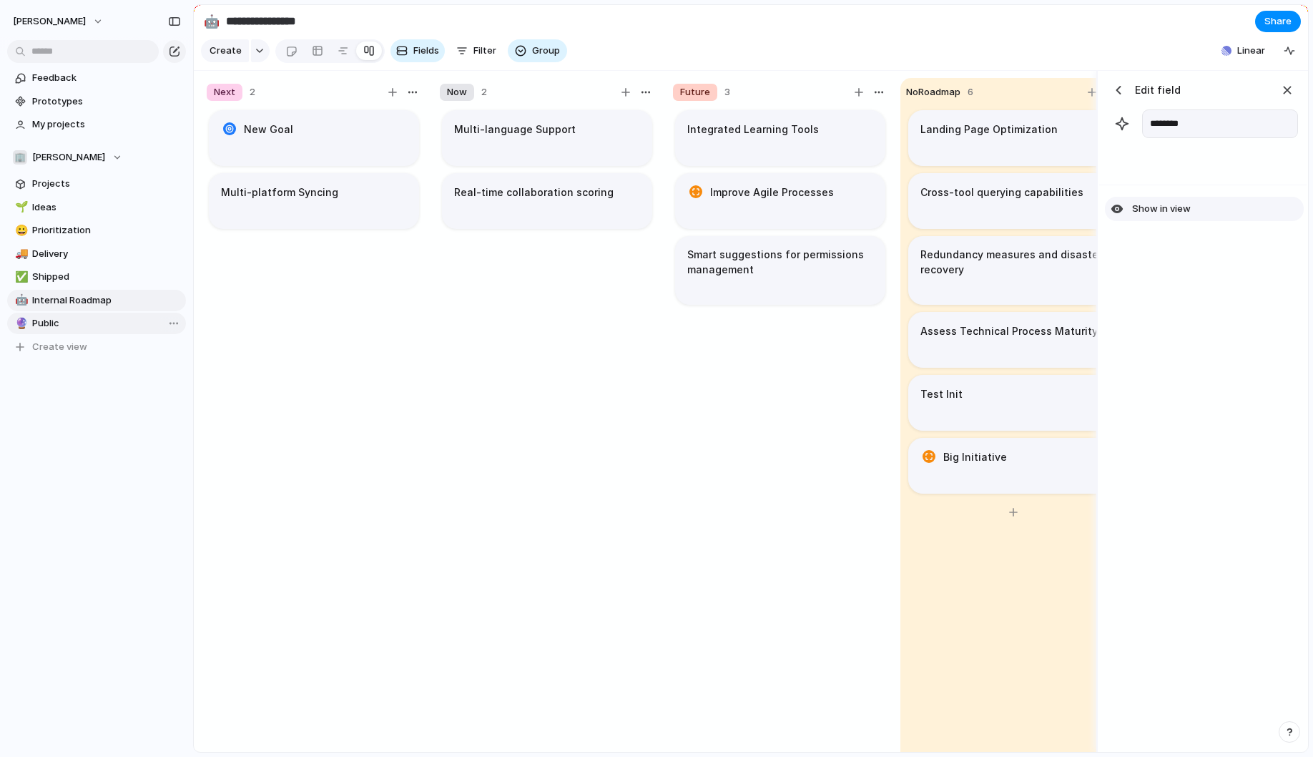
click at [1144, 206] on span "Show in view" at bounding box center [1161, 209] width 59 height 14
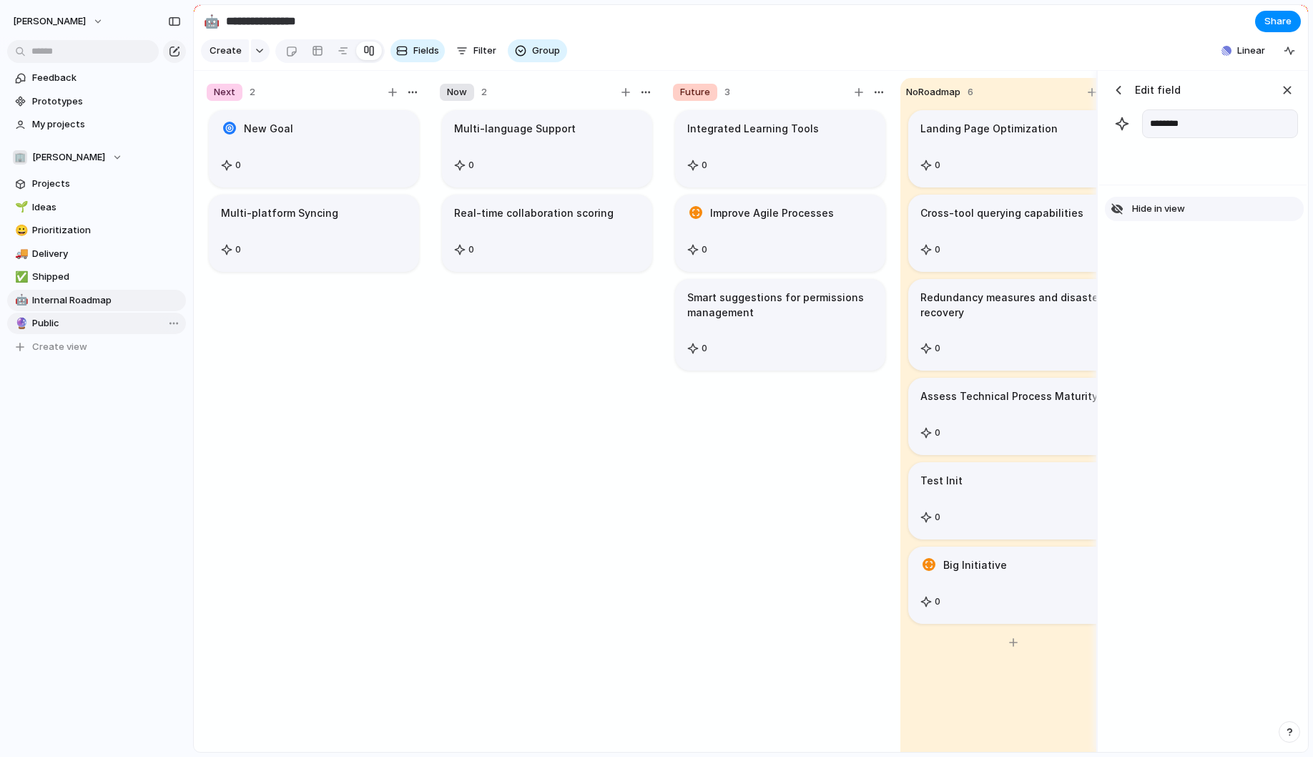
click at [1163, 207] on span "Hide in view" at bounding box center [1158, 209] width 53 height 14
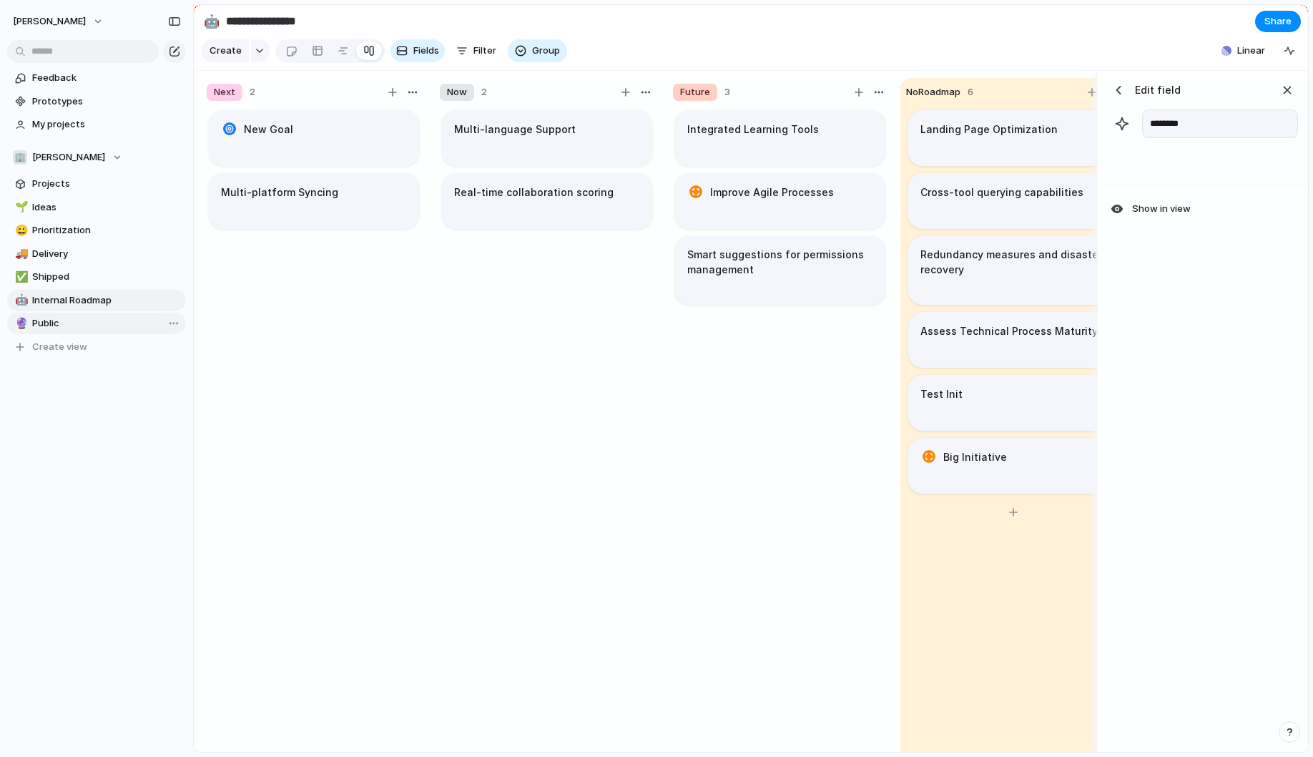
click at [1113, 94] on div "button" at bounding box center [1118, 90] width 14 height 14
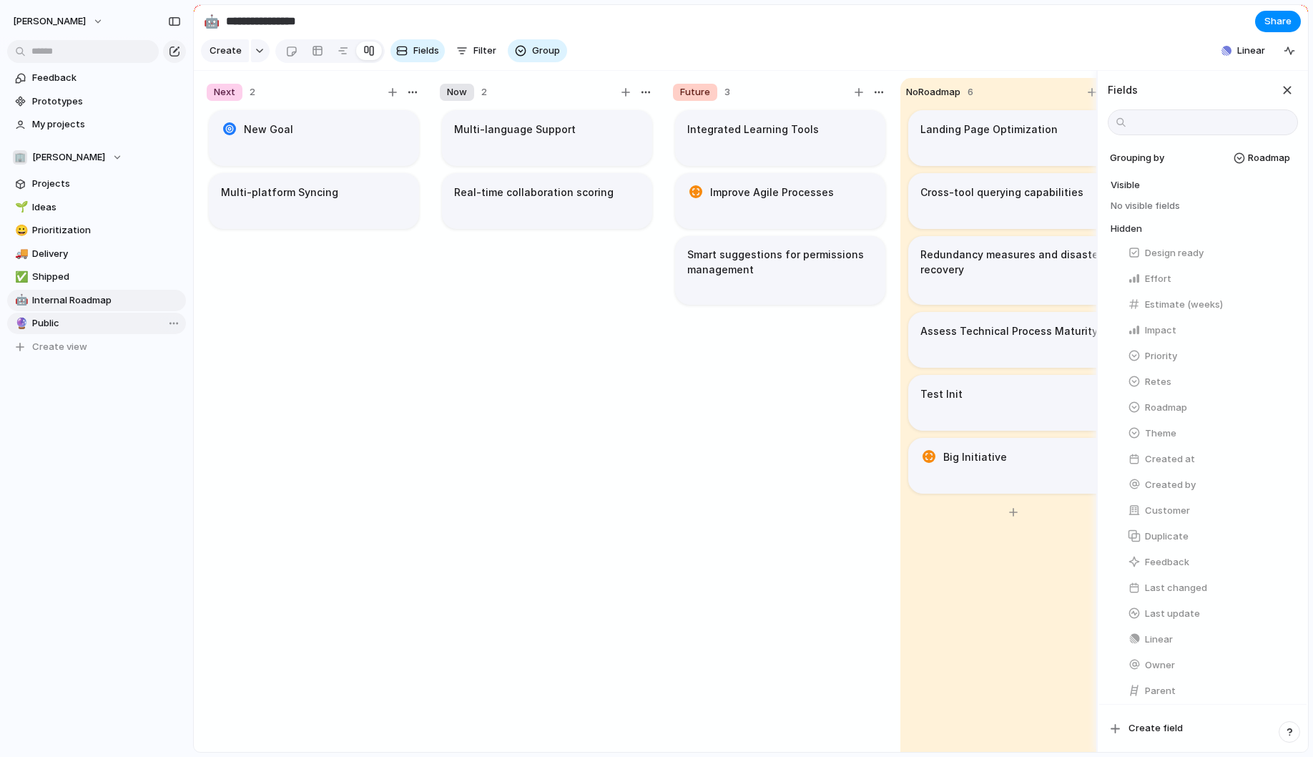
click at [1138, 48] on section "Create Fields Filter Group Zoom Linear" at bounding box center [751, 53] width 1114 height 34
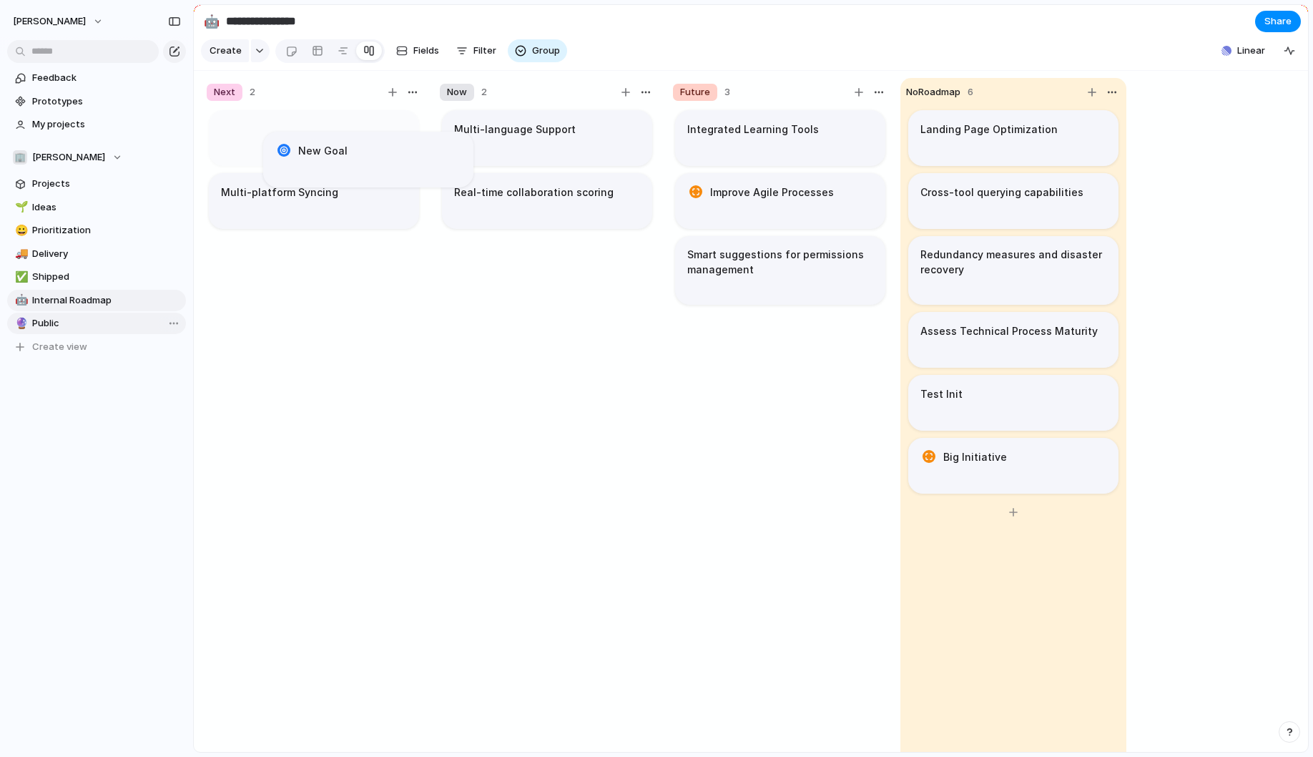
drag, startPoint x: 285, startPoint y: 144, endPoint x: 499, endPoint y: 255, distance: 241.5
drag, startPoint x: 523, startPoint y: 260, endPoint x: 305, endPoint y: 167, distance: 237.4
click at [1288, 54] on div "button" at bounding box center [1289, 50] width 11 height 11
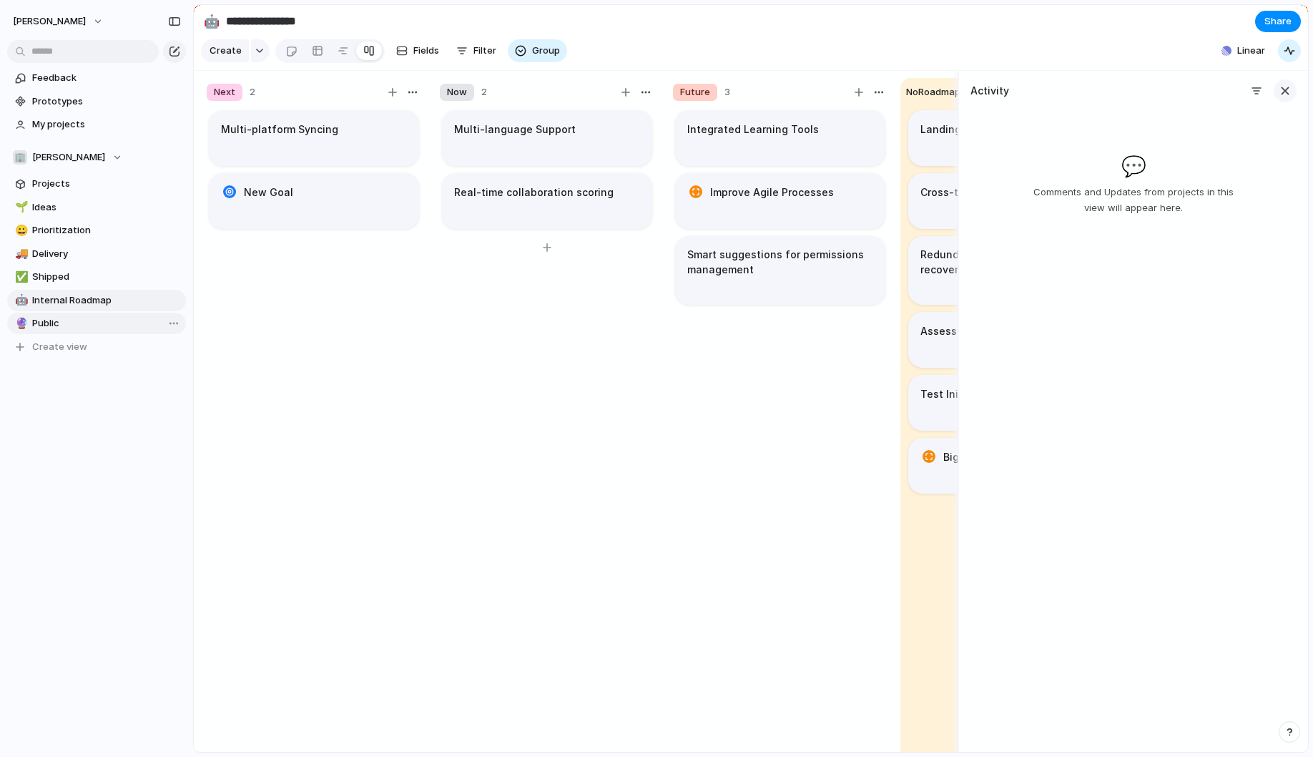
click at [1286, 88] on div "button" at bounding box center [1285, 91] width 16 height 16
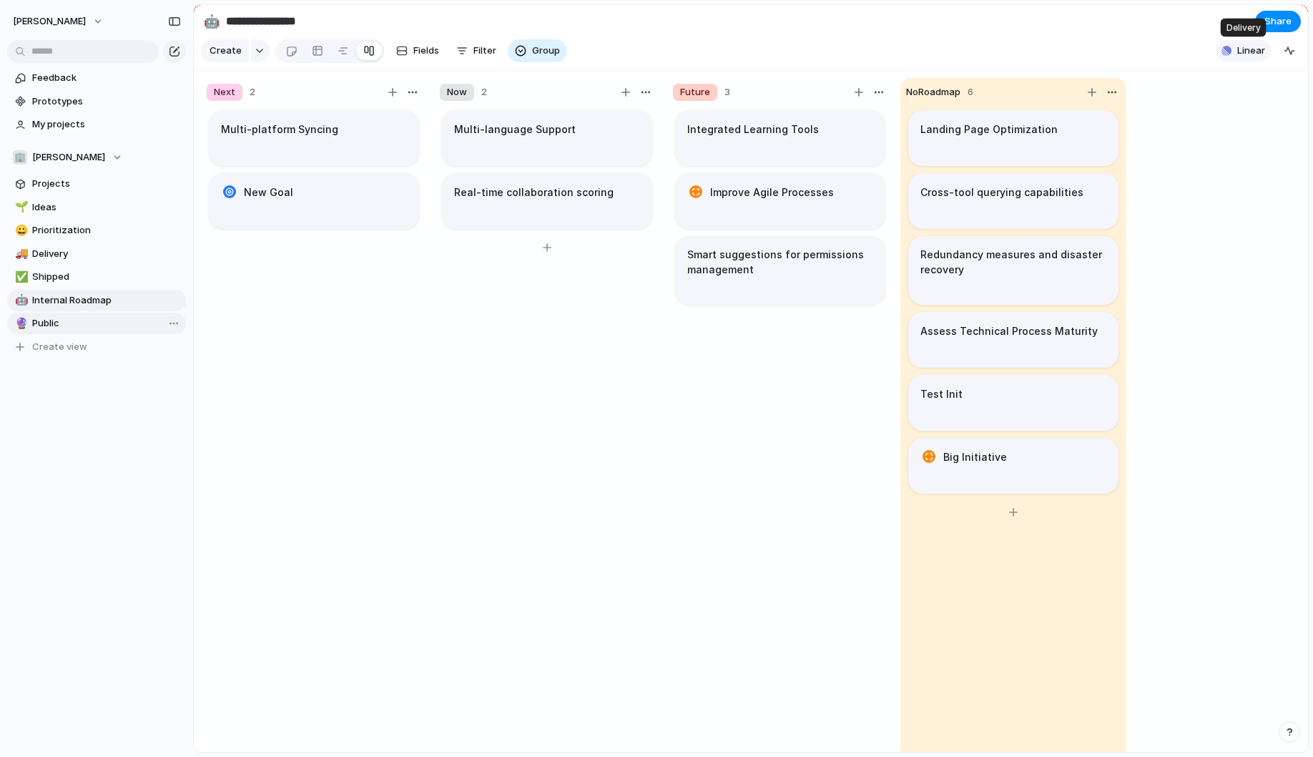
click at [1254, 50] on span "Linear" at bounding box center [1251, 51] width 28 height 14
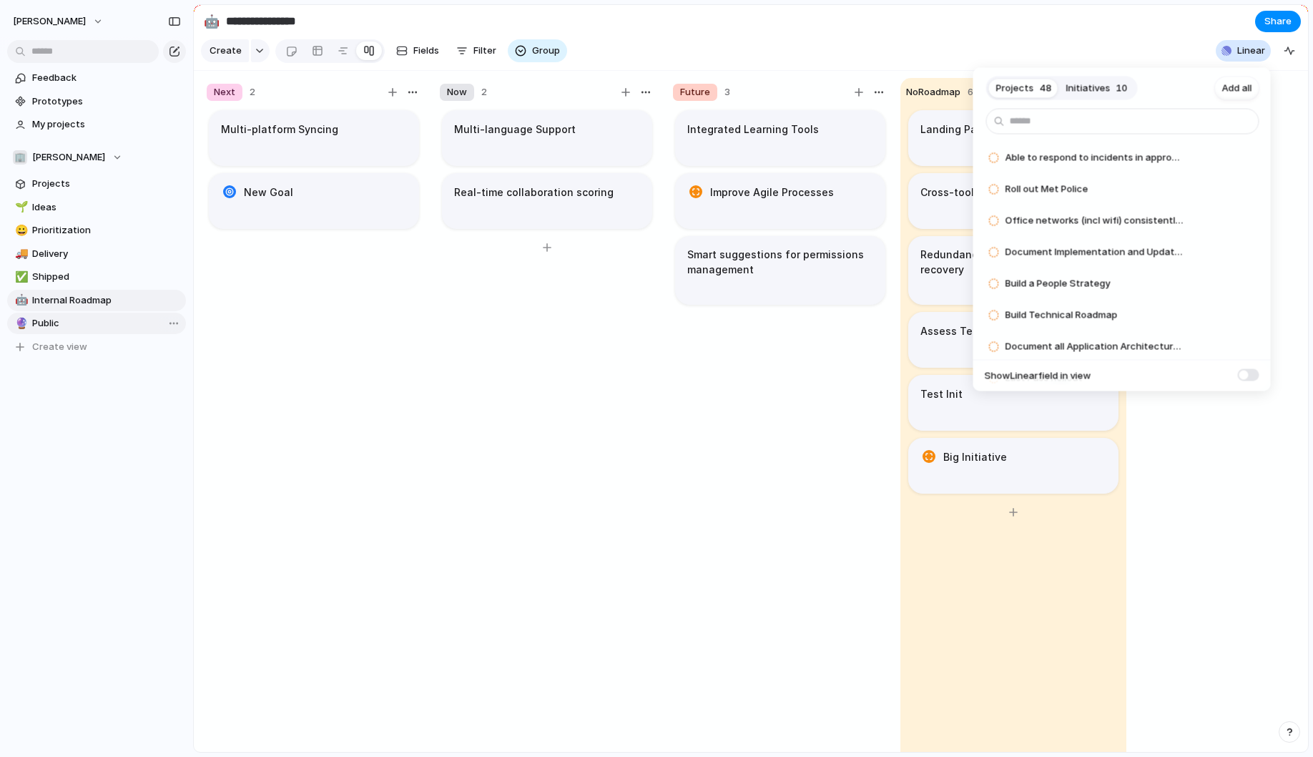
click at [1096, 92] on span "Initiatives" at bounding box center [1088, 88] width 44 height 14
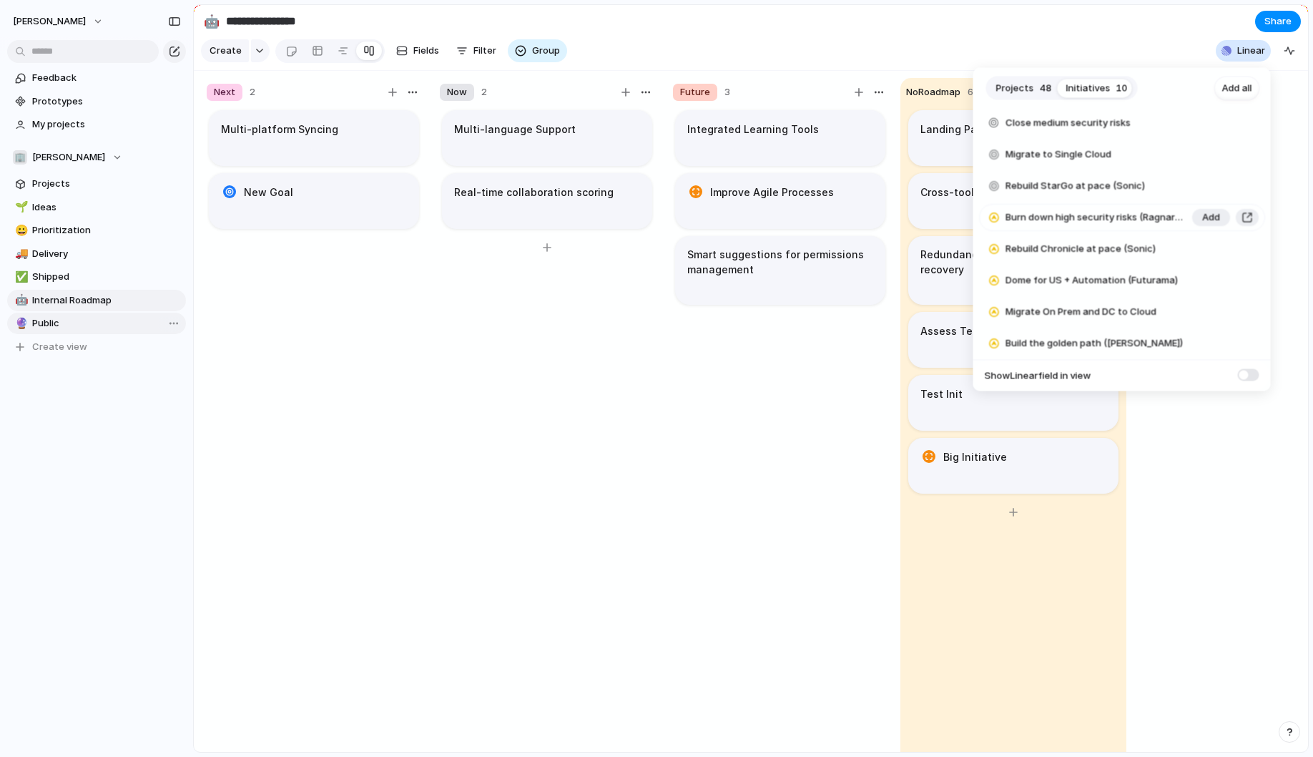
scroll to position [98, 0]
click at [1252, 373] on span at bounding box center [1248, 374] width 21 height 12
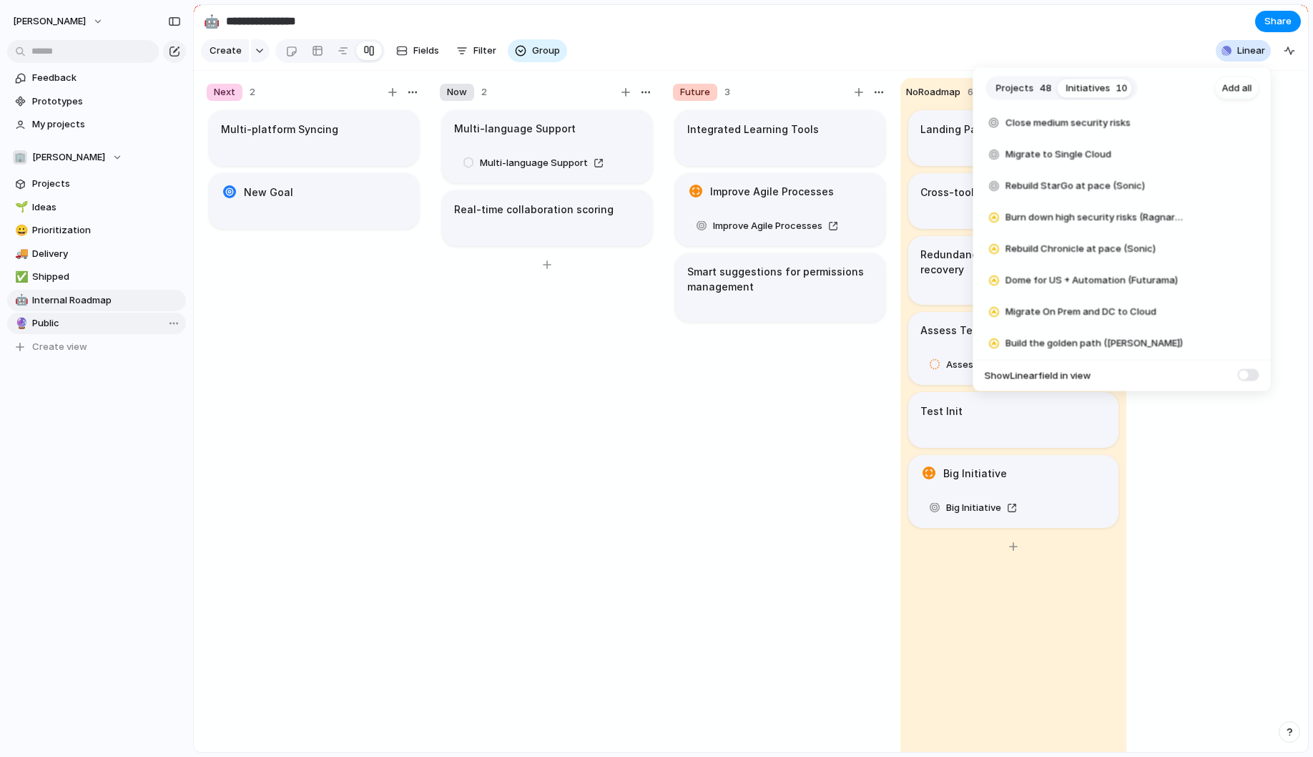
click at [1248, 375] on span at bounding box center [1248, 374] width 21 height 12
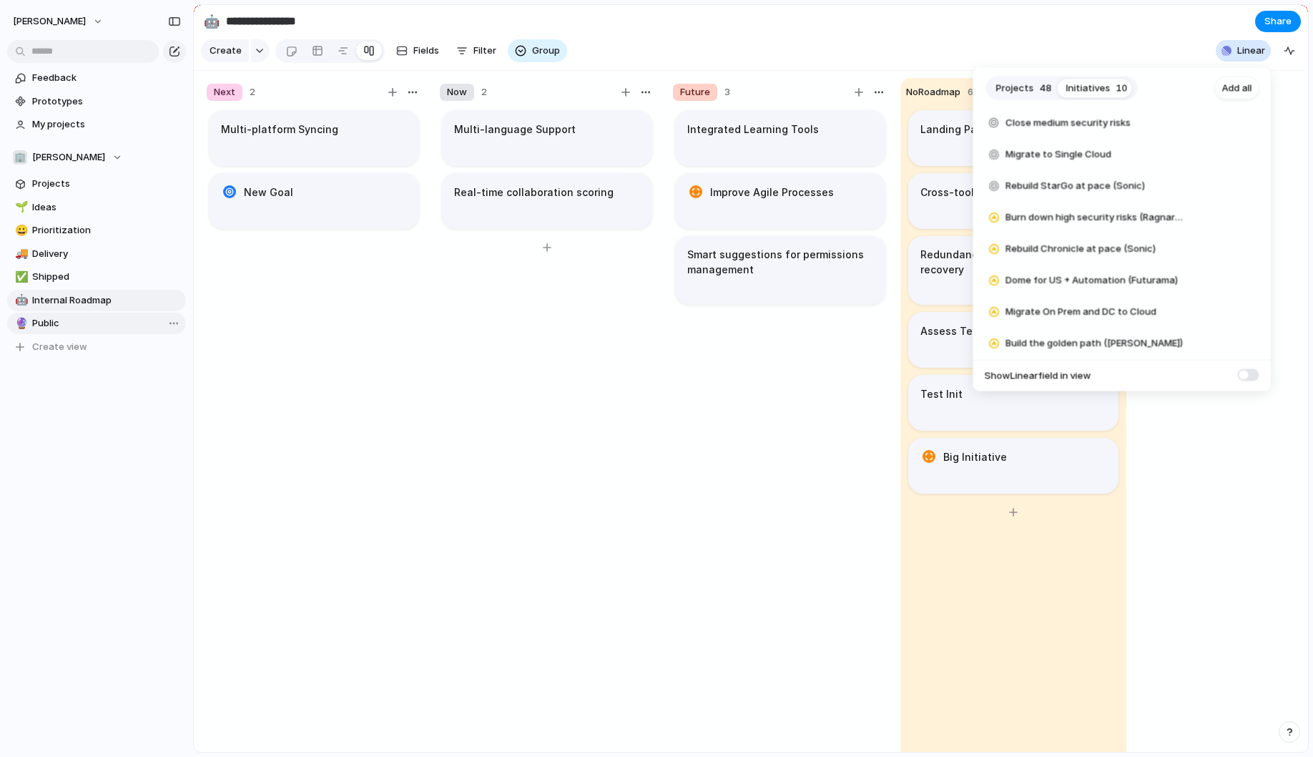
click at [1016, 87] on span "Projects" at bounding box center [1015, 88] width 38 height 14
click at [1062, 49] on div "Projects 48 Initiatives 10 Add all Able to respond to incidents in appropriate …" at bounding box center [656, 378] width 1313 height 757
